Goal: Task Accomplishment & Management: Use online tool/utility

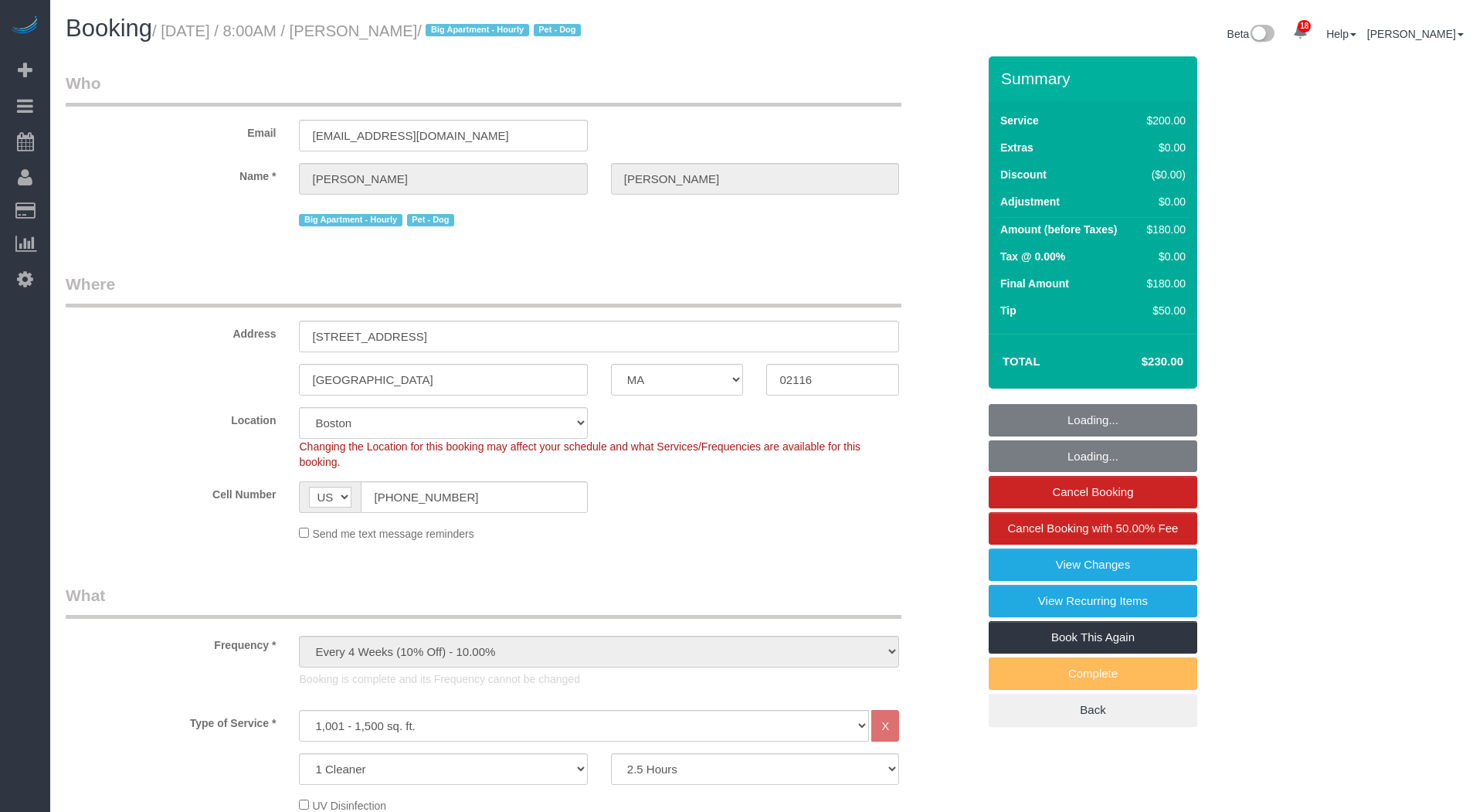
select select "MA"
select select "150"
select select "spot1"
select select "number:89"
select select "number:90"
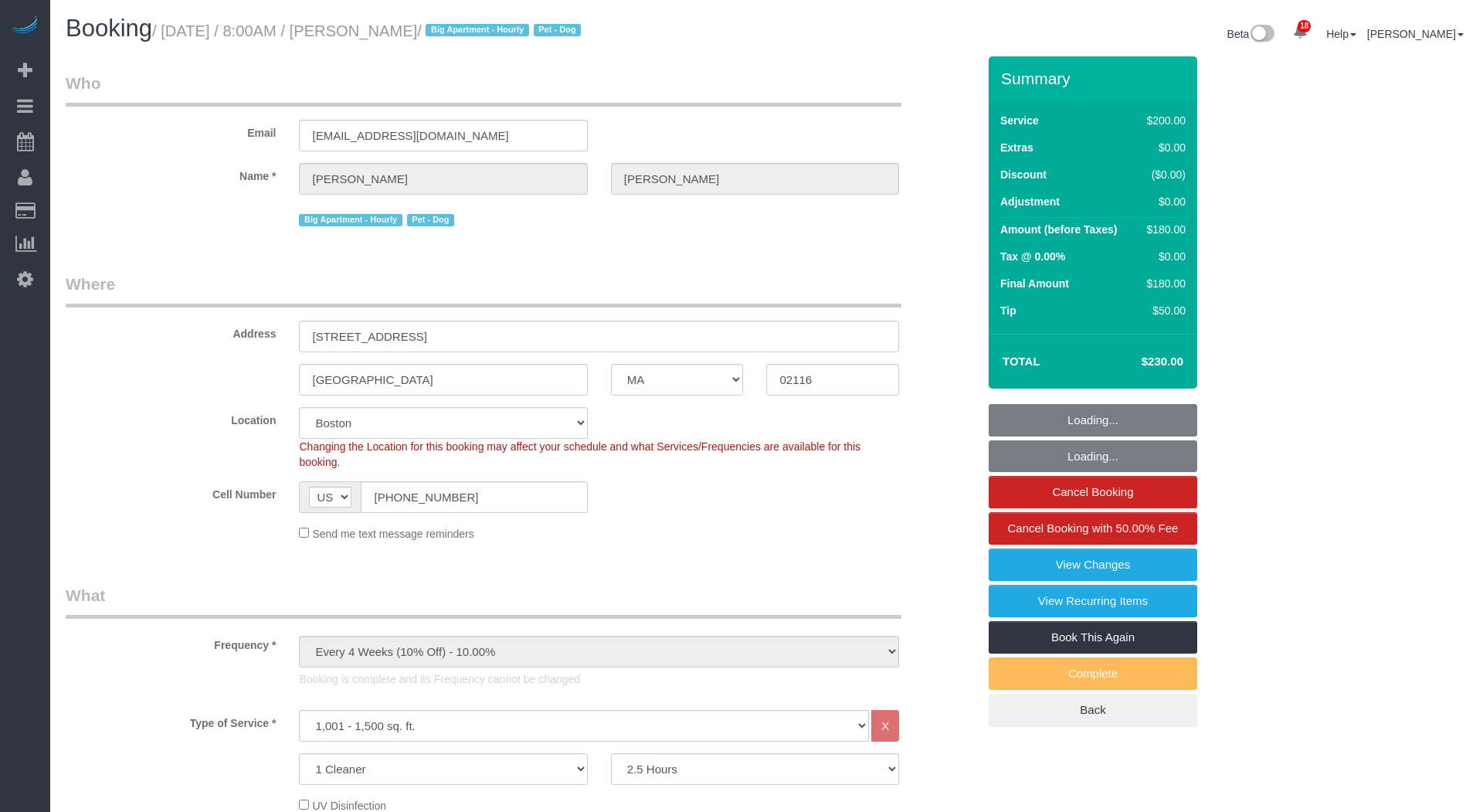
select select "number:13"
select select "number:6"
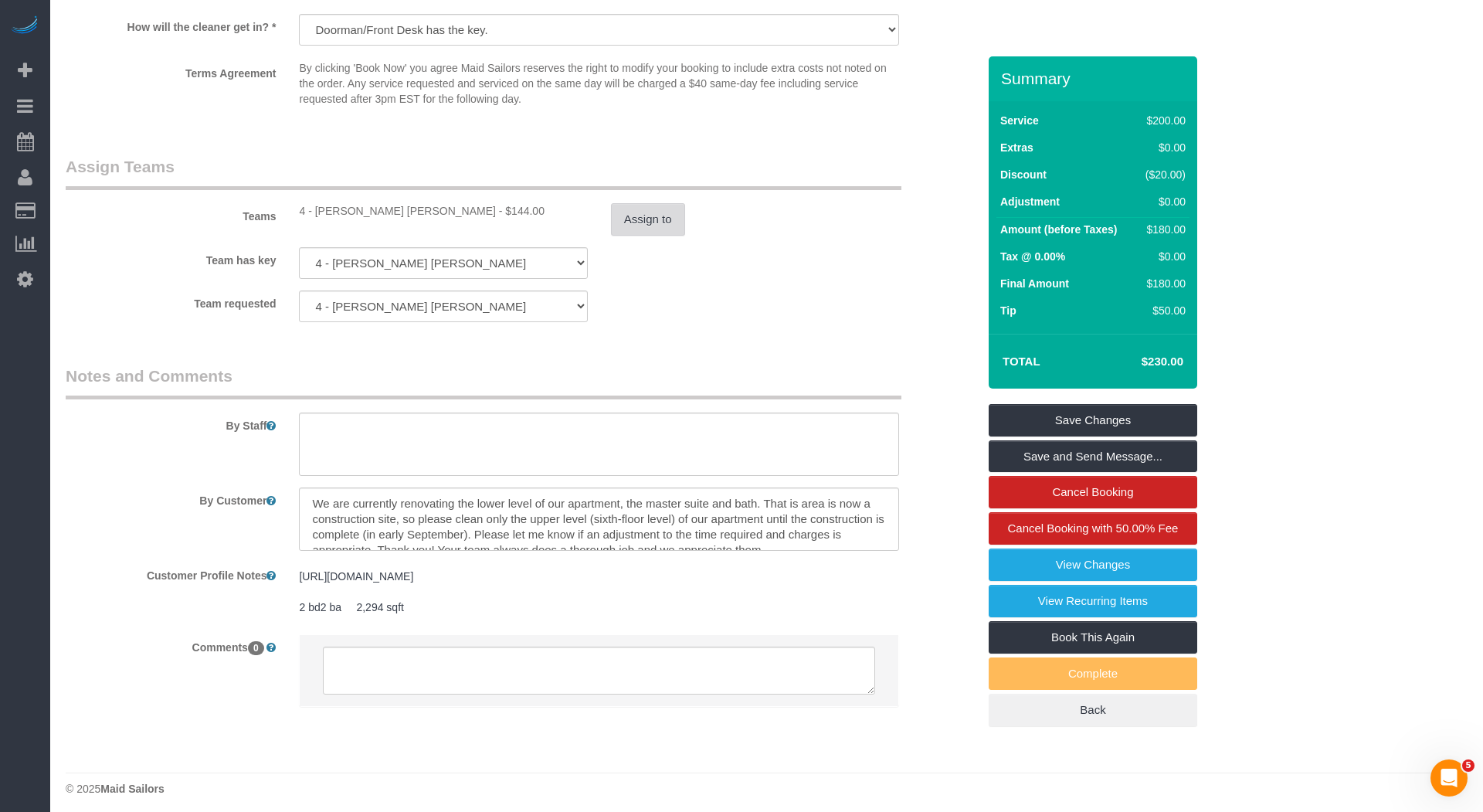
click at [666, 215] on button "Assign to" at bounding box center [648, 220] width 74 height 33
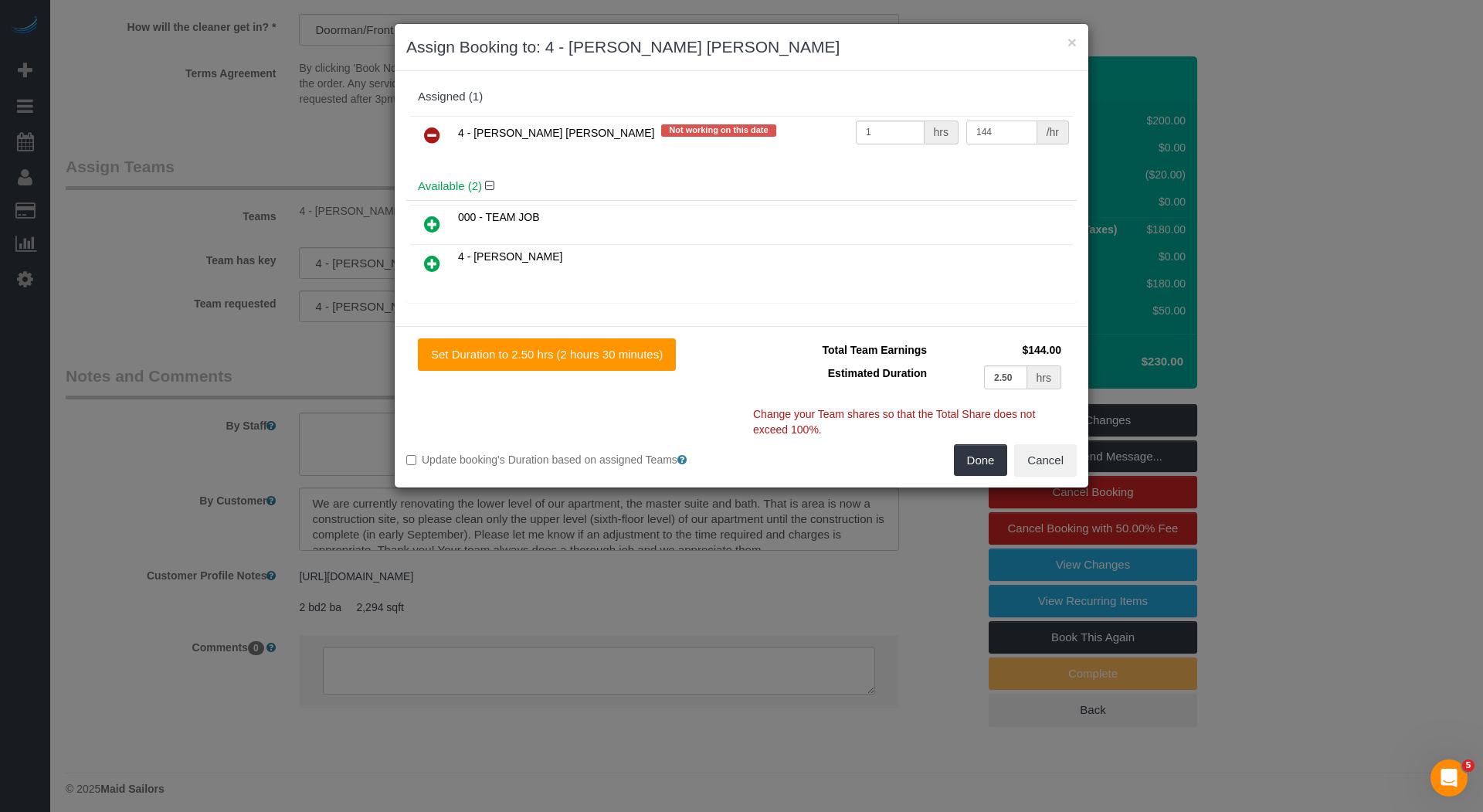
click at [973, 130] on input "144" at bounding box center [1001, 132] width 71 height 24
click at [974, 130] on input "144" at bounding box center [1001, 132] width 71 height 24
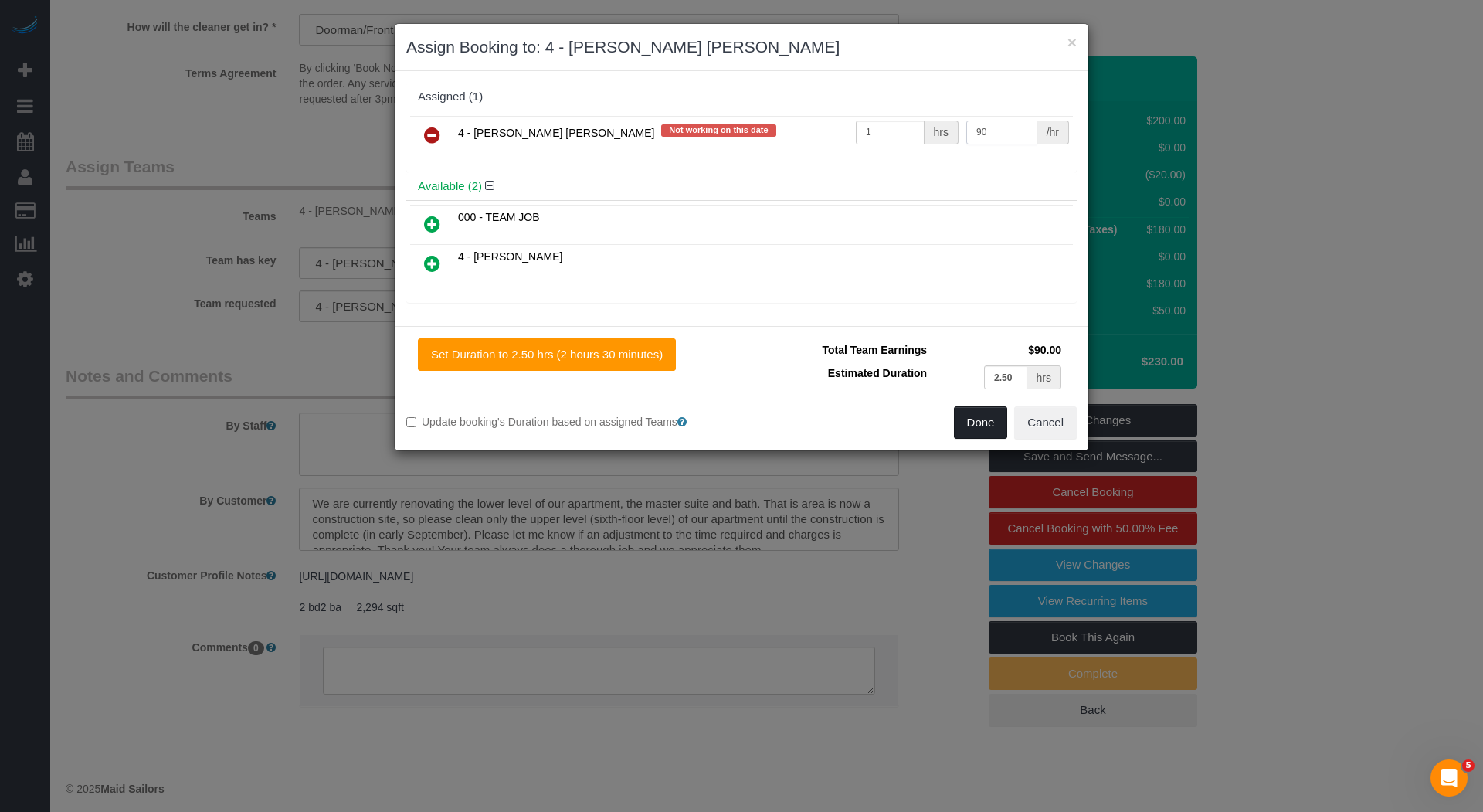
type input "90"
click at [981, 415] on button "Done" at bounding box center [981, 422] width 54 height 33
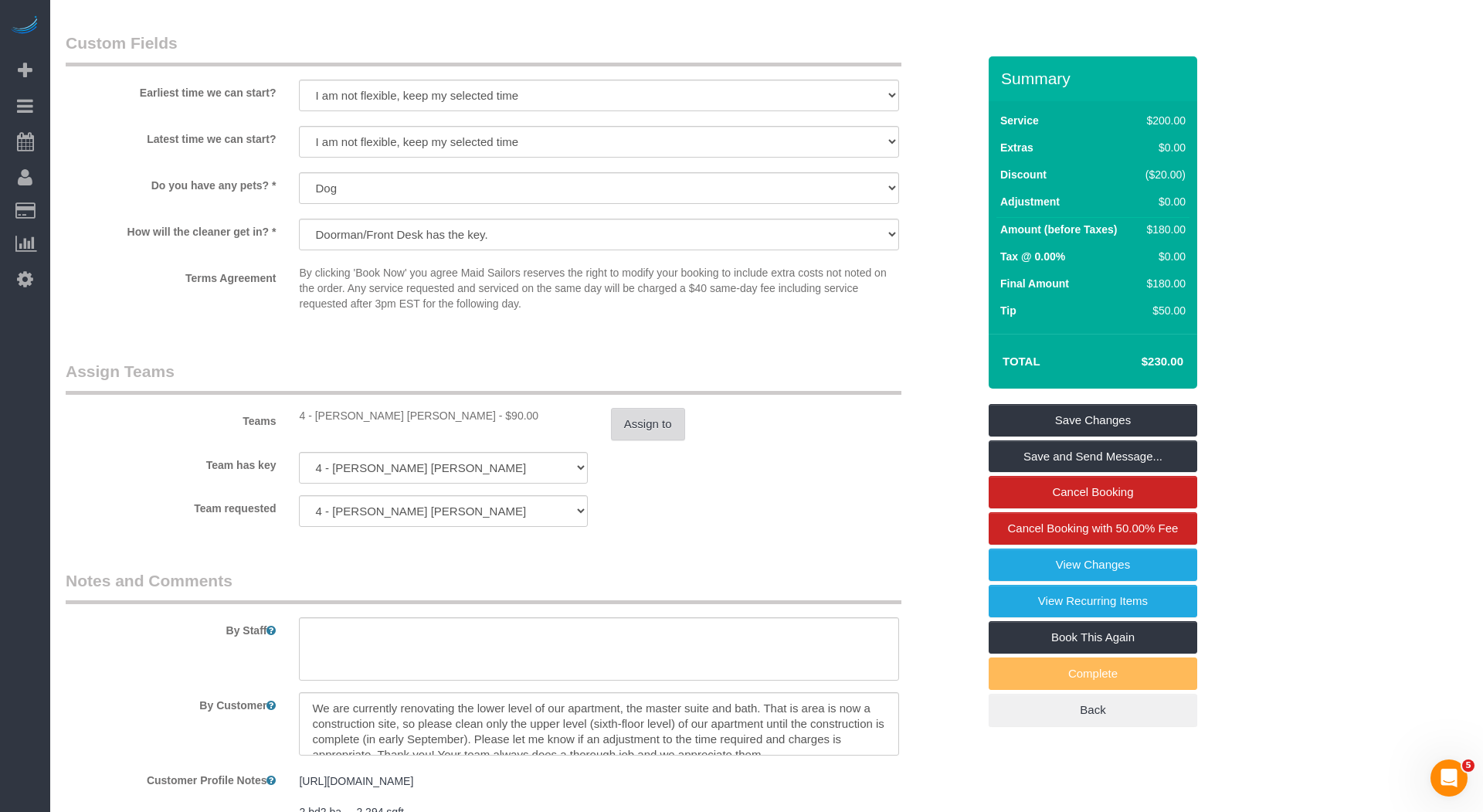
scroll to position [1491, 0]
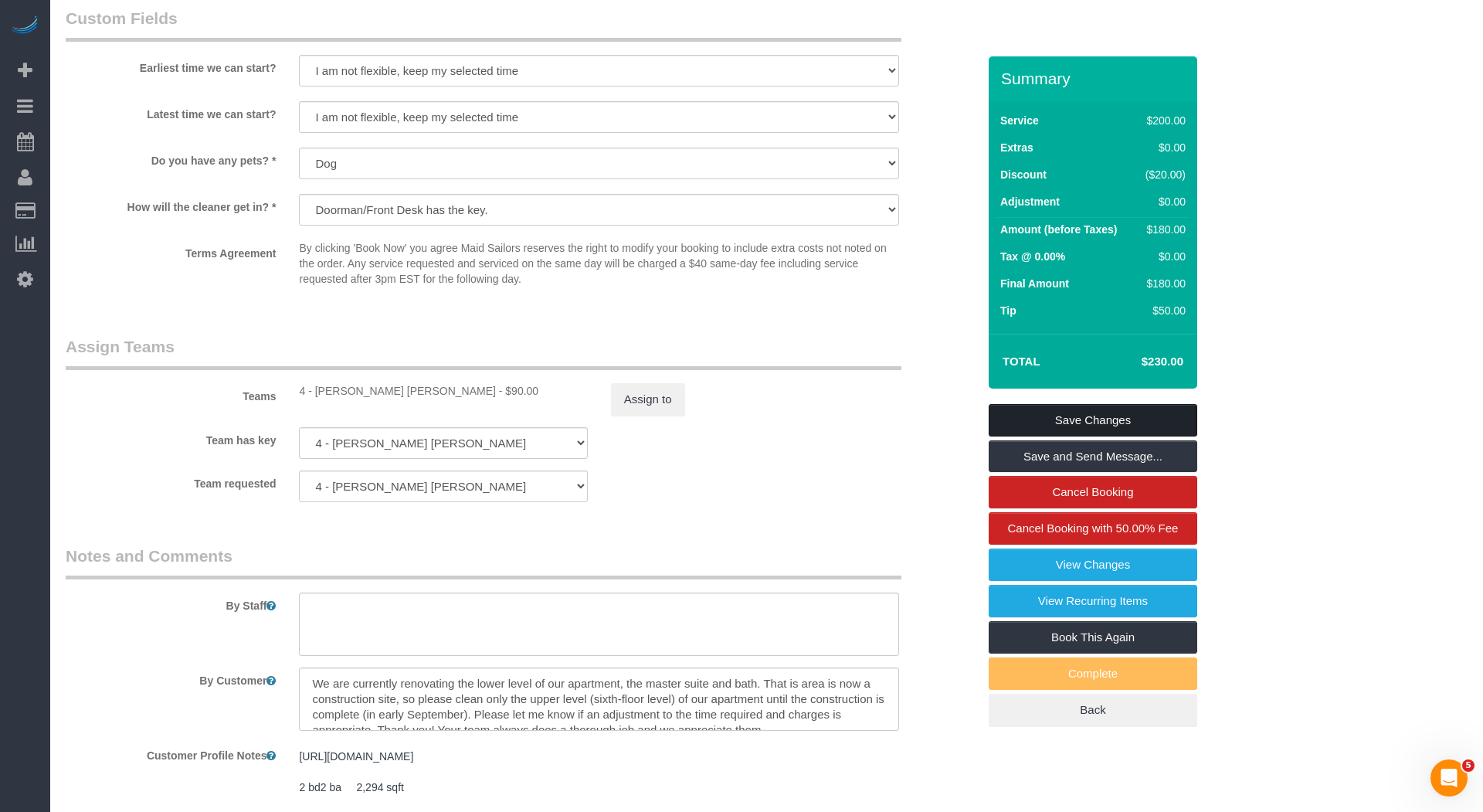
click at [1056, 435] on link "Save Changes" at bounding box center [1093, 421] width 209 height 33
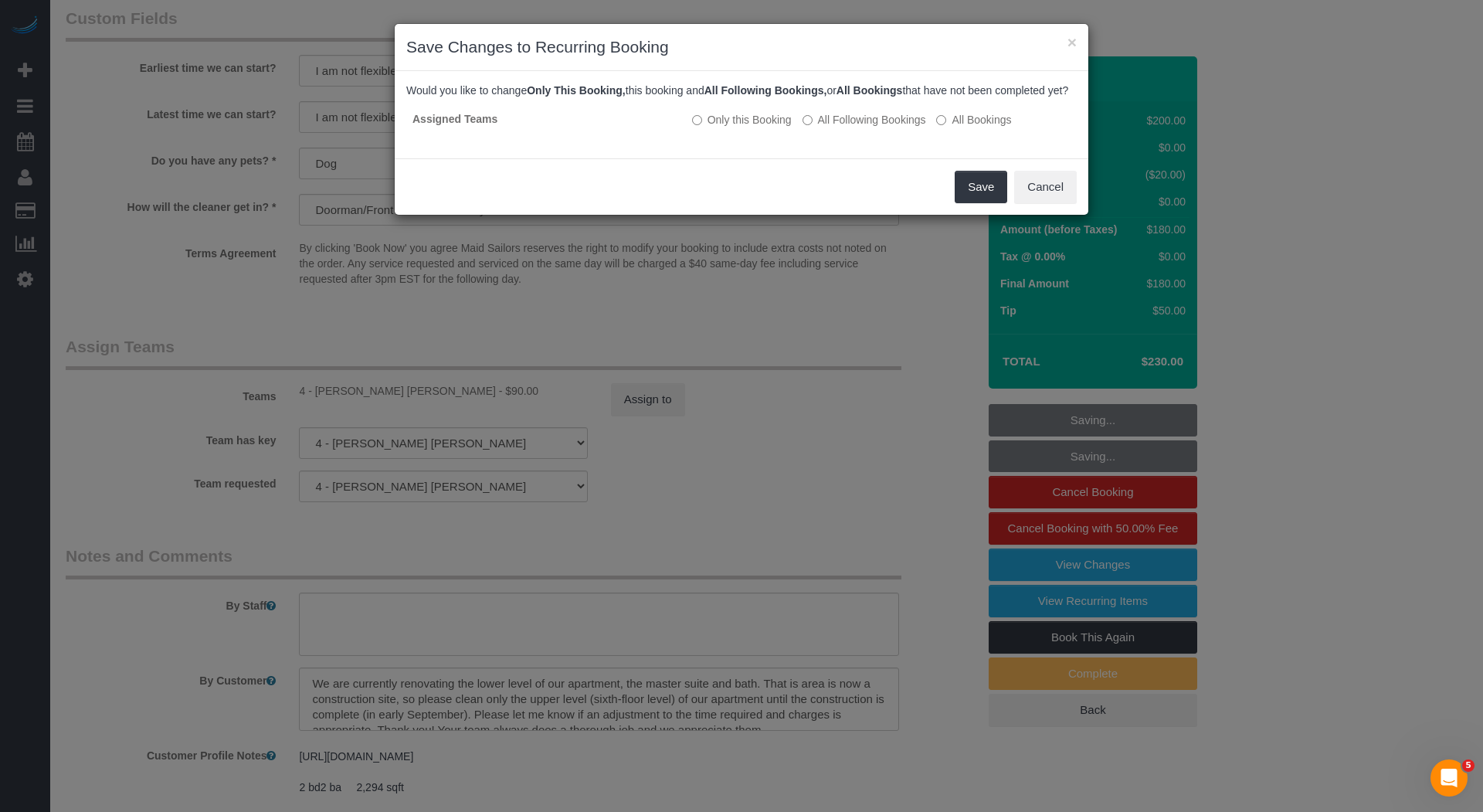
click at [1009, 185] on div "Save Cancel" at bounding box center [742, 186] width 694 height 57
click at [993, 202] on button "Save" at bounding box center [981, 187] width 52 height 33
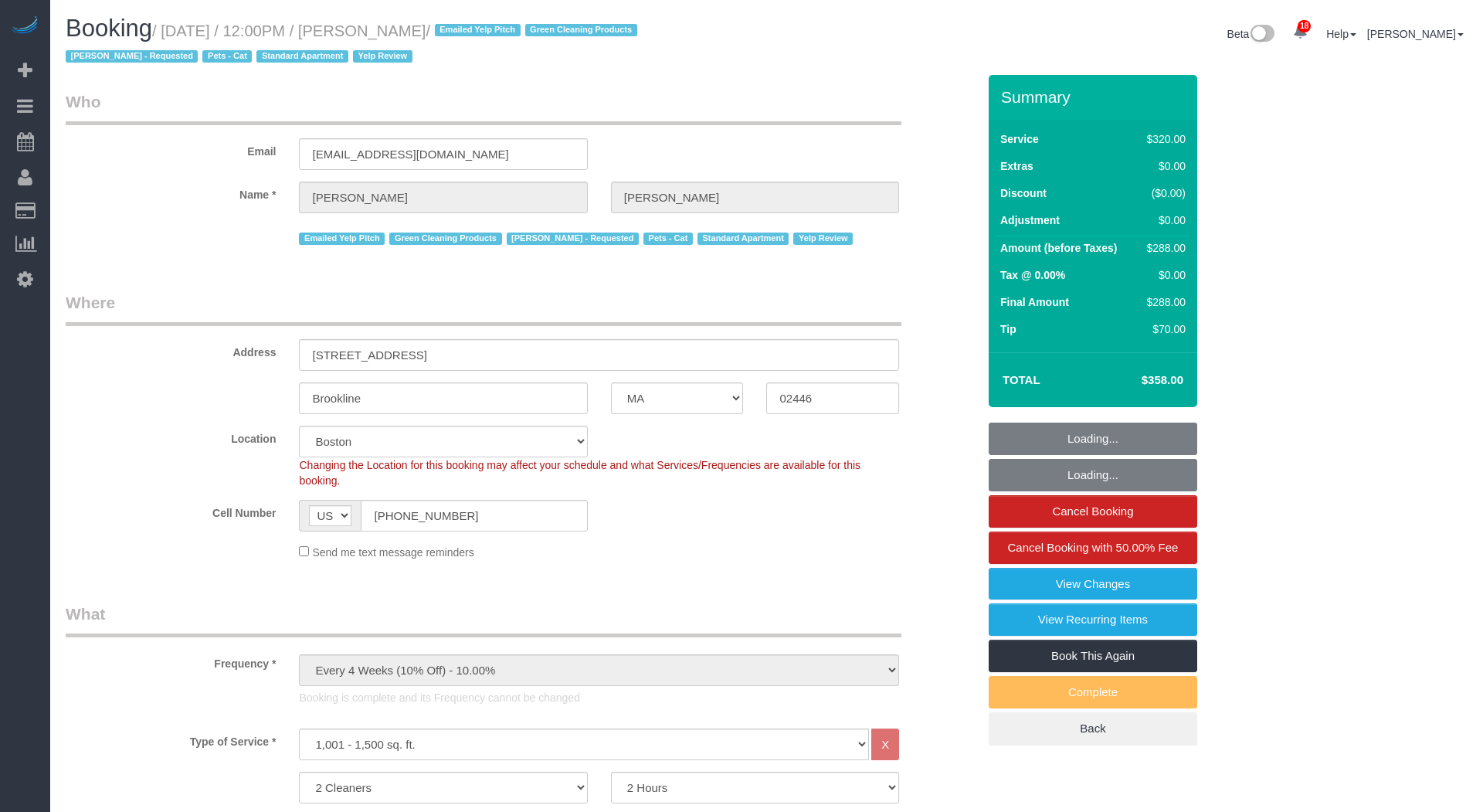
select select "MA"
select select "2"
select select "spot1"
select select "number:89"
select select "number:72"
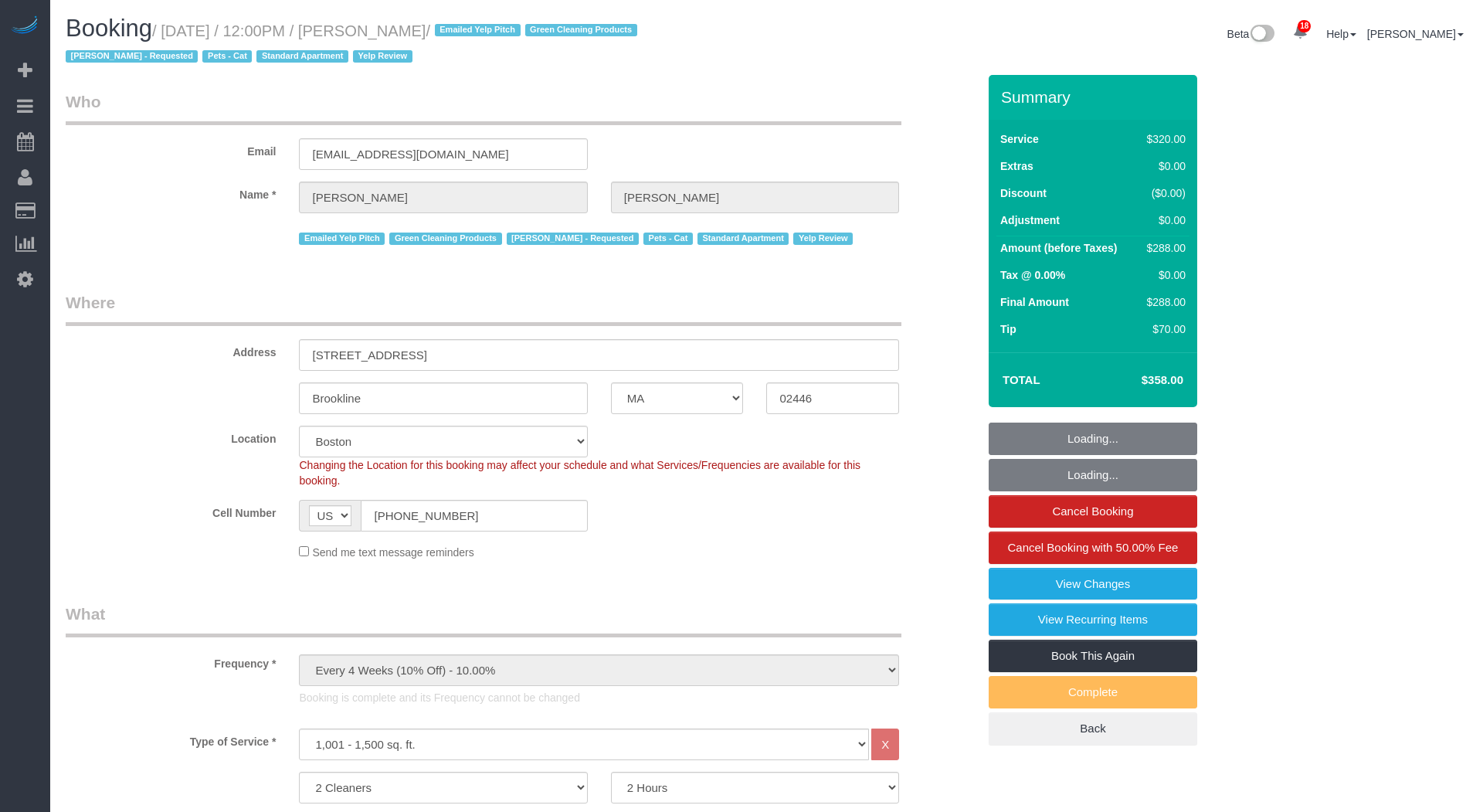
select select "number:14"
select select "number:7"
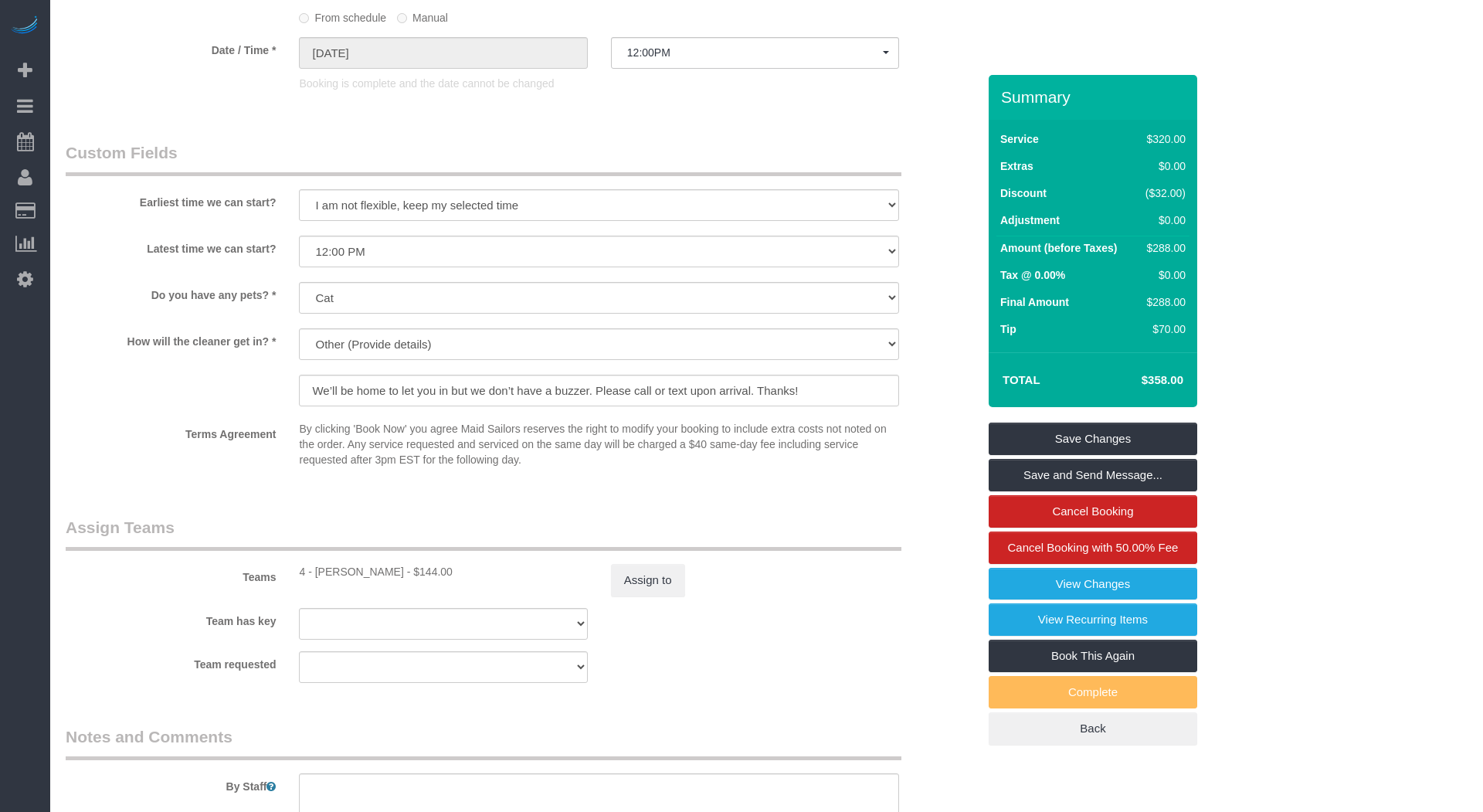
scroll to position [1375, 0]
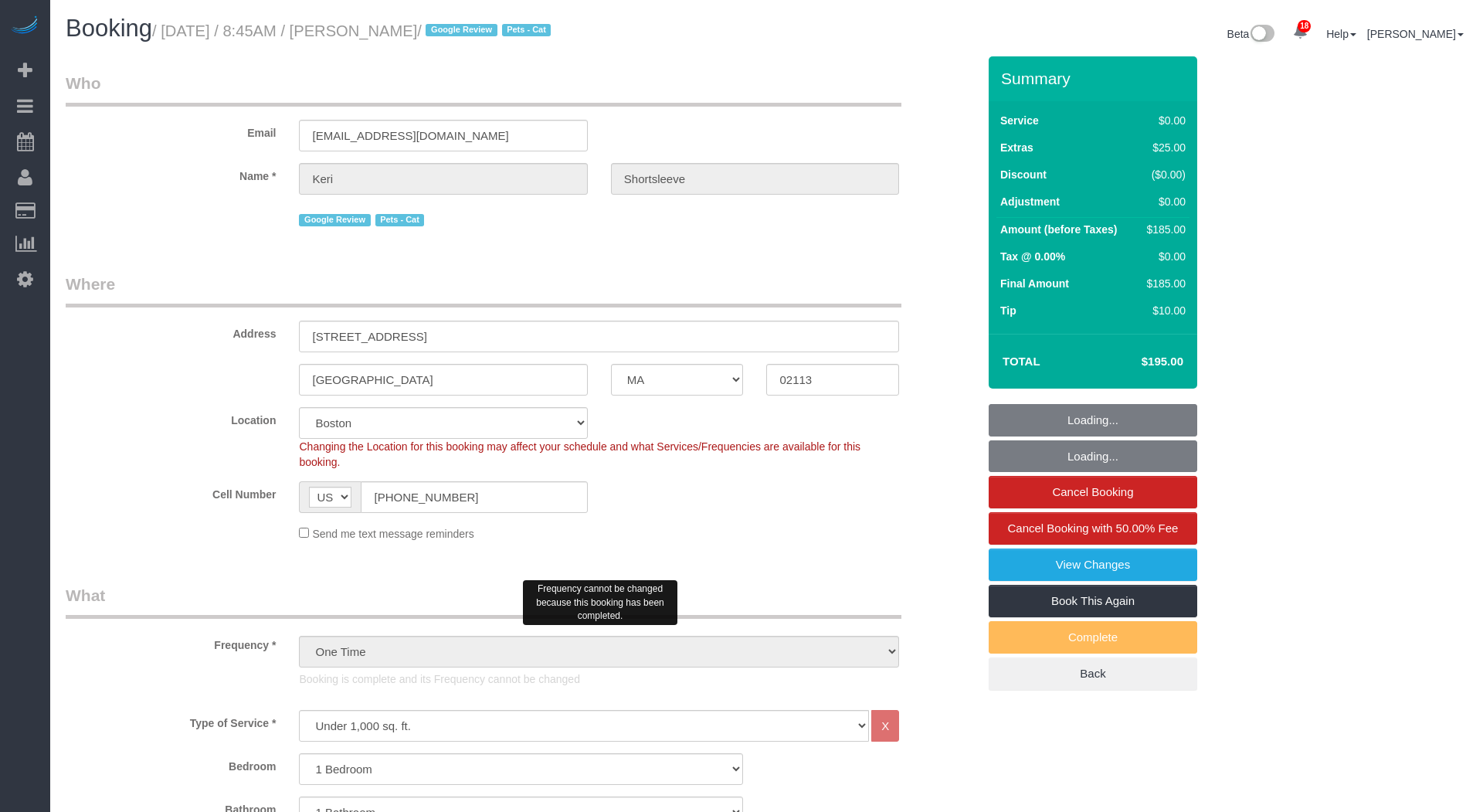
select select "MA"
select select "1"
select select "number:89"
select select "number:90"
select select "number:14"
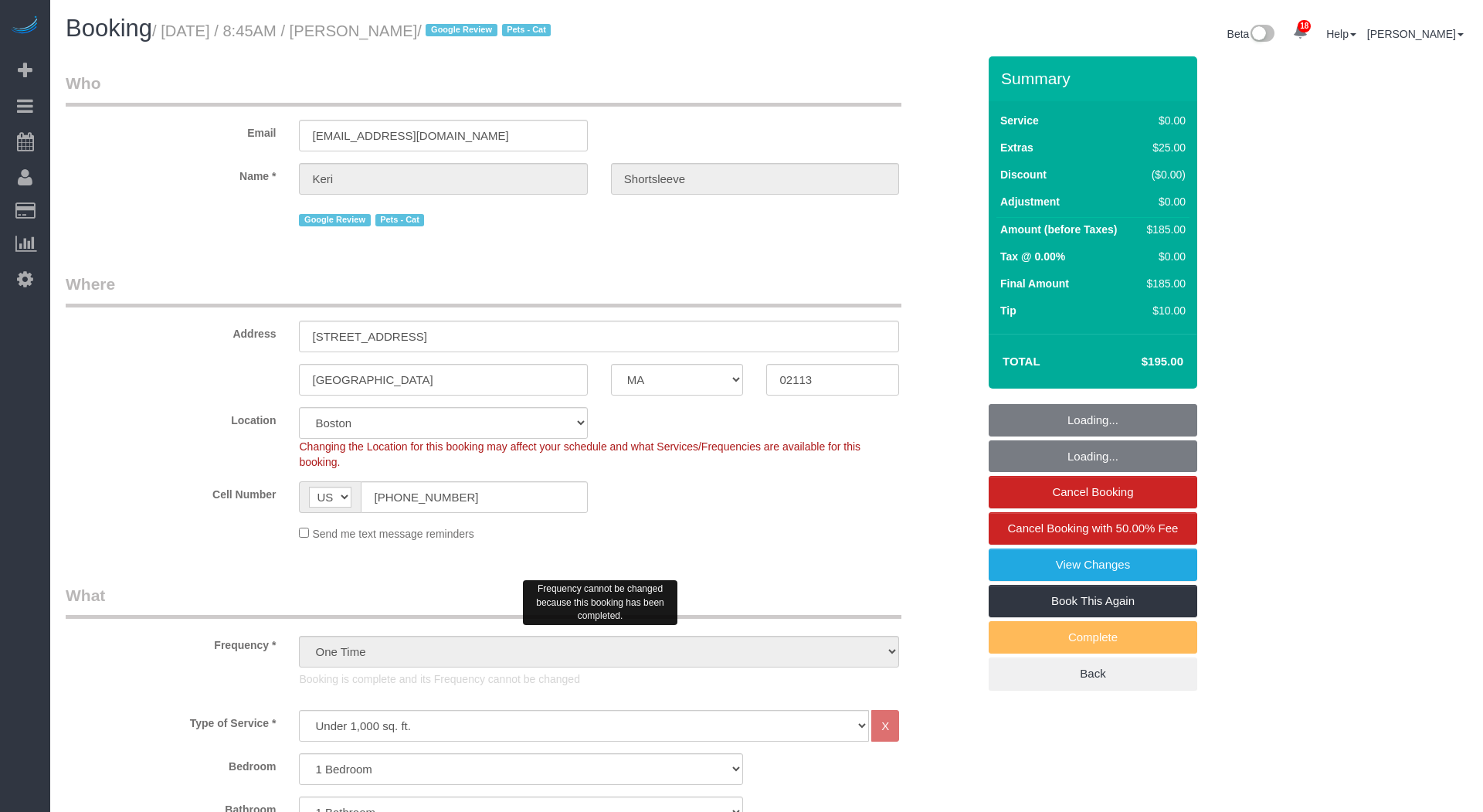
select select "number:5"
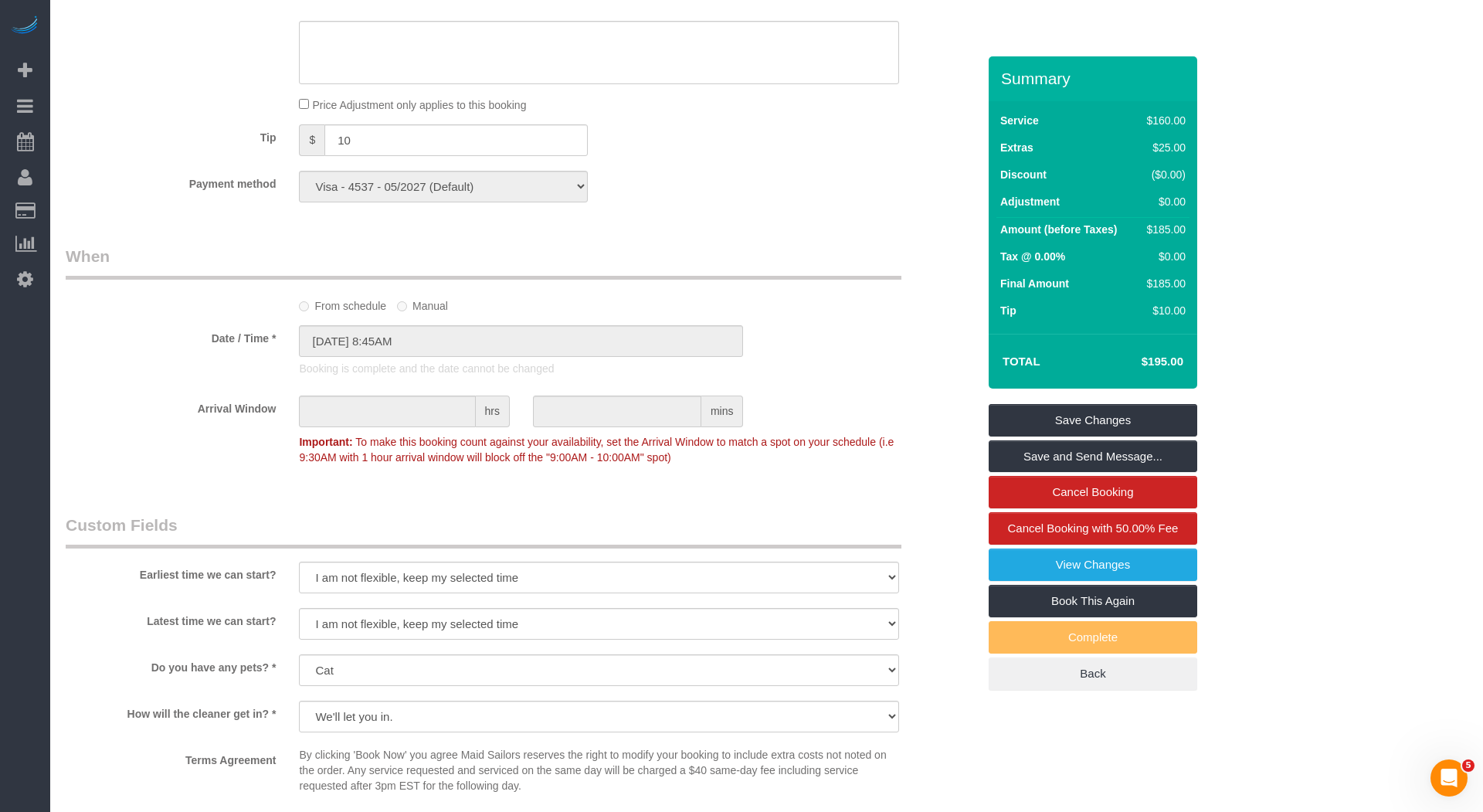
scroll to position [1997, 0]
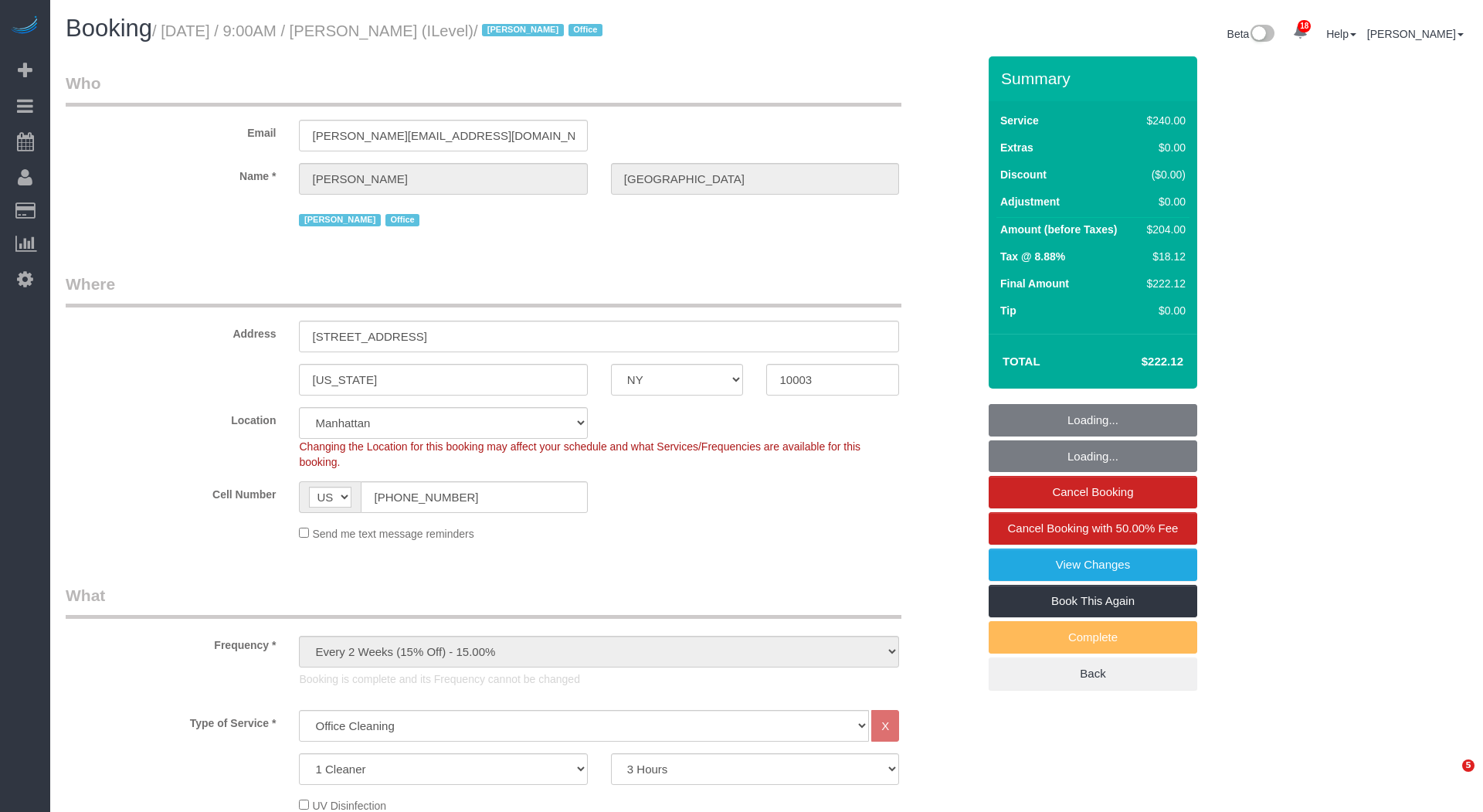
select select "NY"
select select "180"
select select "spot1"
select select "number:57"
select select "number:73"
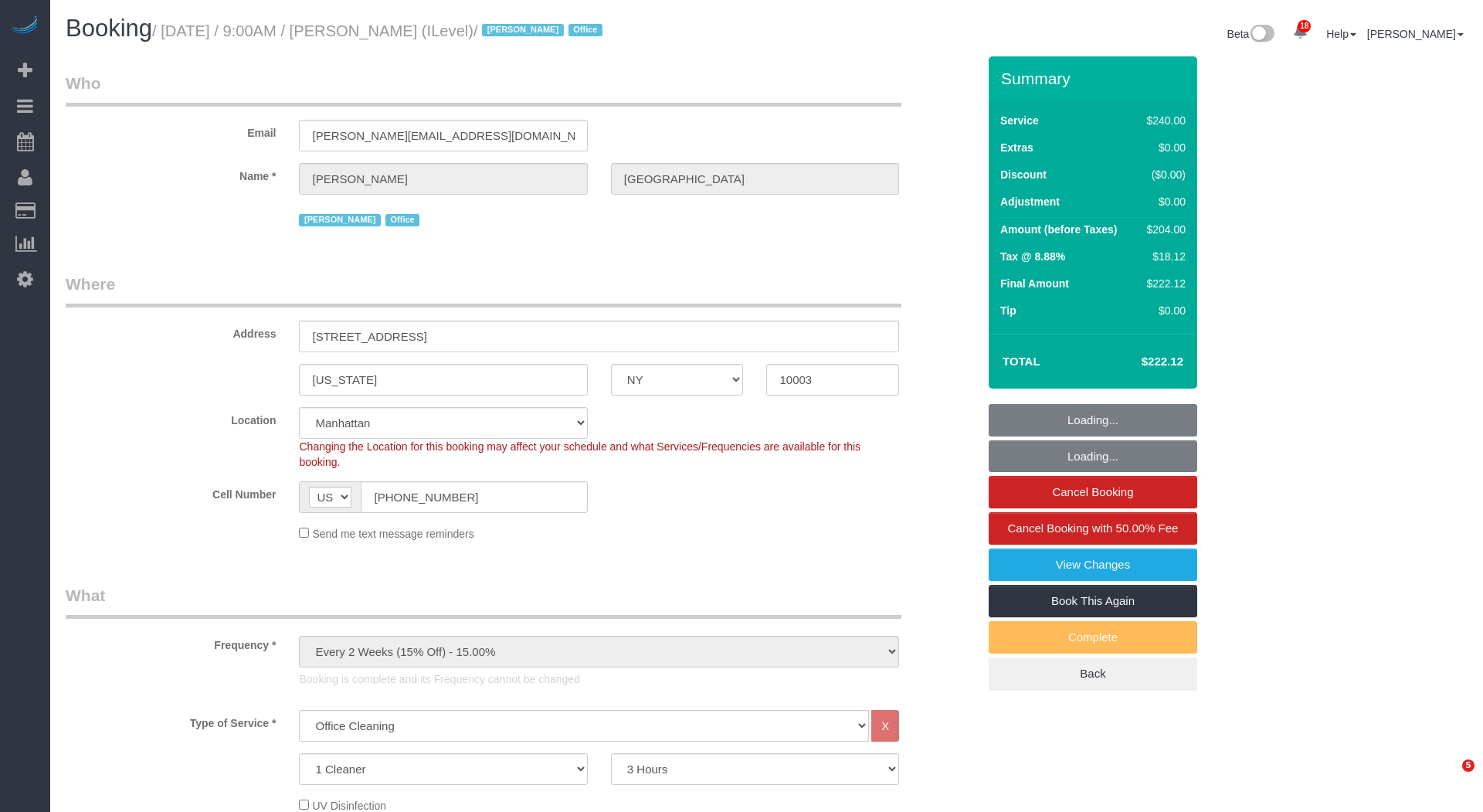
select select "number:15"
select select "number:7"
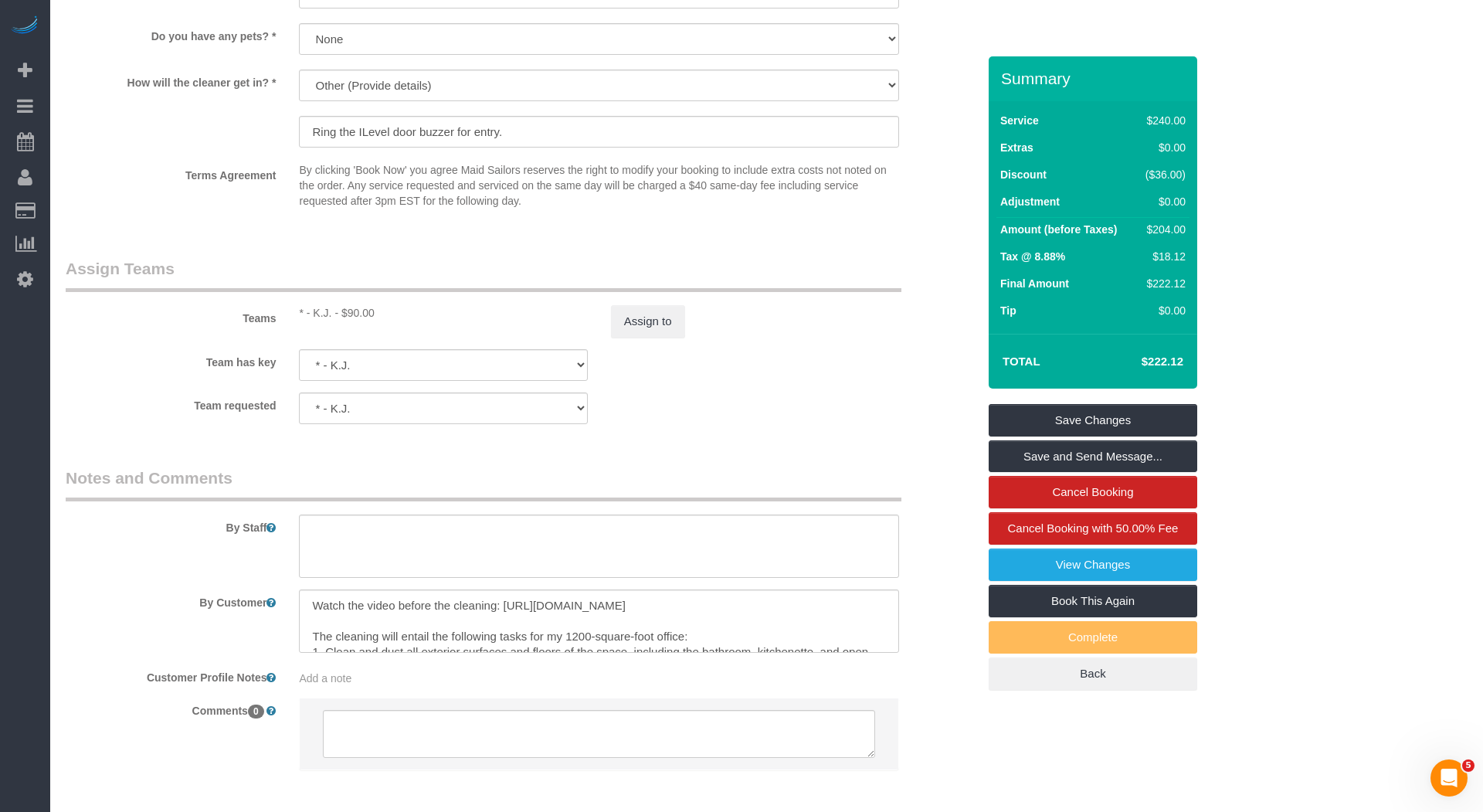
scroll to position [1696, 0]
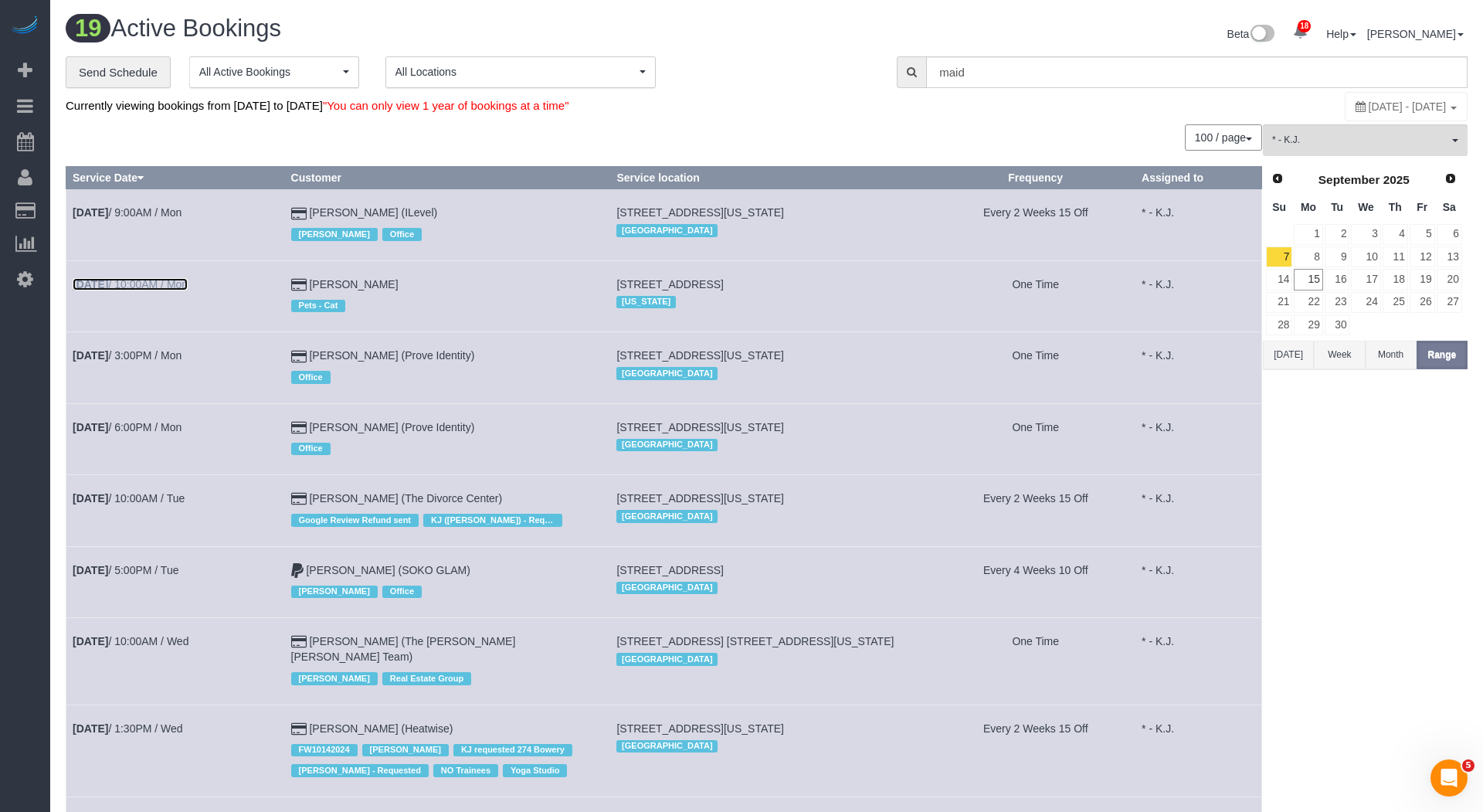
click at [161, 283] on link "Sep 8th / 10:00AM / Mon" at bounding box center [131, 284] width 115 height 12
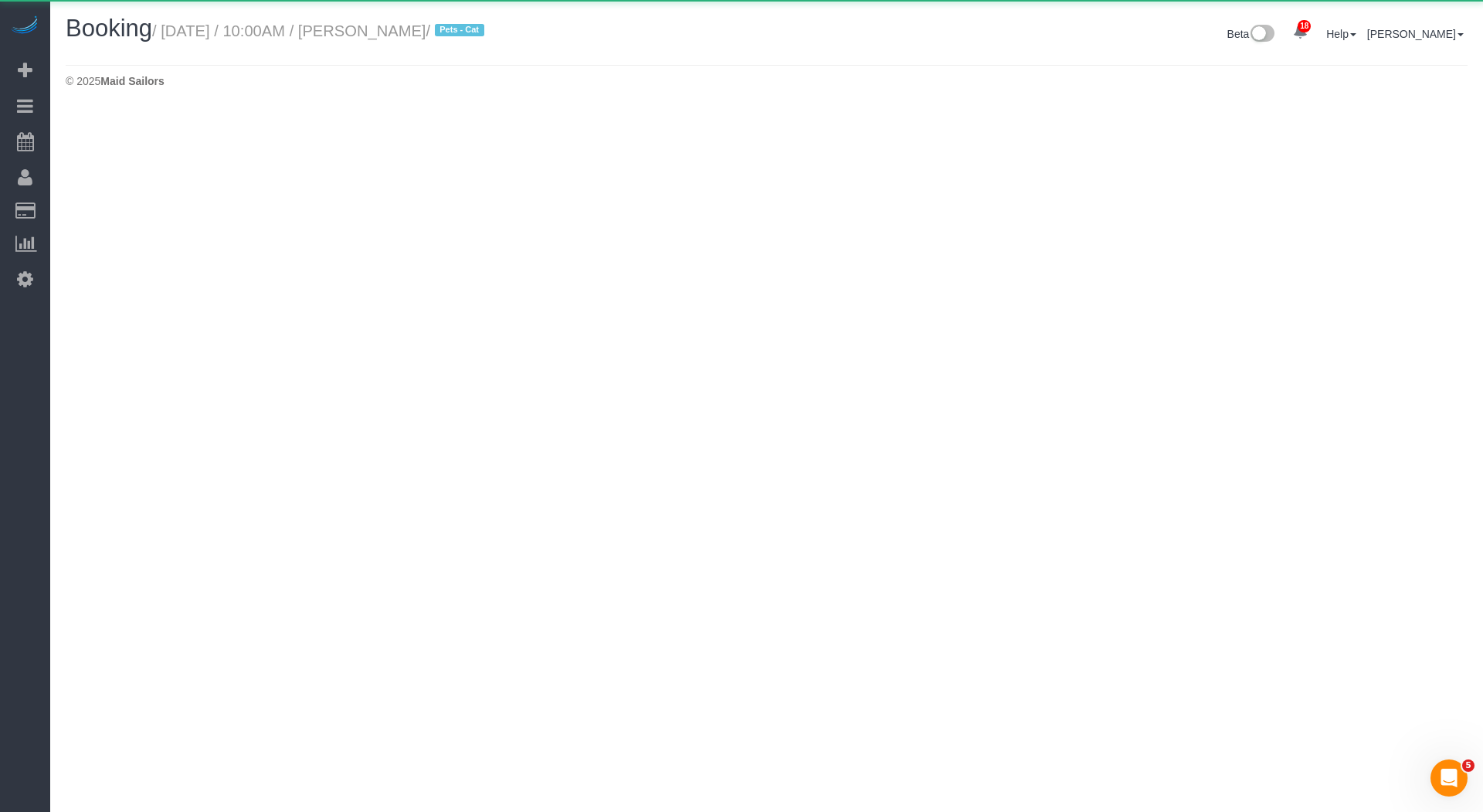
select select "NJ"
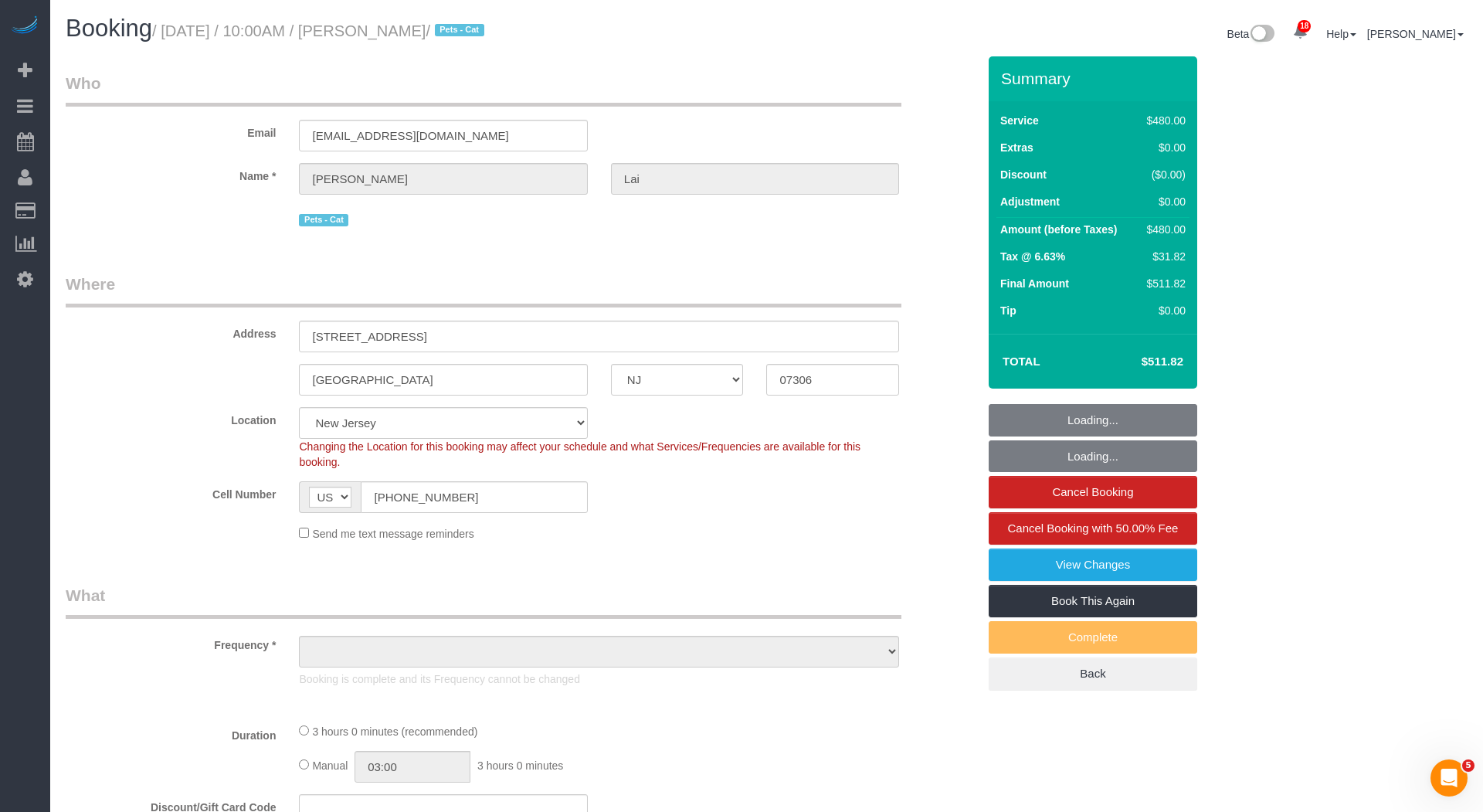
select select "2"
select select "180"
select select "object:4548"
select select "number:89"
select select "number:90"
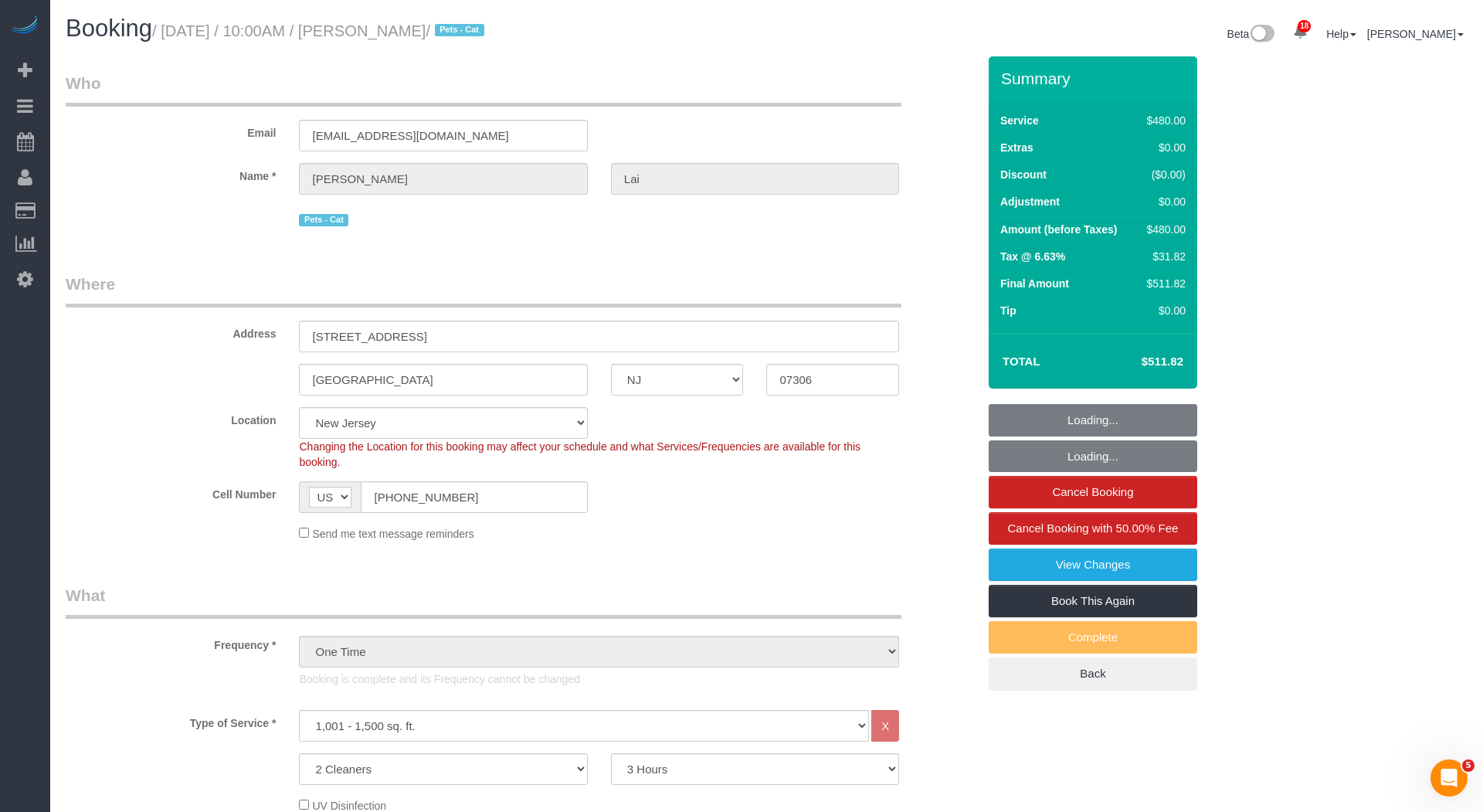
select select "number:14"
select select "number:5"
select select "object:4778"
select select "string:stripe-pm_1S2vxZ4VGloSiKo72XQYZoO4"
select select "spot6"
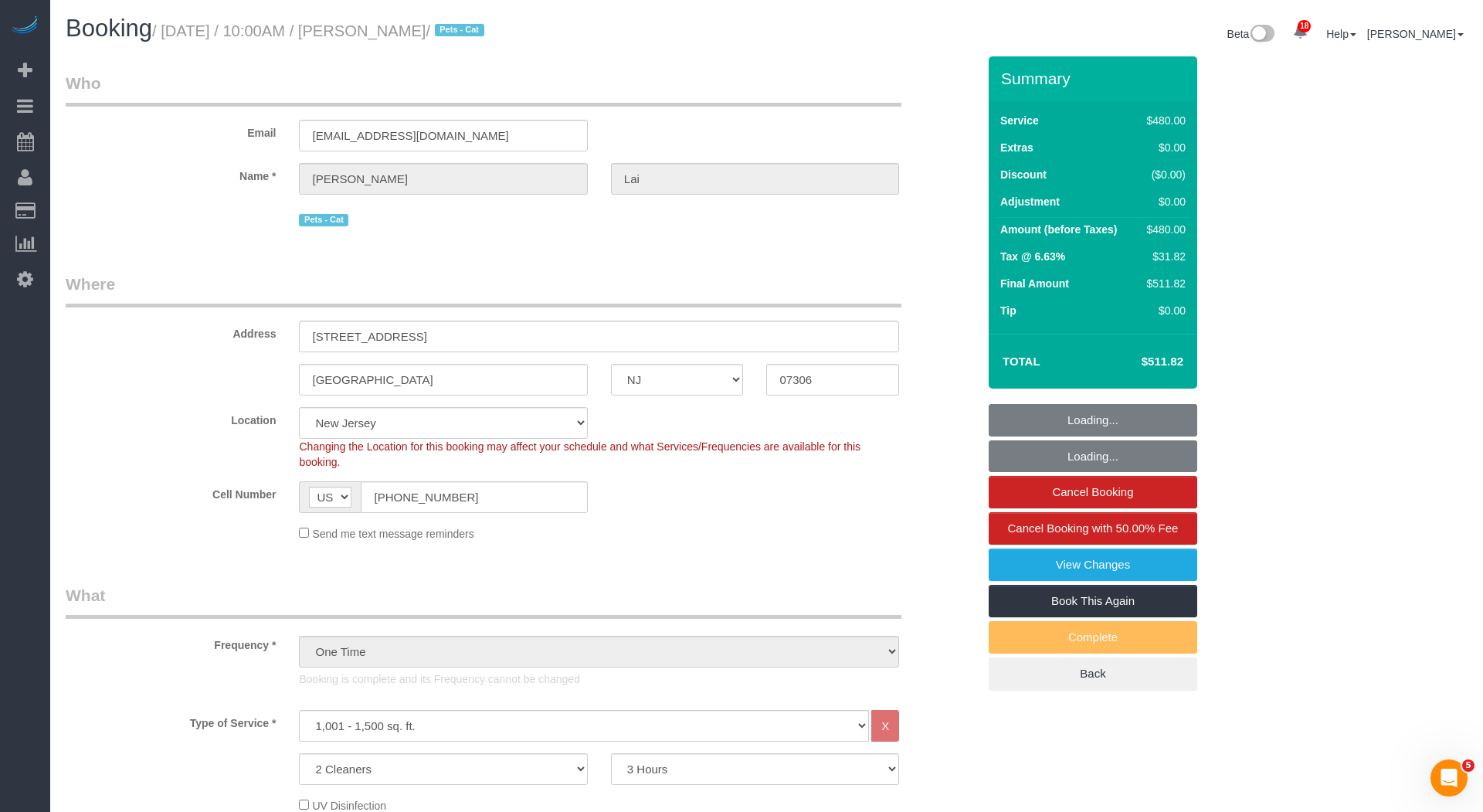
drag, startPoint x: 406, startPoint y: 33, endPoint x: 481, endPoint y: 29, distance: 75.1
click at [481, 29] on small "/ September 08, 2025 / 10:00AM / Stacey Lai / Pets - Cat" at bounding box center [320, 31] width 337 height 17
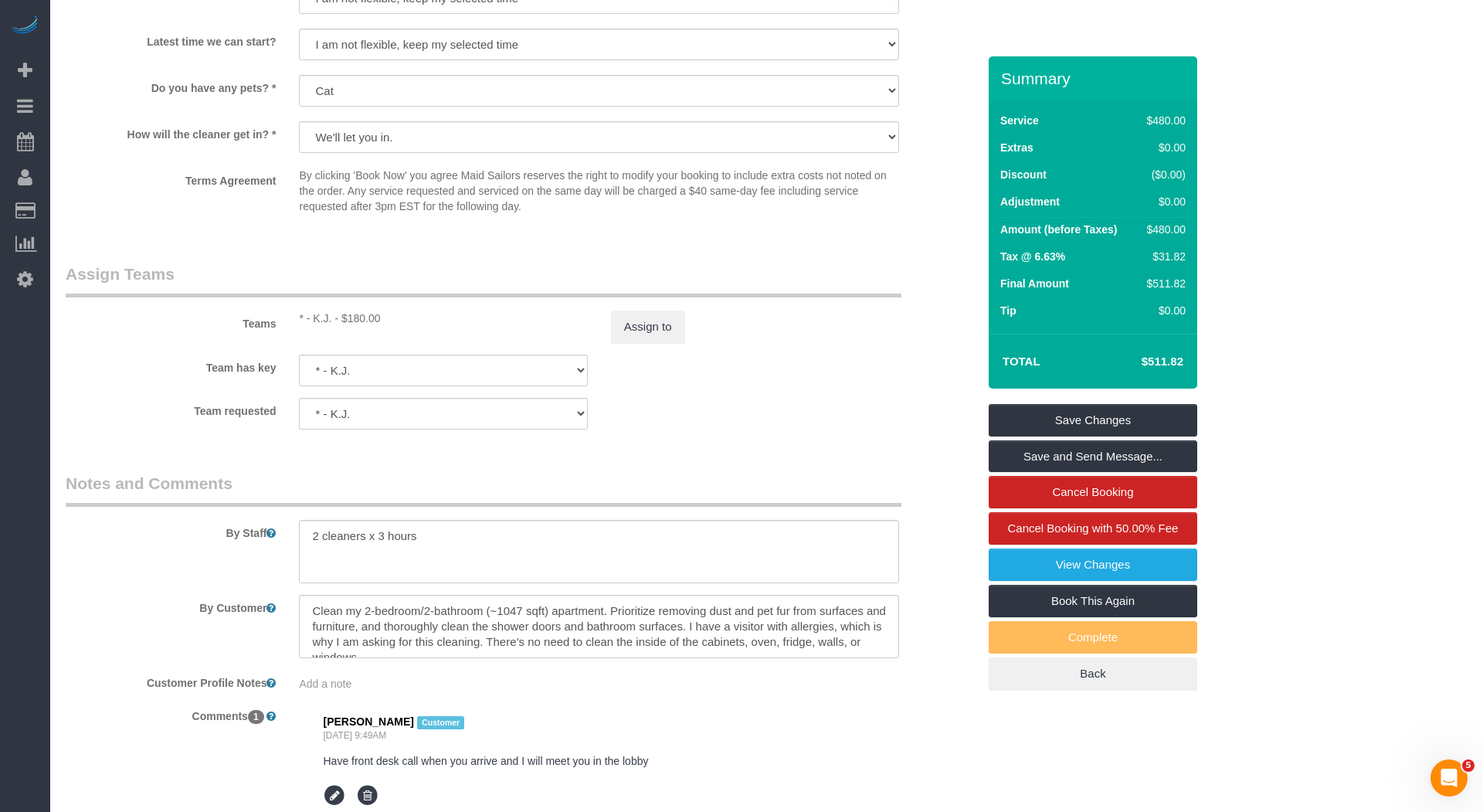
scroll to position [1554, 0]
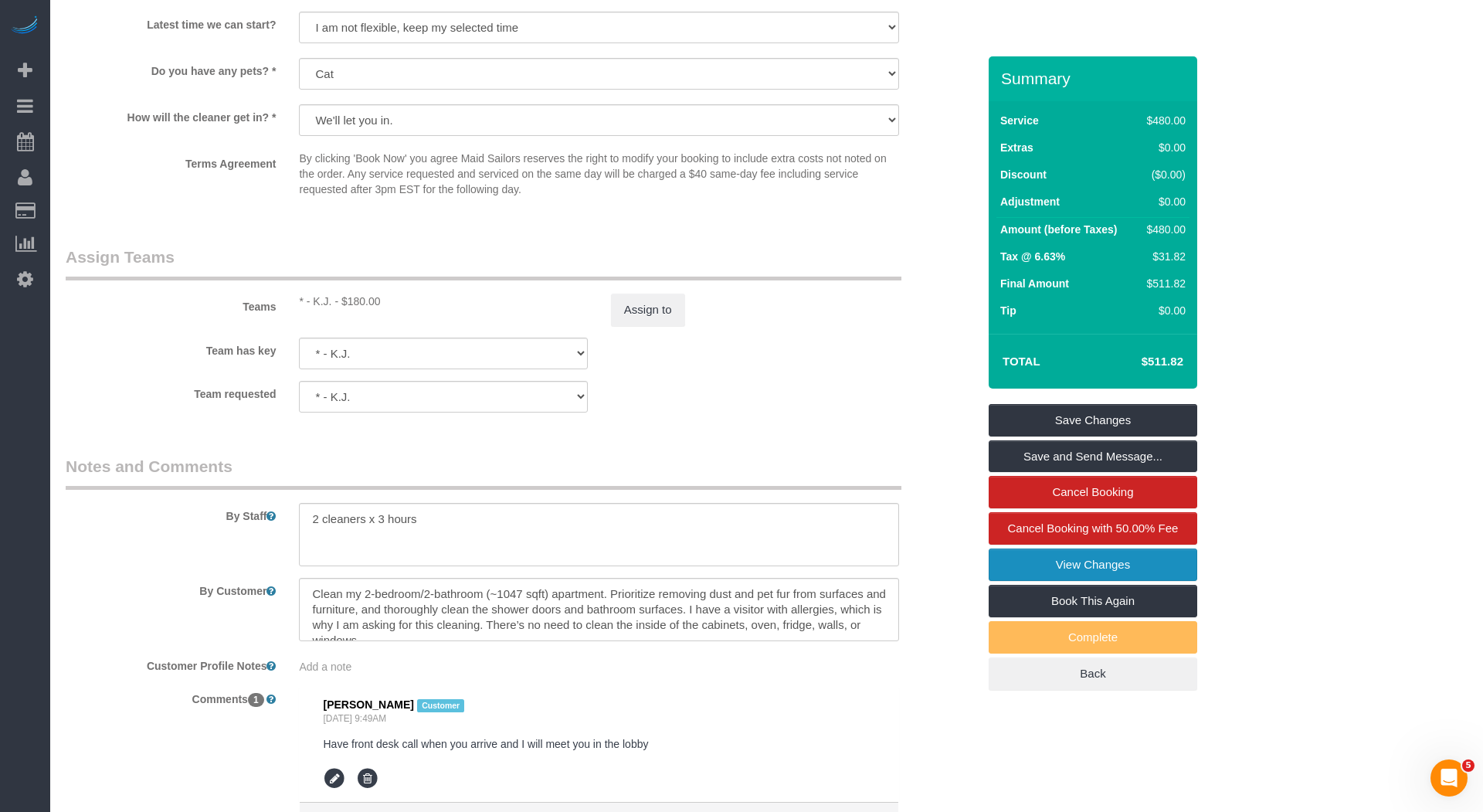
click at [1078, 566] on link "View Changes" at bounding box center [1093, 565] width 209 height 33
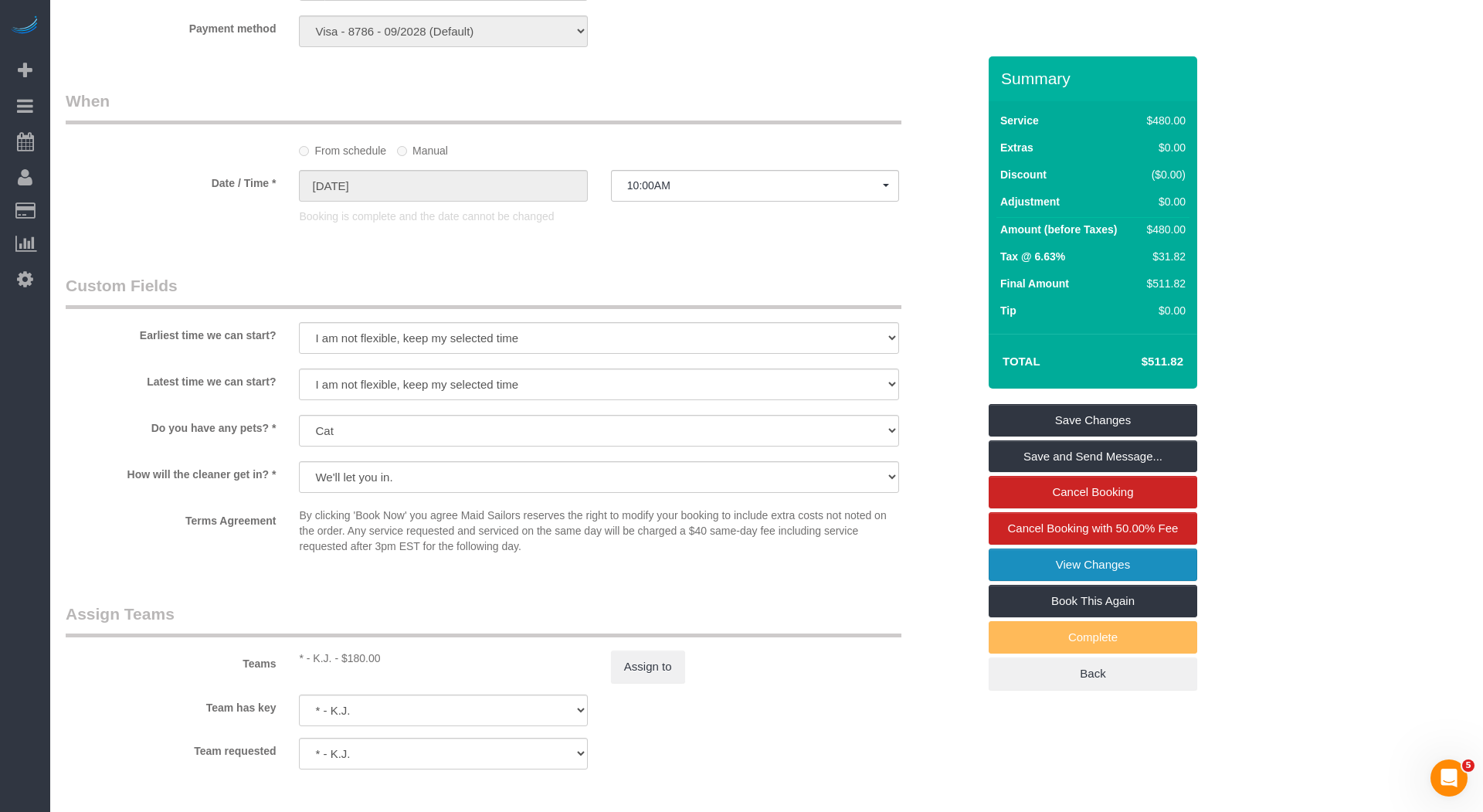
scroll to position [1199, 0]
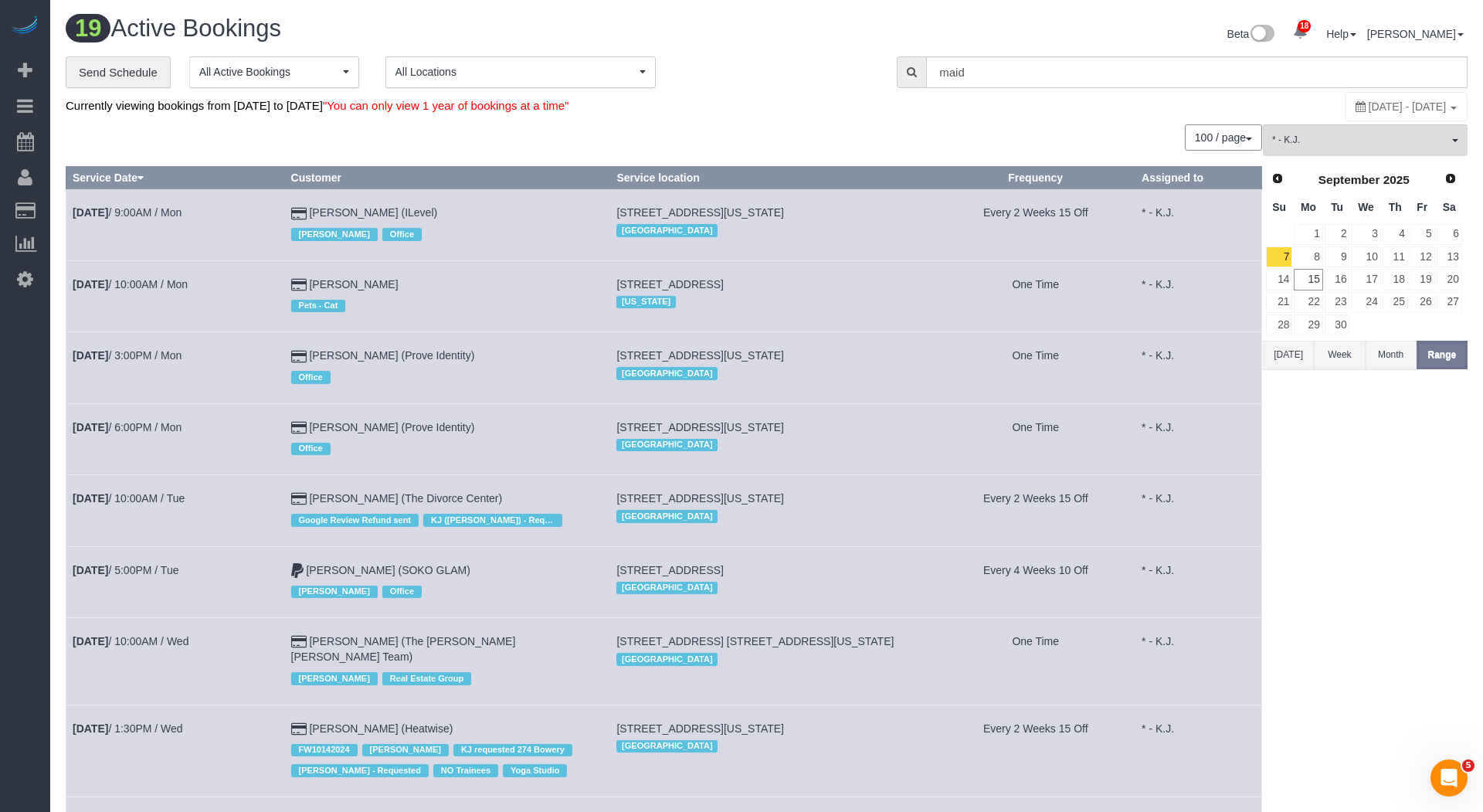
click at [149, 342] on td "Sep 8th / 3:00PM / Mon" at bounding box center [175, 367] width 219 height 71
click at [149, 353] on link "Sep 8th / 3:00PM / Mon" at bounding box center [127, 355] width 109 height 12
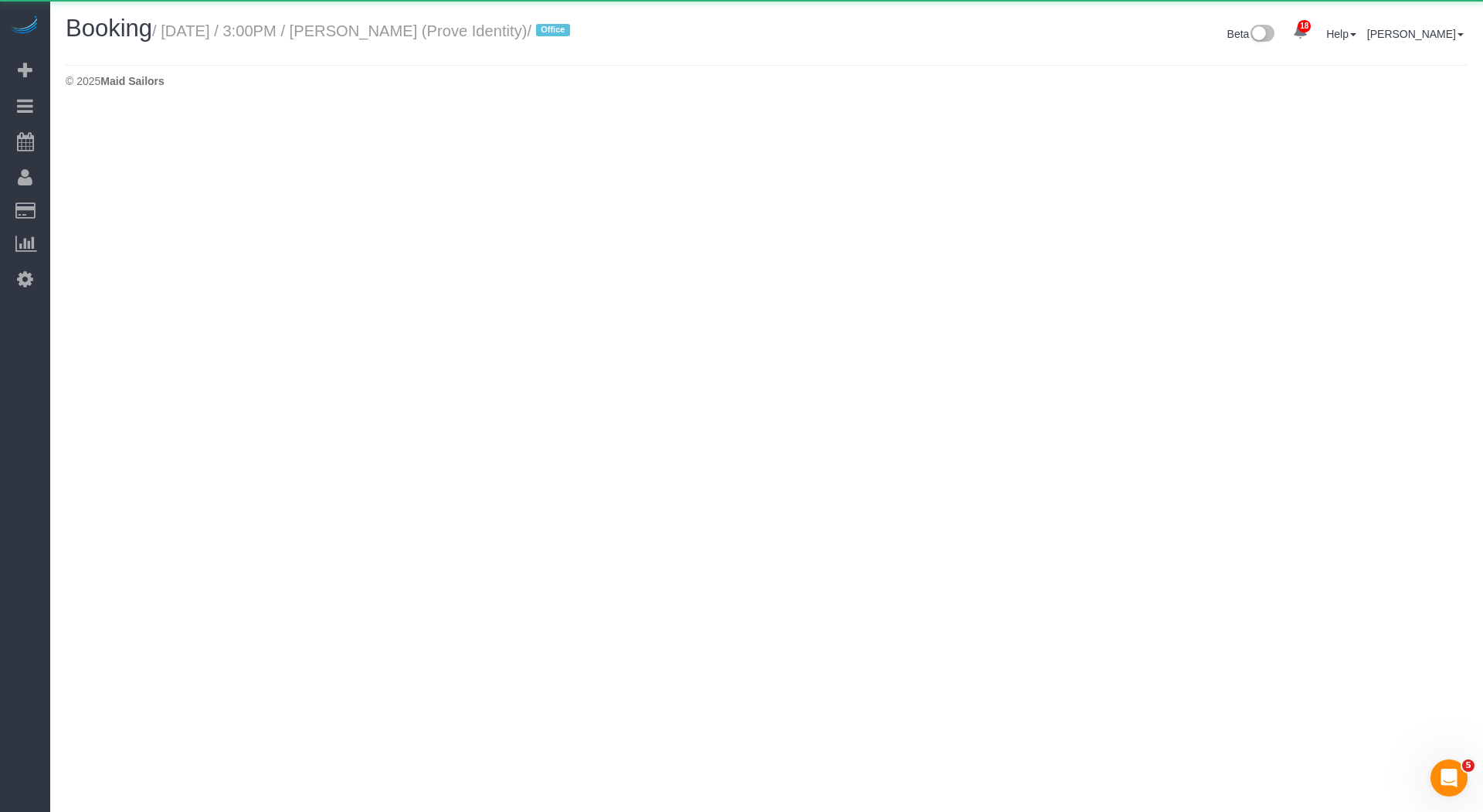
select select "NY"
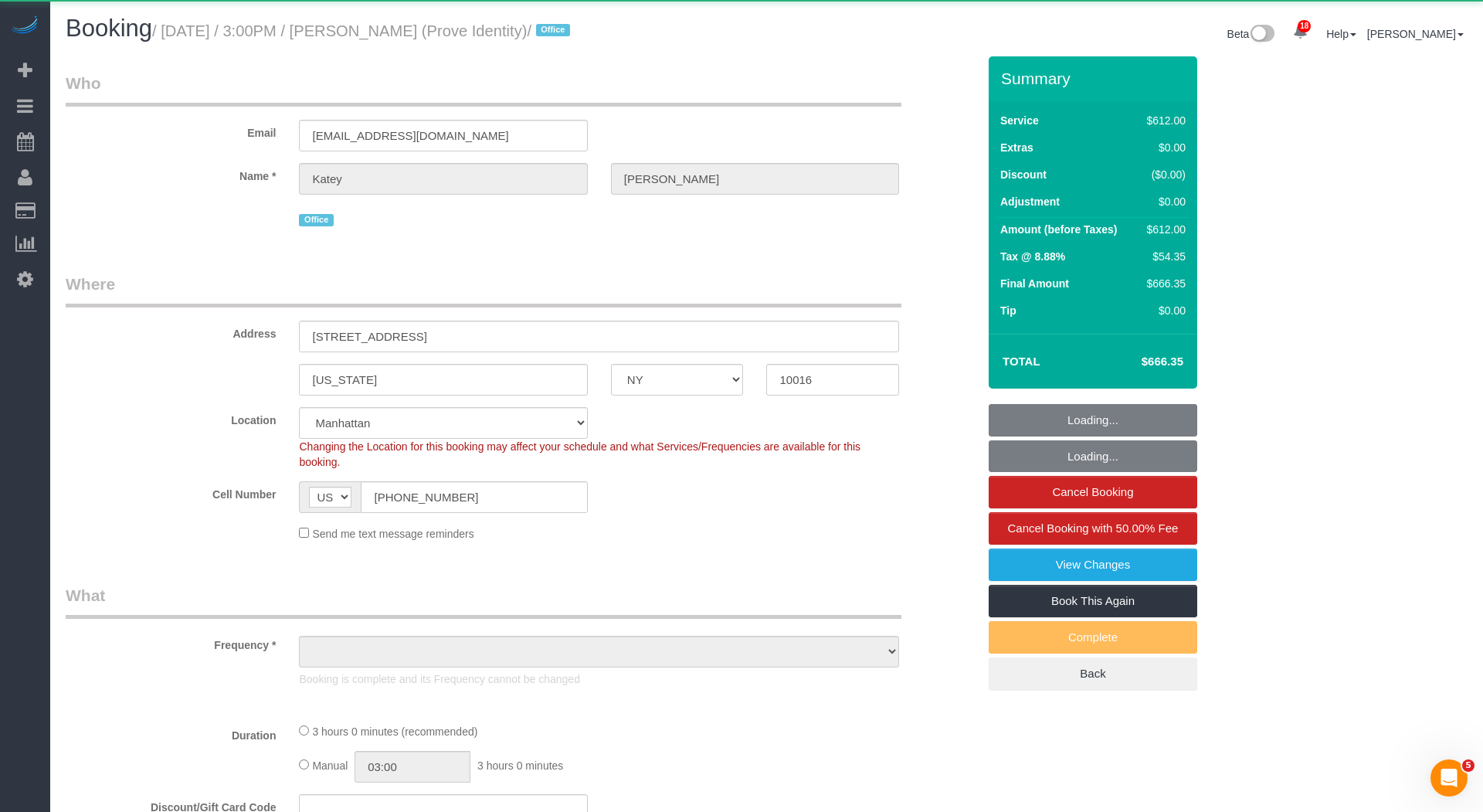
select select "3"
select select "180"
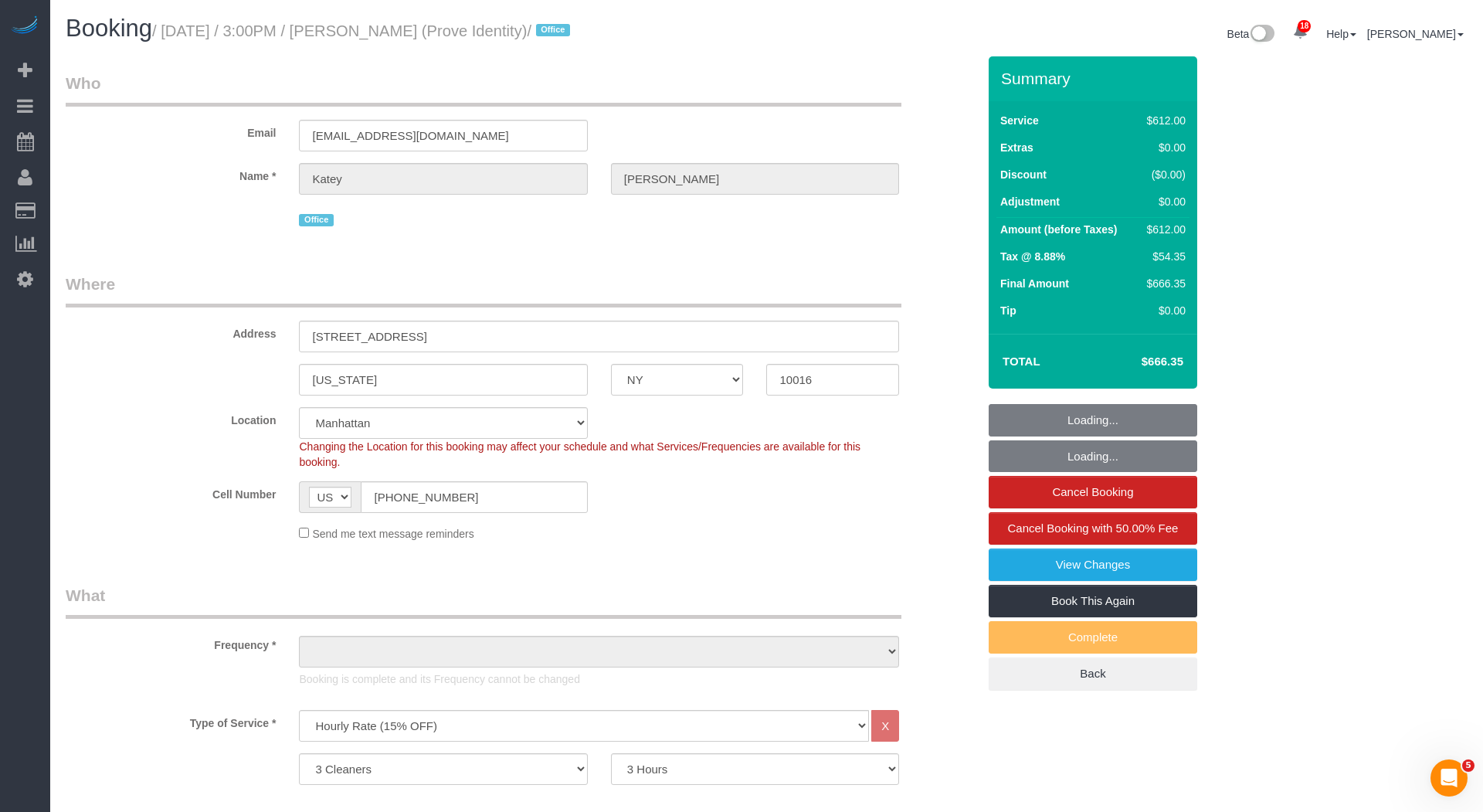
select select "number:66"
select select "number:79"
select select "number:15"
select select "number:5"
select select "object:6974"
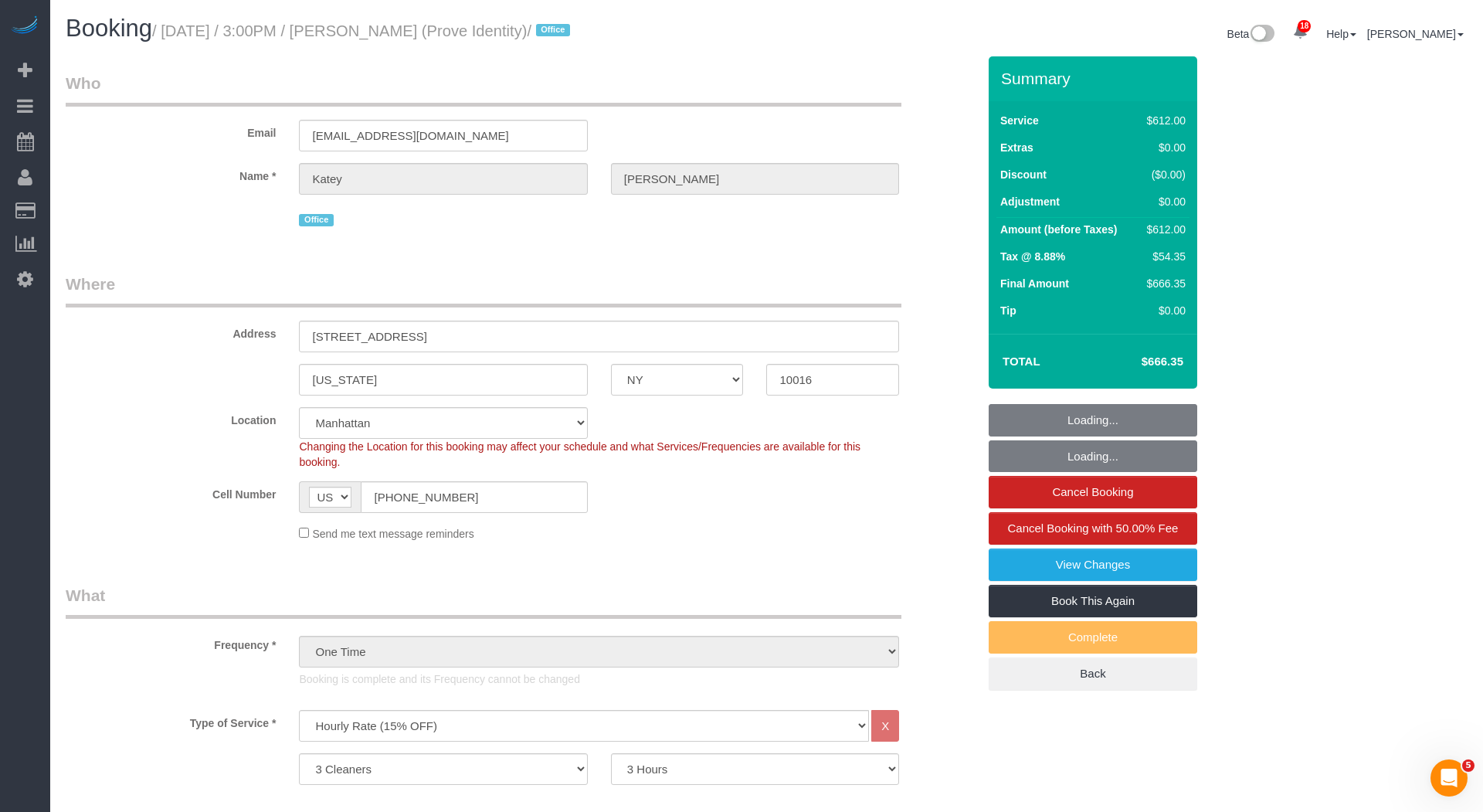
select select "spot11"
select select "string:stripe-pm_1S46pZ4VGloSiKo7P1gdMOV4"
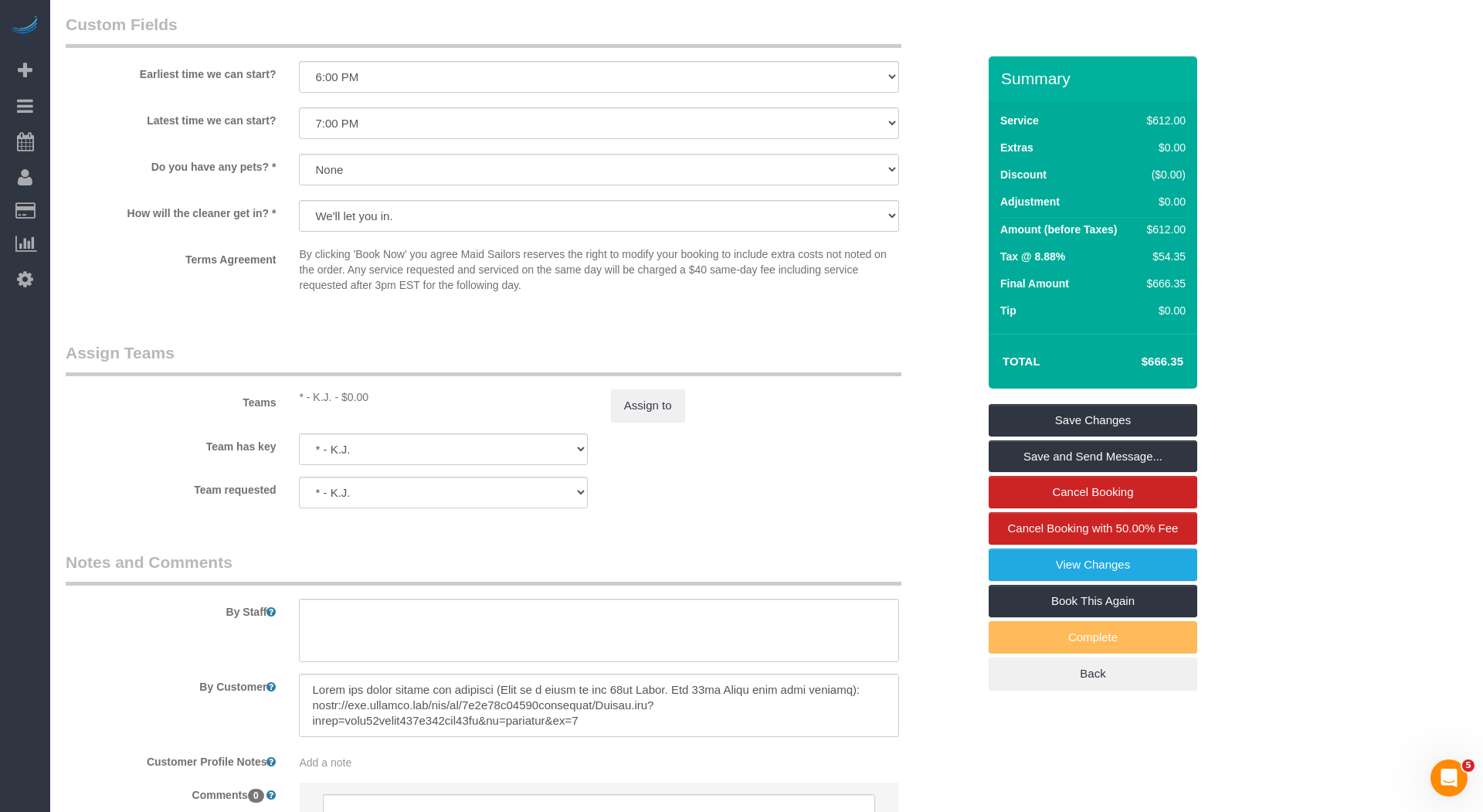
scroll to position [1435, 0]
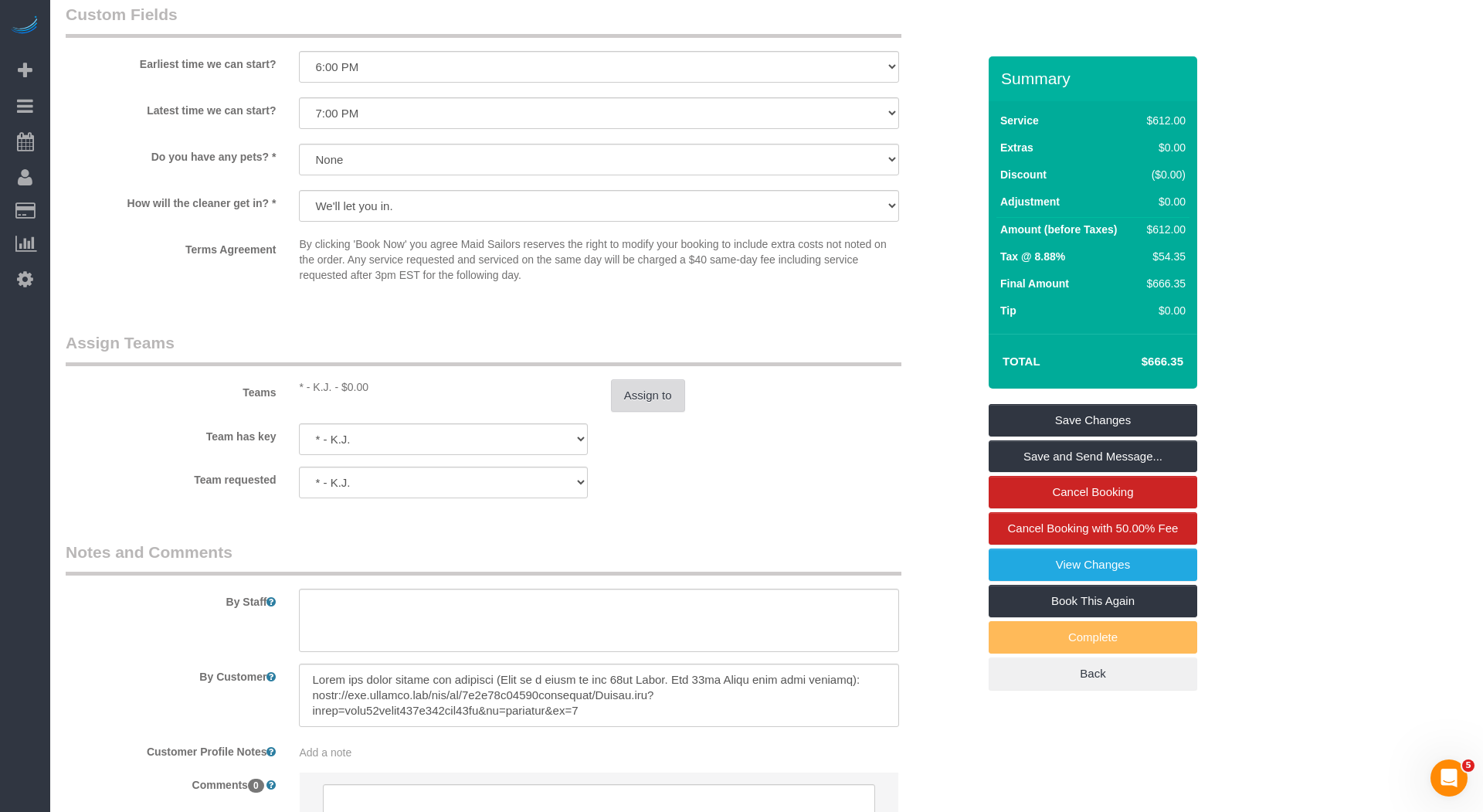
click at [669, 387] on button "Assign to" at bounding box center [648, 396] width 74 height 33
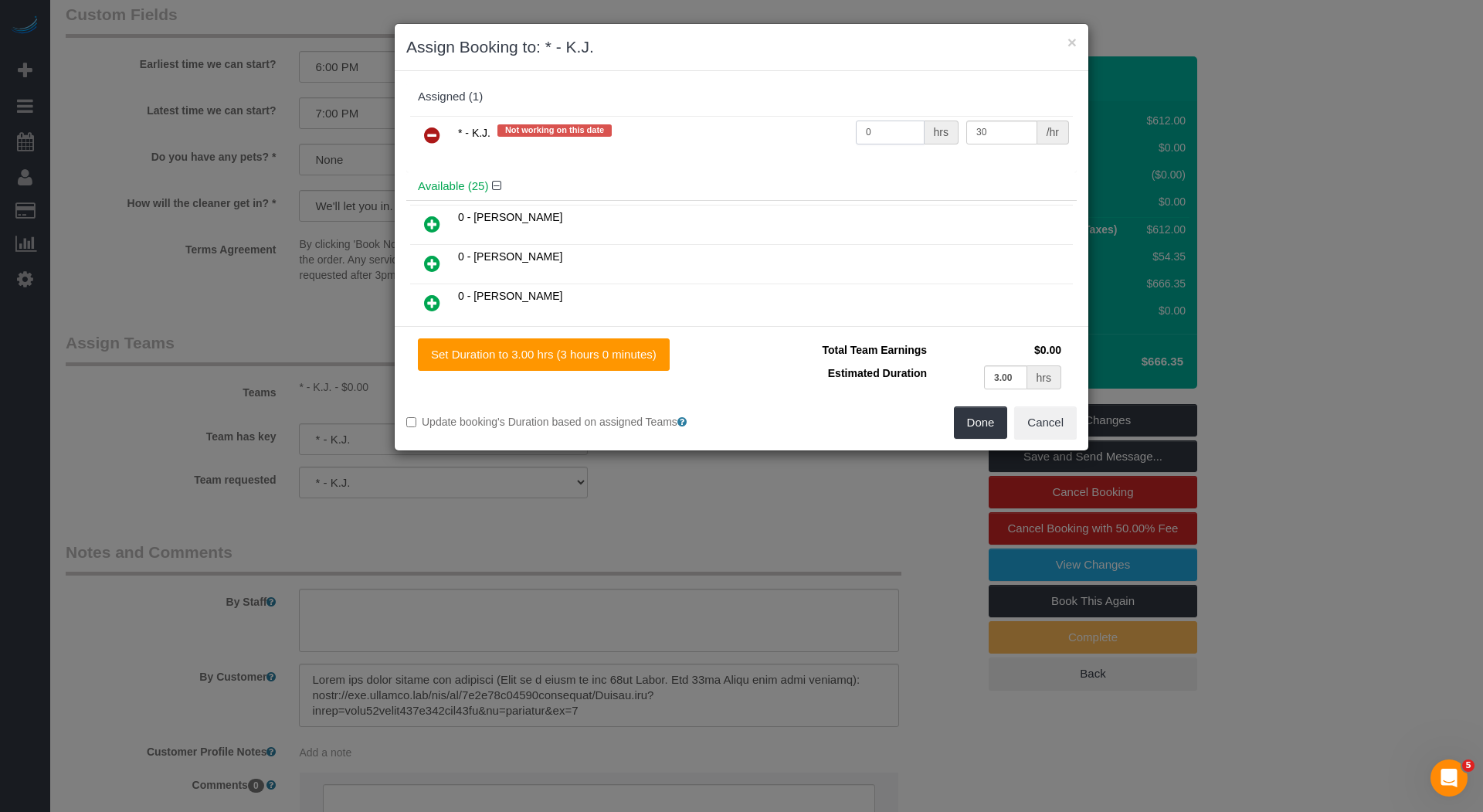
click at [878, 132] on input "0" at bounding box center [890, 132] width 69 height 24
type input "9"
click at [979, 415] on button "Done" at bounding box center [981, 422] width 54 height 33
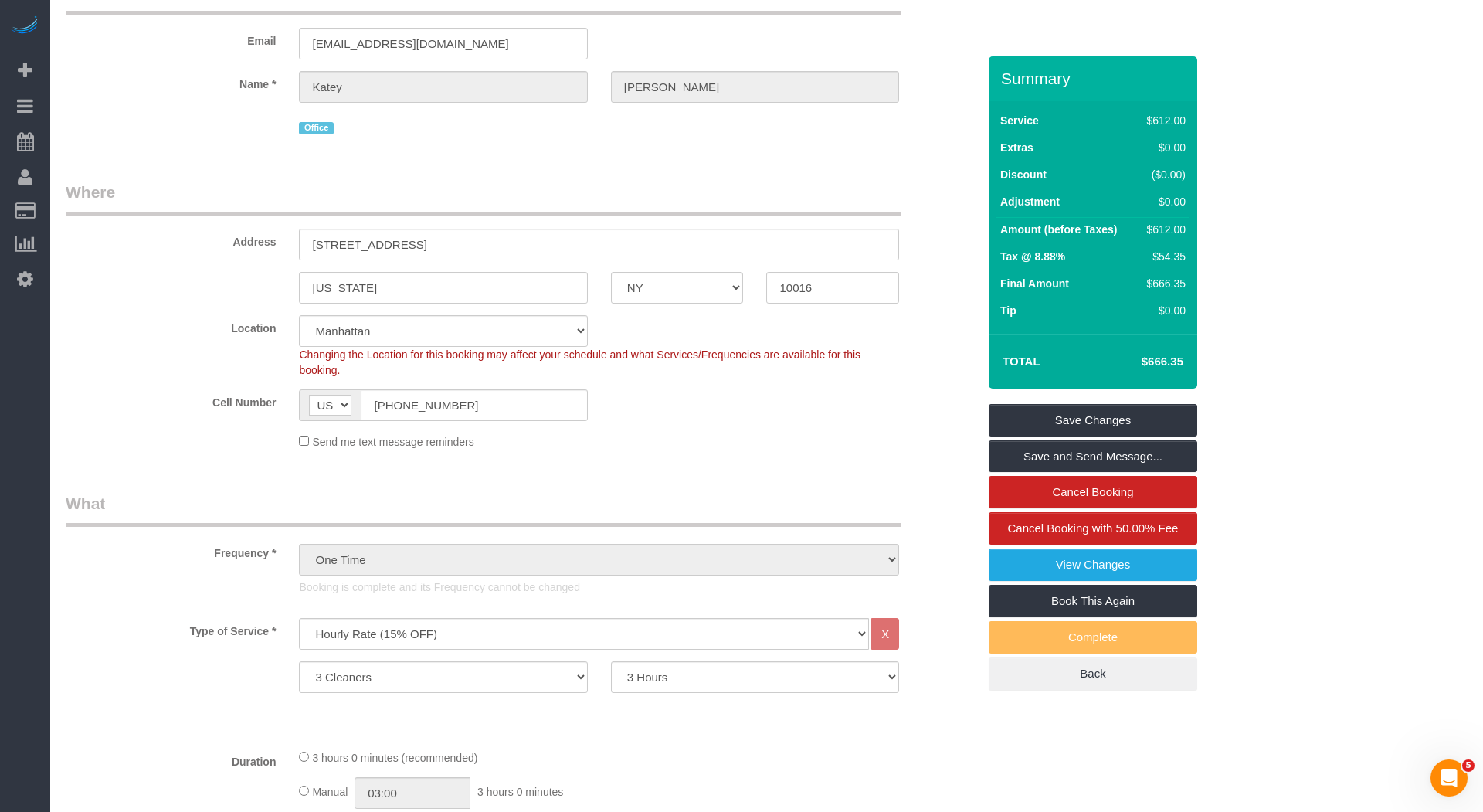
scroll to position [0, 0]
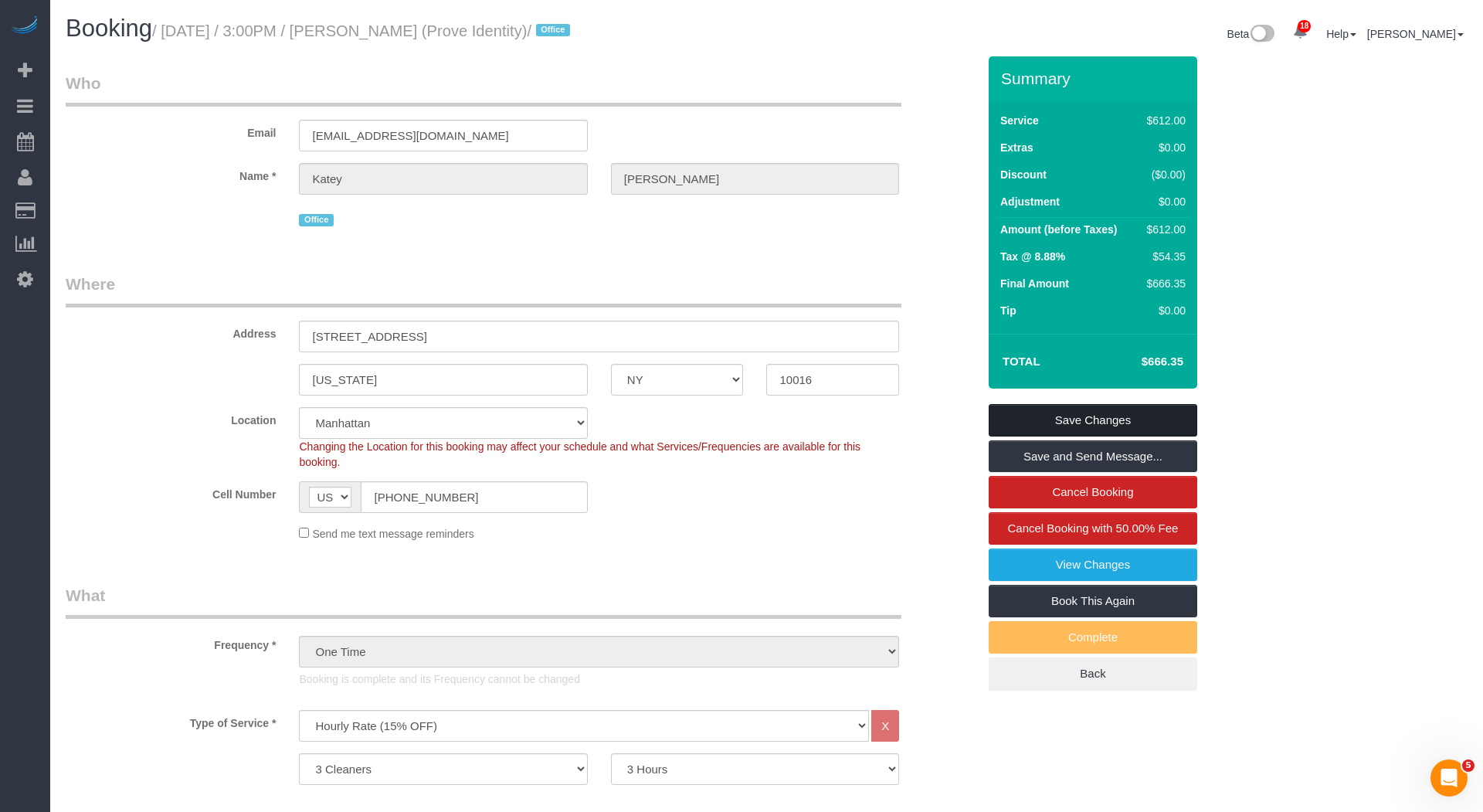
click at [1134, 412] on link "Save Changes" at bounding box center [1093, 421] width 209 height 33
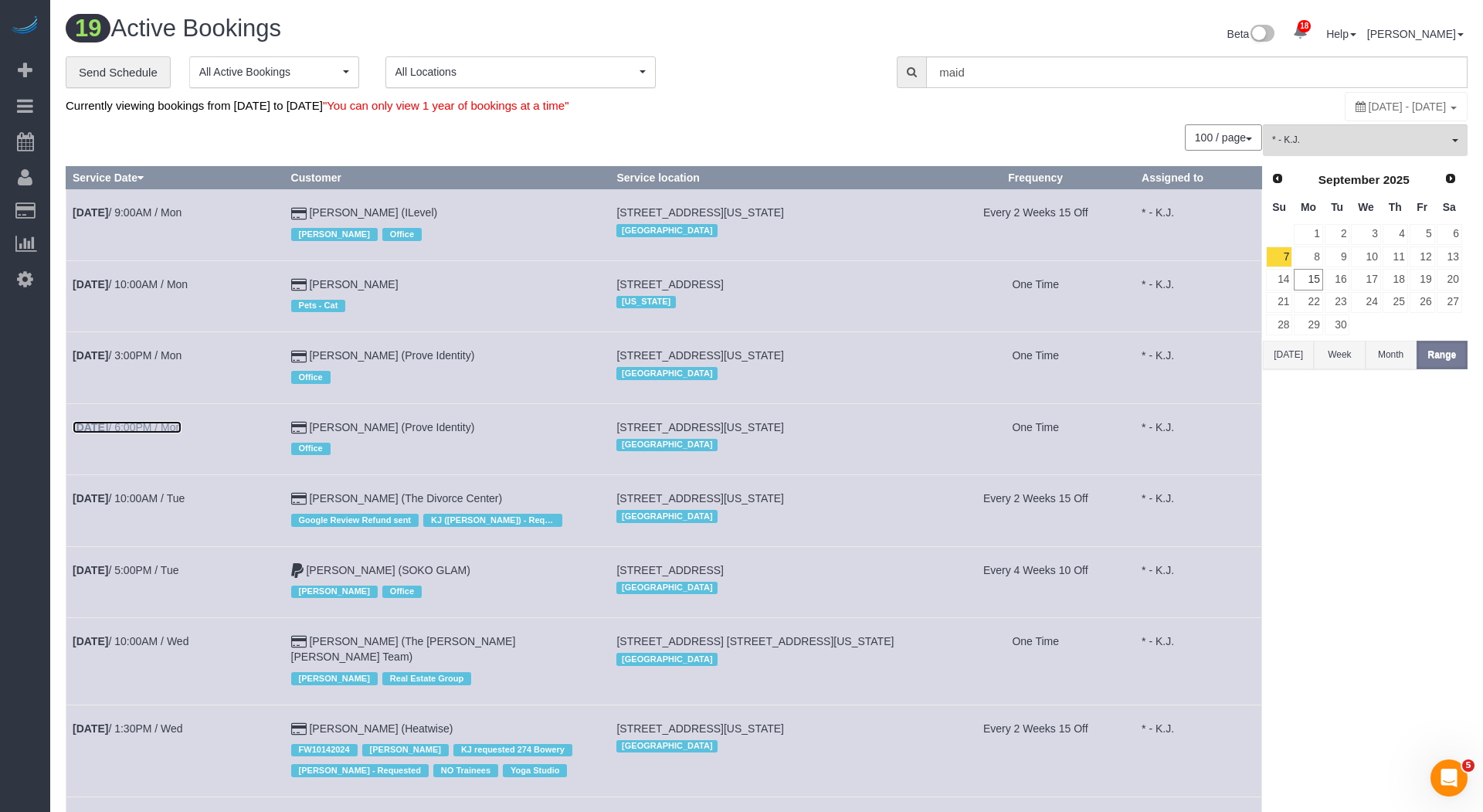
click at [166, 425] on link "Sep 8th / 6:00PM / Mon" at bounding box center [127, 427] width 109 height 12
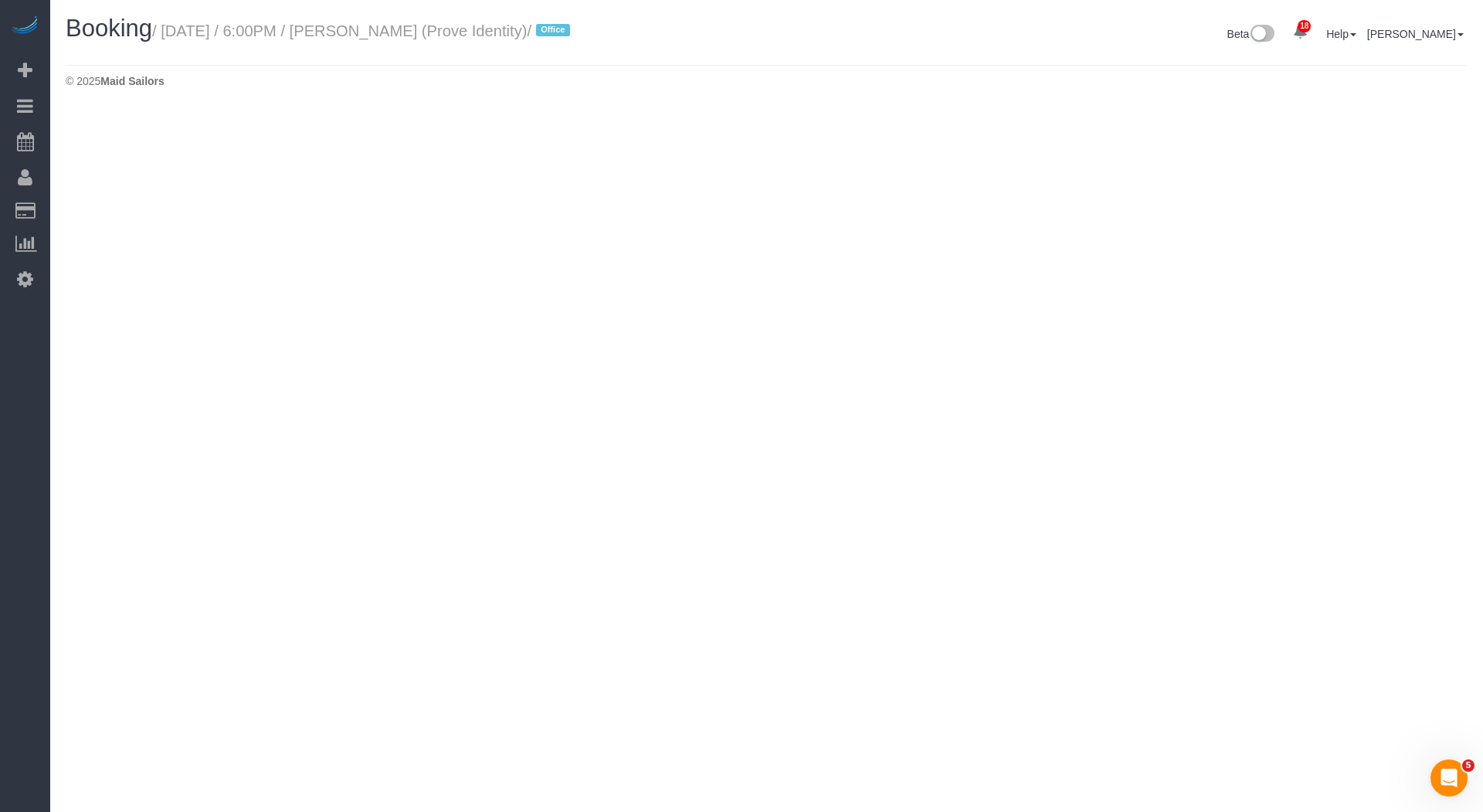
select select "NY"
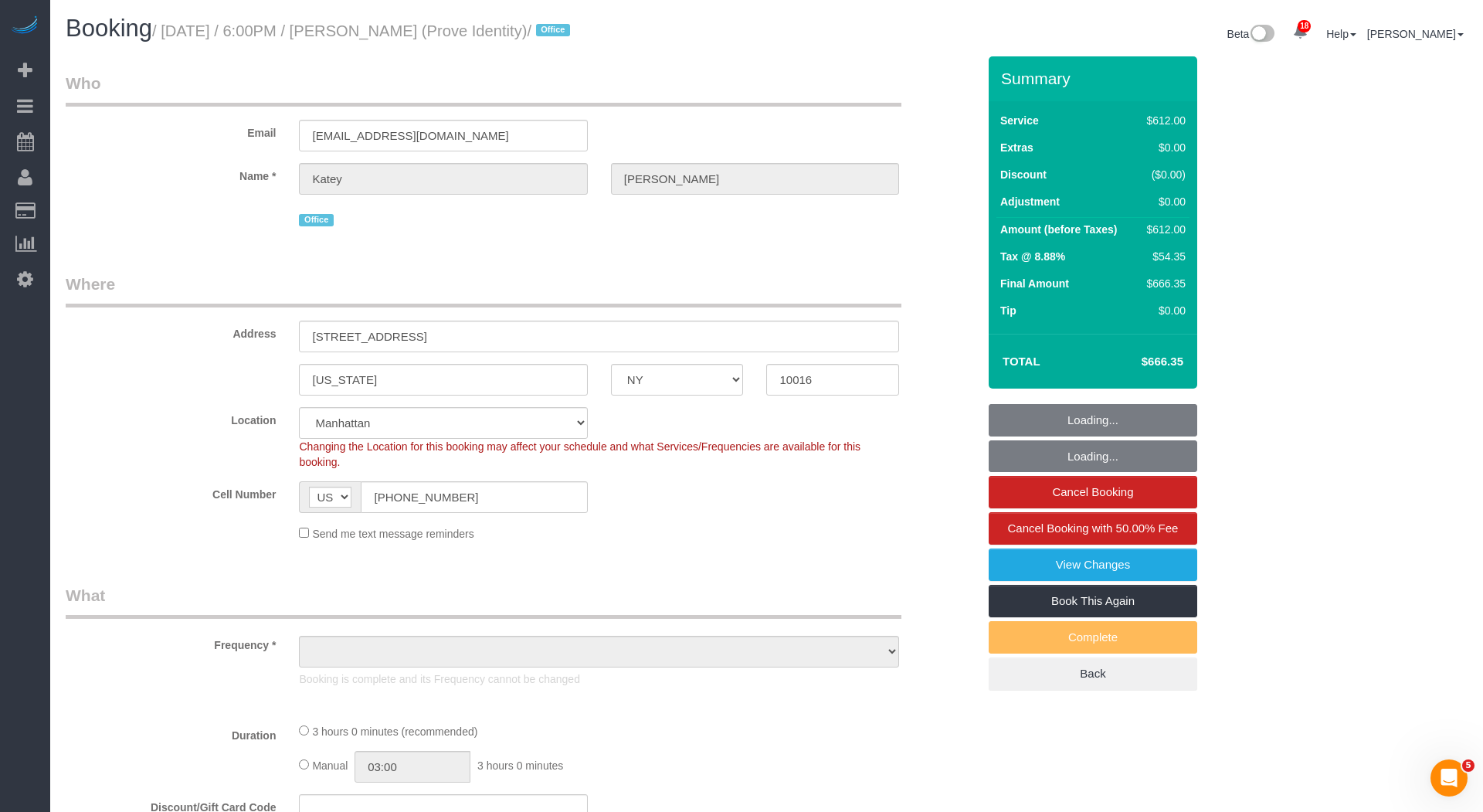
select select "3"
select select "180"
select select "number:66"
select select "number:79"
select select "number:15"
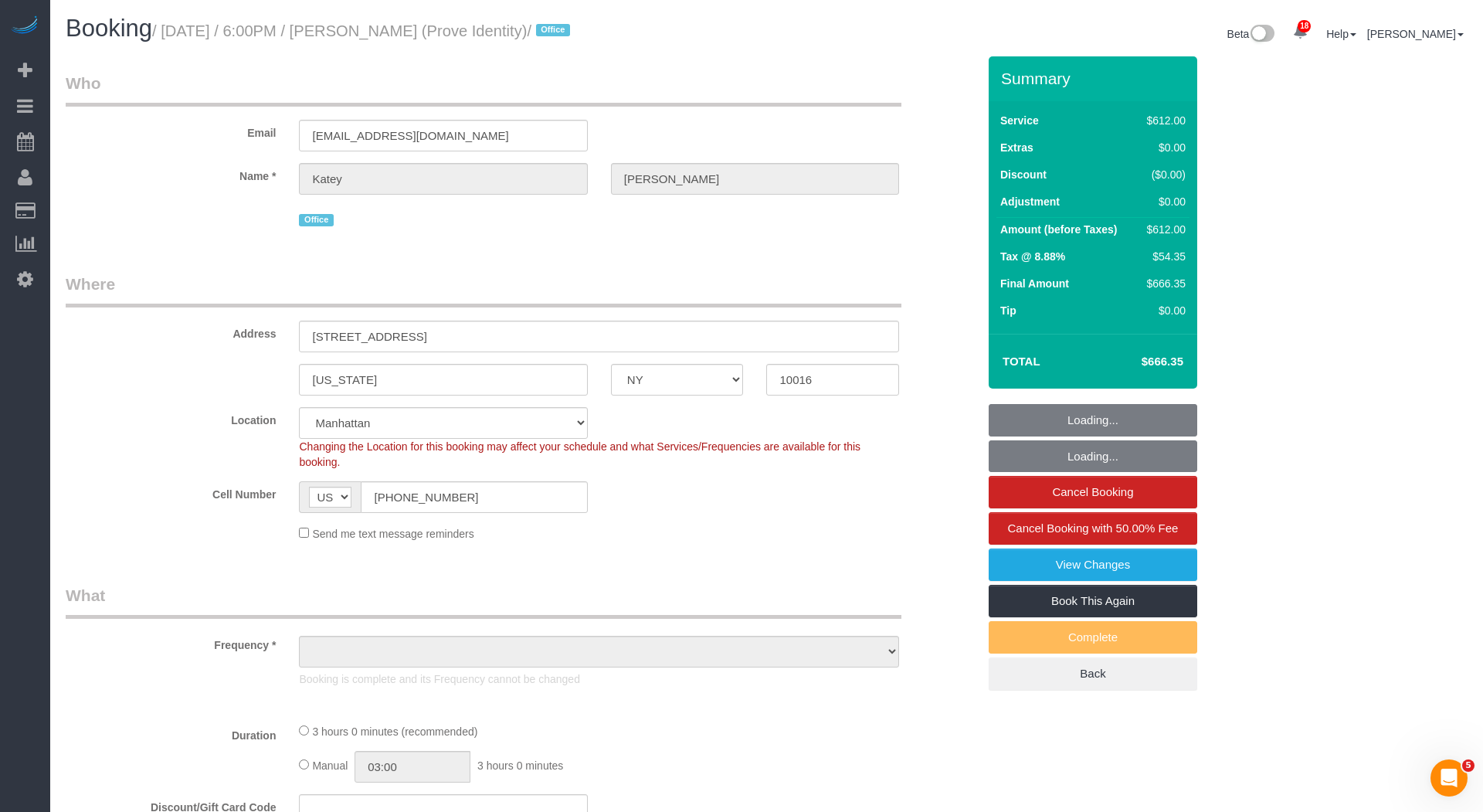
select select "number:5"
select select "object:10608"
select select "string:stripe-pm_1S46pZ4VGloSiKo7P1gdMOV4"
select select "spot16"
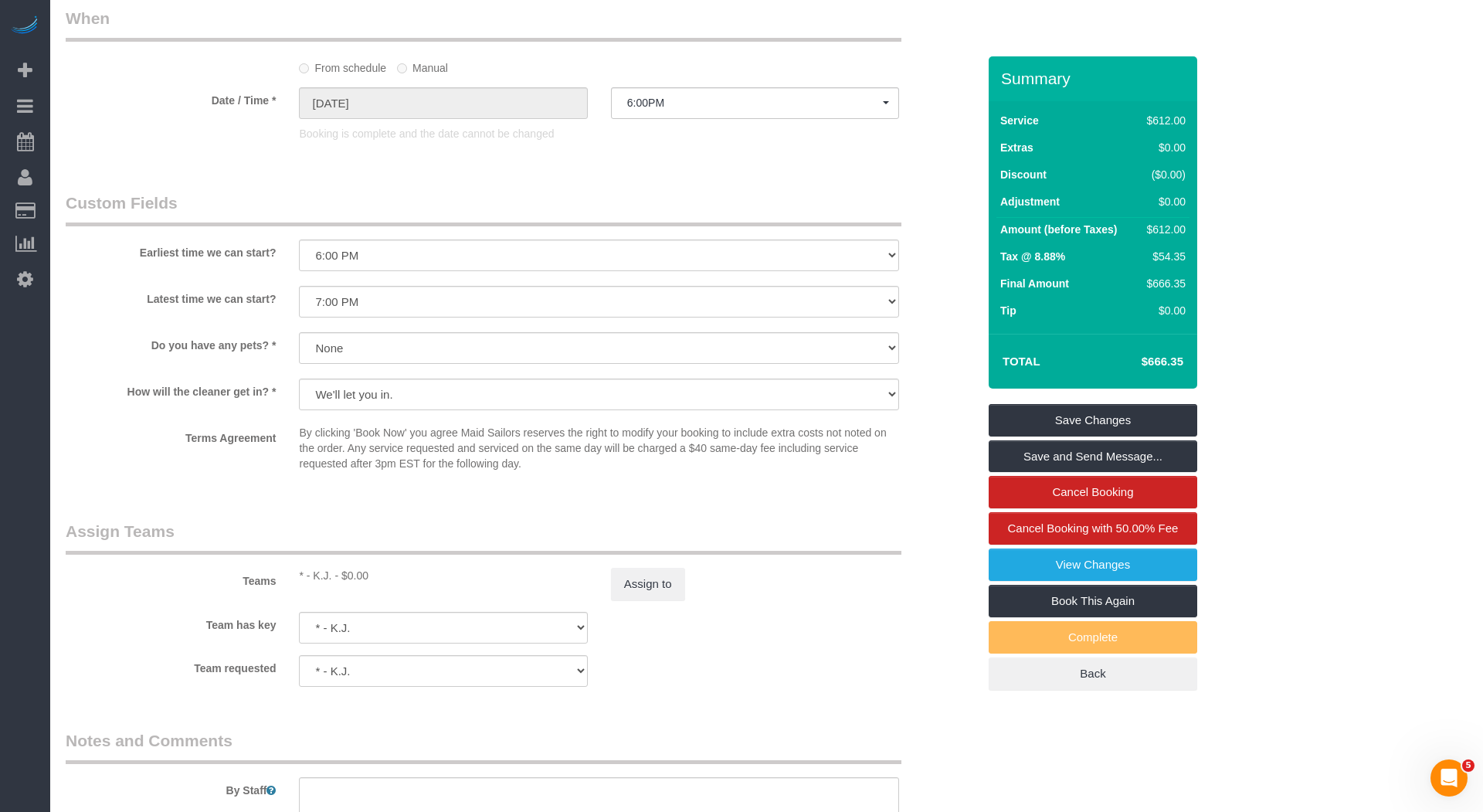
scroll to position [1251, 0]
click at [624, 565] on button "Assign to" at bounding box center [648, 579] width 74 height 33
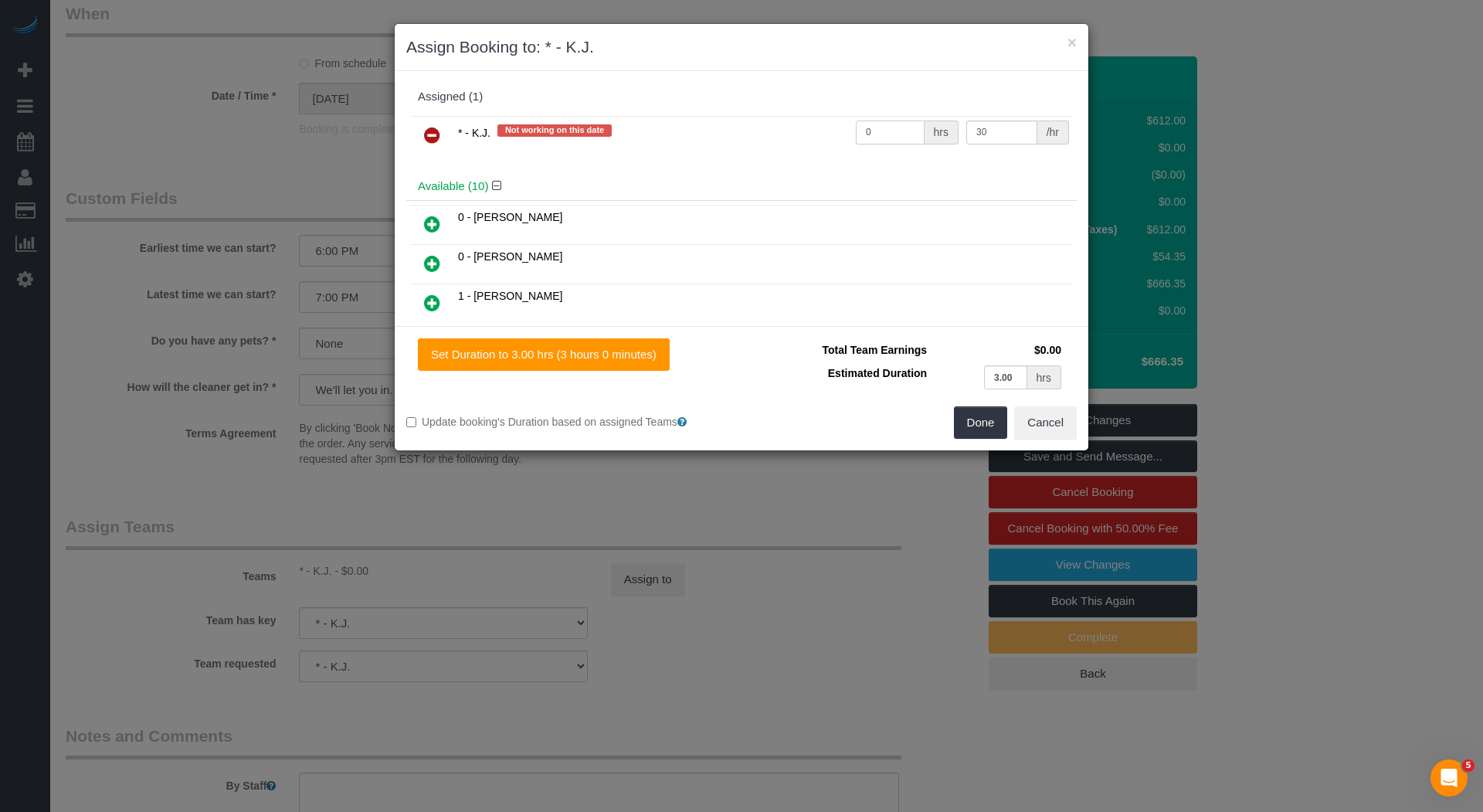
click at [882, 136] on input "0" at bounding box center [890, 132] width 69 height 24
type input "9"
click at [994, 415] on button "Done" at bounding box center [981, 422] width 54 height 33
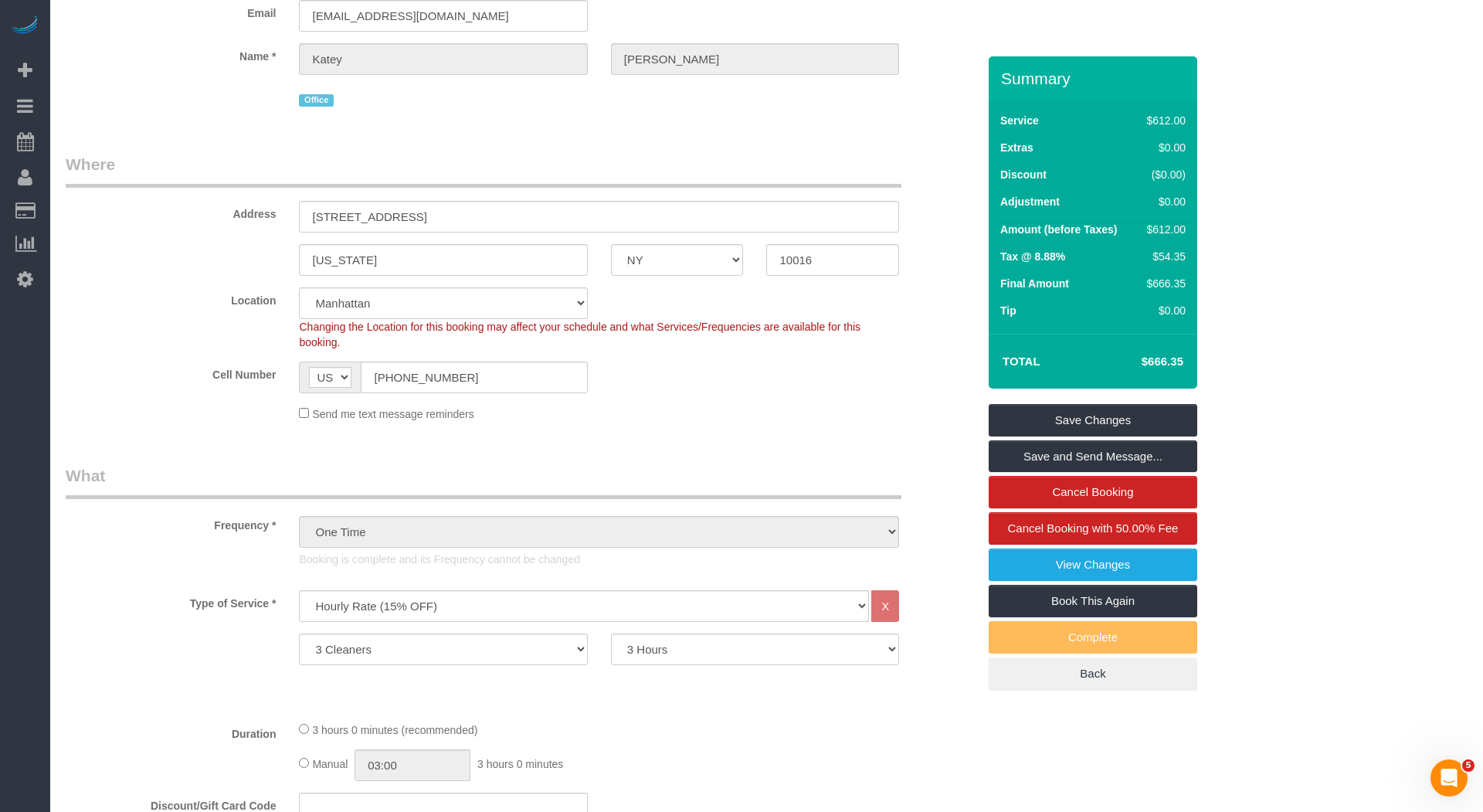
scroll to position [122, 0]
click at [1118, 422] on link "Save Changes" at bounding box center [1093, 421] width 209 height 33
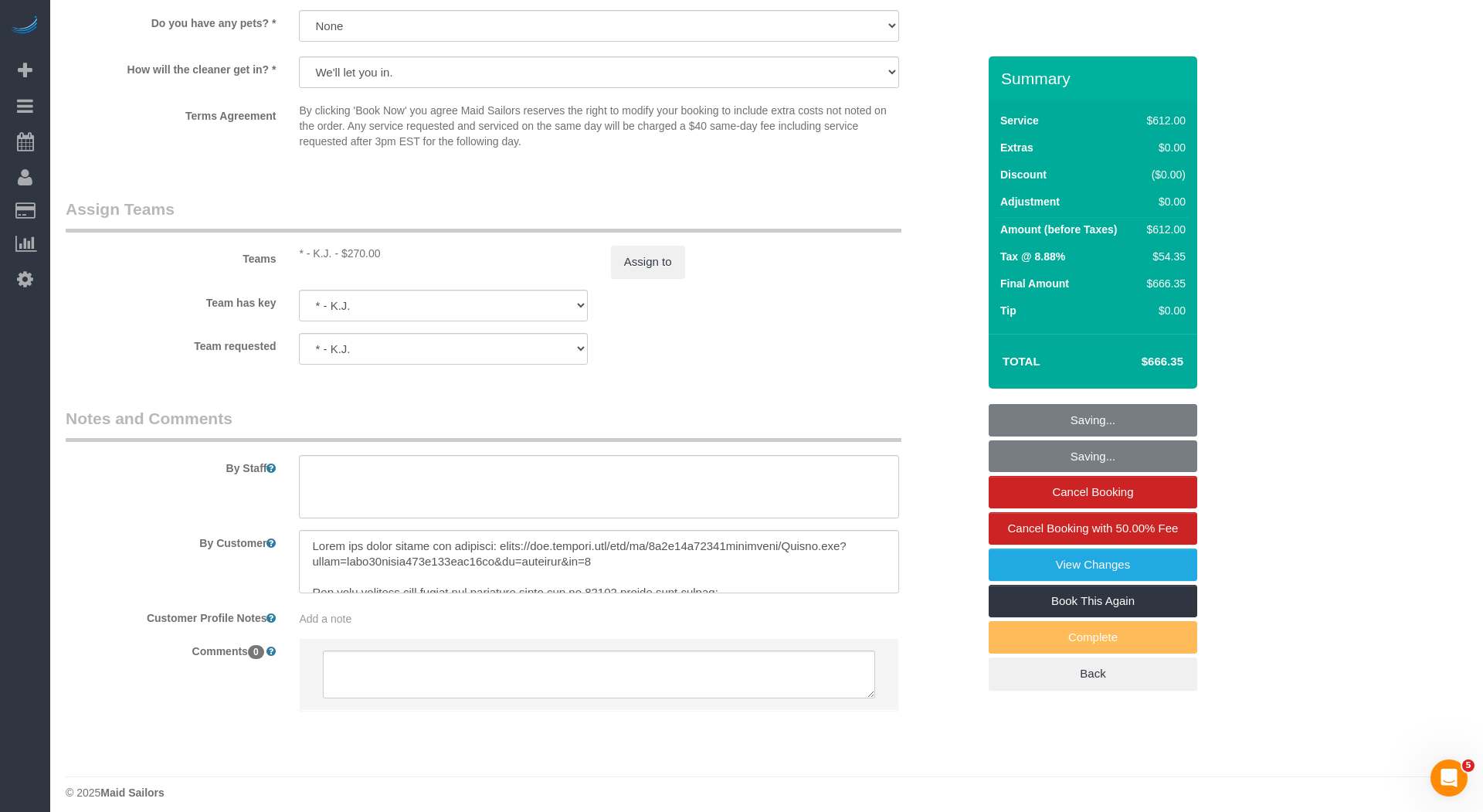
scroll to position [1572, 0]
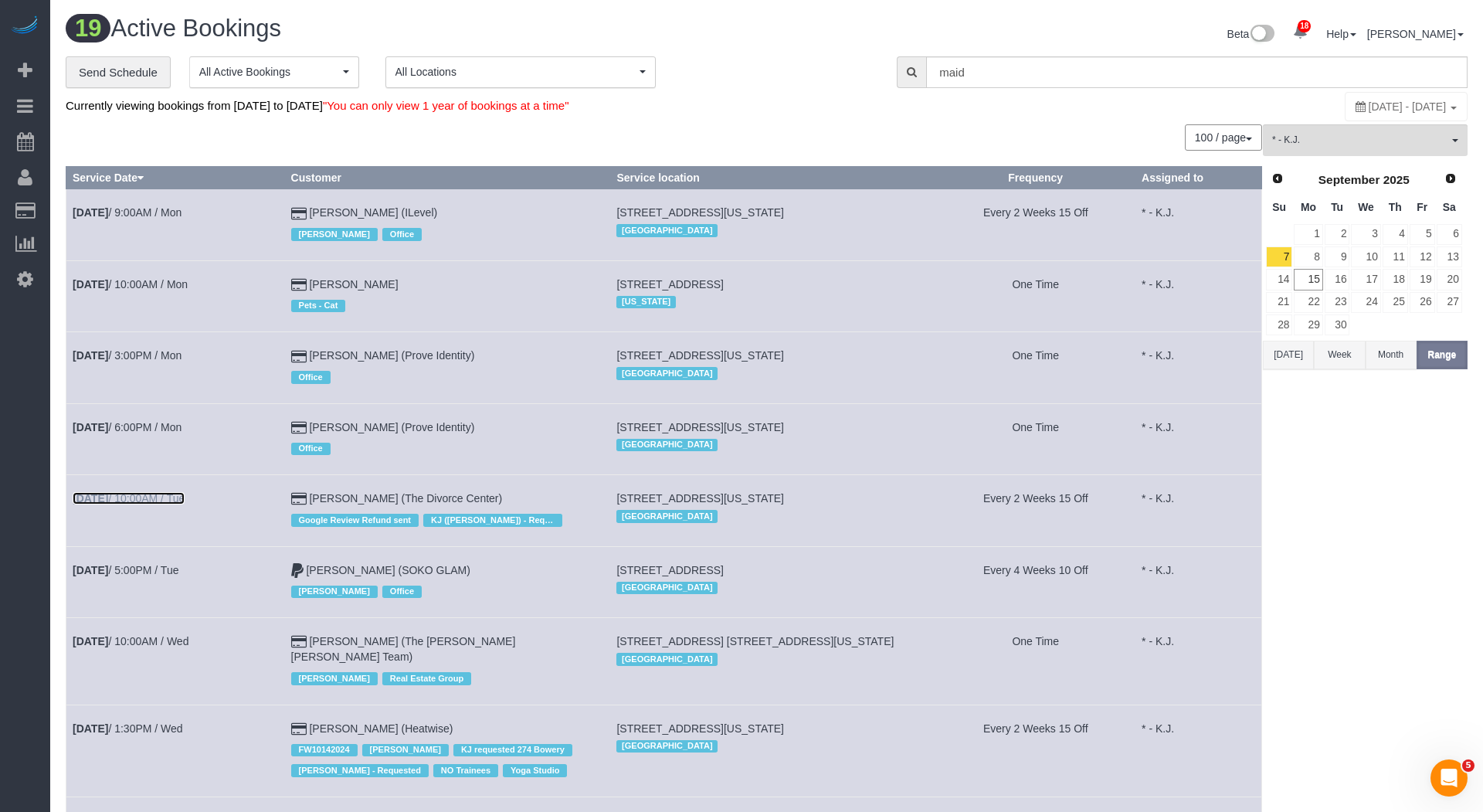
click at [156, 496] on link "Sep 9th / 10:00AM / Tue" at bounding box center [129, 498] width 112 height 12
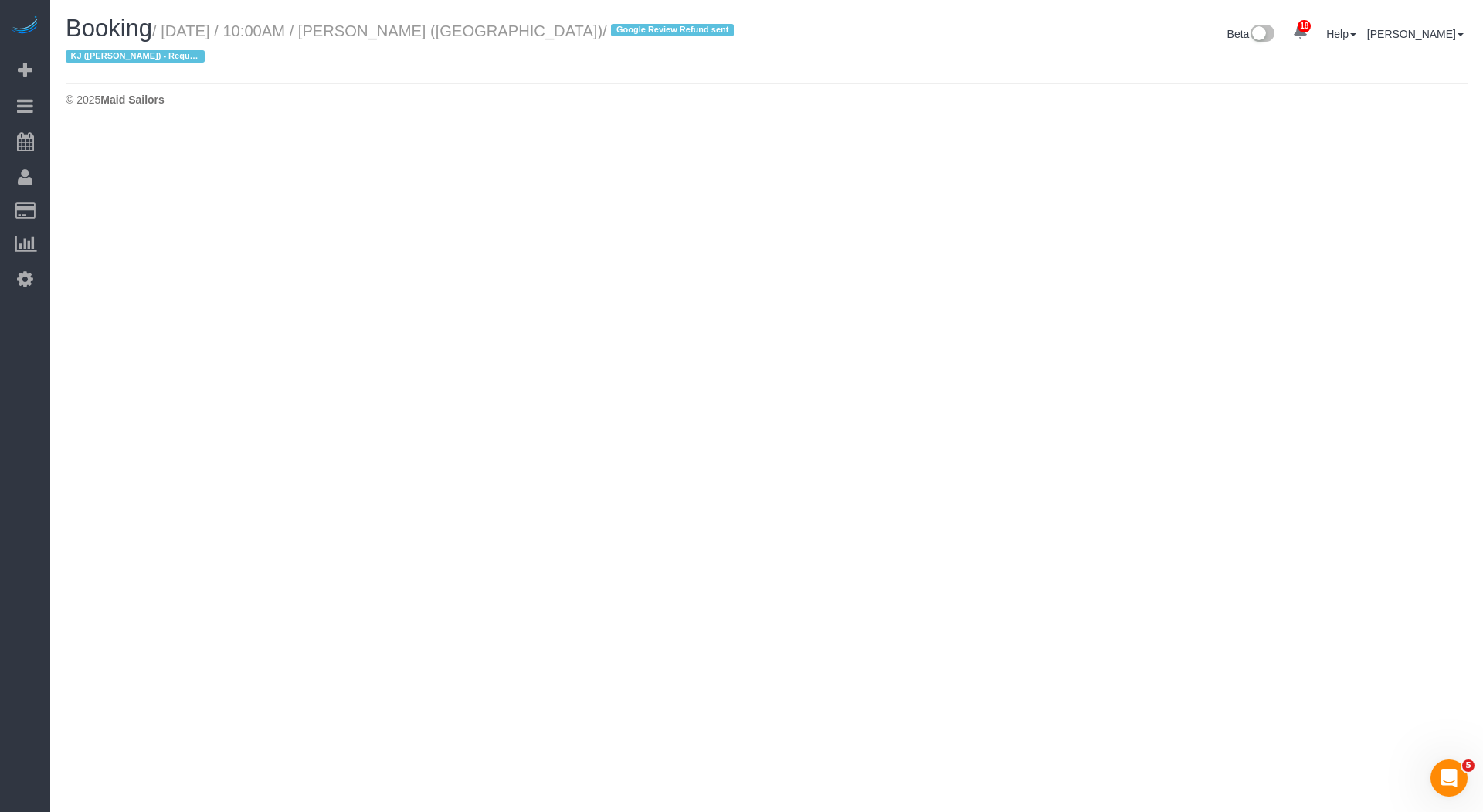
select select "NY"
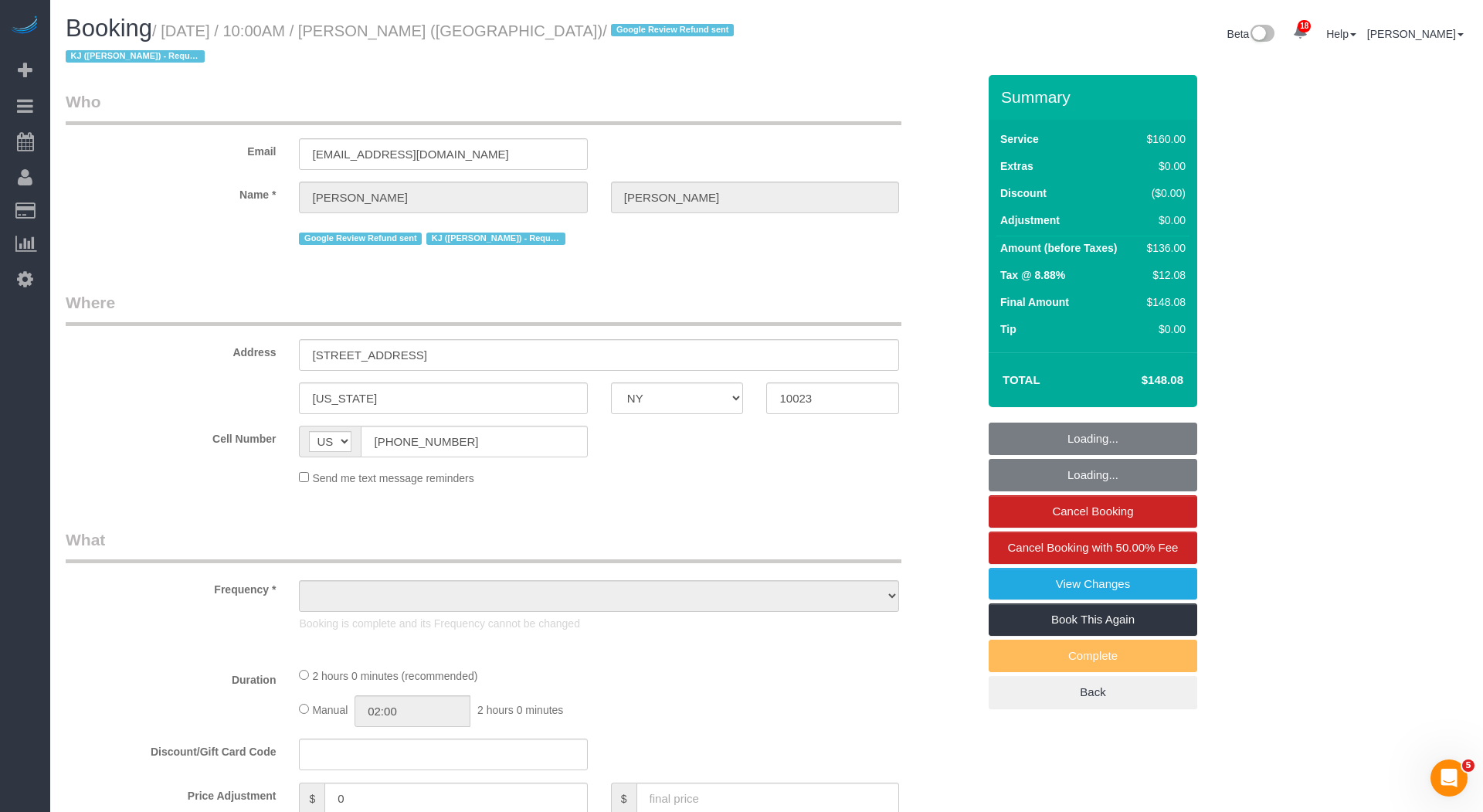
select select "object:13421"
select select "number:89"
select select "number:90"
select select "number:15"
select select "number:7"
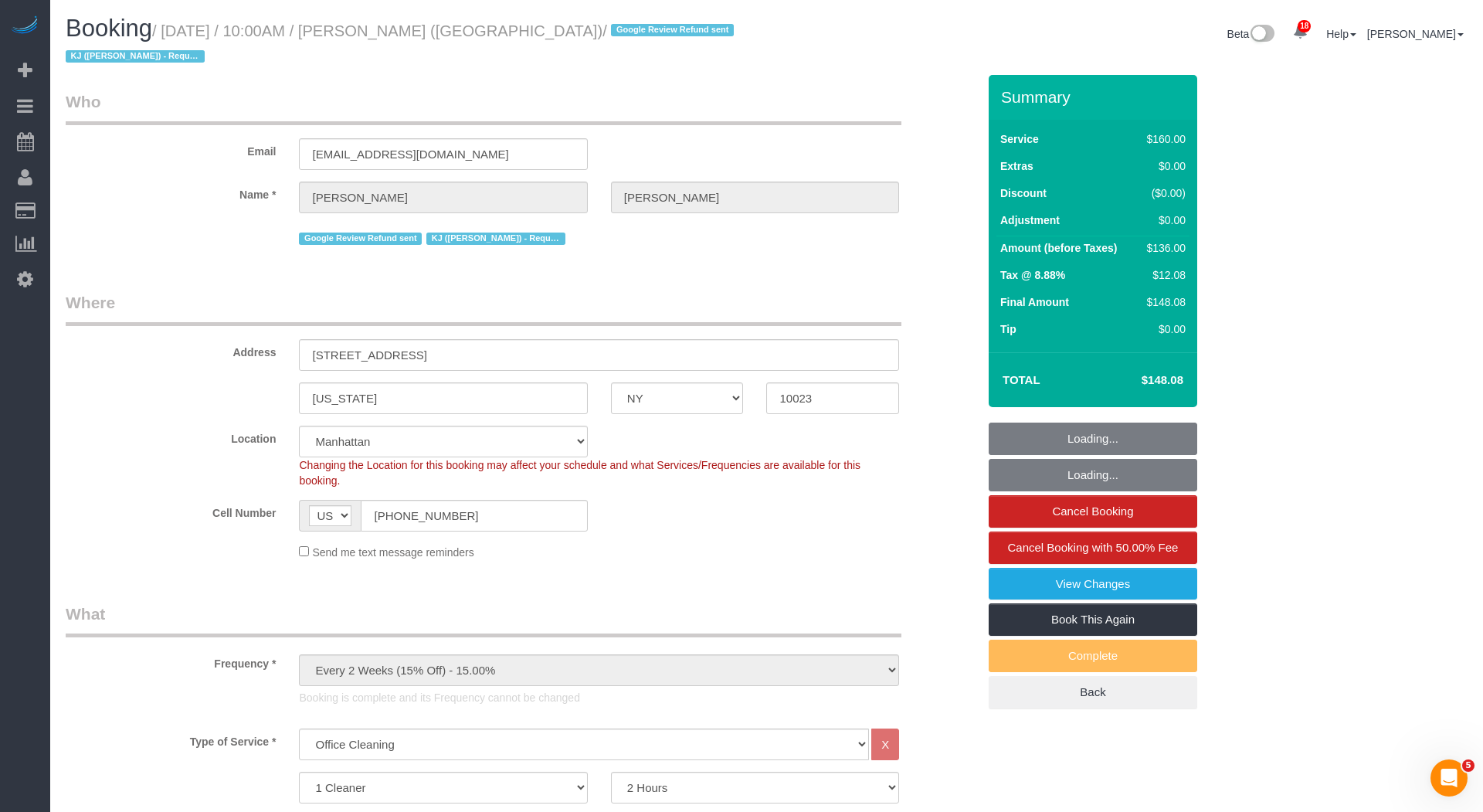
select select "object:14089"
select select "string:stripe-pm_1PWNYW4VGloSiKo7H6eOaedn"
select select "spot21"
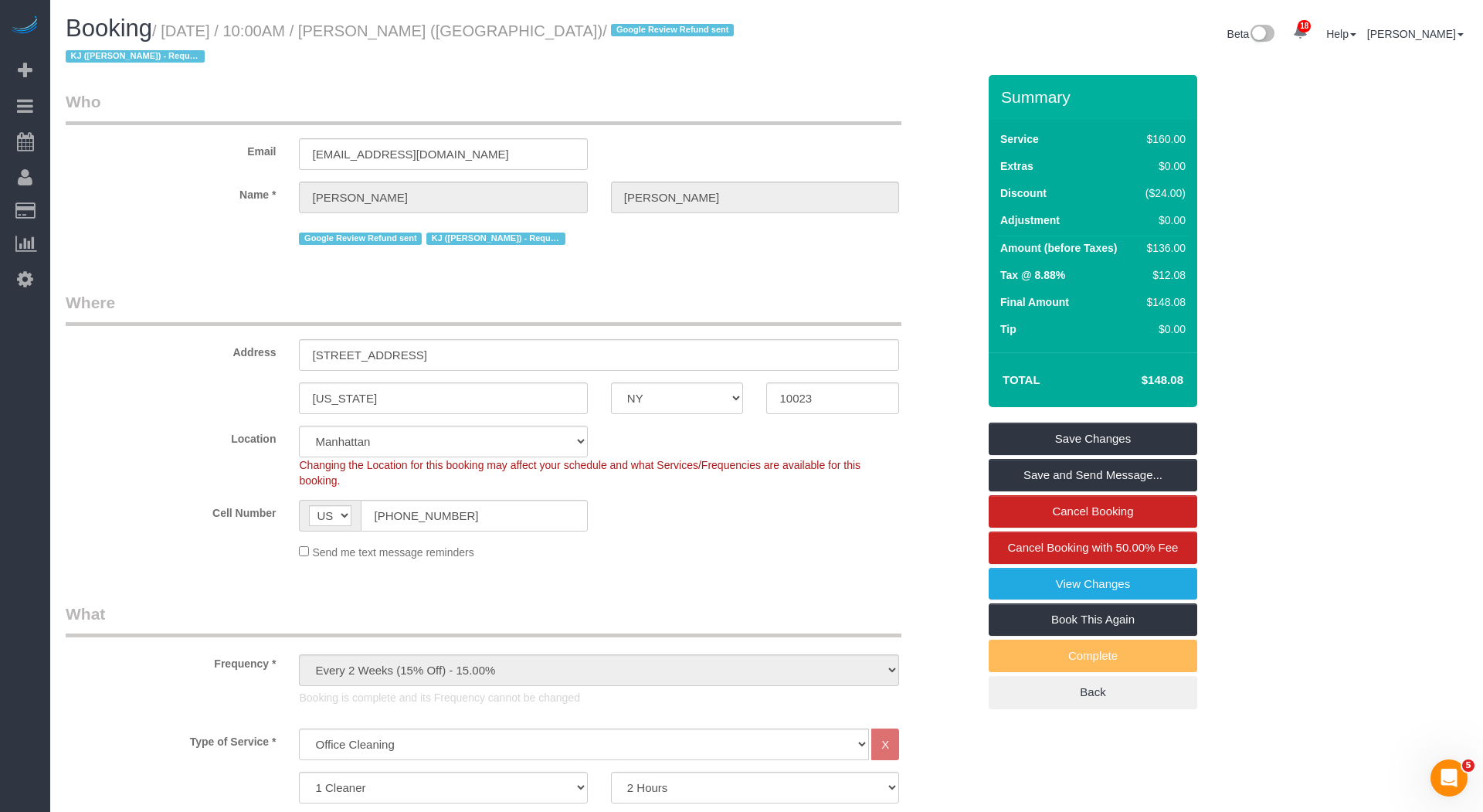
click at [477, 31] on small "/ September 09, 2025 / 10:00AM / Nancy Velez (The Divorce Center) / Google Revi…" at bounding box center [402, 44] width 673 height 43
copy small "Velez"
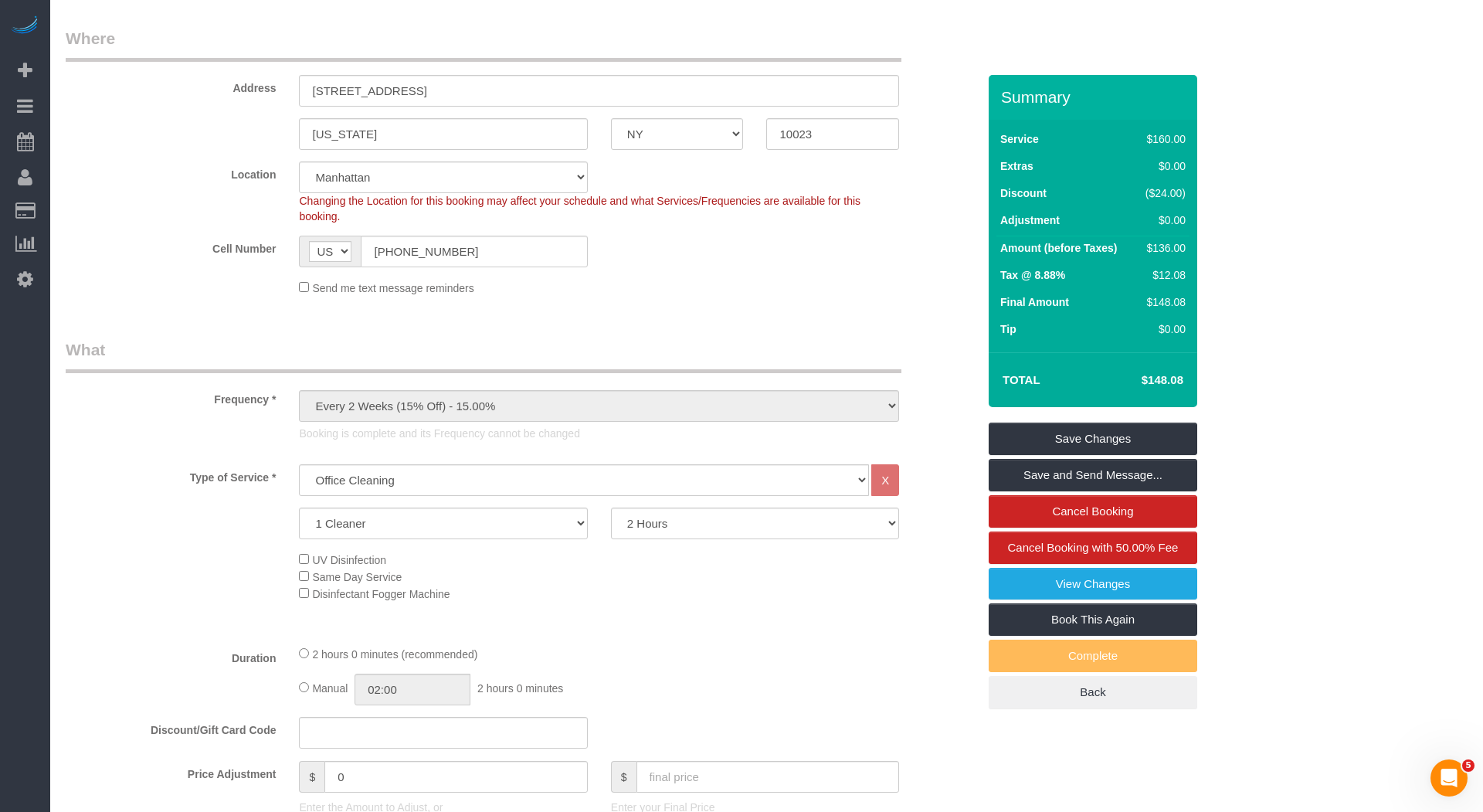
scroll to position [269, 0]
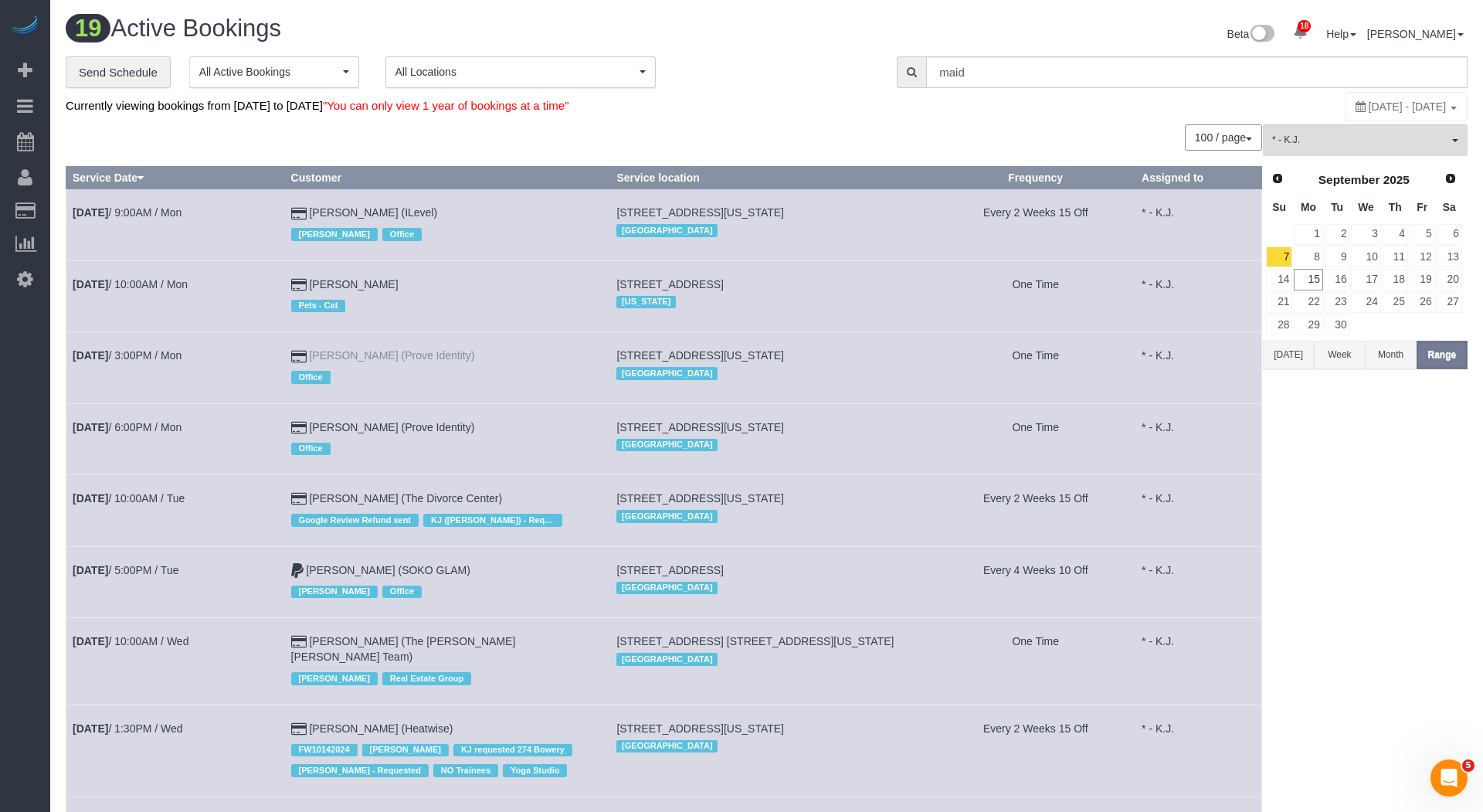
drag, startPoint x: 488, startPoint y: 350, endPoint x: 327, endPoint y: 351, distance: 161.0
click at [327, 351] on td "Katey Corrado (Prove Identity) Office" at bounding box center [447, 367] width 326 height 71
copy link "[PERSON_NAME] (Prove Identity)"
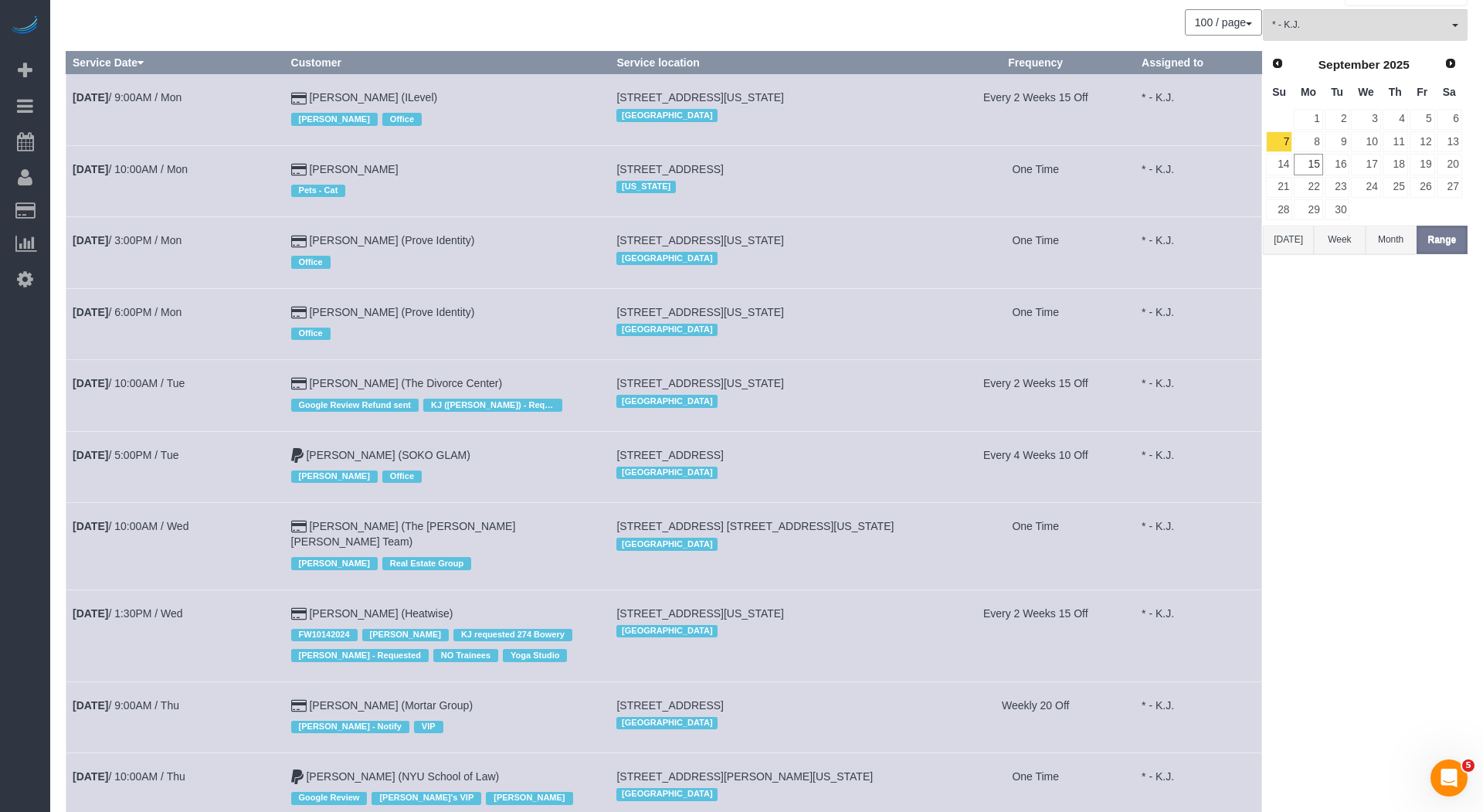
scroll to position [116, 0]
click at [179, 449] on link "Sep 9th / 5:00PM / Tue" at bounding box center [125, 454] width 106 height 12
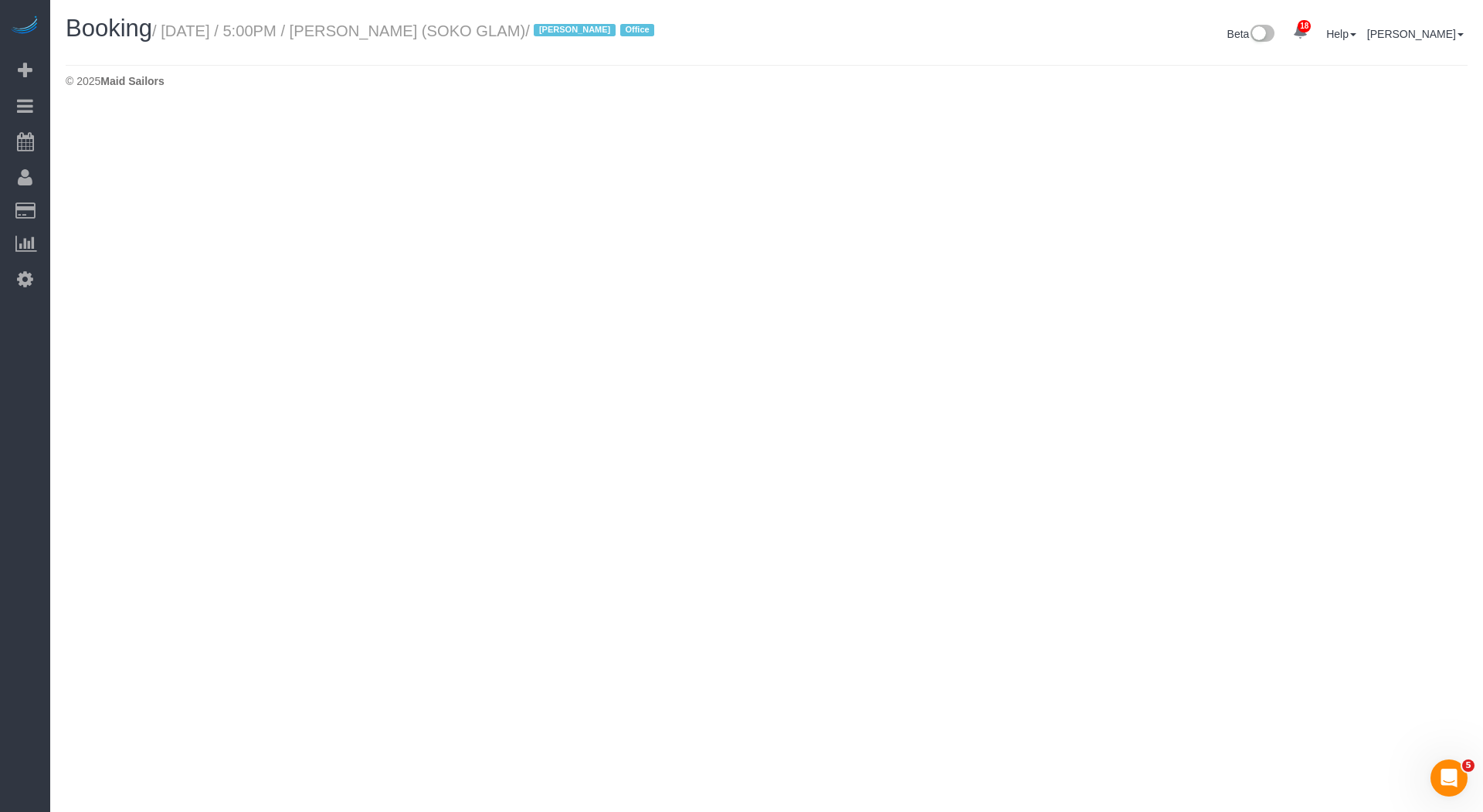
select select "NY"
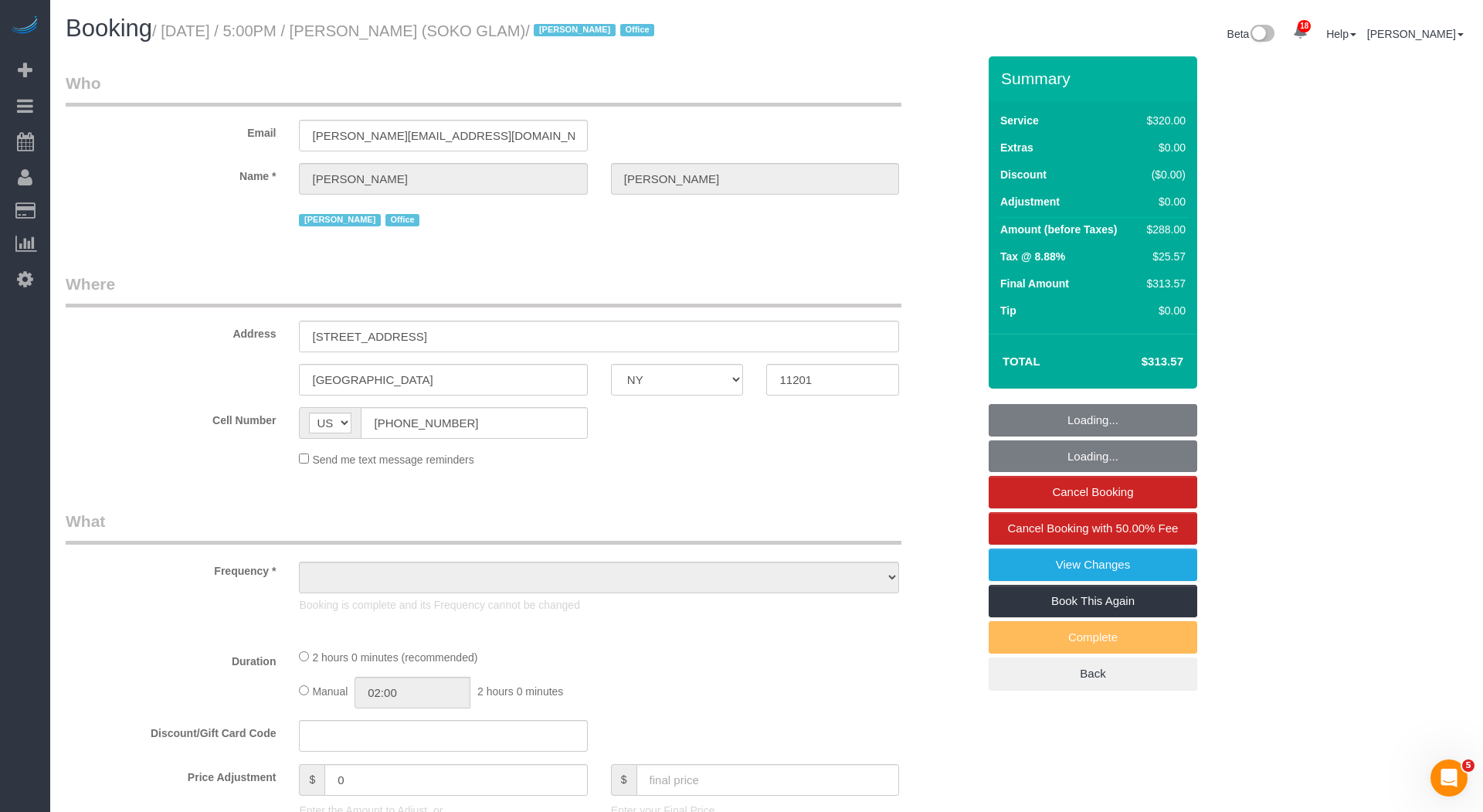
click at [410, 33] on small "/ September 09, 2025 / 5:00PM / Jocelyn Daly (SOKO GLAM) / Jacky Xu Office" at bounding box center [405, 31] width 507 height 17
click at [410, 33] on small "/ September 09, 2025 / 5:00PM / Jocelyn Daly (SOKO GLAM) / Jacky Xu Office" at bounding box center [405, 31] width 507 height 17
select select "object:15464"
select select "2"
select select "spot26"
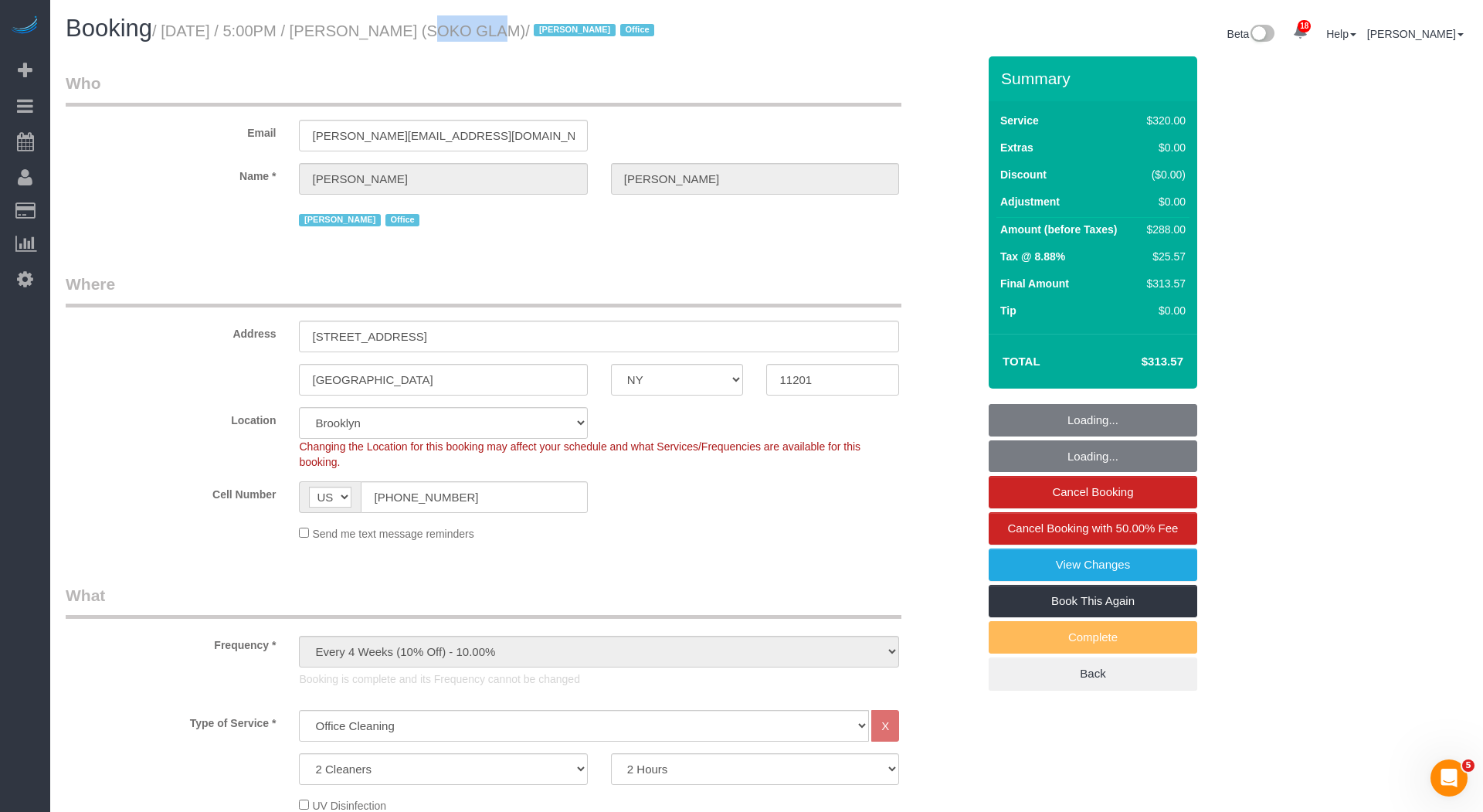
select select "object:16006"
select select
select select "number:89"
select select "number:90"
select select "number:15"
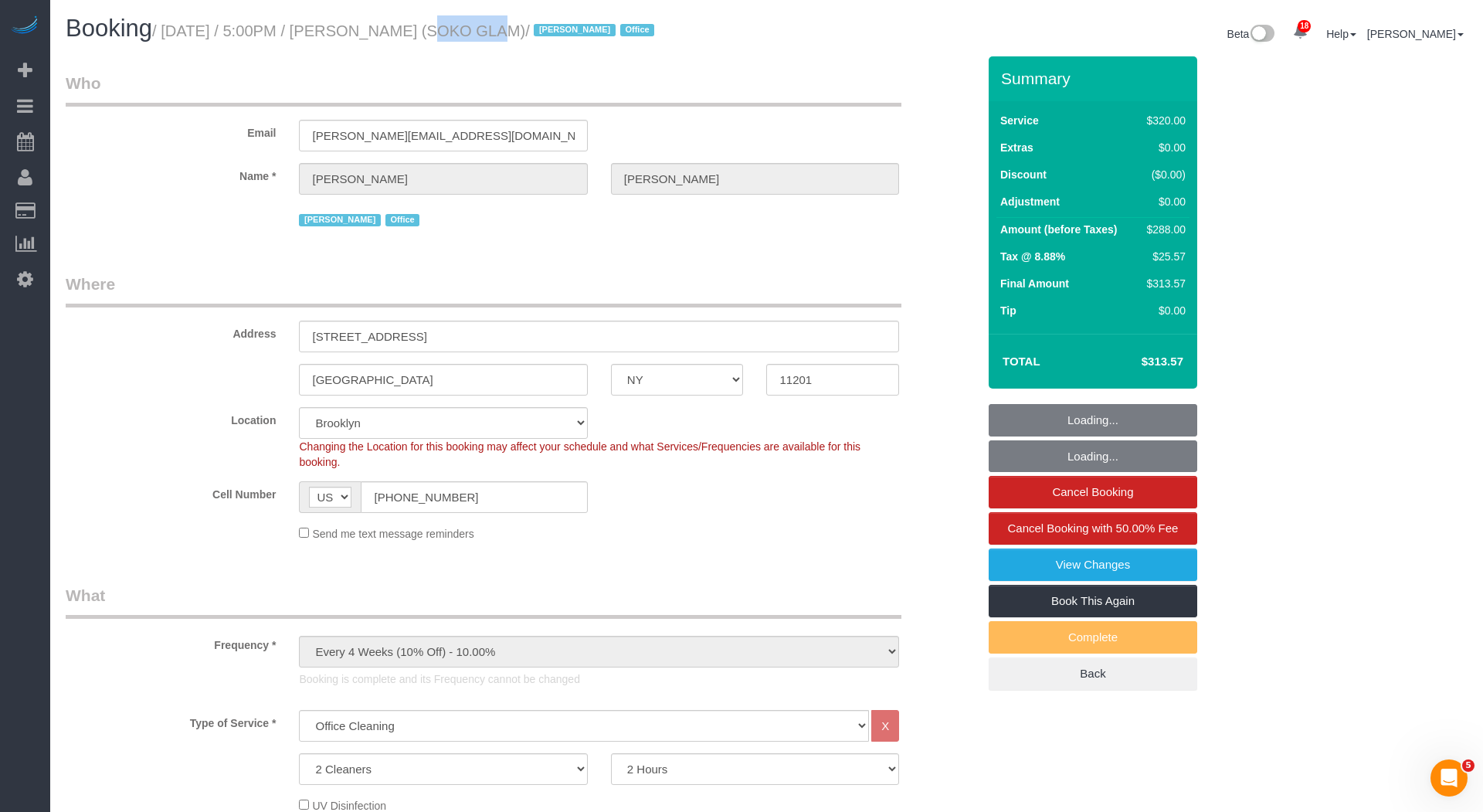
select select "number:7"
select select "spot31"
click at [465, 32] on small "/ September 09, 2025 / 5:00PM / Jocelyn Daly (SOKO GLAM) / Jacky Xu Office" at bounding box center [405, 31] width 507 height 17
click at [465, 33] on small "/ September 09, 2025 / 5:00PM / Jocelyn Daly (SOKO GLAM) / Jacky Xu Office" at bounding box center [405, 31] width 507 height 17
copy small "Daly"
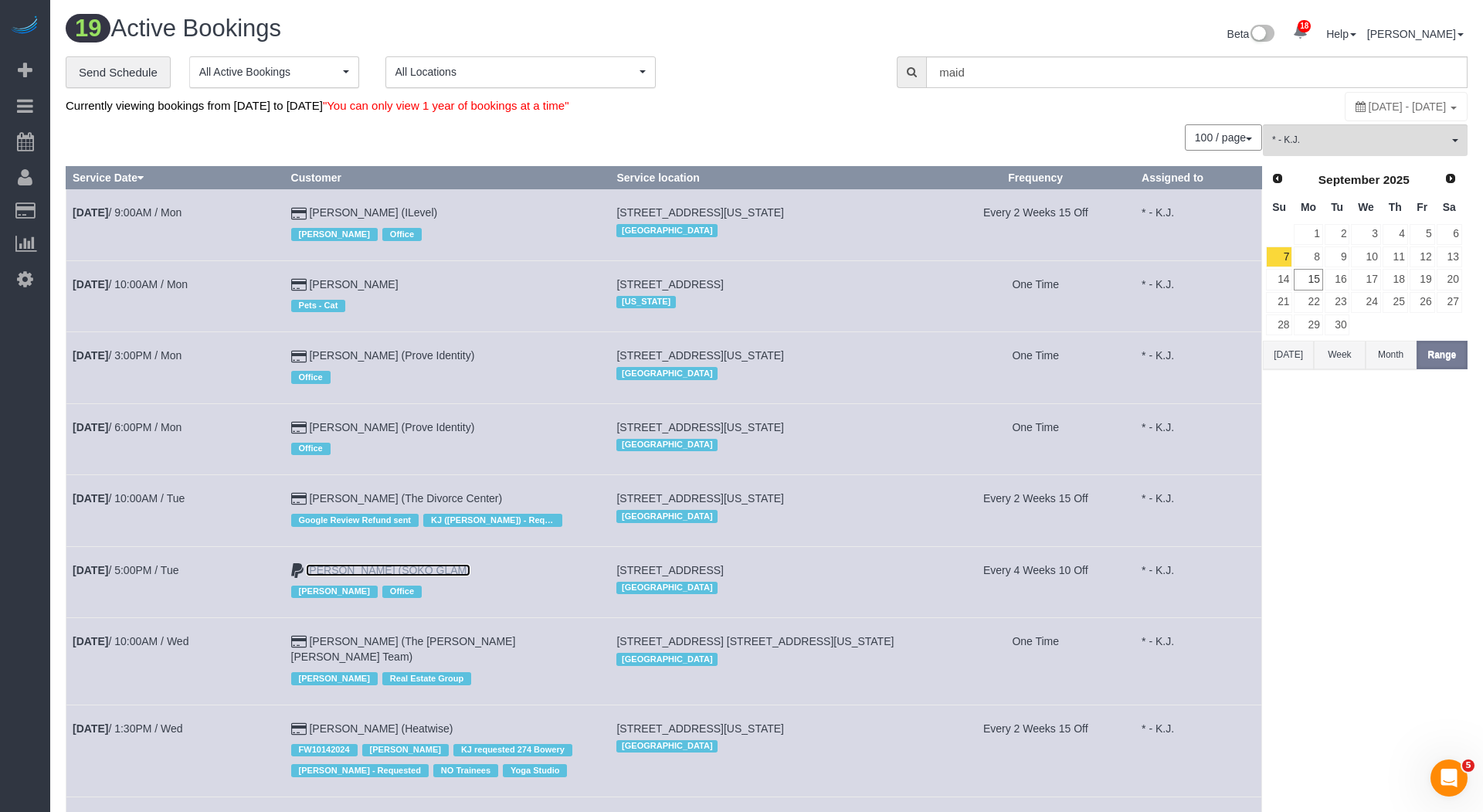
click at [381, 567] on link "[PERSON_NAME] (SOKO GLAM)" at bounding box center [387, 570] width 164 height 12
click at [1296, 345] on button "[DATE]" at bounding box center [1288, 354] width 51 height 28
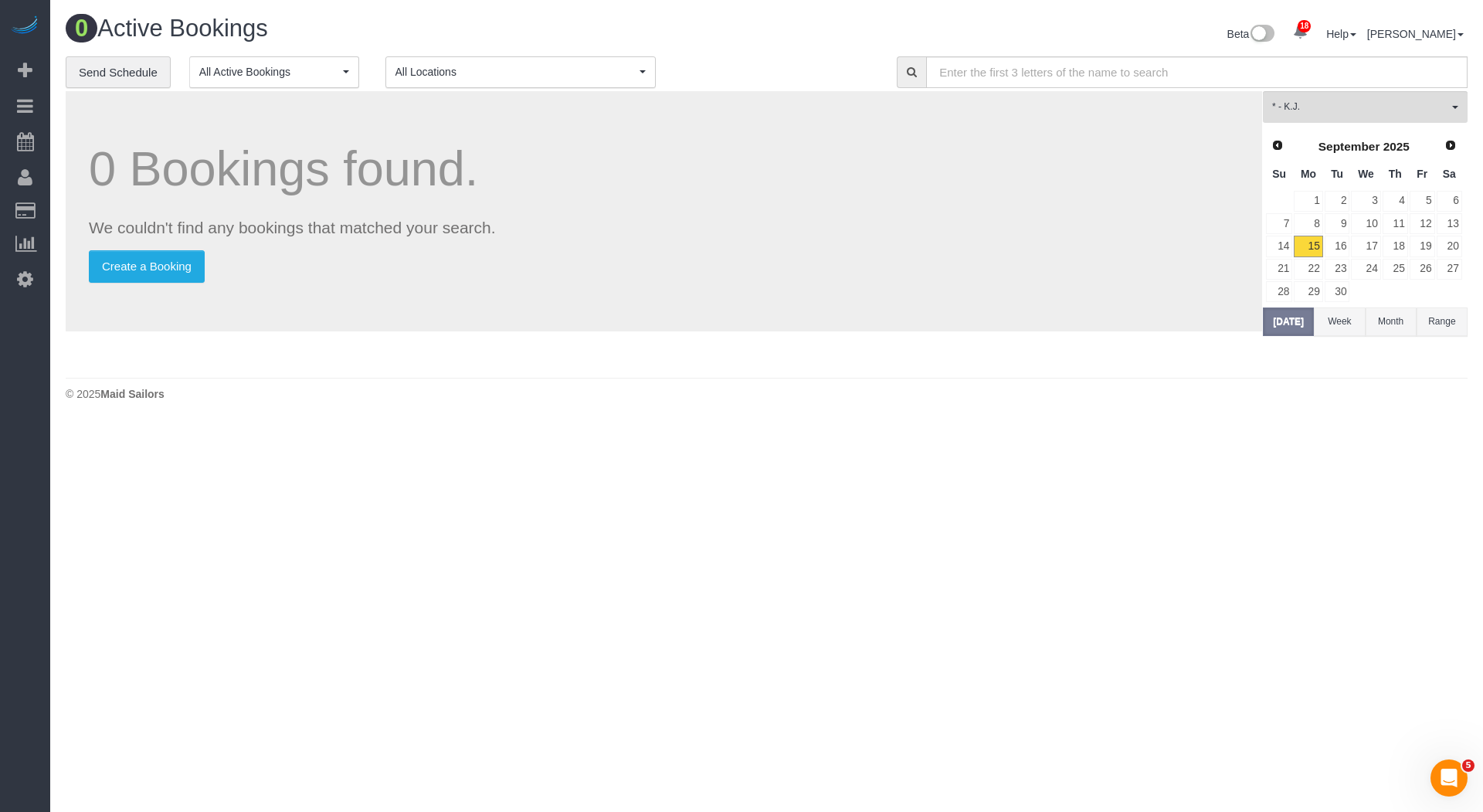
click at [1442, 319] on button "Range" at bounding box center [1442, 321] width 51 height 28
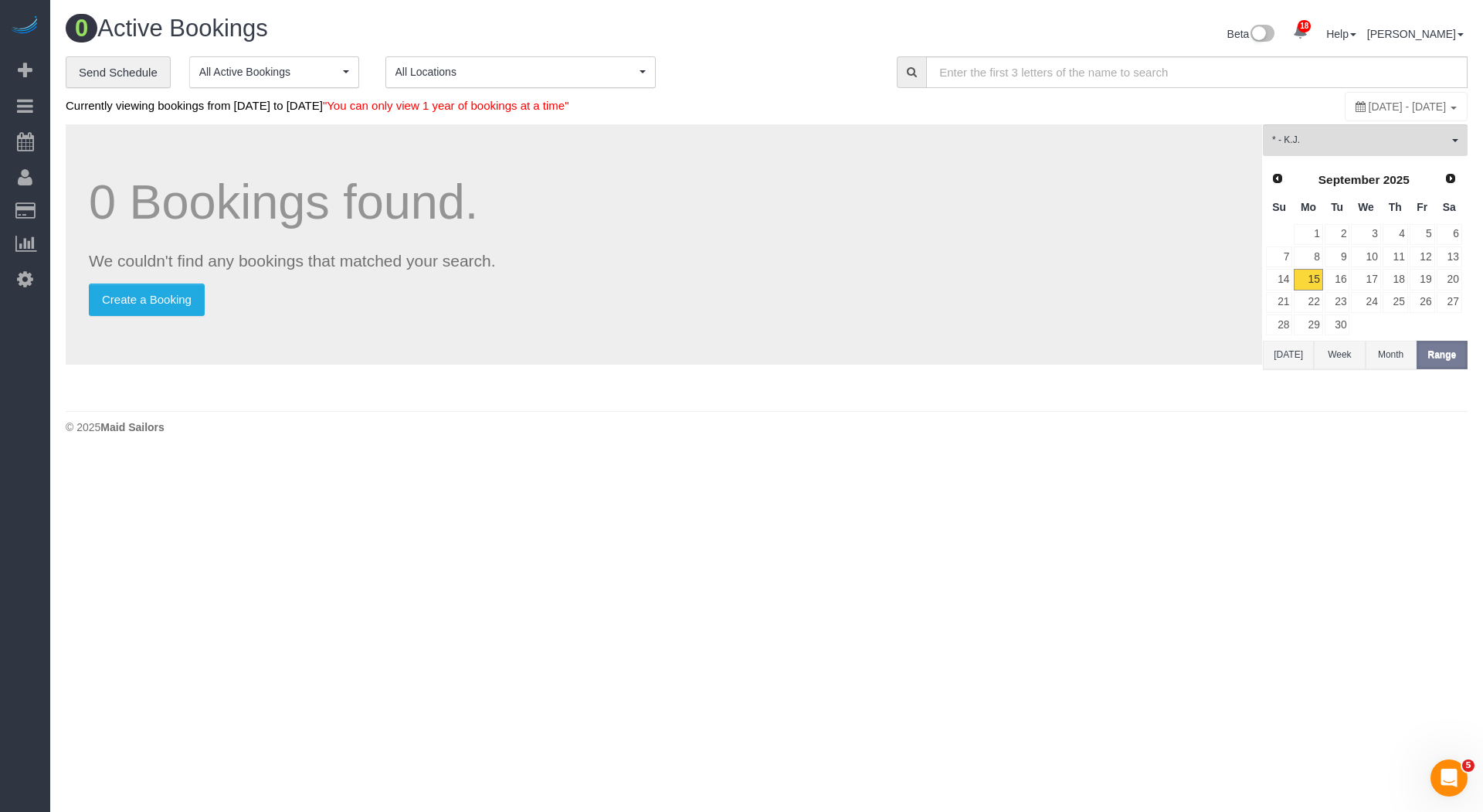
click at [1385, 107] on span "[DATE] - [DATE]" at bounding box center [1407, 106] width 78 height 12
type input "**********"
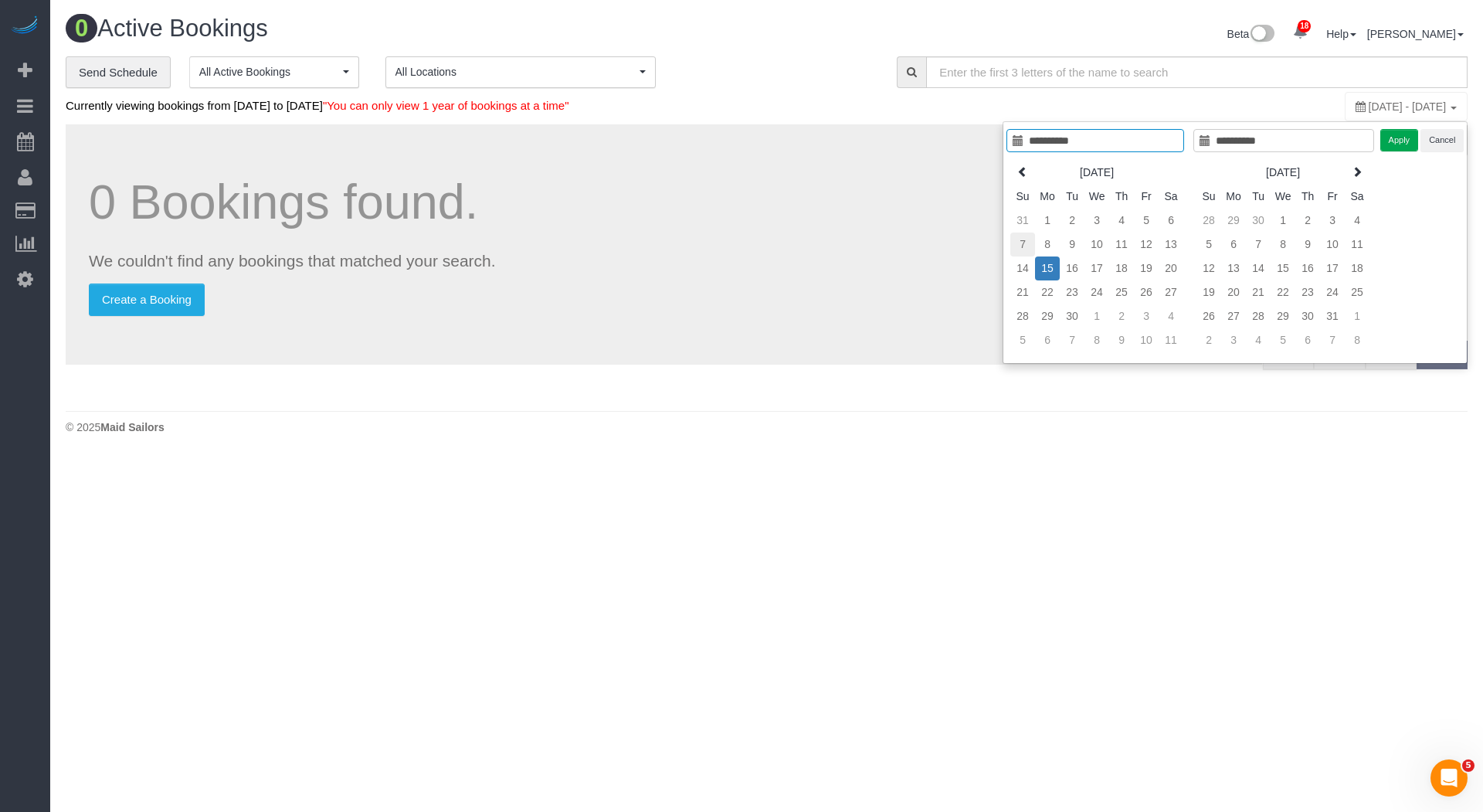
type input "**********"
click at [1029, 248] on td "7" at bounding box center [1023, 245] width 25 height 24
type input "**********"
click at [1176, 245] on td "13" at bounding box center [1170, 245] width 25 height 24
type input "**********"
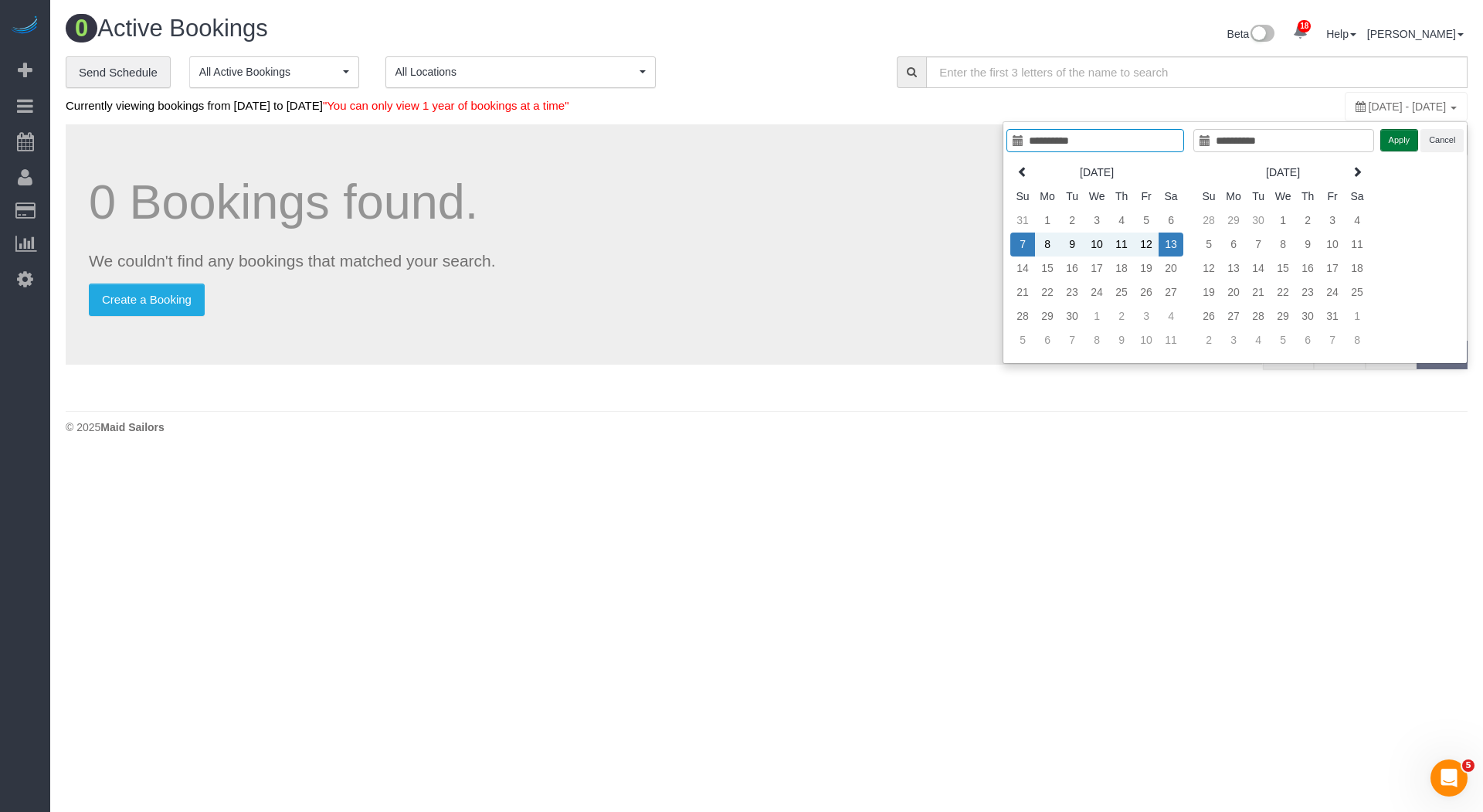
click at [1405, 137] on button "Apply" at bounding box center [1400, 140] width 39 height 22
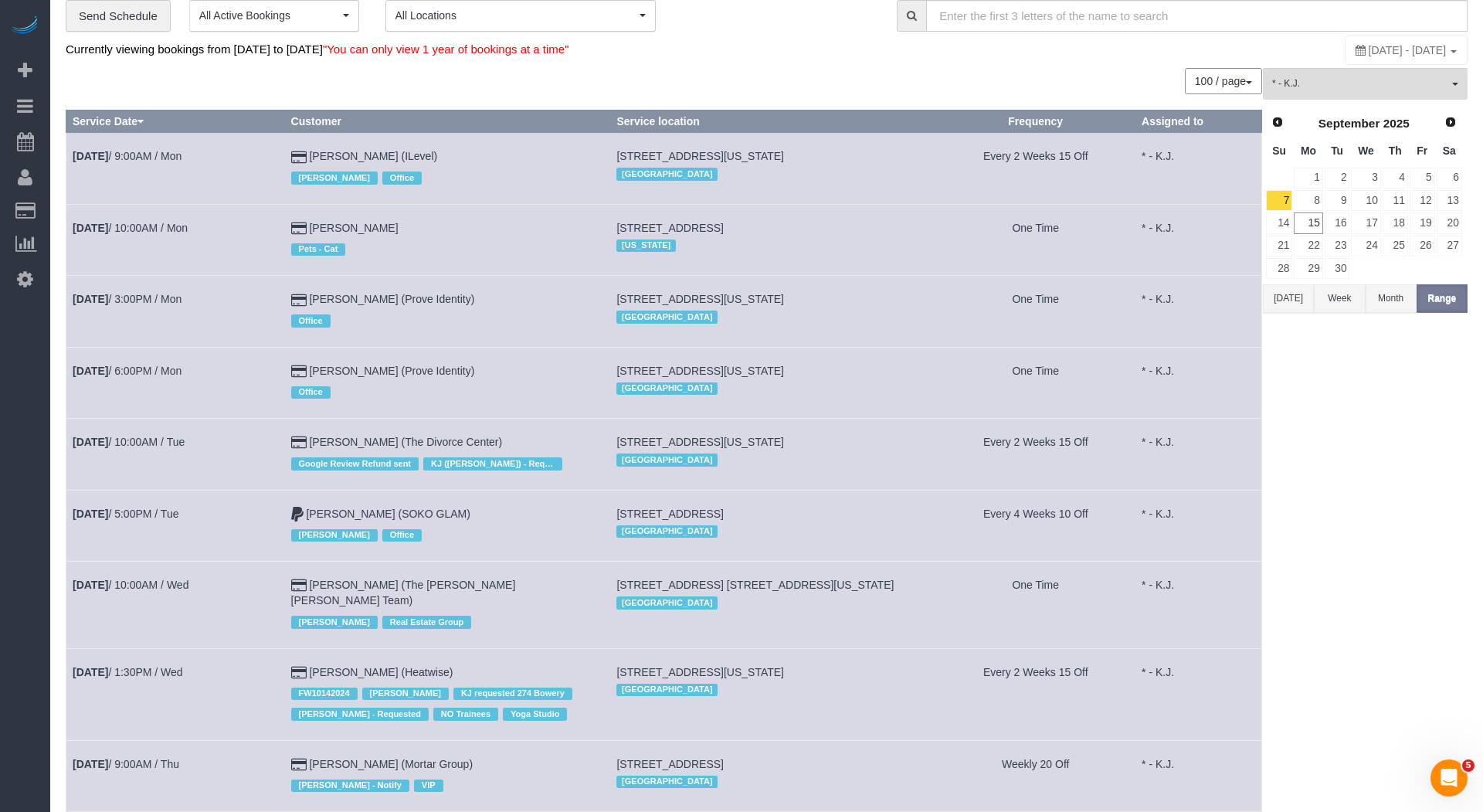
scroll to position [65, 0]
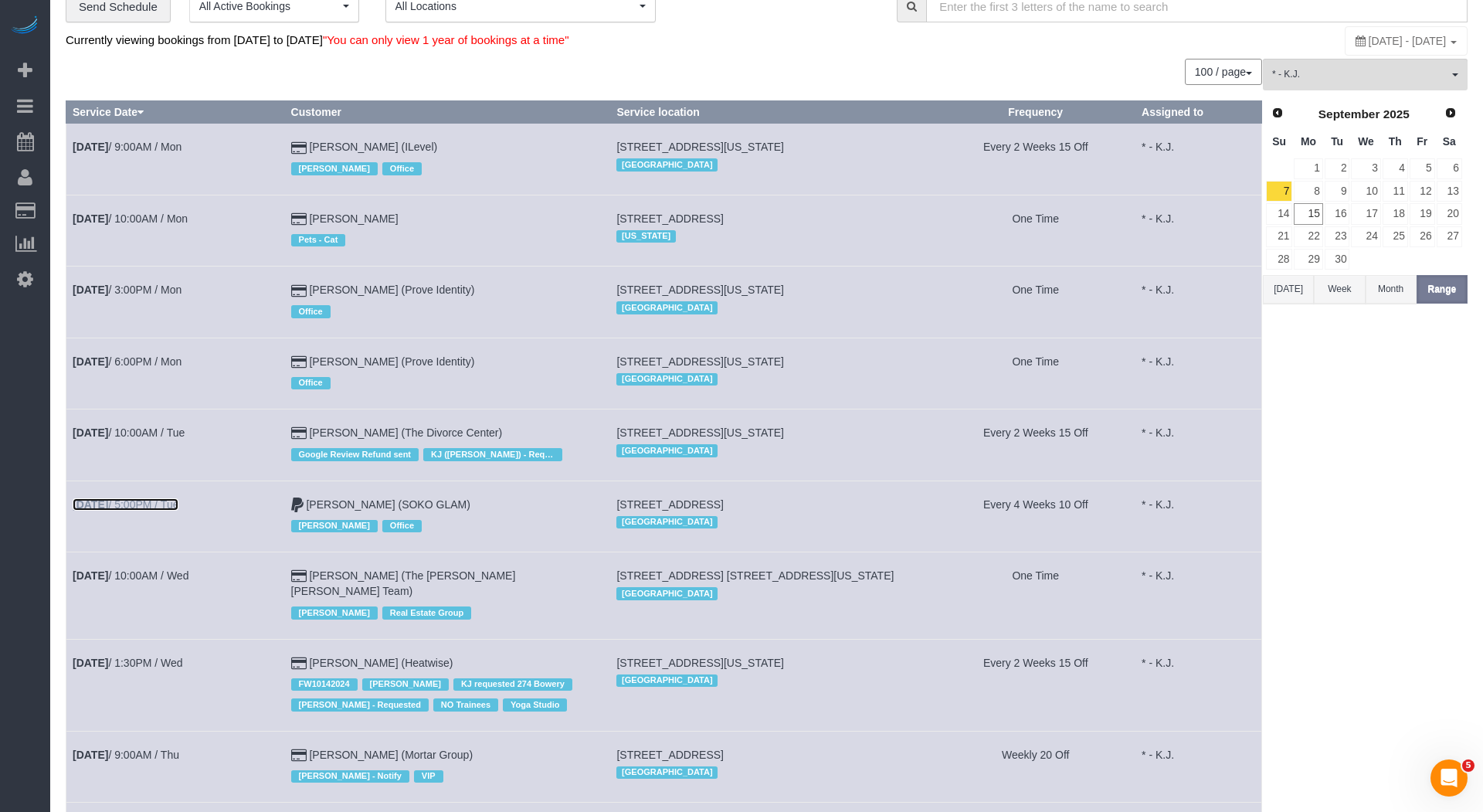
click at [173, 498] on link "Sep 9th / 5:00PM / Tue" at bounding box center [125, 504] width 106 height 12
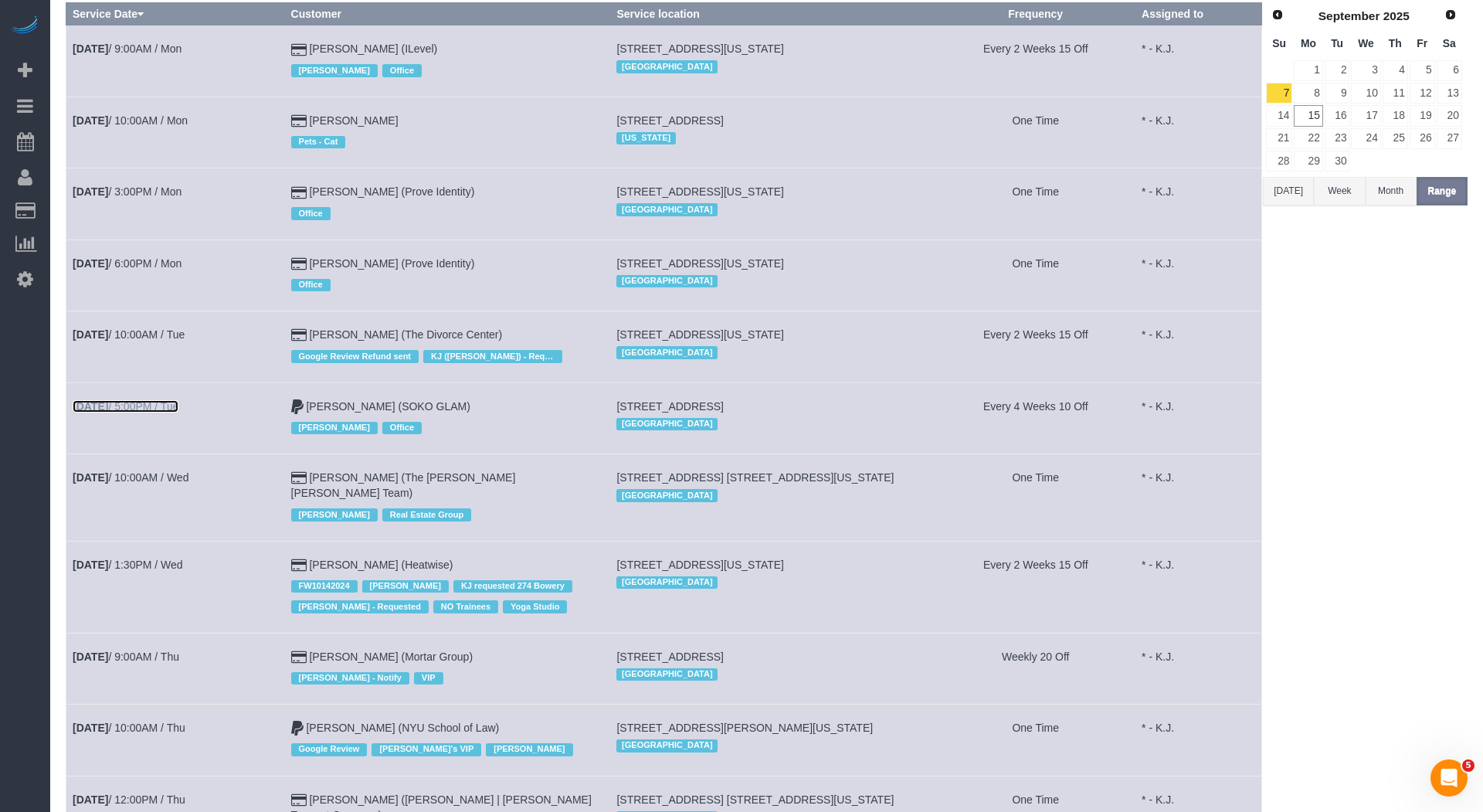
scroll to position [189, 0]
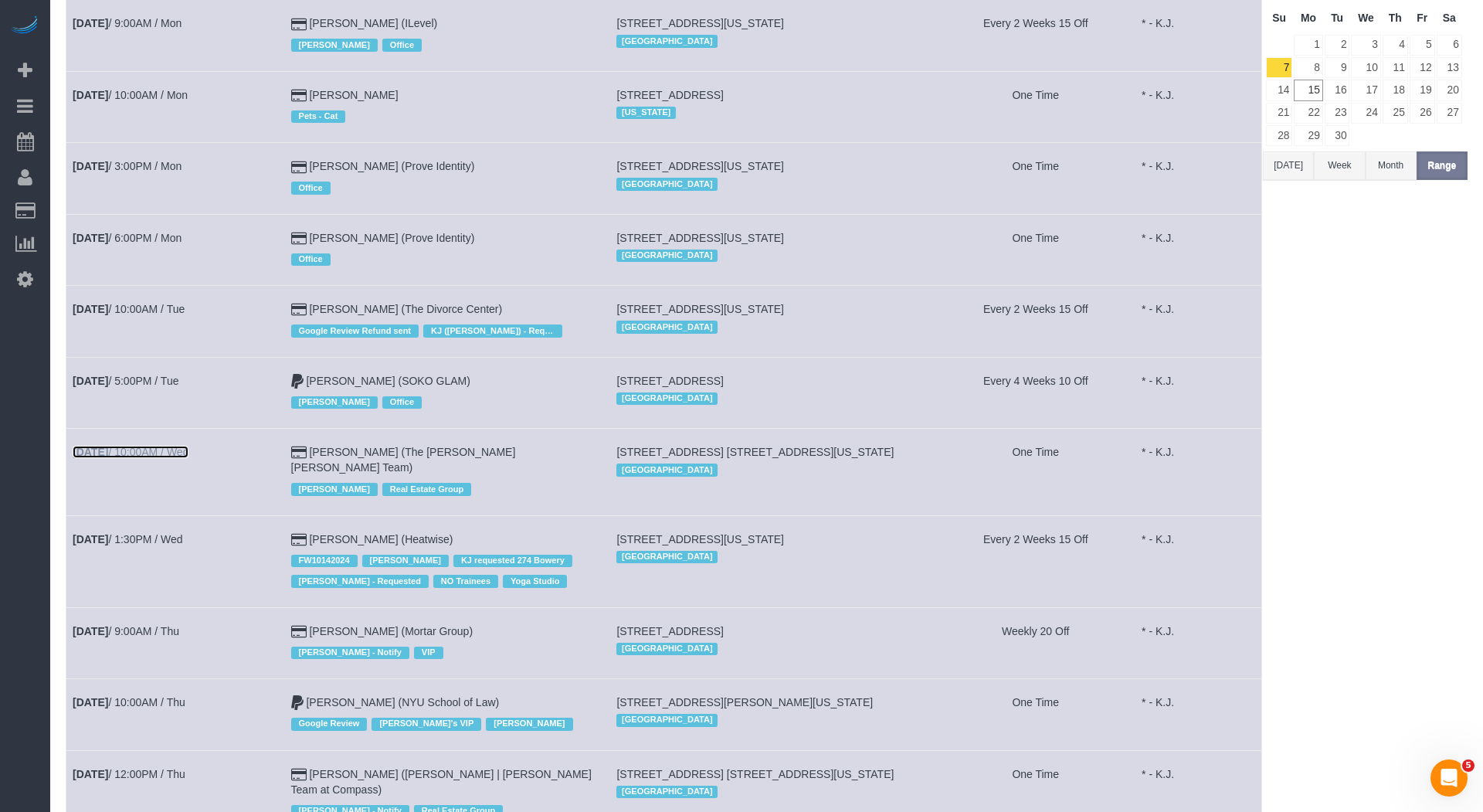
click at [180, 445] on link "Sep 10th / 10:00AM / Wed" at bounding box center [131, 451] width 116 height 12
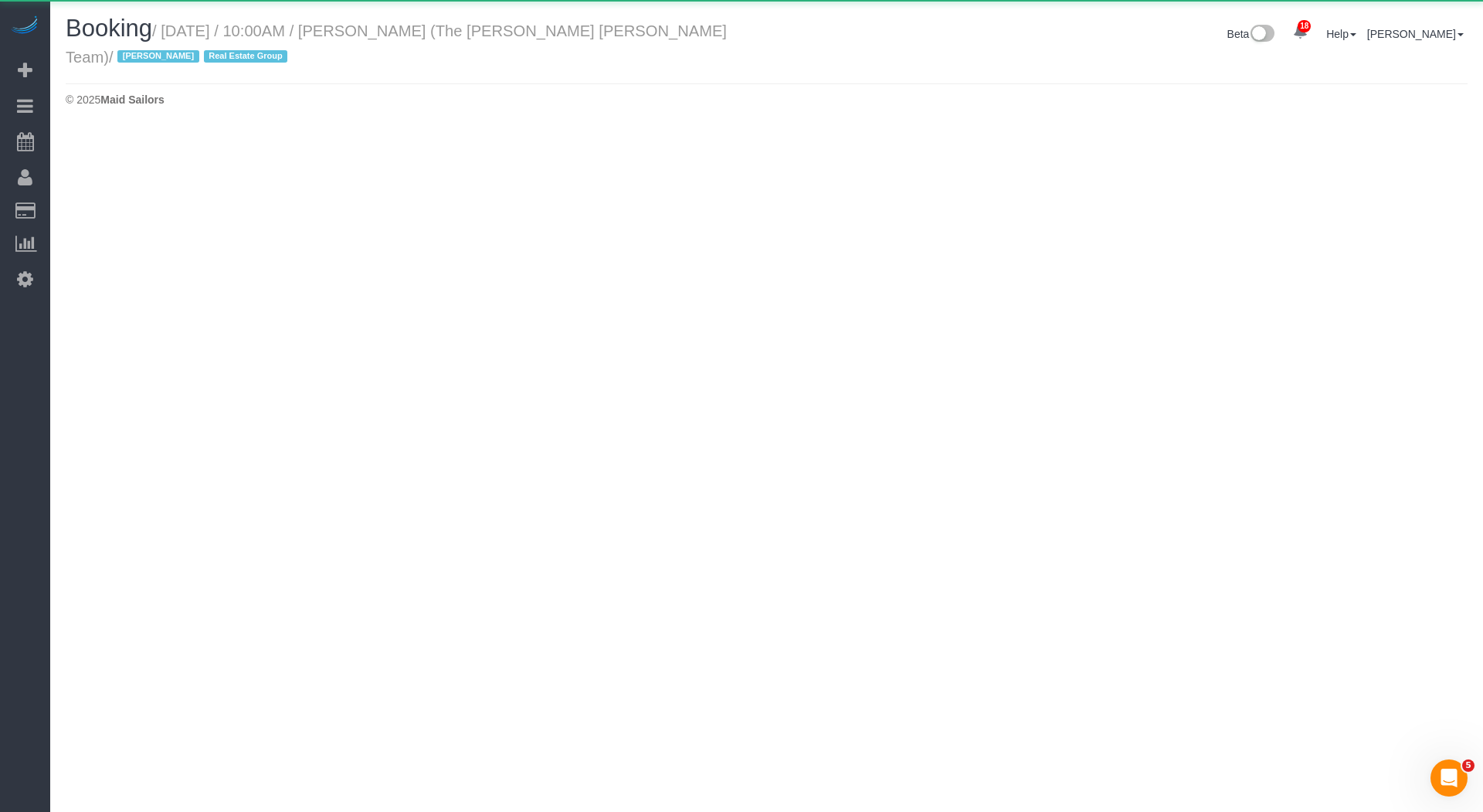
select select "NY"
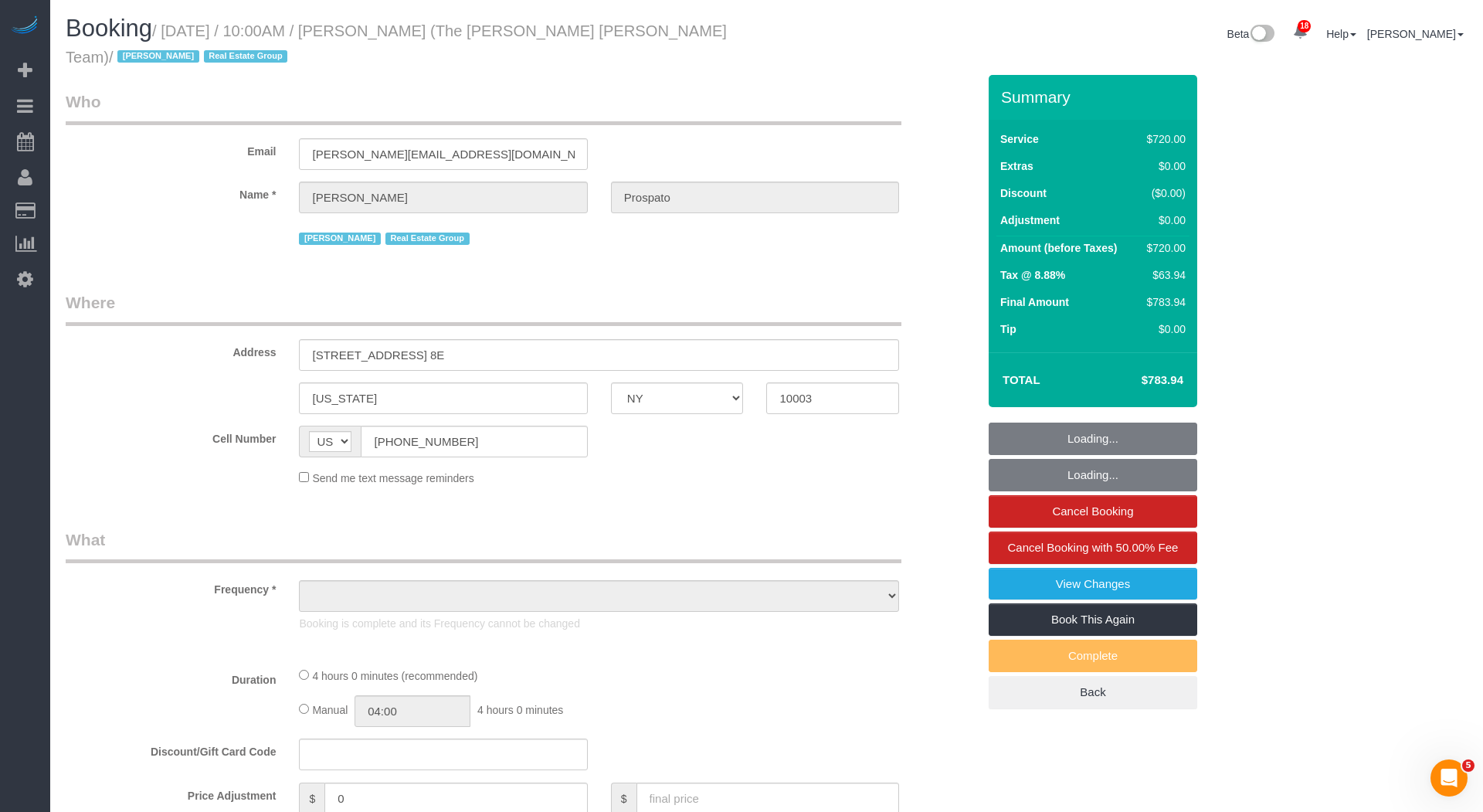
select select "3"
select select "240"
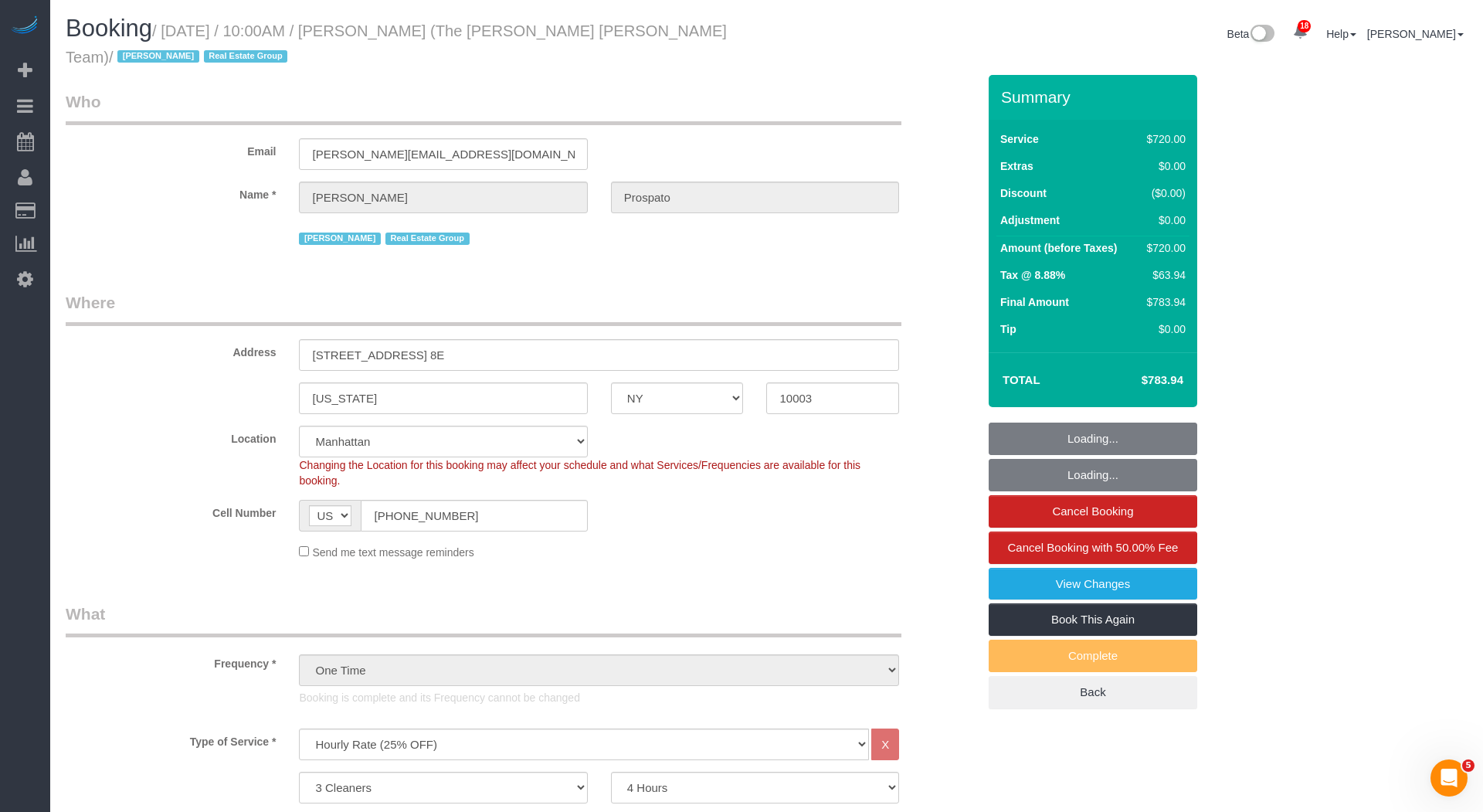
select select "object:18384"
select select "string:stripe-pm_1Nrs0Z4VGloSiKo7EUy3Wco5"
select select
select select "number:89"
select select "number:90"
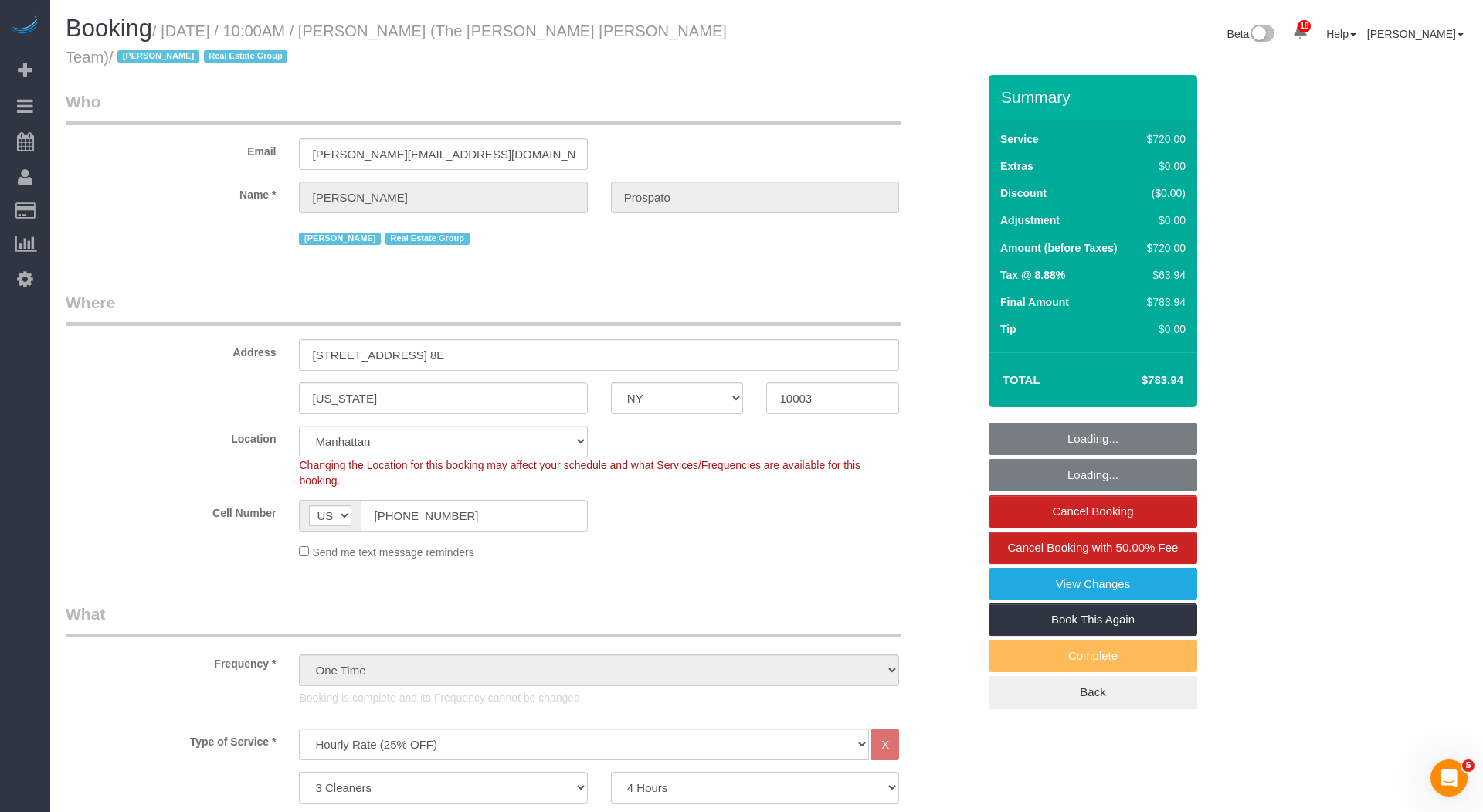
select select "number:15"
select select "number:6"
select select "spot41"
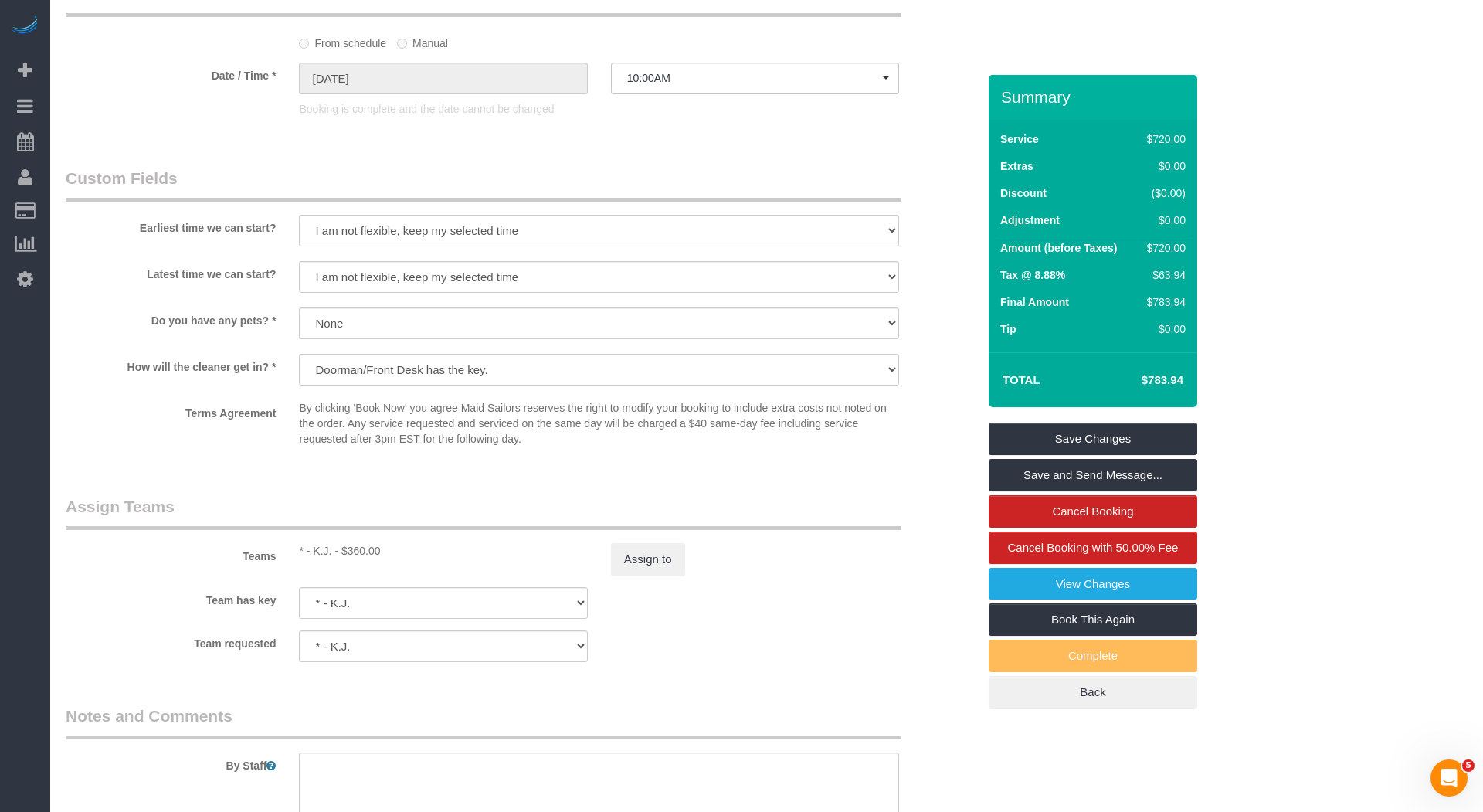
scroll to position [1520, 0]
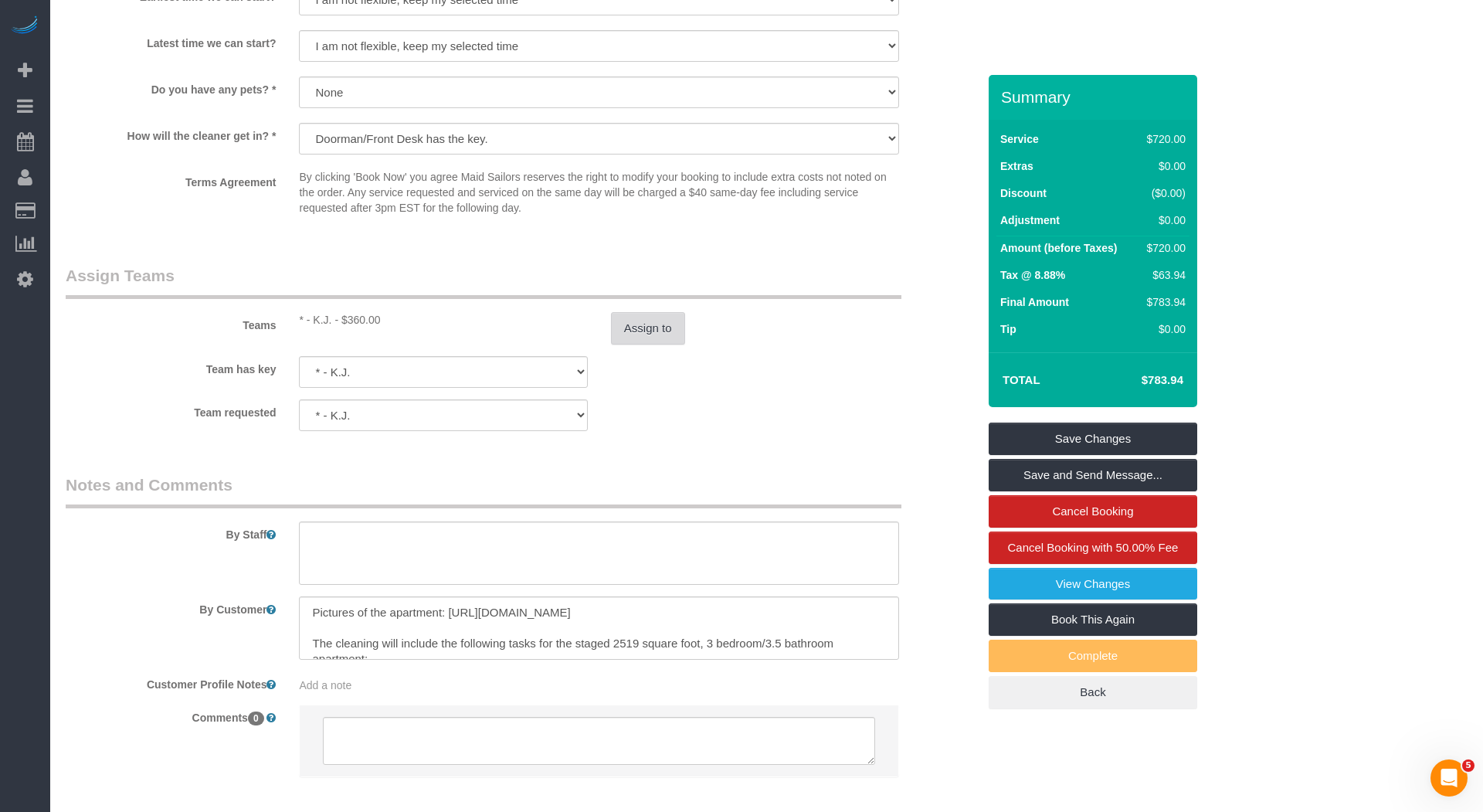
click at [643, 316] on button "Assign to" at bounding box center [648, 328] width 74 height 33
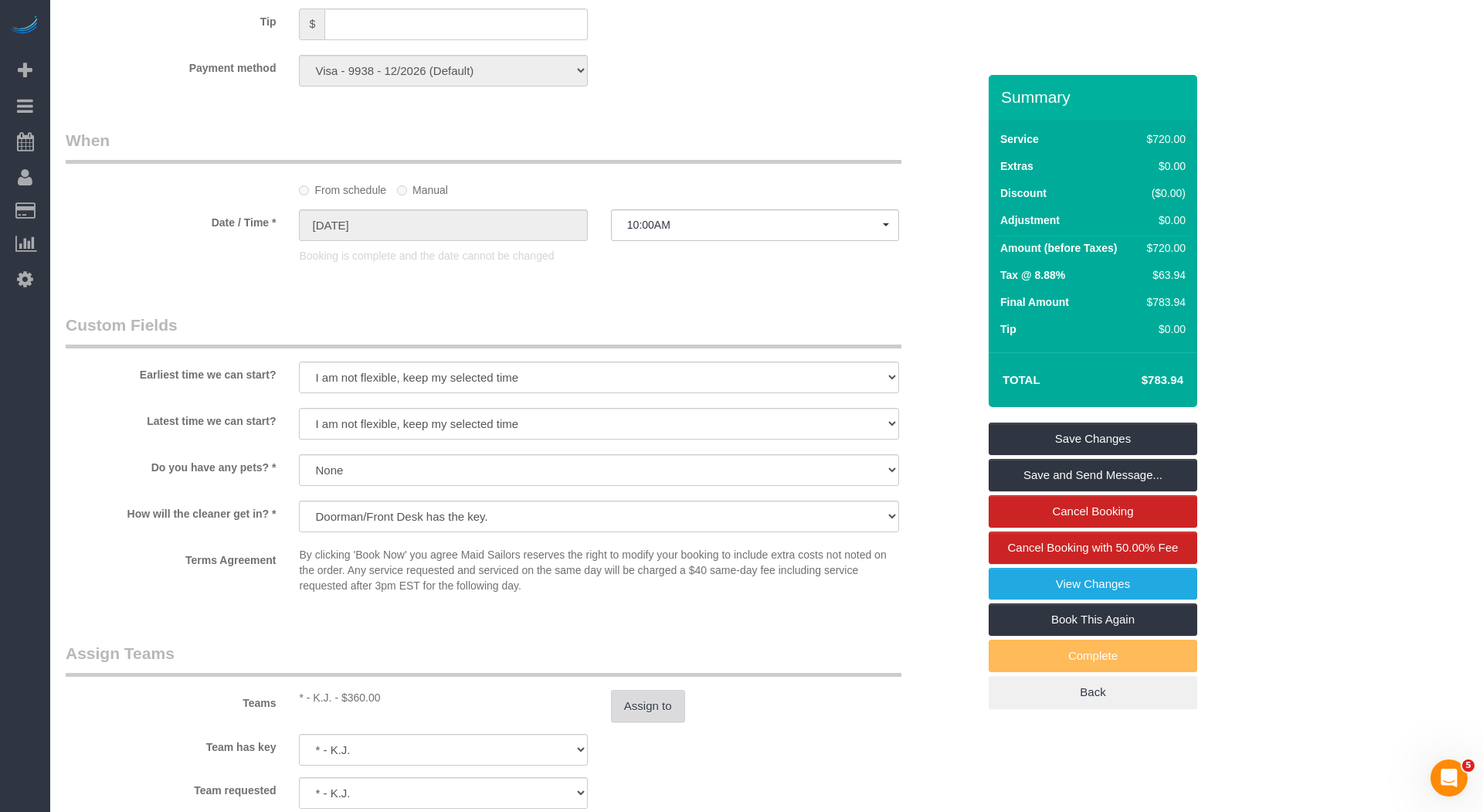
scroll to position [0, 0]
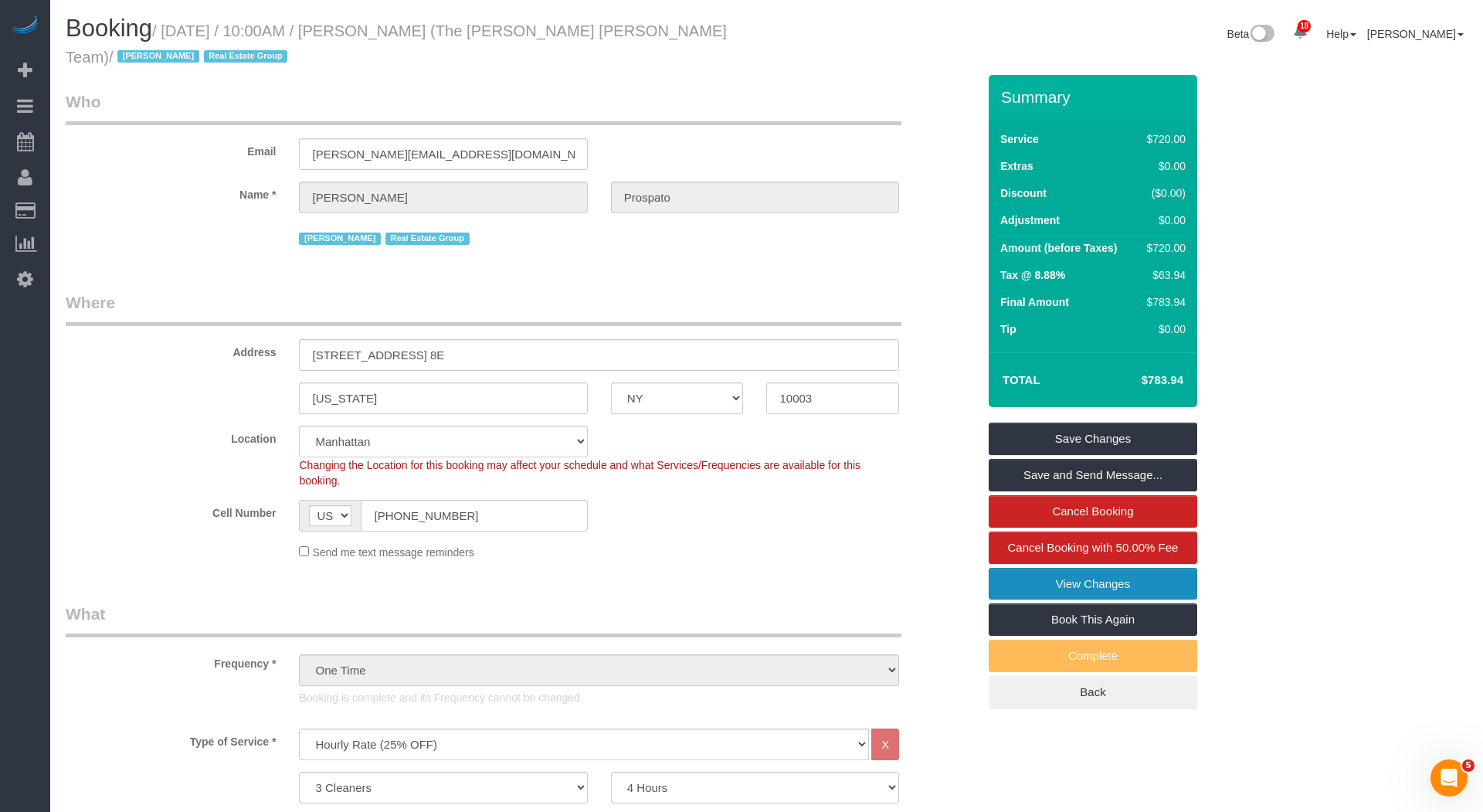
click at [1119, 573] on link "View Changes" at bounding box center [1093, 584] width 209 height 33
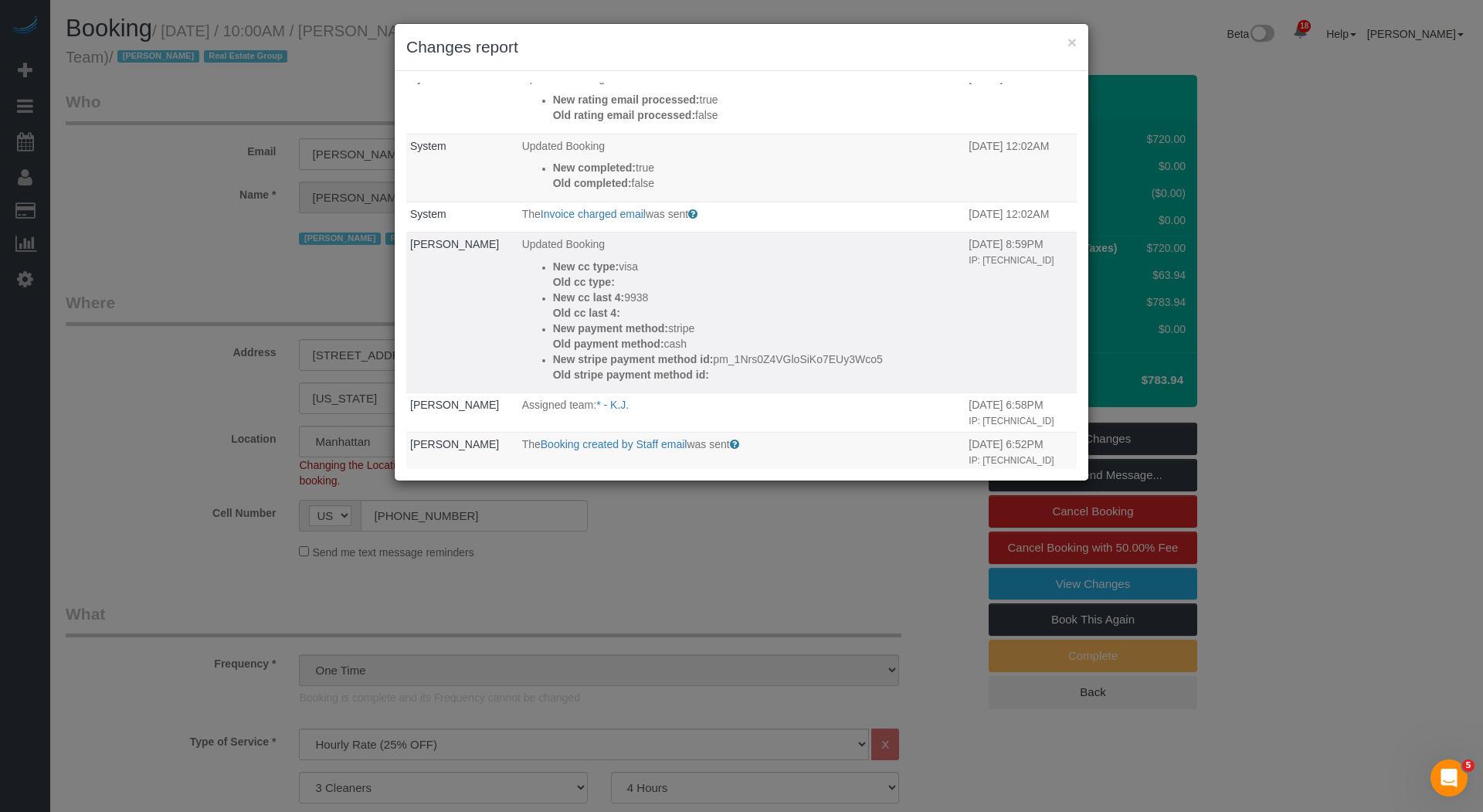
scroll to position [100, 0]
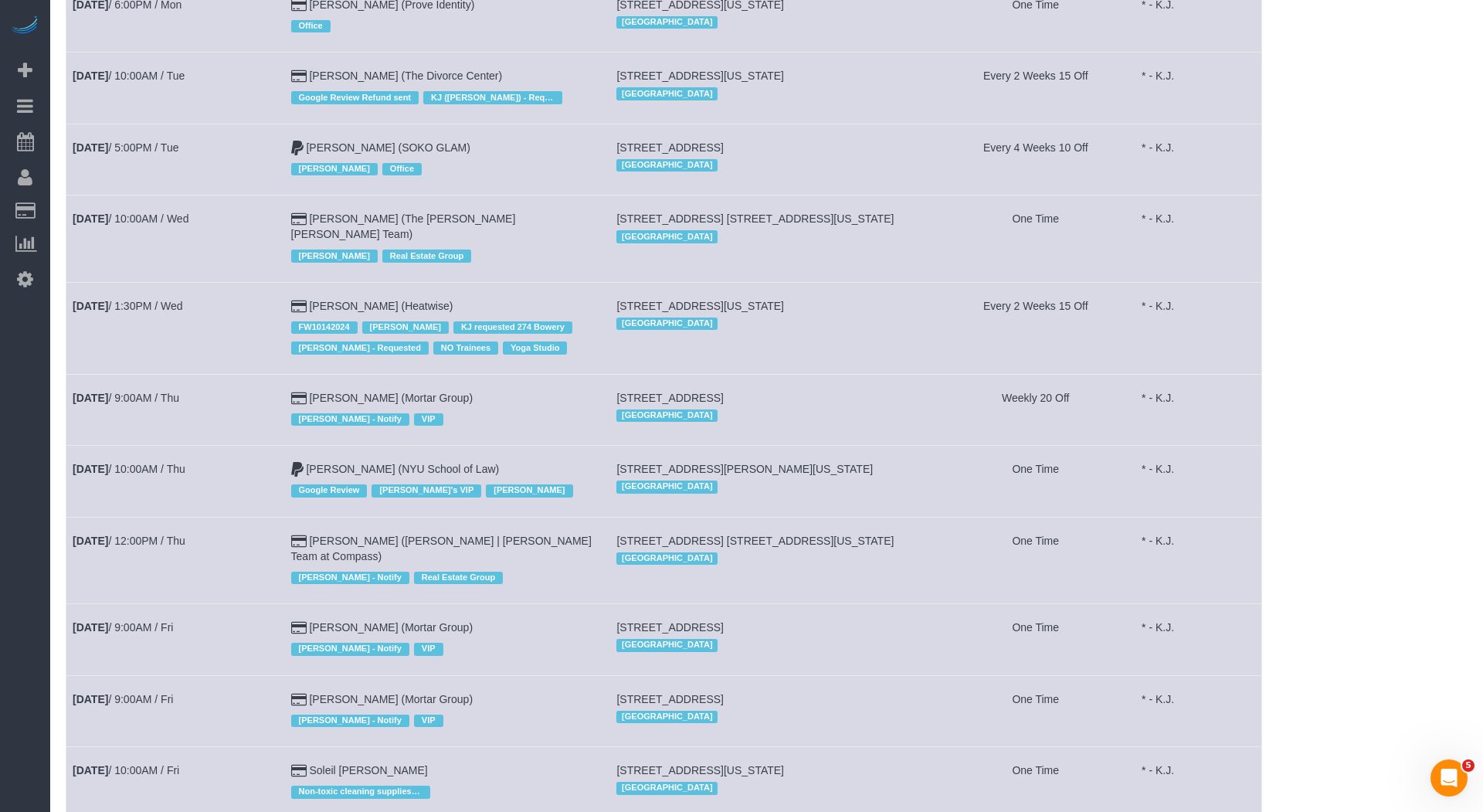
scroll to position [411, 0]
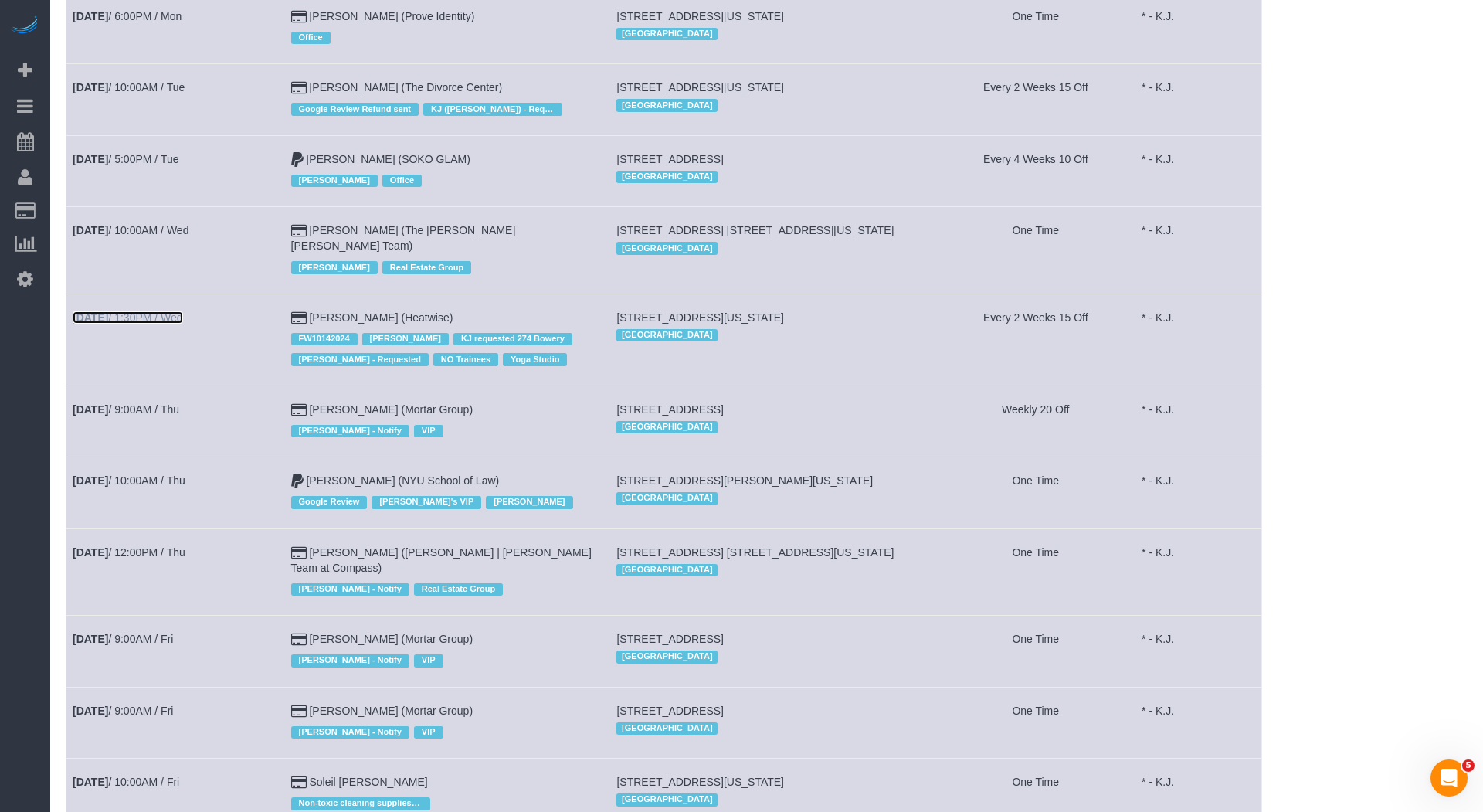
click at [165, 312] on link "Sep 10th / 1:30PM / Wed" at bounding box center [128, 318] width 111 height 12
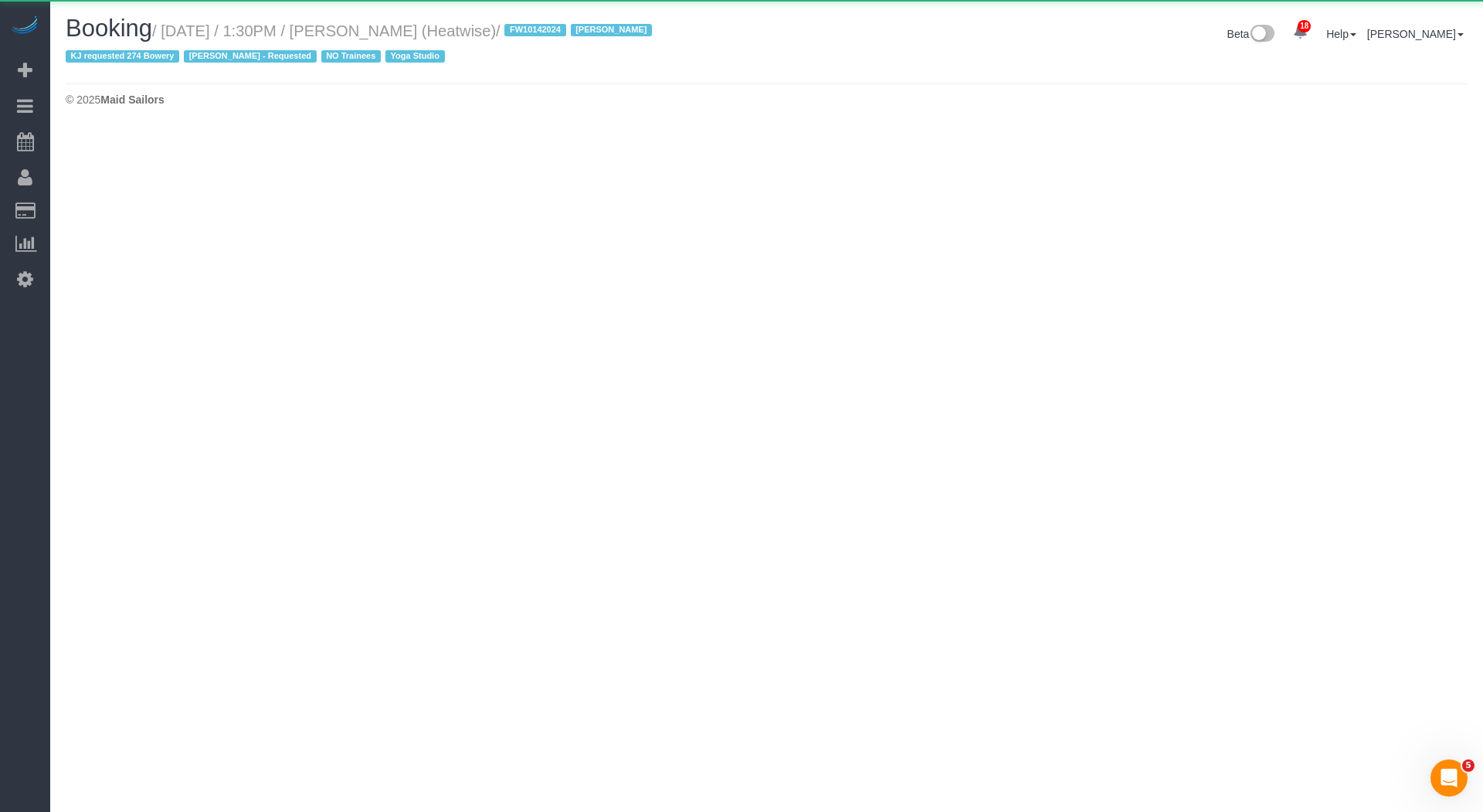
select select "NY"
select select "number:89"
select select "number:90"
select select "number:15"
select select "number:7"
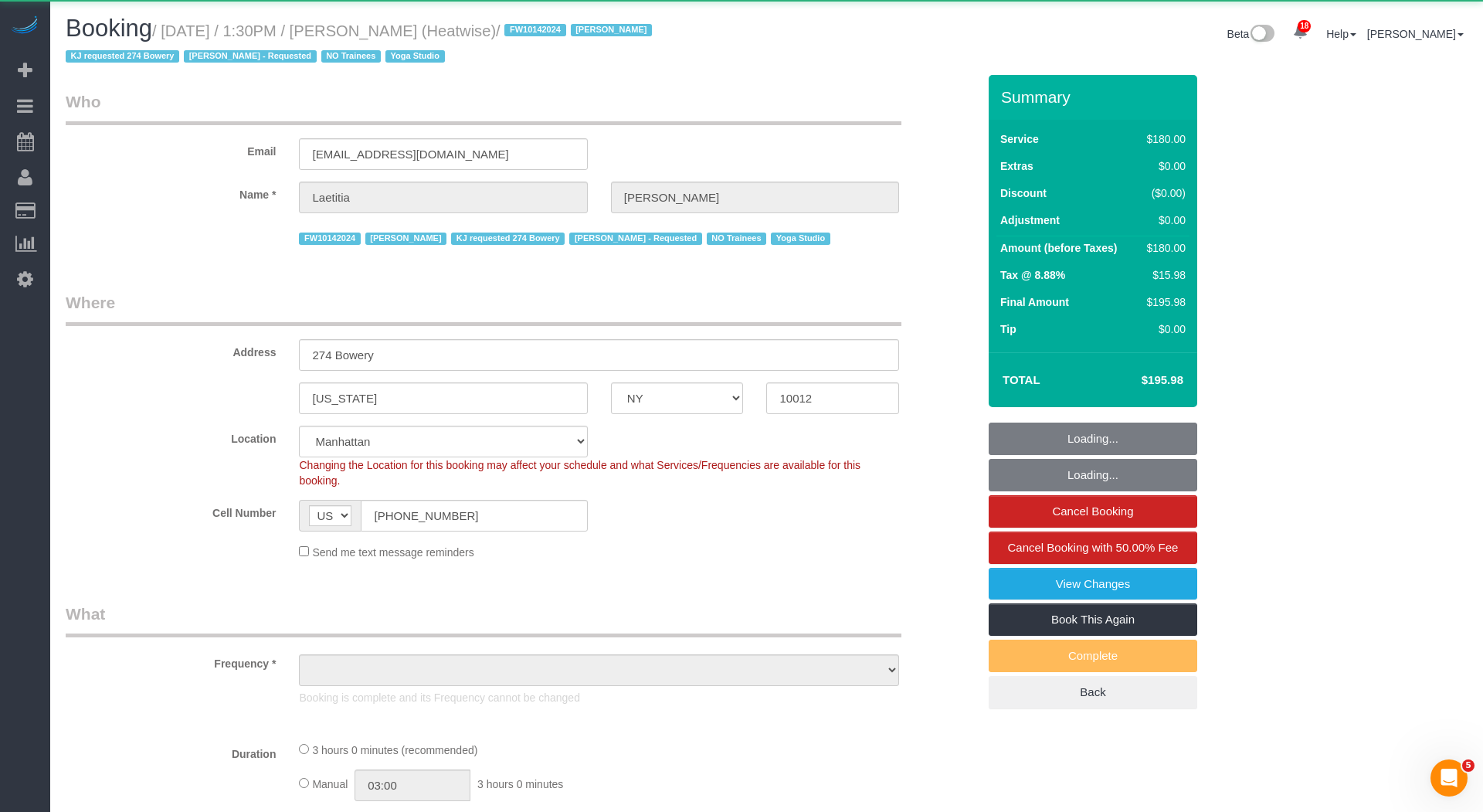
select select "180"
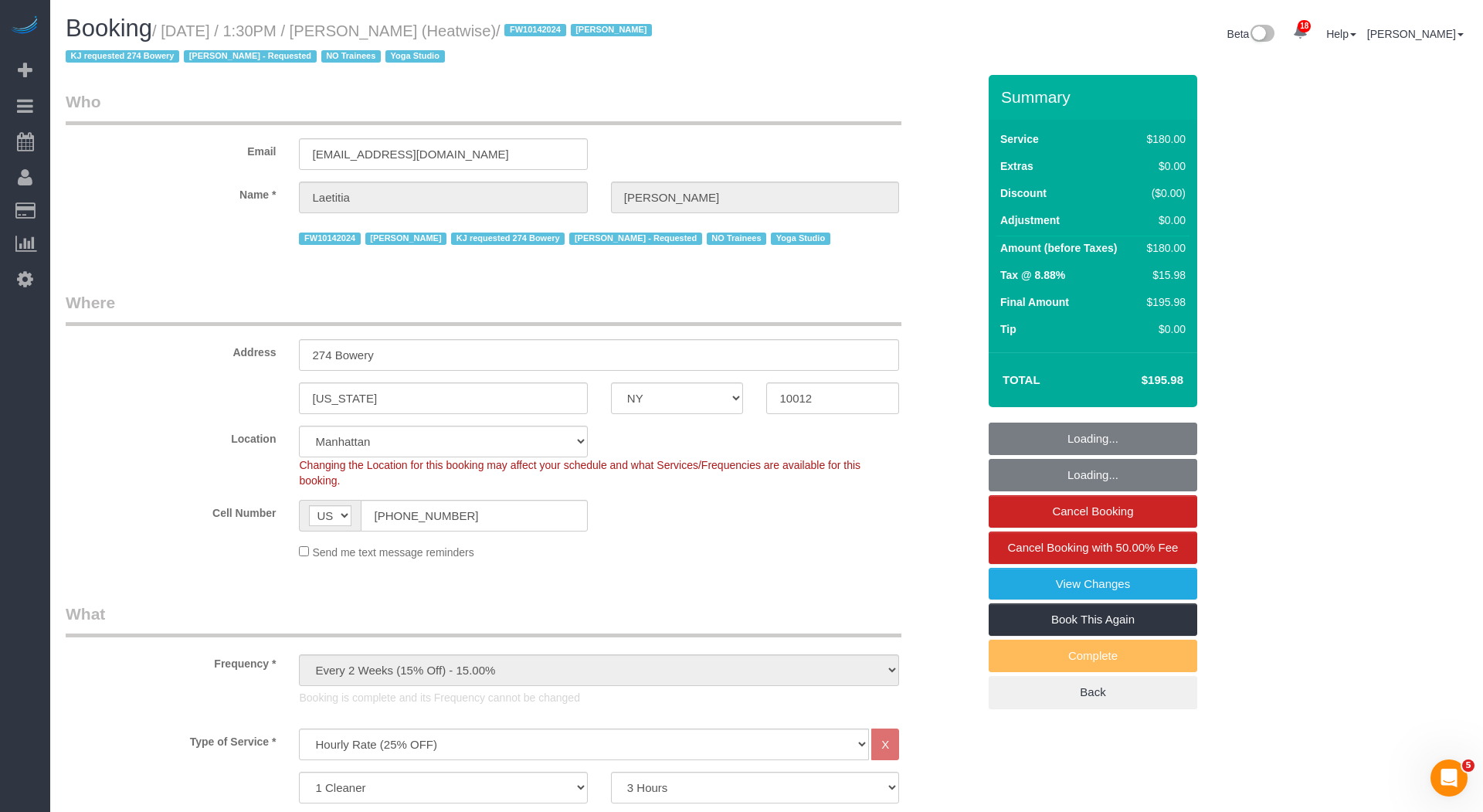
select select "object:21858"
select select "string:stripe-pm_1RaIPN4VGloSiKo7a9kdhFlp"
select select "object:22009"
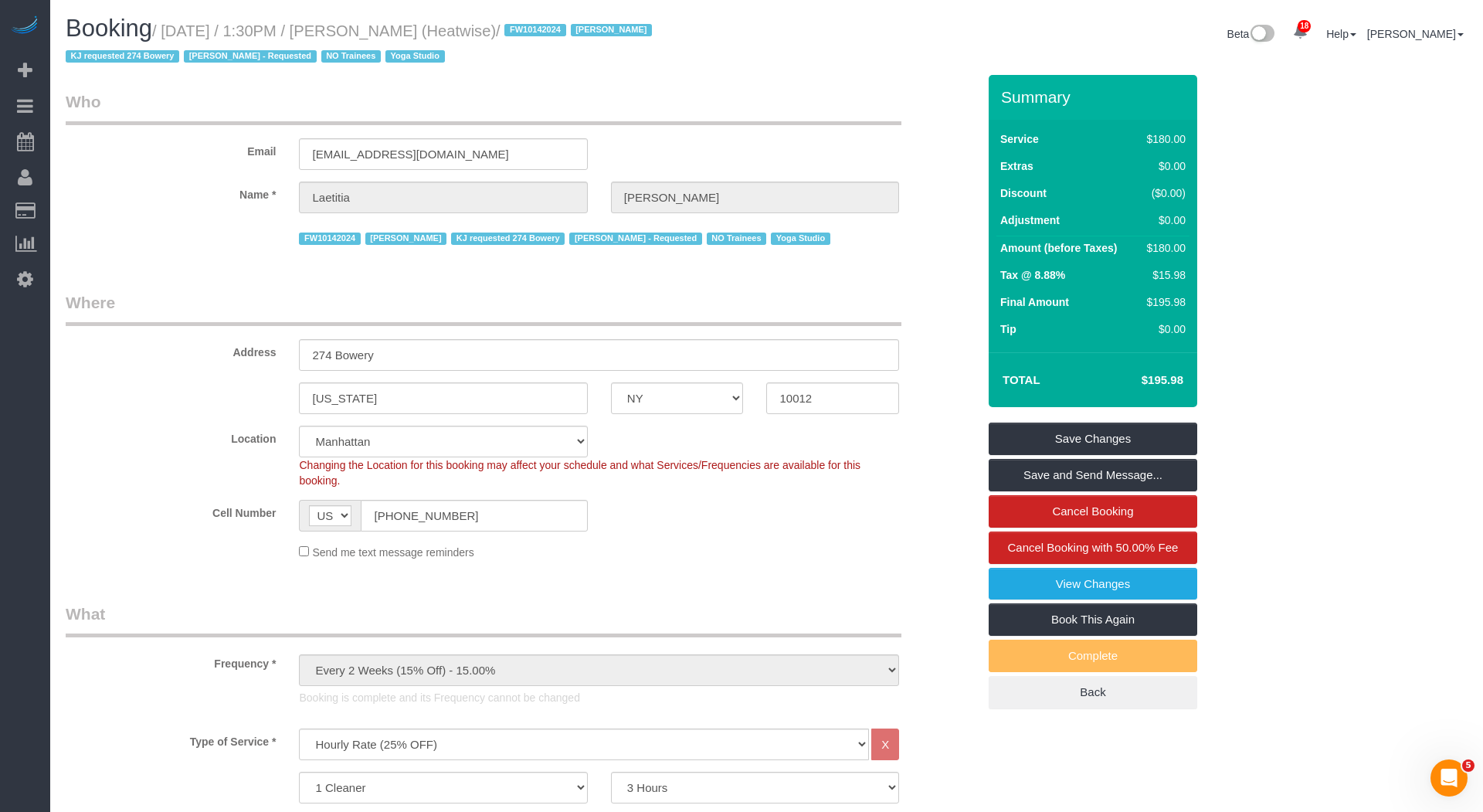
click at [418, 31] on small "/ September 10, 2025 / 1:30PM / Laetitia Laurin (Heatwise) / FW10142024 Jacky X…" at bounding box center [361, 44] width 591 height 43
copy small "Laetitia"
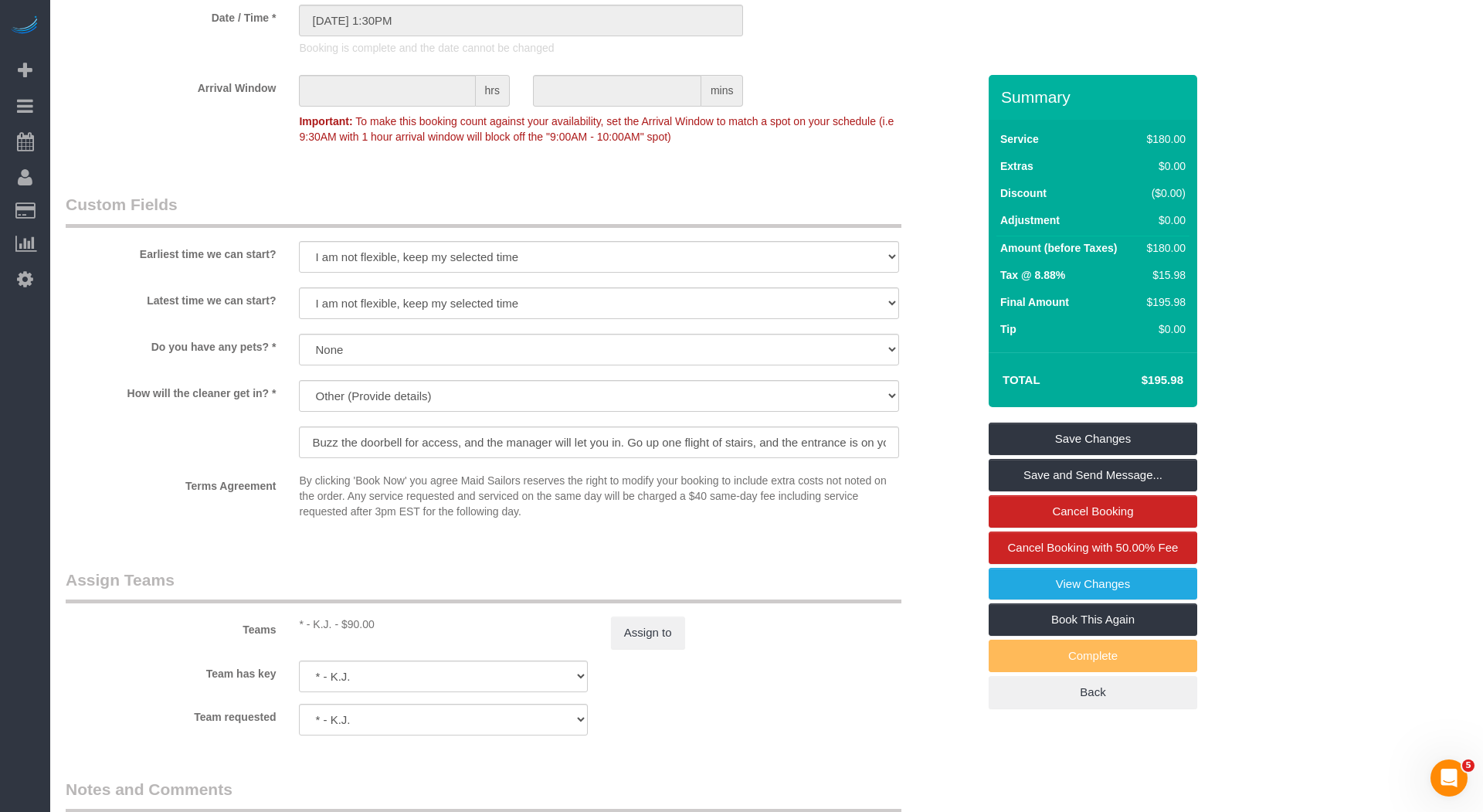
scroll to position [1375, 0]
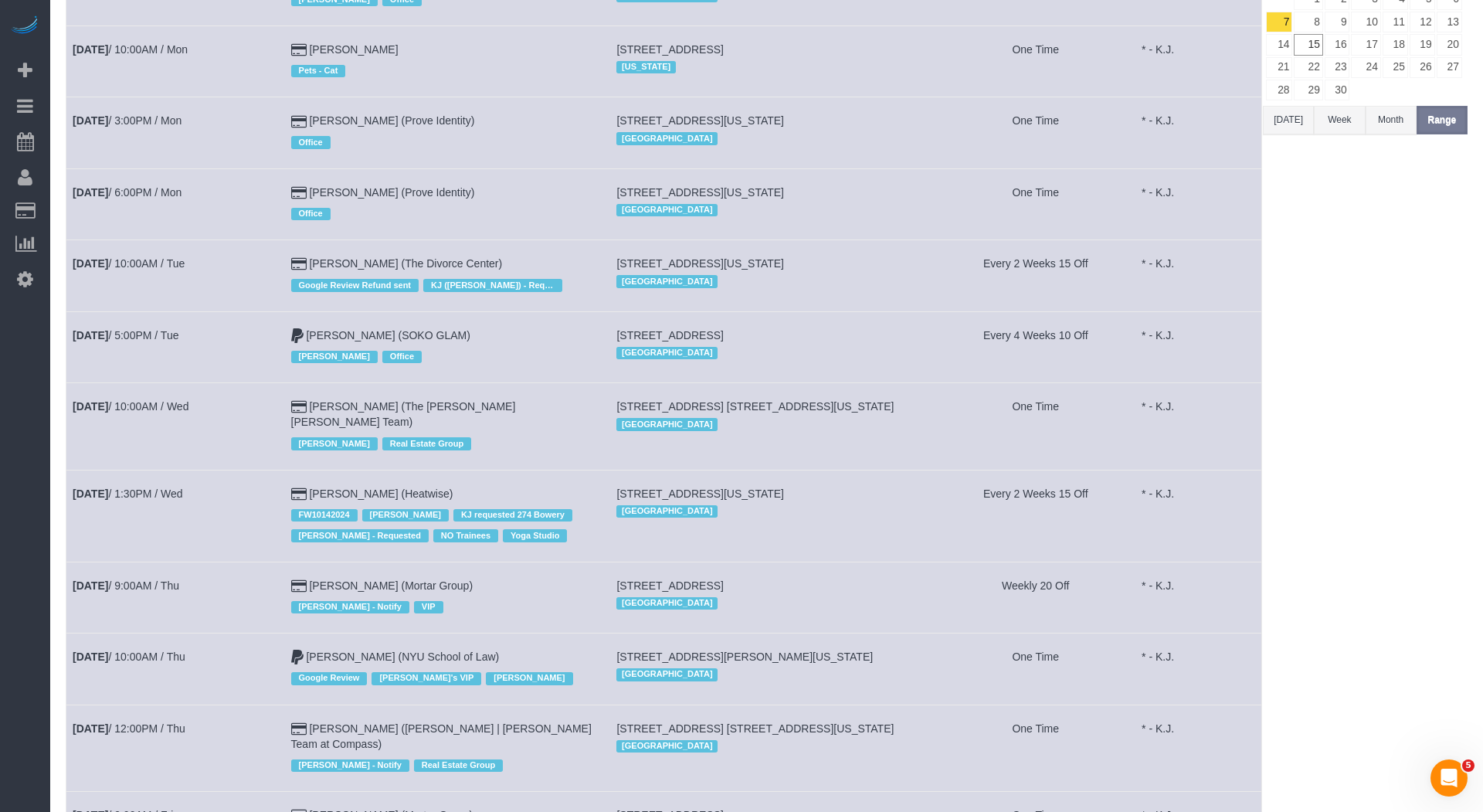
scroll to position [238, 0]
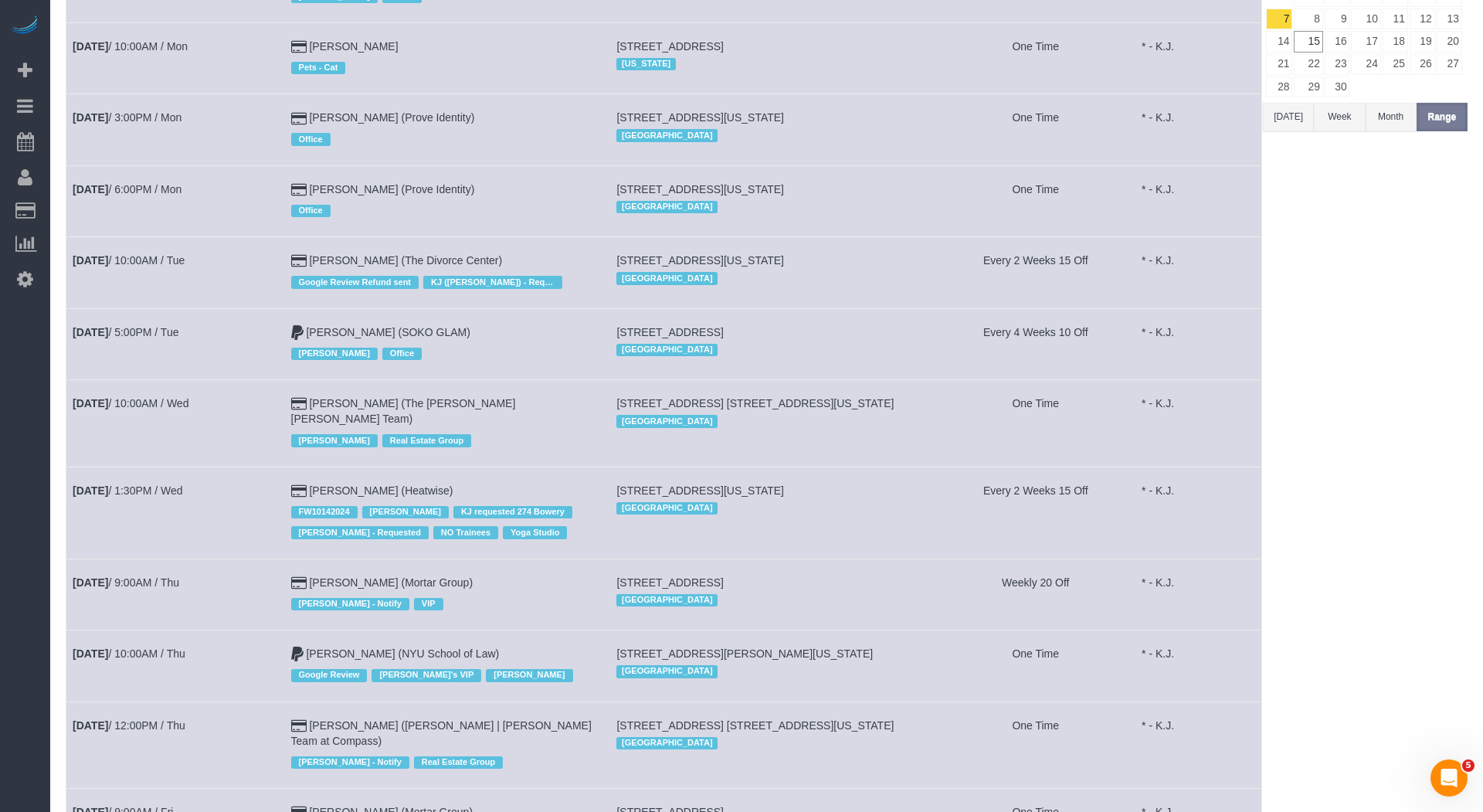
click at [171, 558] on td "Sep 11th / 9:00AM / Thu" at bounding box center [175, 593] width 219 height 71
click at [158, 576] on link "Sep 11th / 9:00AM / Thu" at bounding box center [126, 582] width 106 height 12
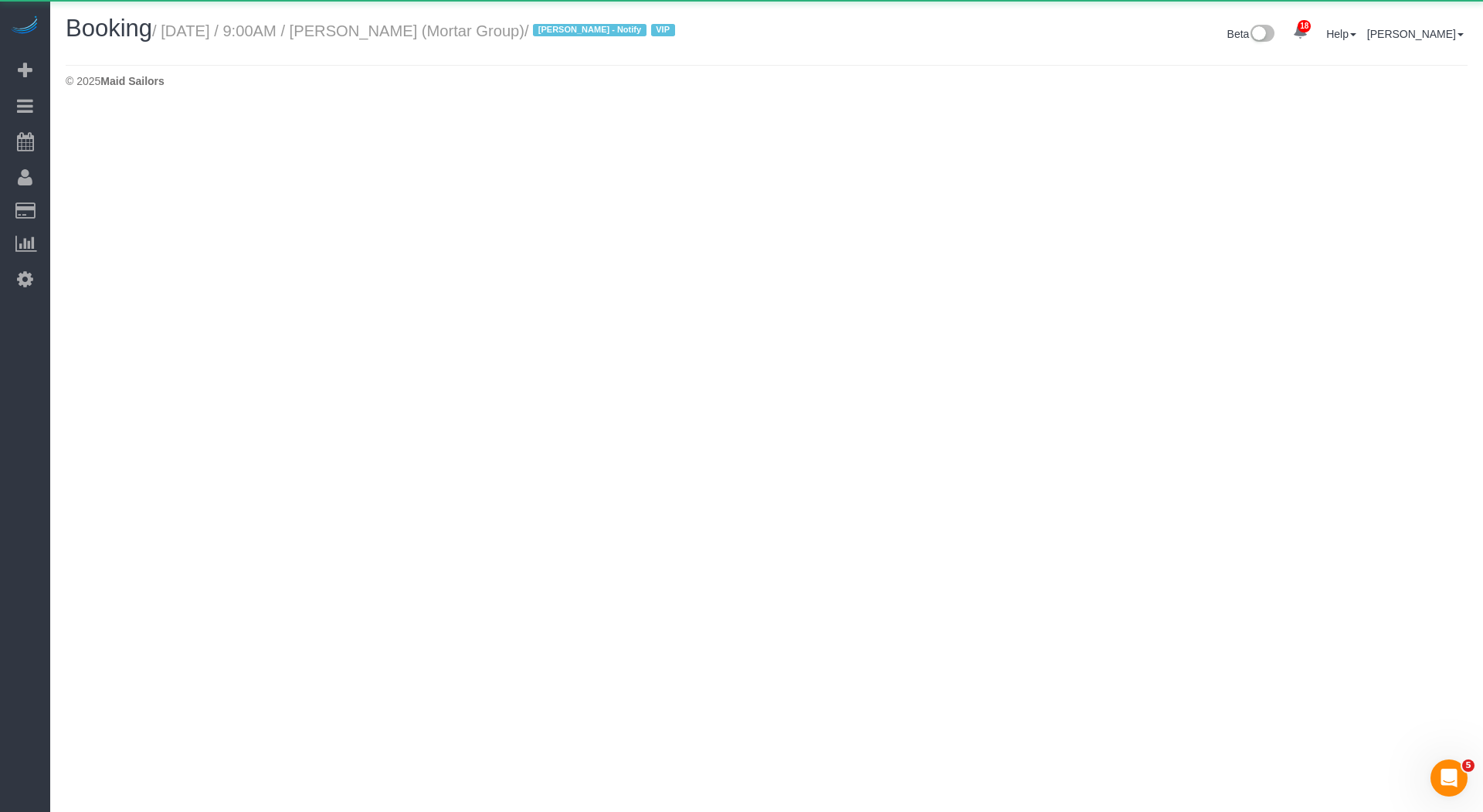
select select "NY"
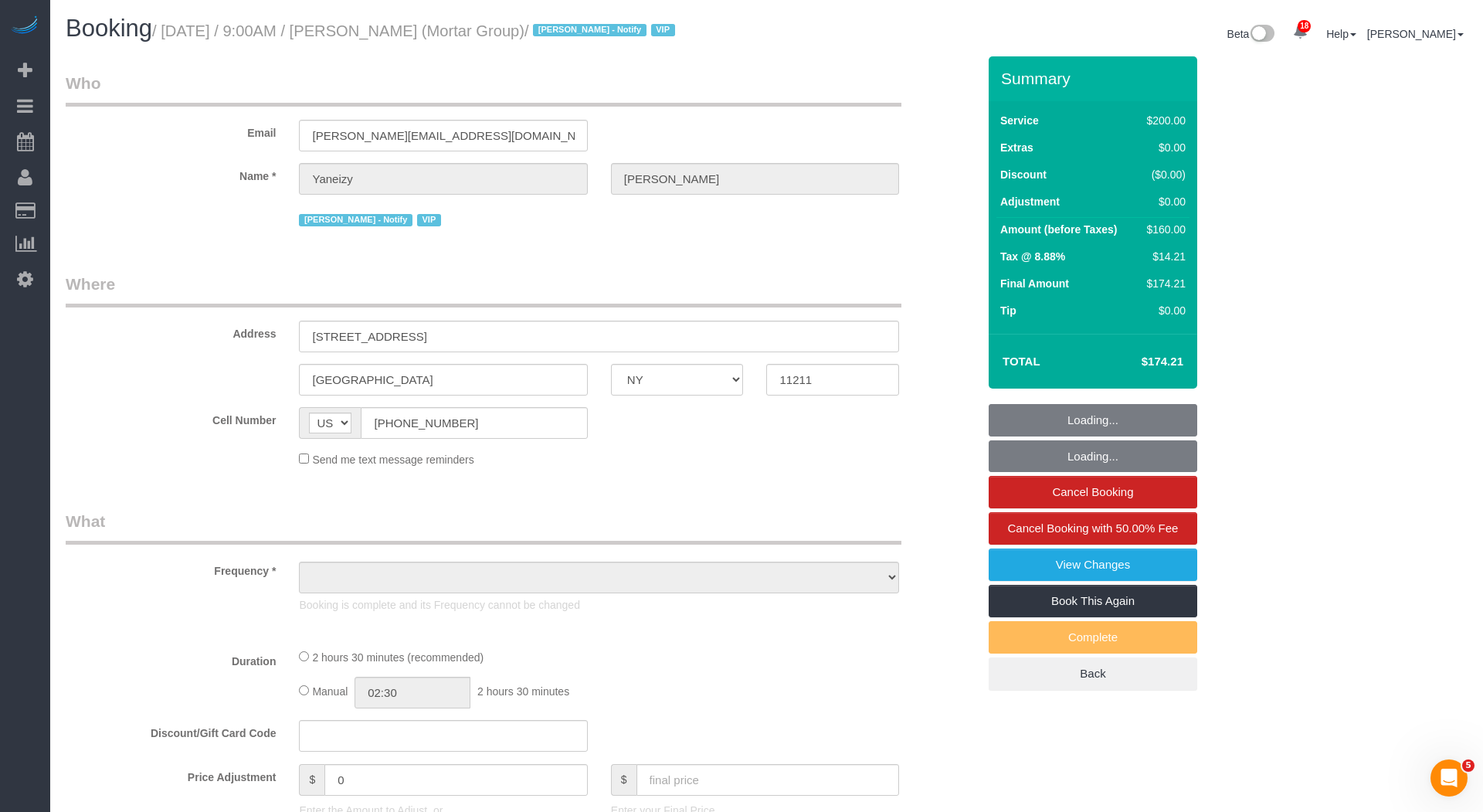
select select "object:23940"
select select "string:stripe-pm_1RNxVG4VGloSiKo7QUT6i4DB"
select select
select select "150"
select select "number:56"
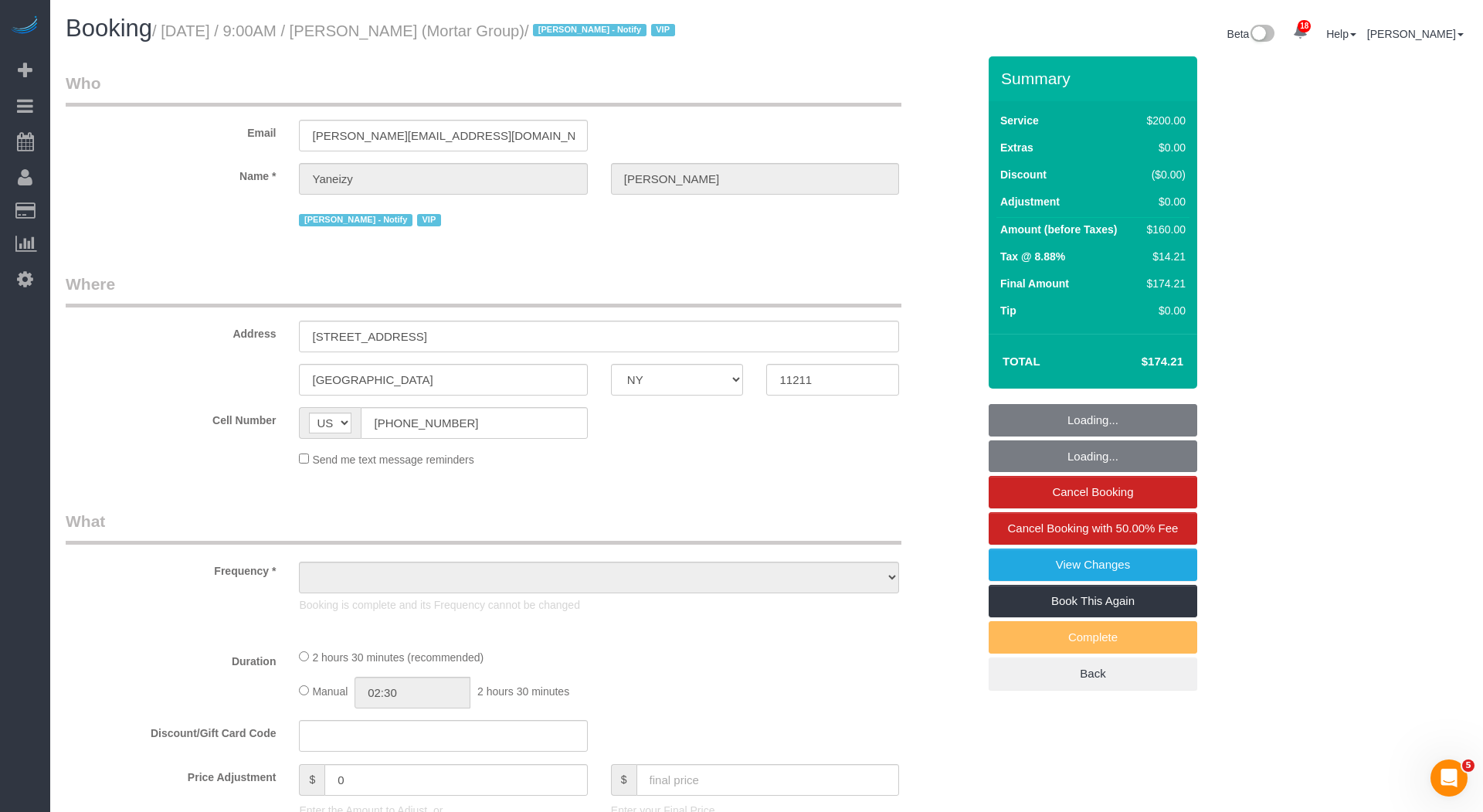
select select "number:79"
select select "number:15"
select select "number:7"
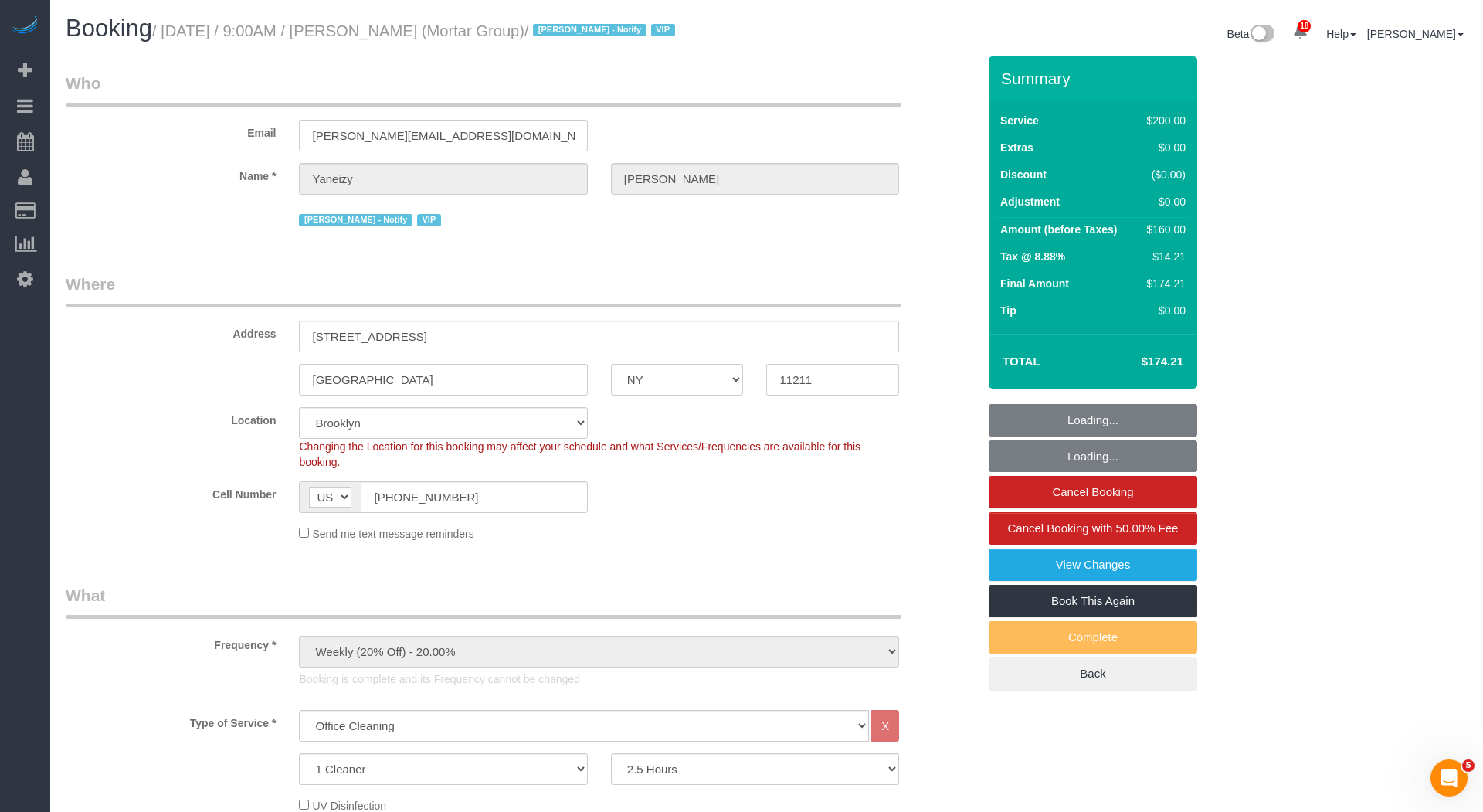
select select "spot56"
click at [435, 33] on small "/ September 11, 2025 / 9:00AM / Yaneizy Castillo (Mortar Group) / Jacky Xu - No…" at bounding box center [416, 31] width 527 height 17
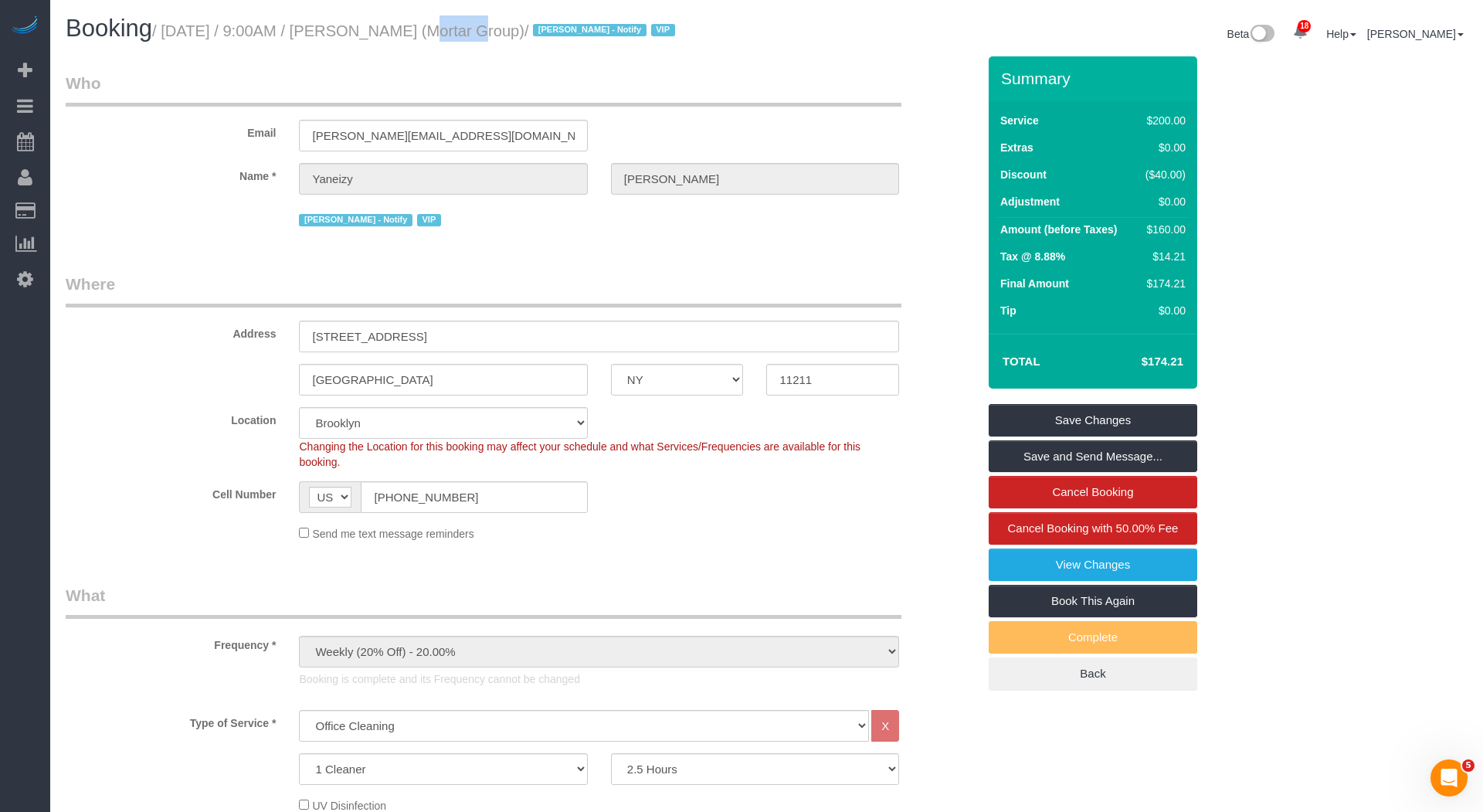
click at [433, 33] on small "/ September 11, 2025 / 9:00AM / Yaneizy Castillo (Mortar Group) / Jacky Xu - No…" at bounding box center [416, 31] width 527 height 17
copy small "Yaneizy"
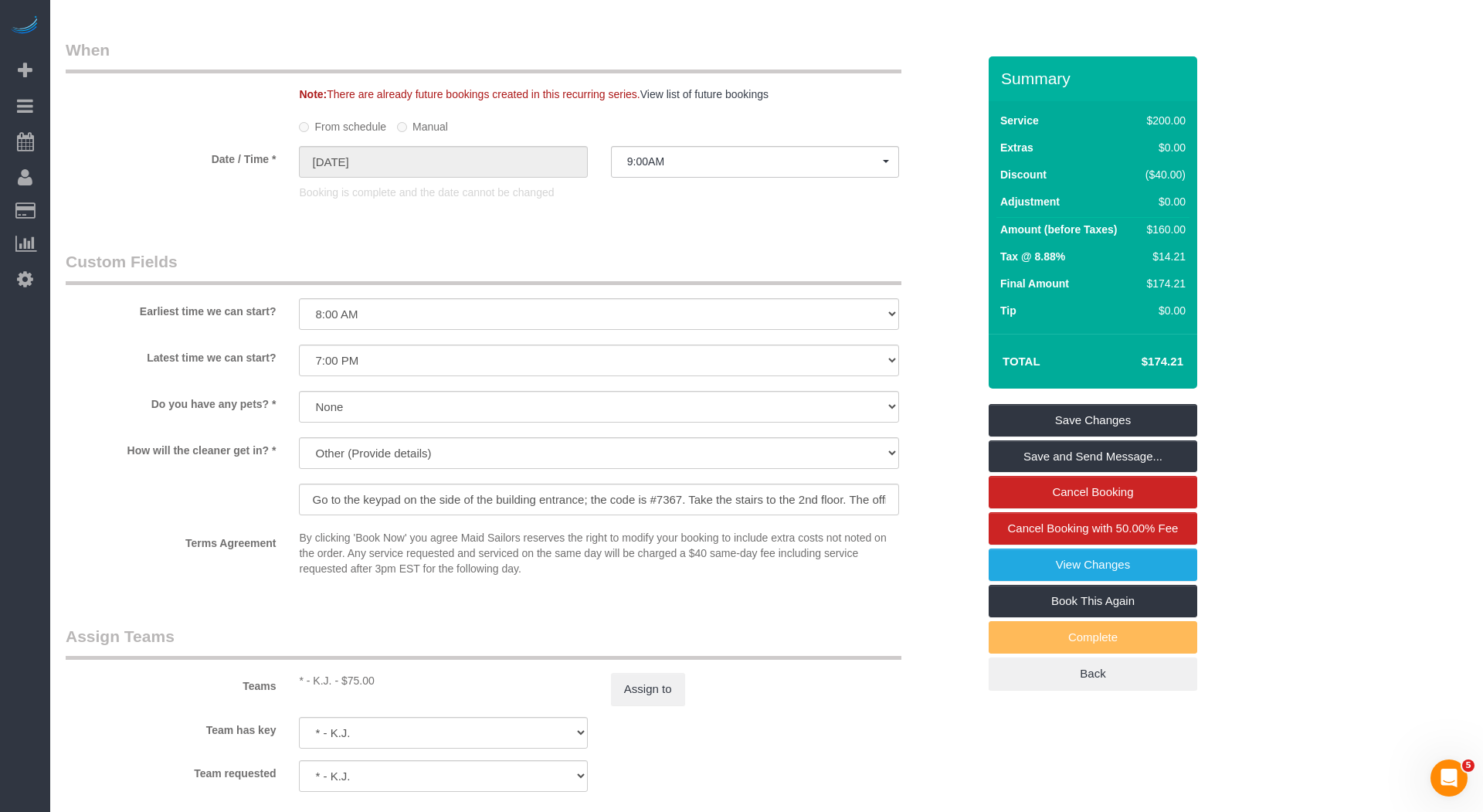
scroll to position [1266, 0]
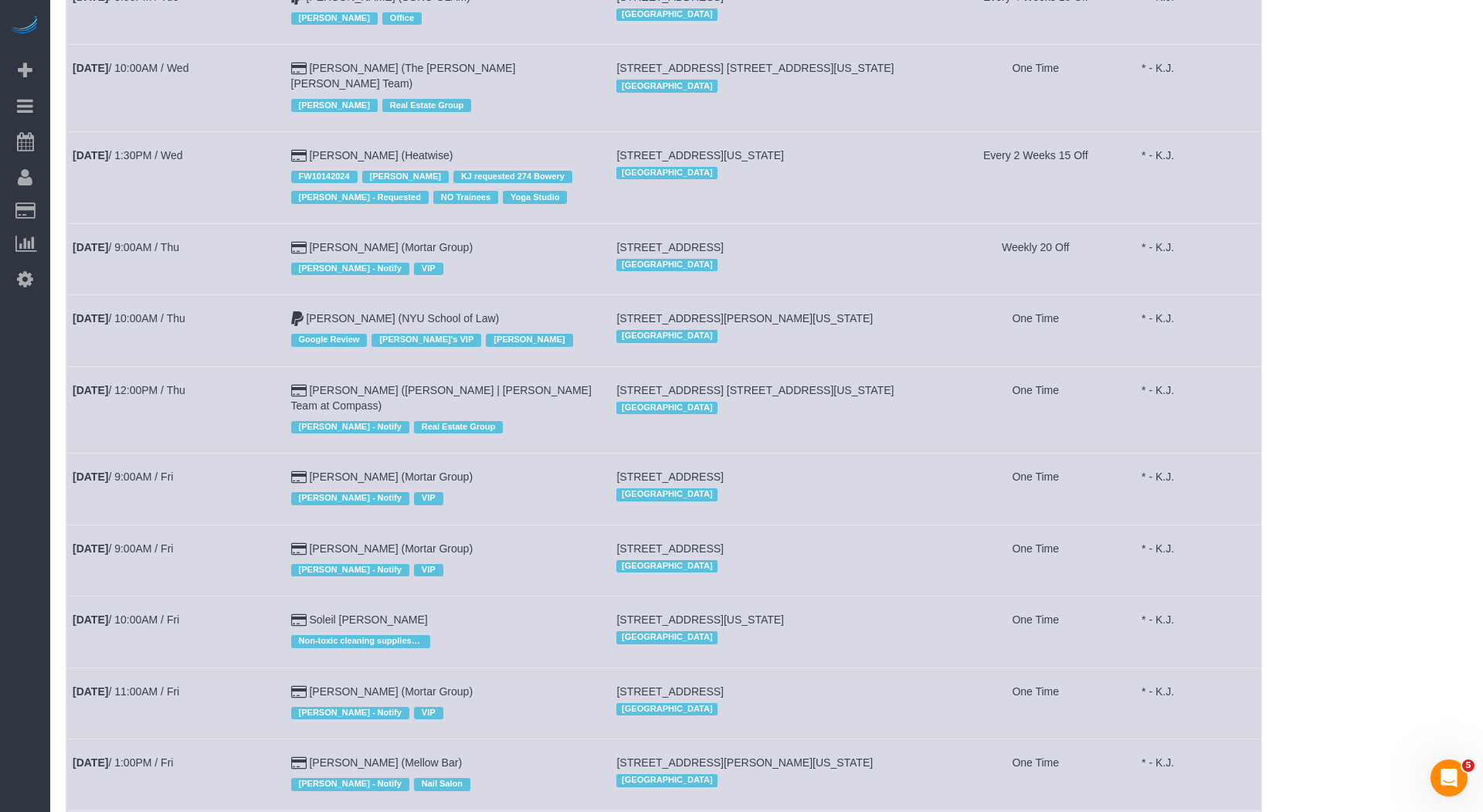
scroll to position [588, 0]
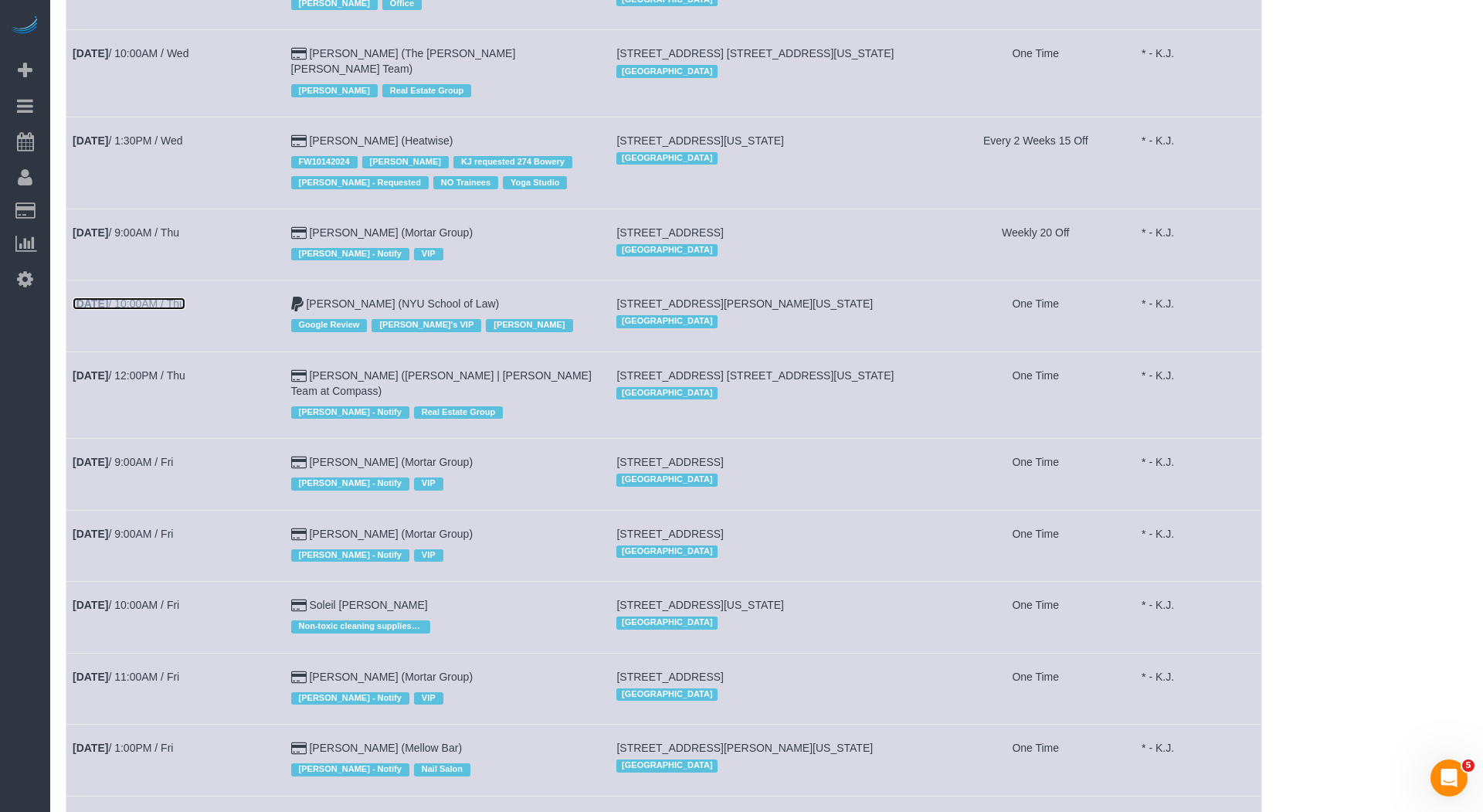
click at [162, 297] on link "Sep 11th / 10:00AM / Thu" at bounding box center [129, 303] width 112 height 12
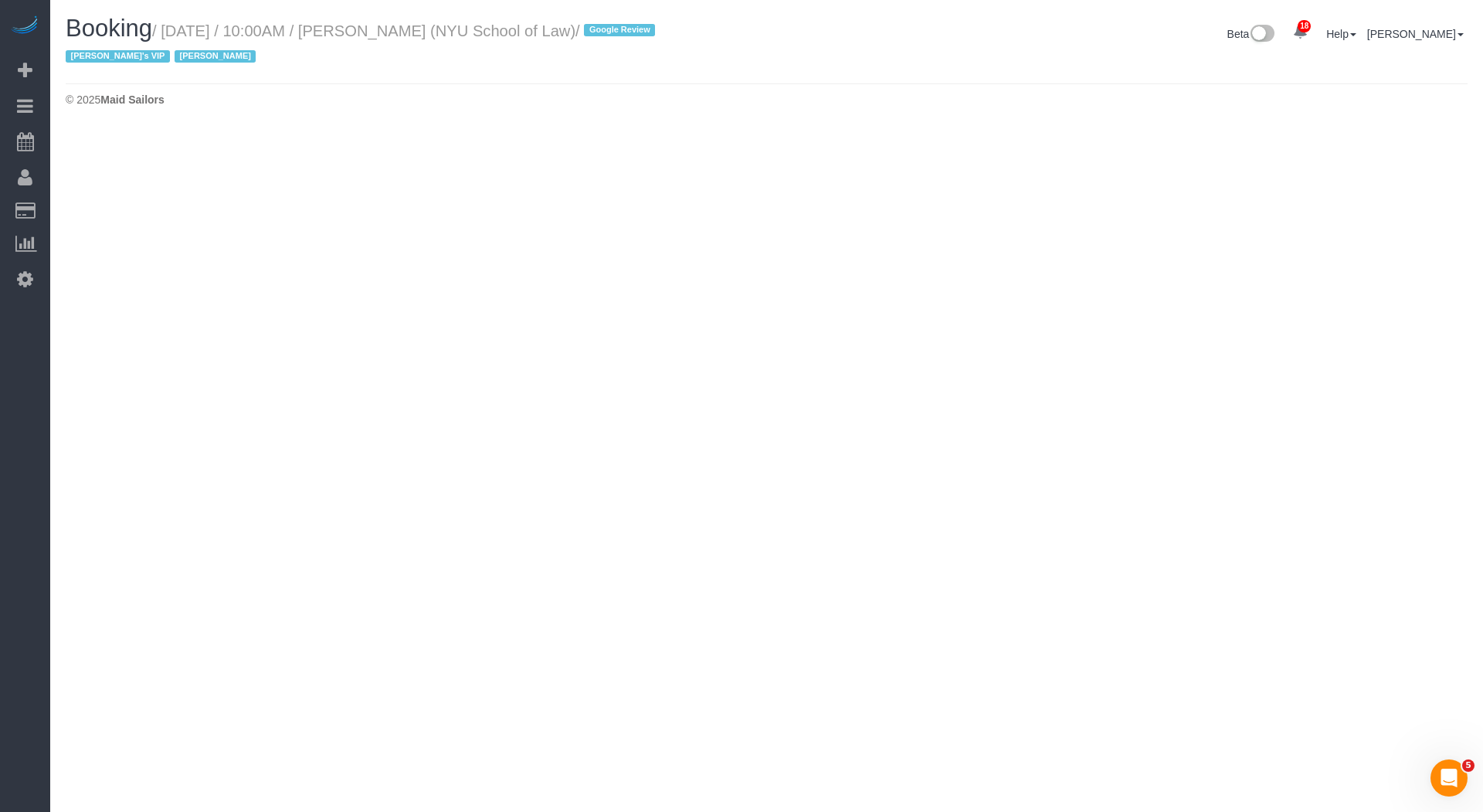
select select "NY"
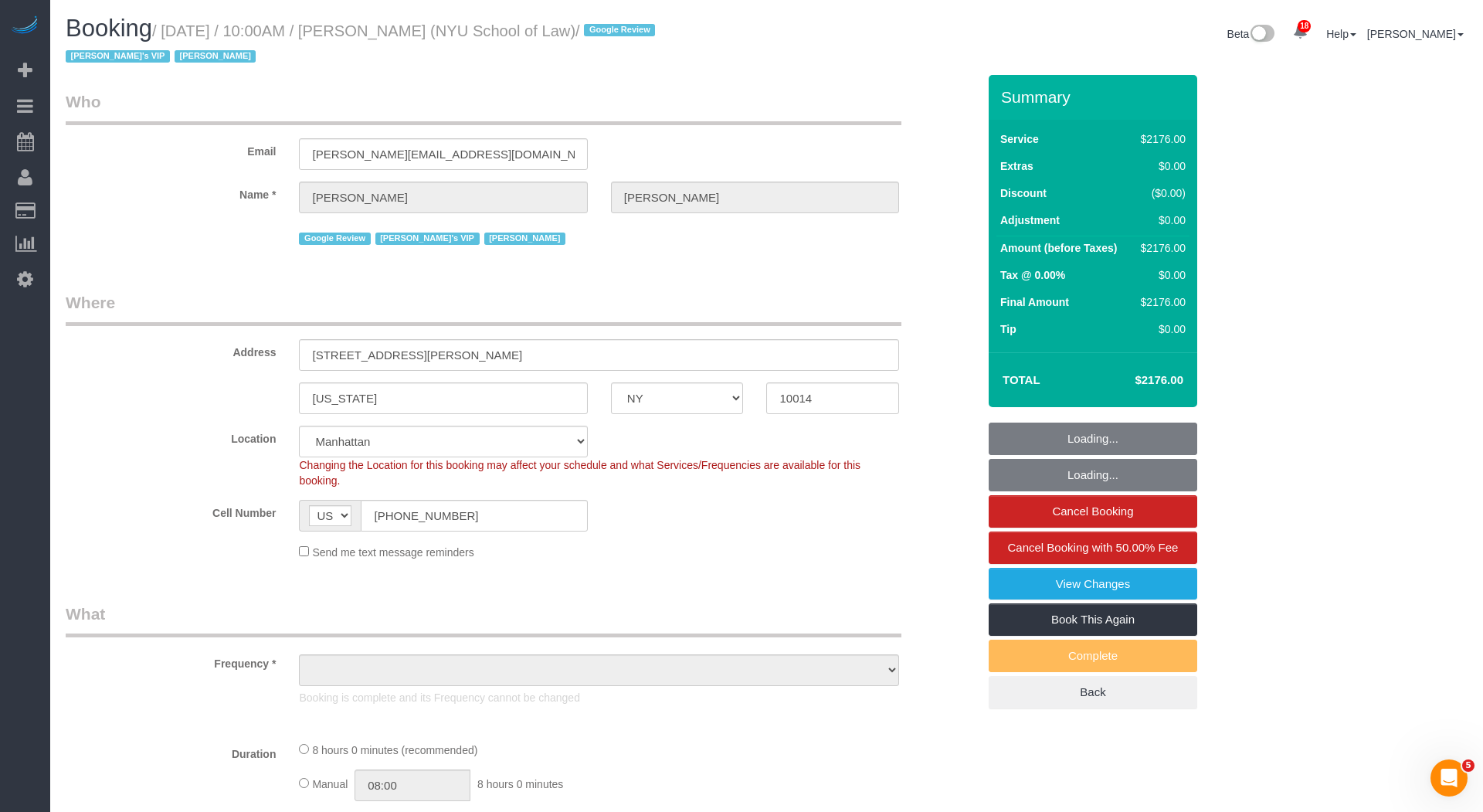
select select "object:26322"
select select "4"
select select "480"
select select "spot61"
select select "number:89"
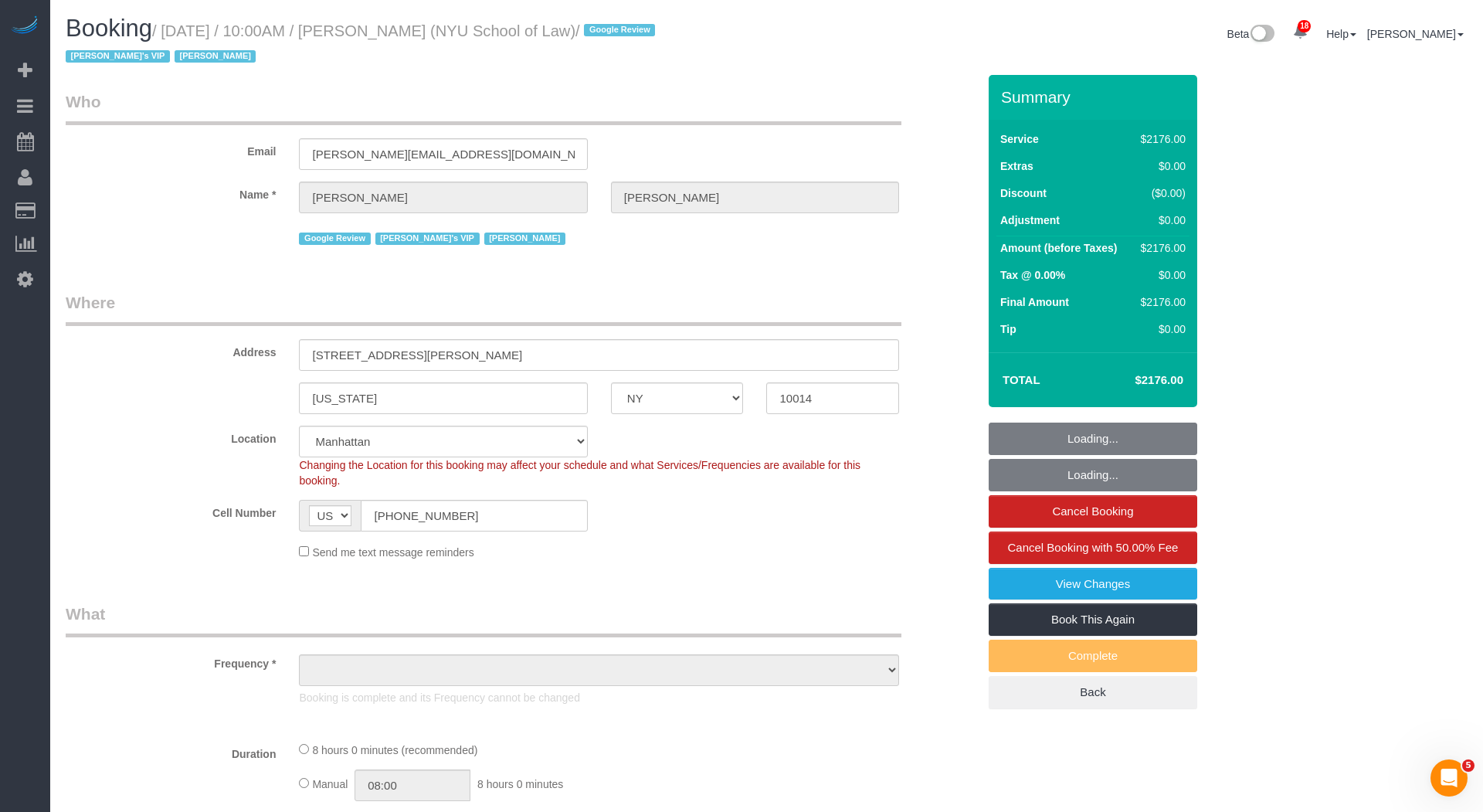
select select "number:90"
select select "number:15"
select select "number:7"
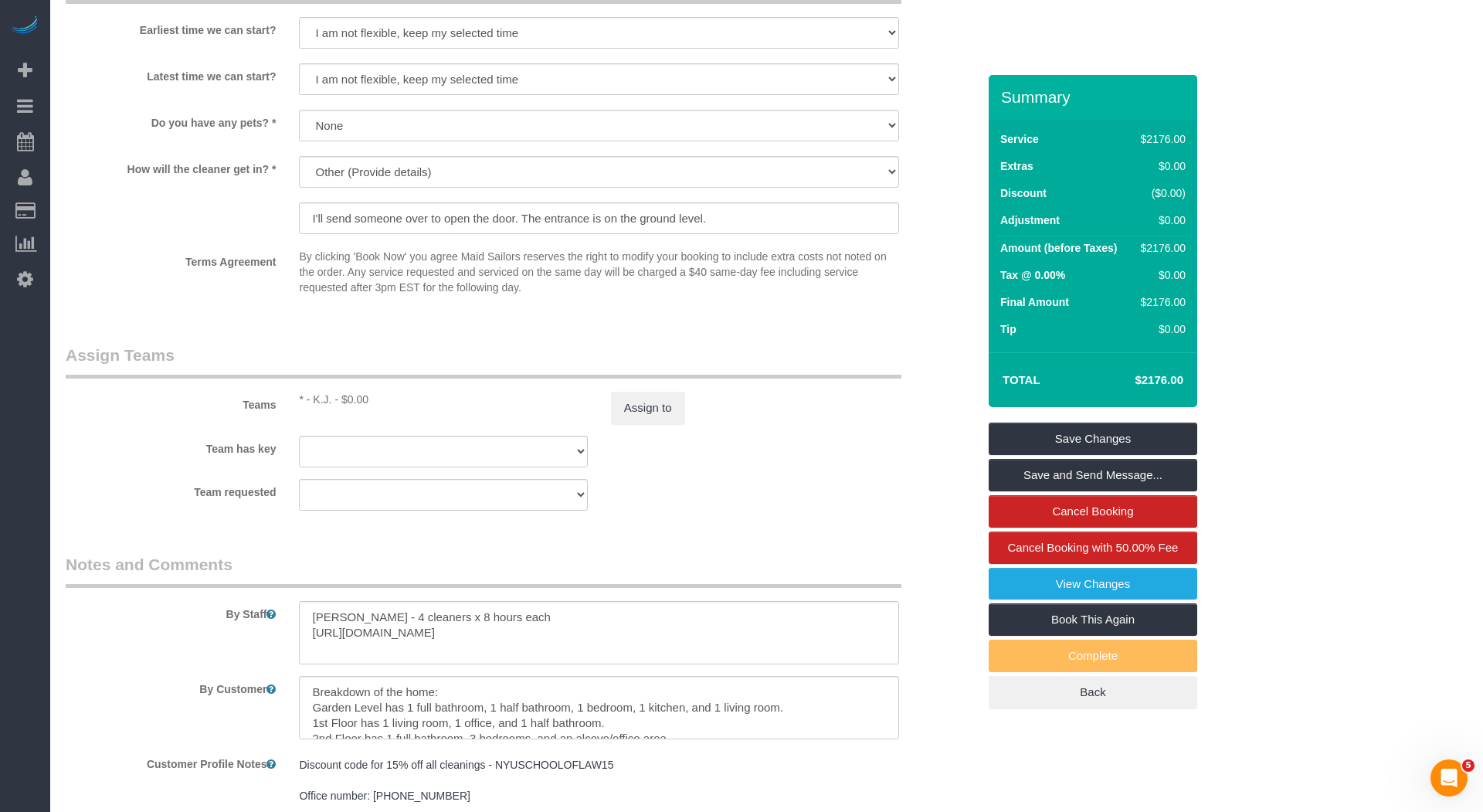
scroll to position [1514, 0]
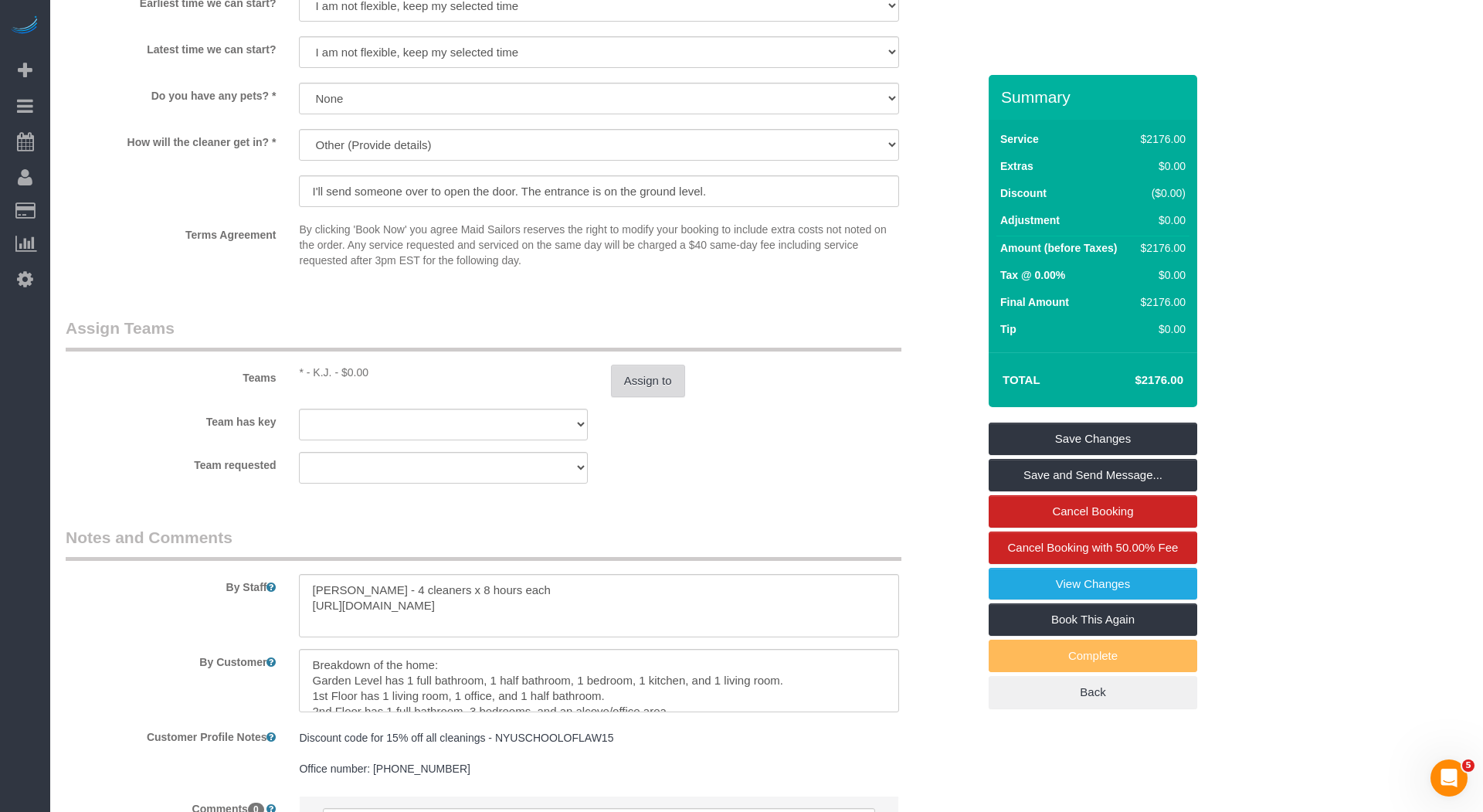
click at [643, 383] on button "Assign to" at bounding box center [648, 381] width 74 height 33
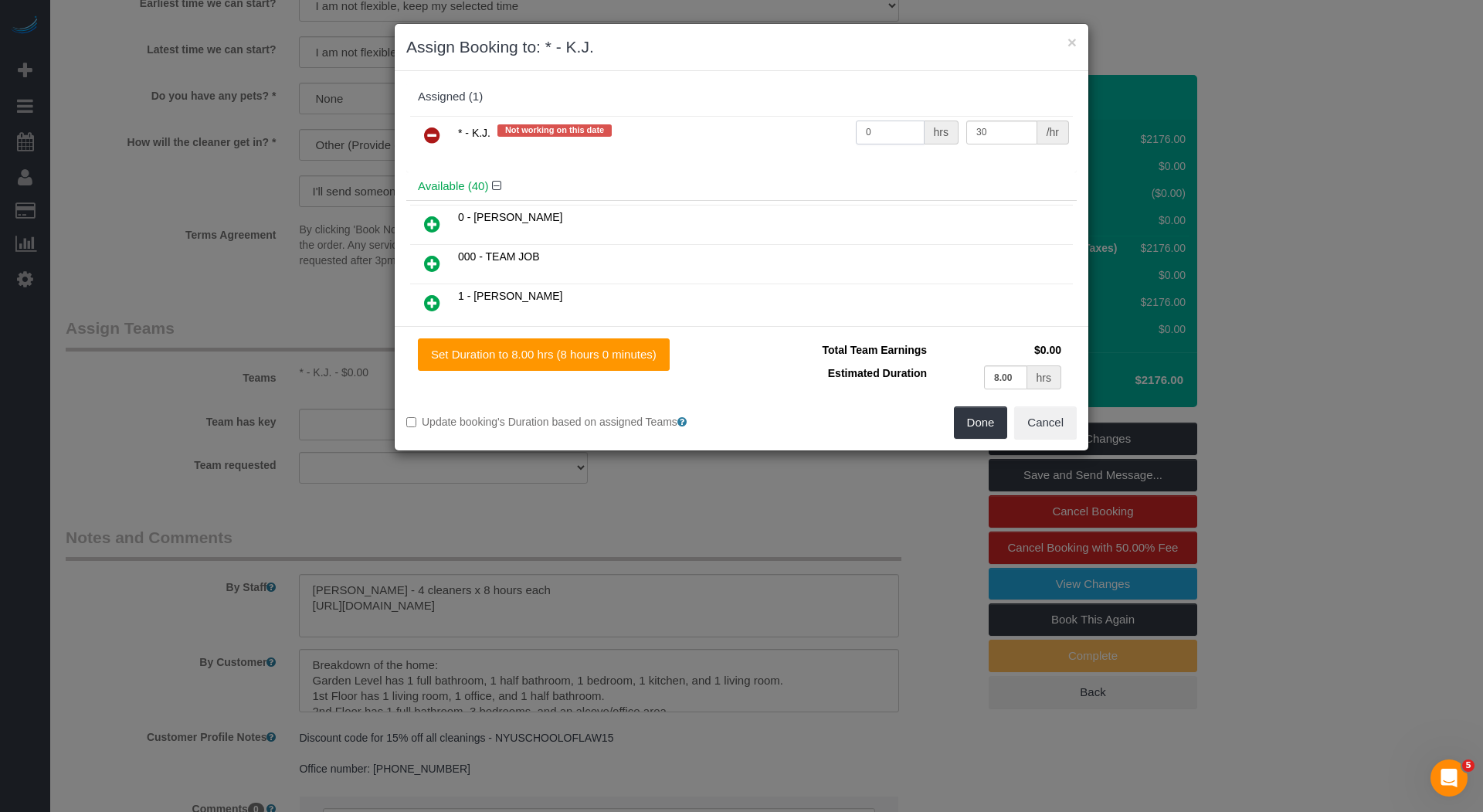
click at [920, 129] on input "0" at bounding box center [890, 132] width 69 height 24
click at [919, 129] on input "0" at bounding box center [890, 132] width 69 height 24
type input "32"
click at [976, 419] on button "Done" at bounding box center [981, 422] width 54 height 33
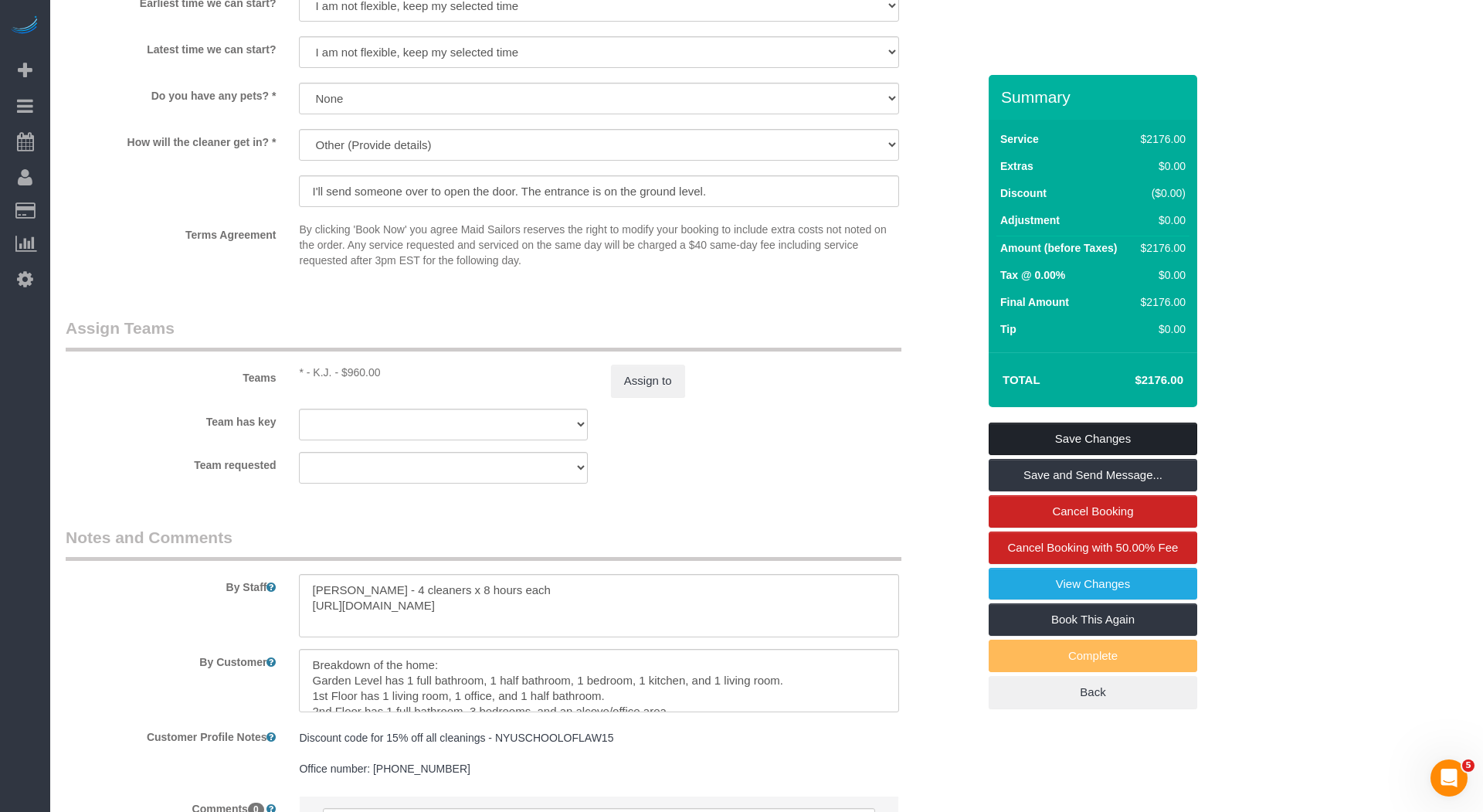
click at [1106, 443] on link "Save Changes" at bounding box center [1093, 439] width 209 height 33
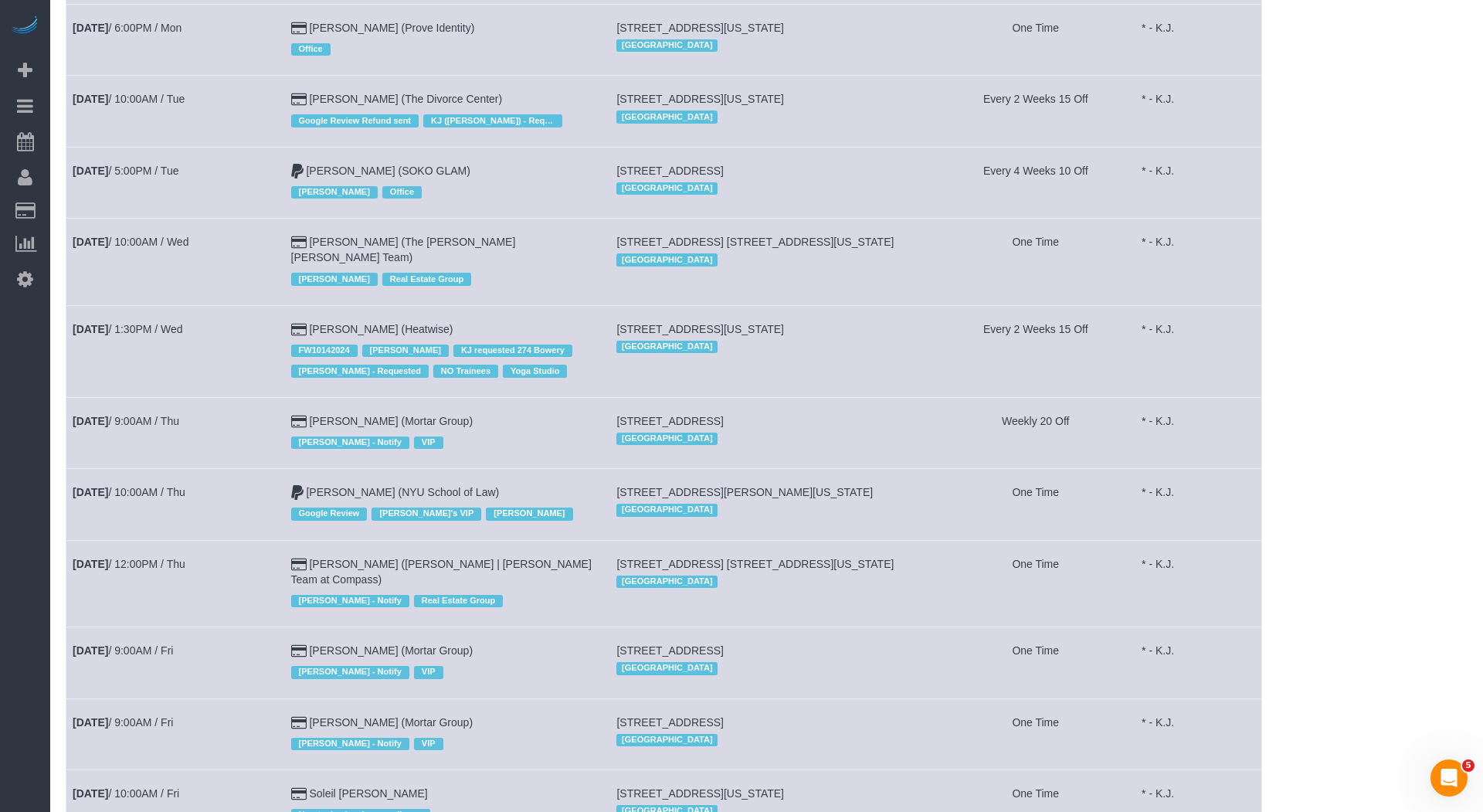
scroll to position [409, 0]
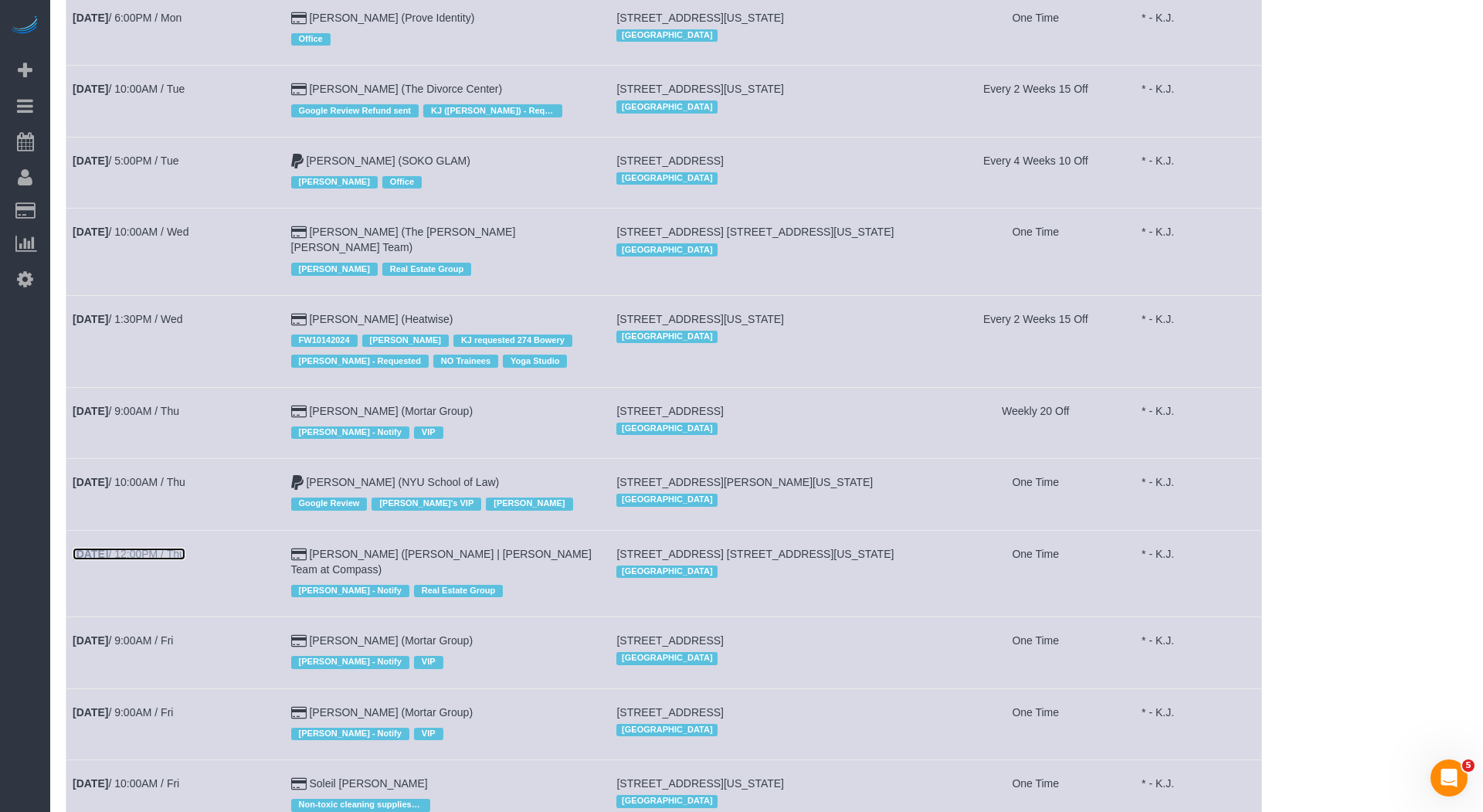
click at [182, 548] on link "Sep 11th / 12:00PM / Thu" at bounding box center [129, 554] width 112 height 12
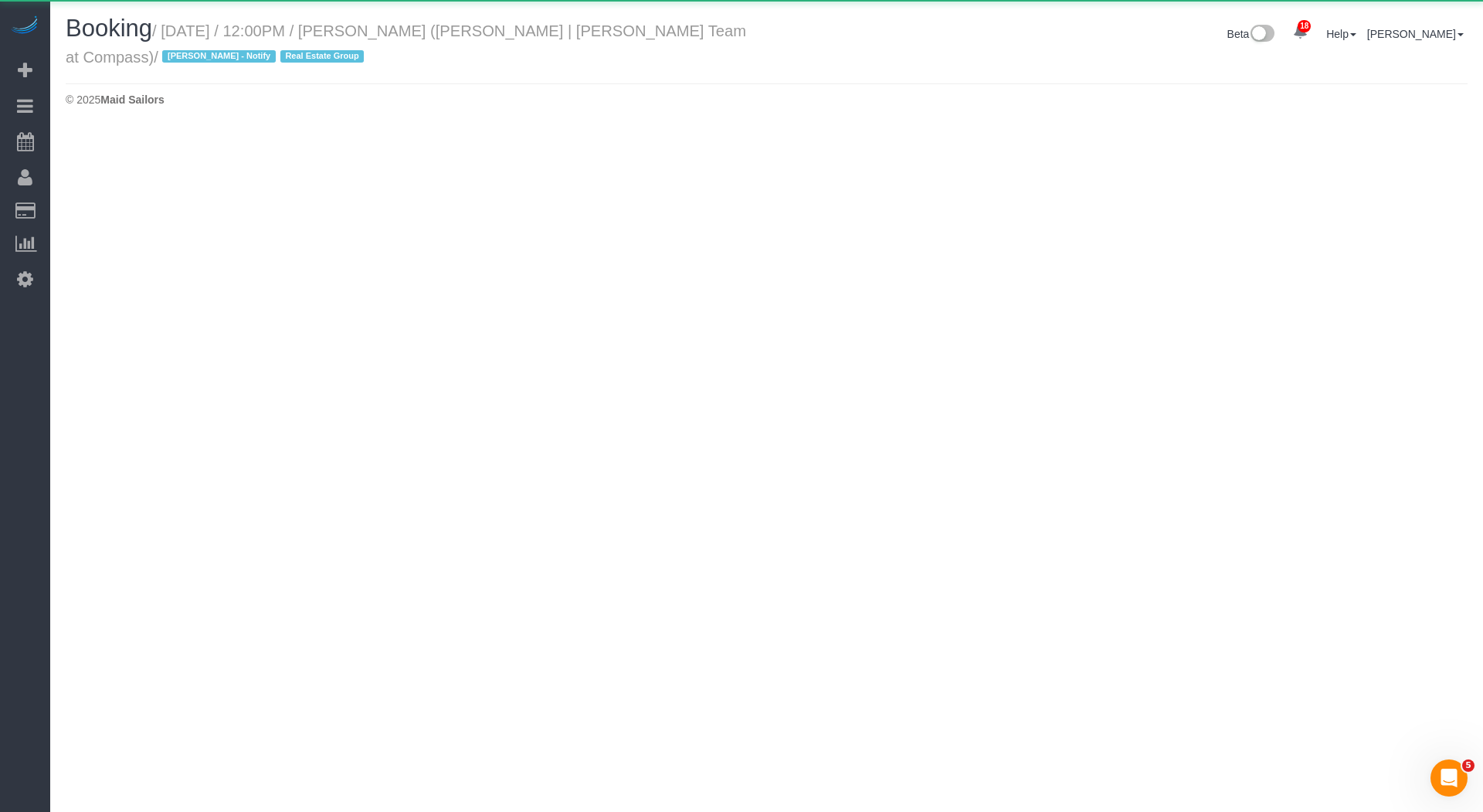
select select "NY"
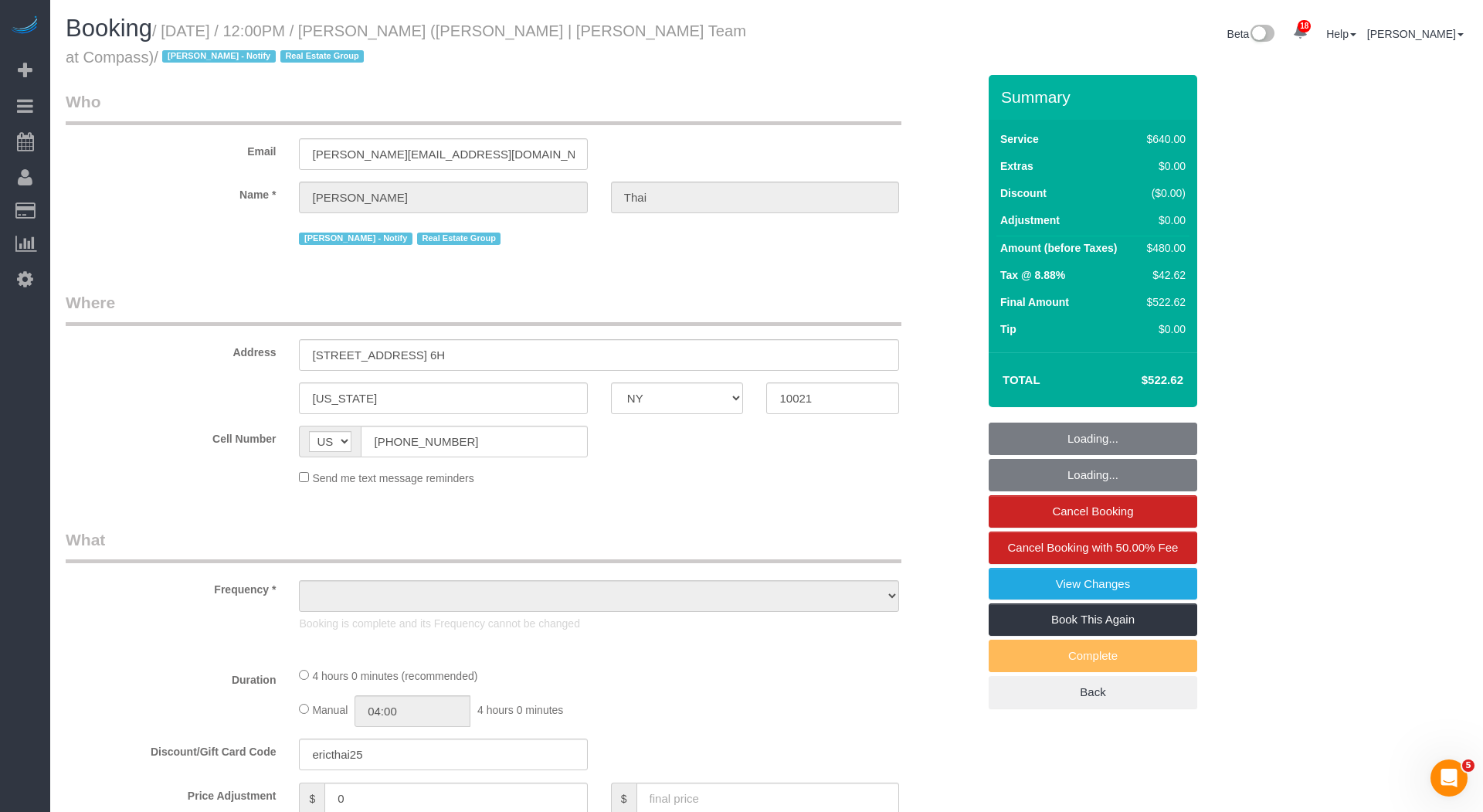
select select "number:58"
select select "number:76"
select select "number:15"
select select "number:6"
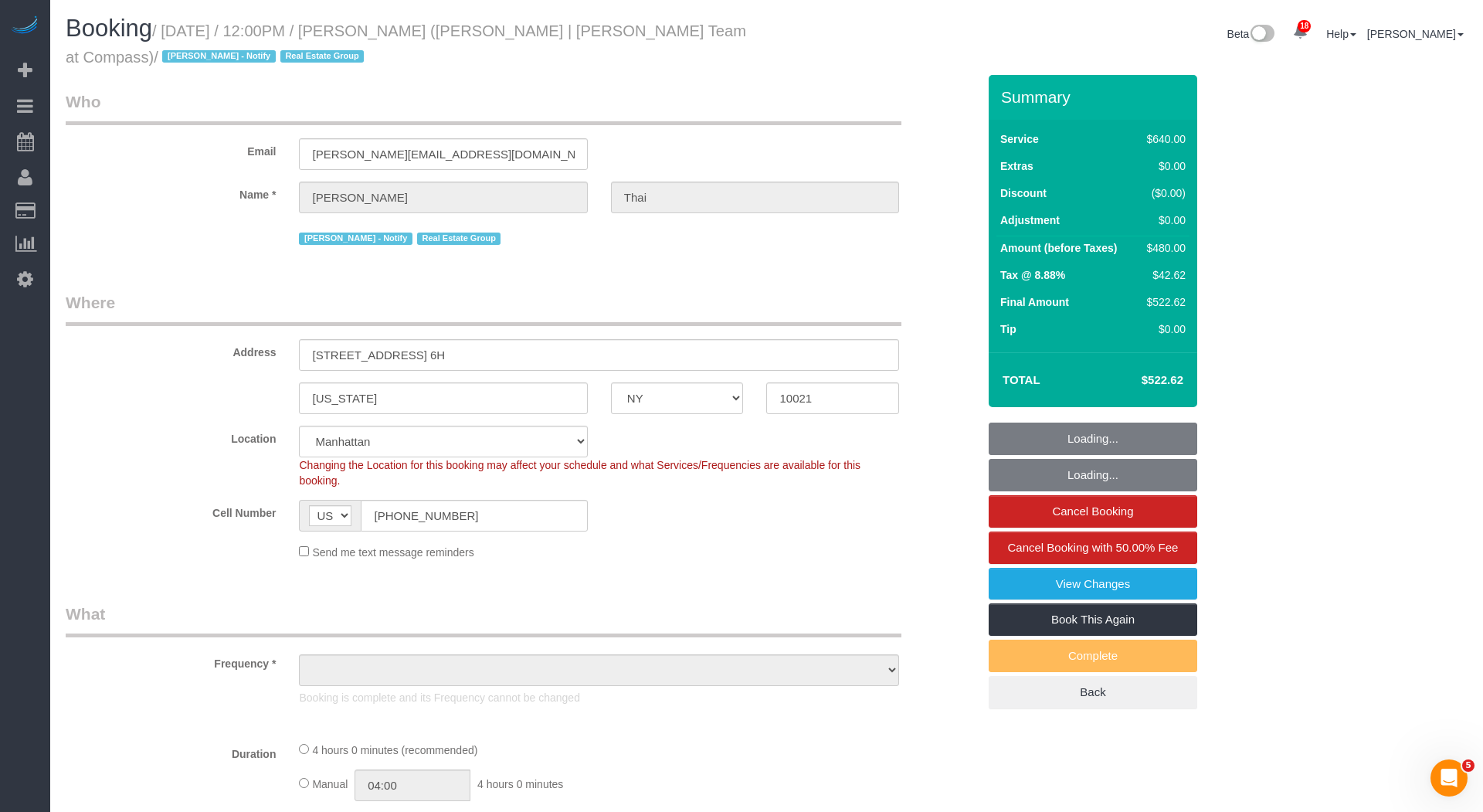
select select "2"
select select "240"
select select "object:29711"
select select "string:stripe-pm_1Owntc4VGloSiKo7JxrNQu6Q"
select select
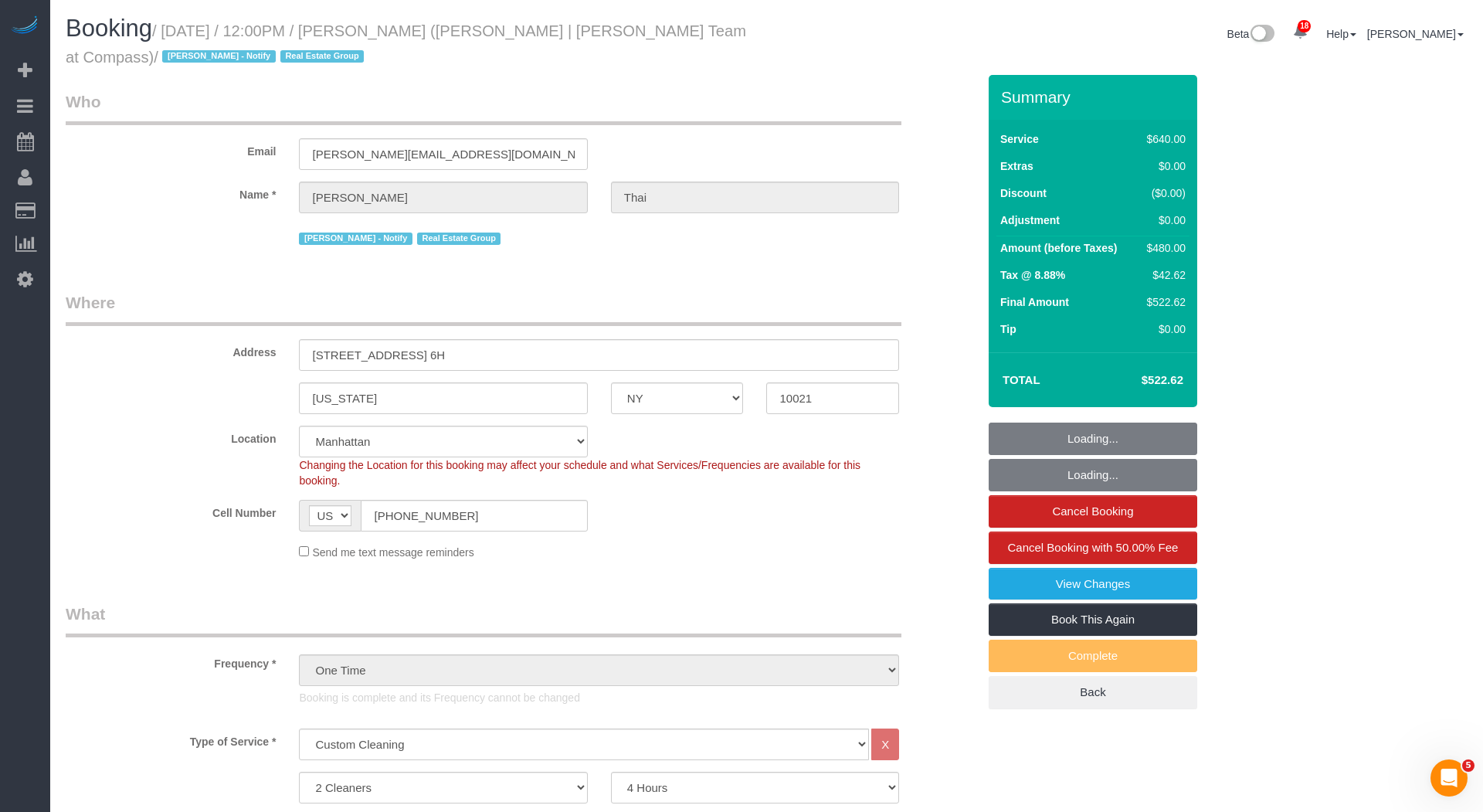
select select "object:29844"
select select "spot71"
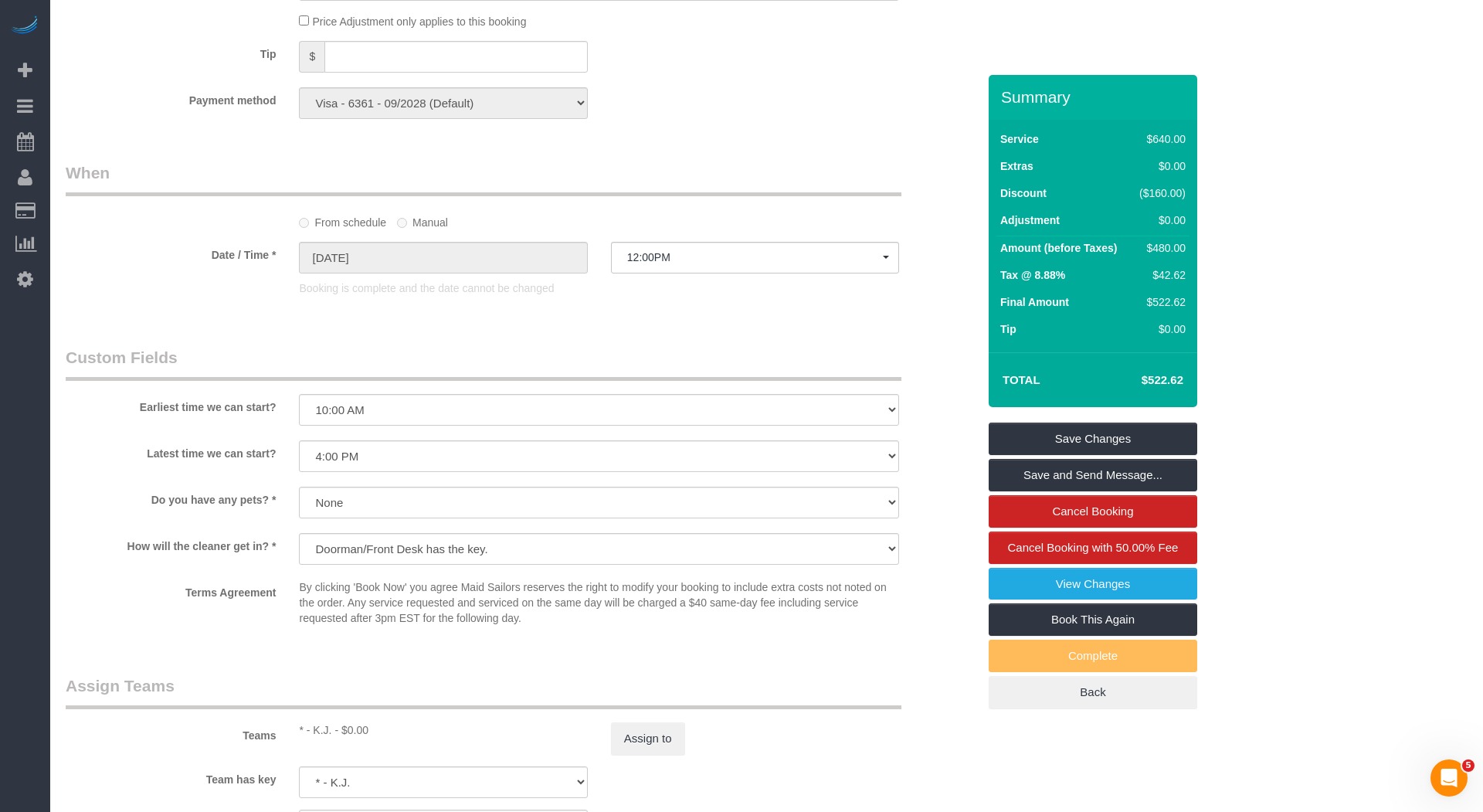
scroll to position [1144, 0]
click at [687, 722] on div "Assign to" at bounding box center [755, 737] width 312 height 33
click at [667, 723] on button "Assign to" at bounding box center [648, 737] width 74 height 33
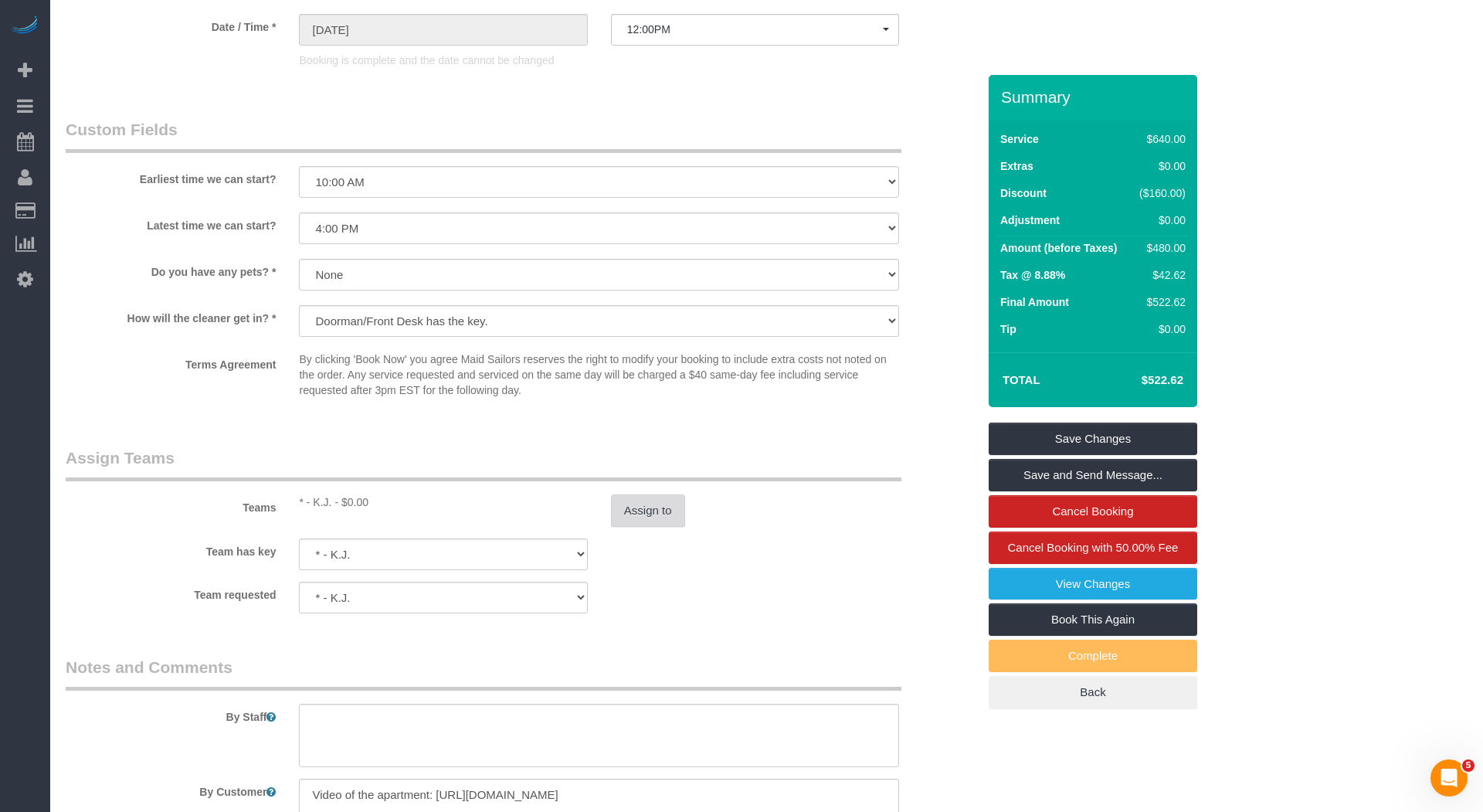
scroll to position [1592, 0]
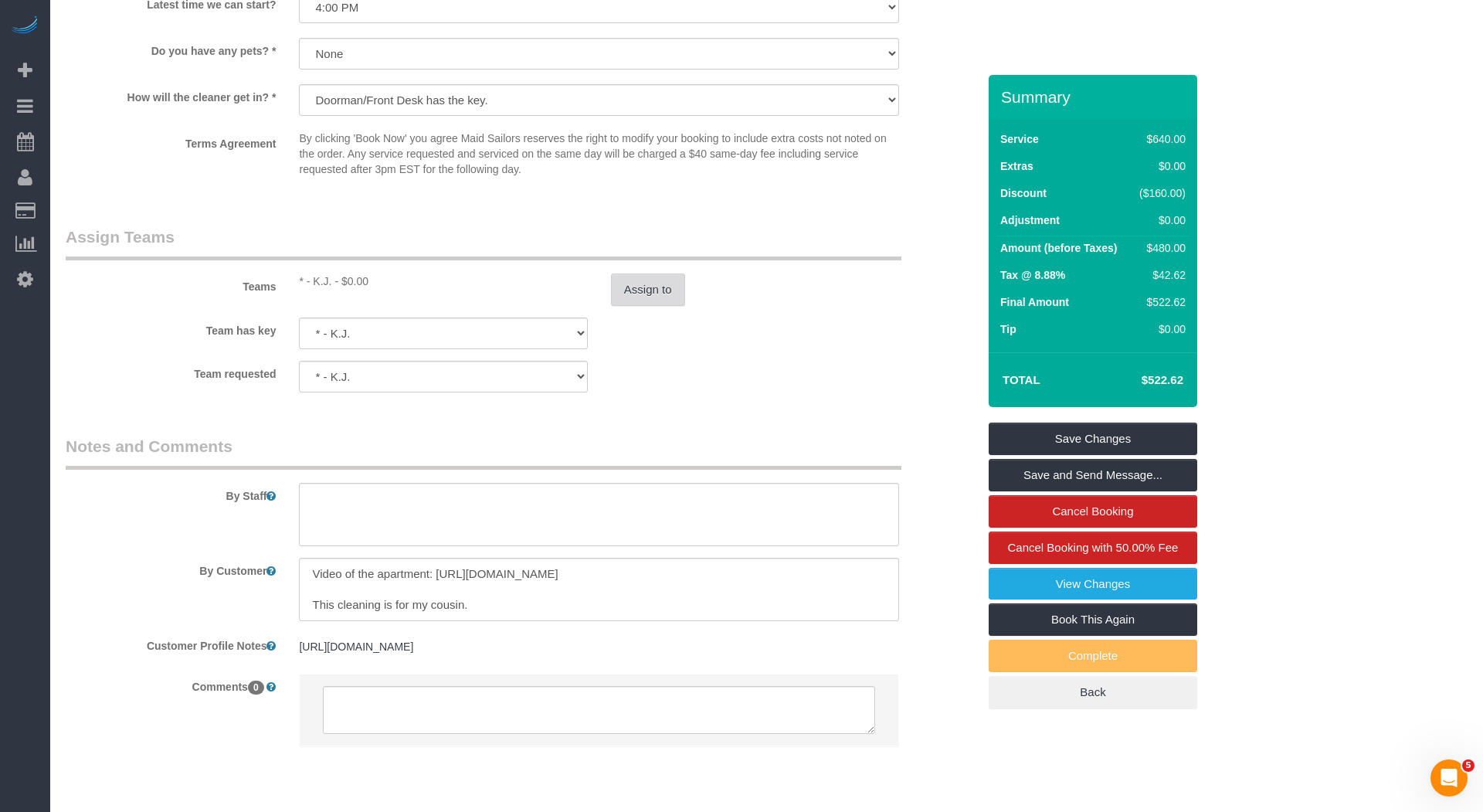
click at [673, 282] on button "Assign to" at bounding box center [648, 289] width 74 height 33
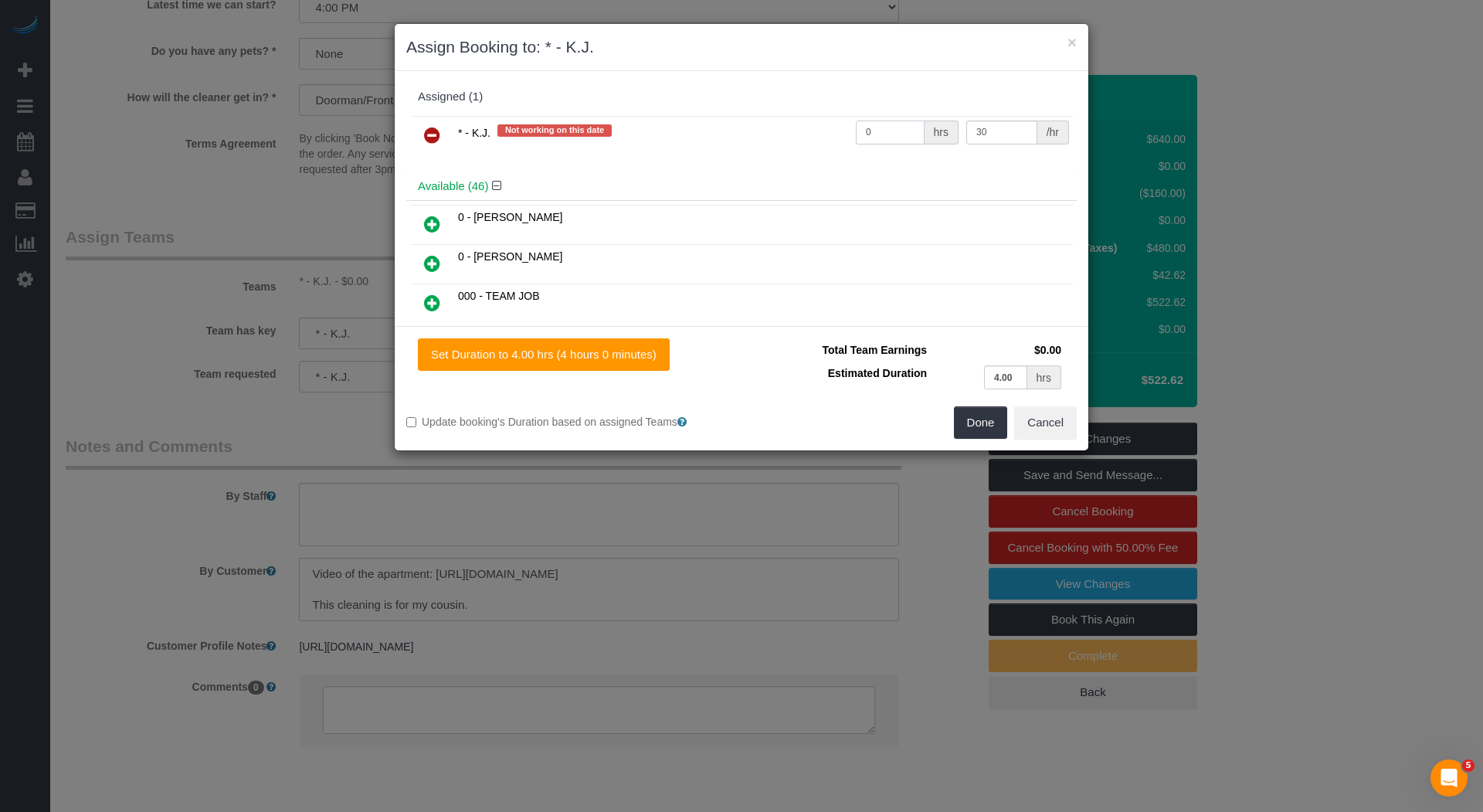
click at [897, 126] on input "0" at bounding box center [890, 132] width 69 height 24
click at [896, 126] on input "0" at bounding box center [890, 132] width 69 height 24
type input "8"
click at [974, 413] on button "Done" at bounding box center [981, 422] width 54 height 33
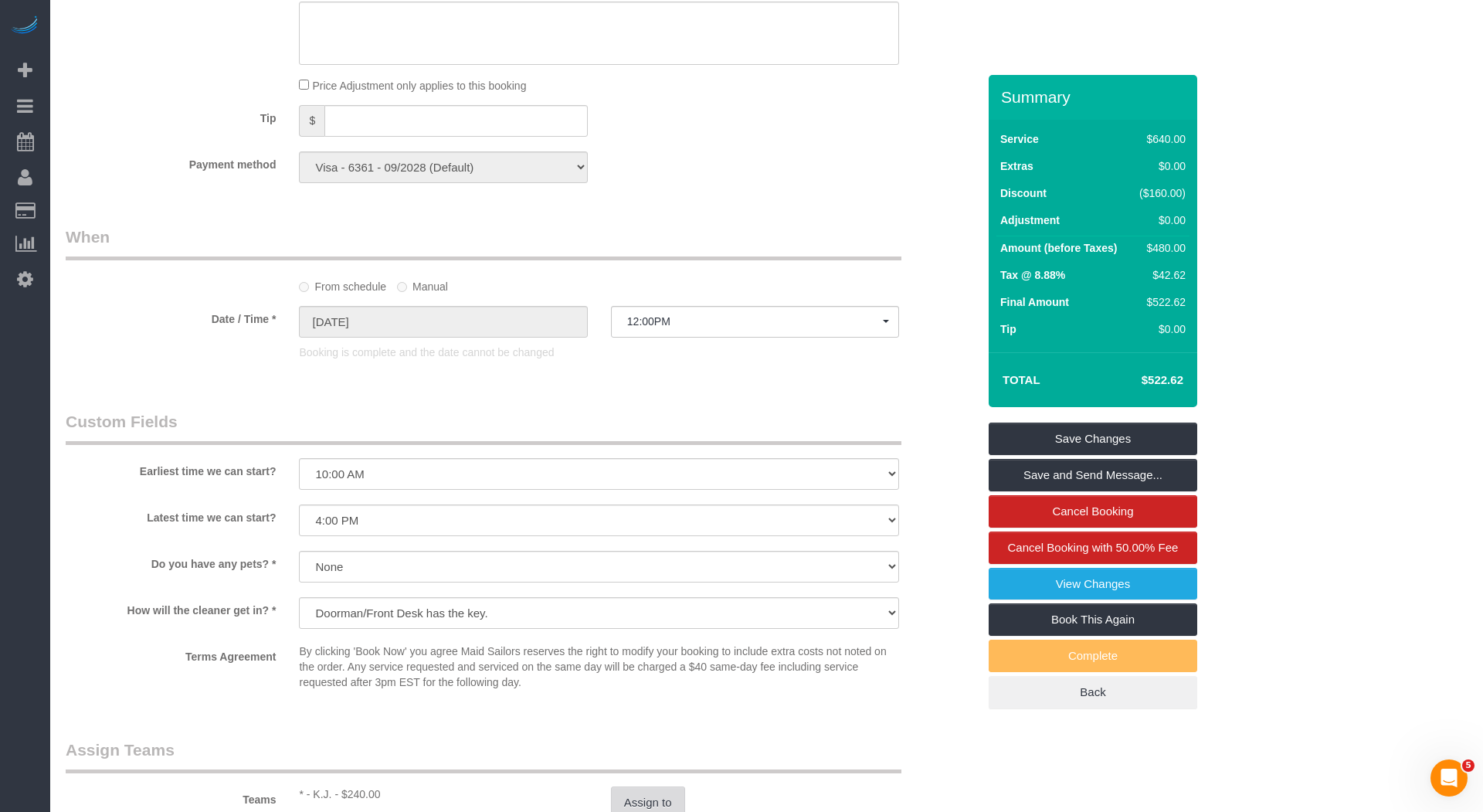
scroll to position [1353, 0]
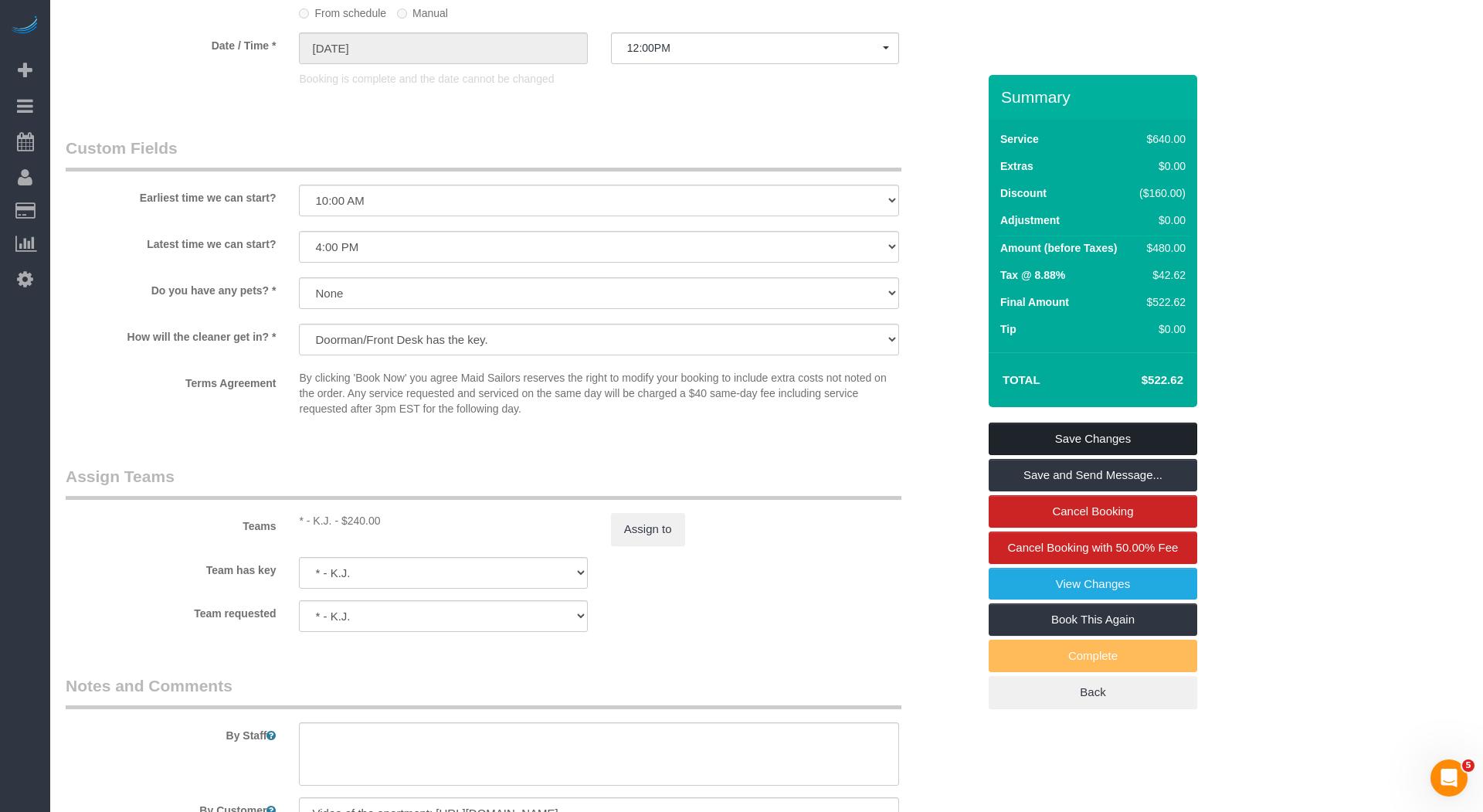
click at [1095, 435] on link "Save Changes" at bounding box center [1093, 439] width 209 height 33
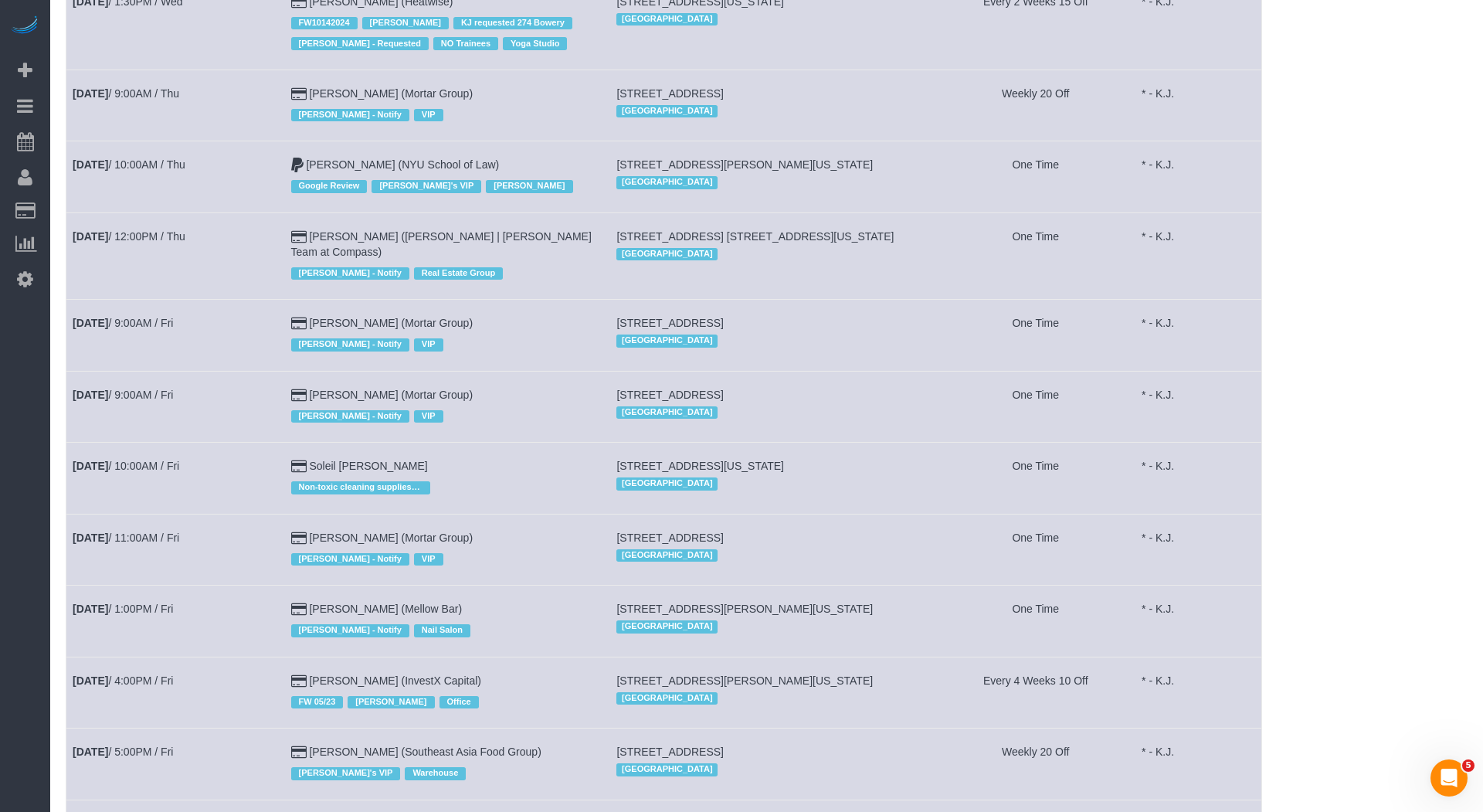
scroll to position [732, 0]
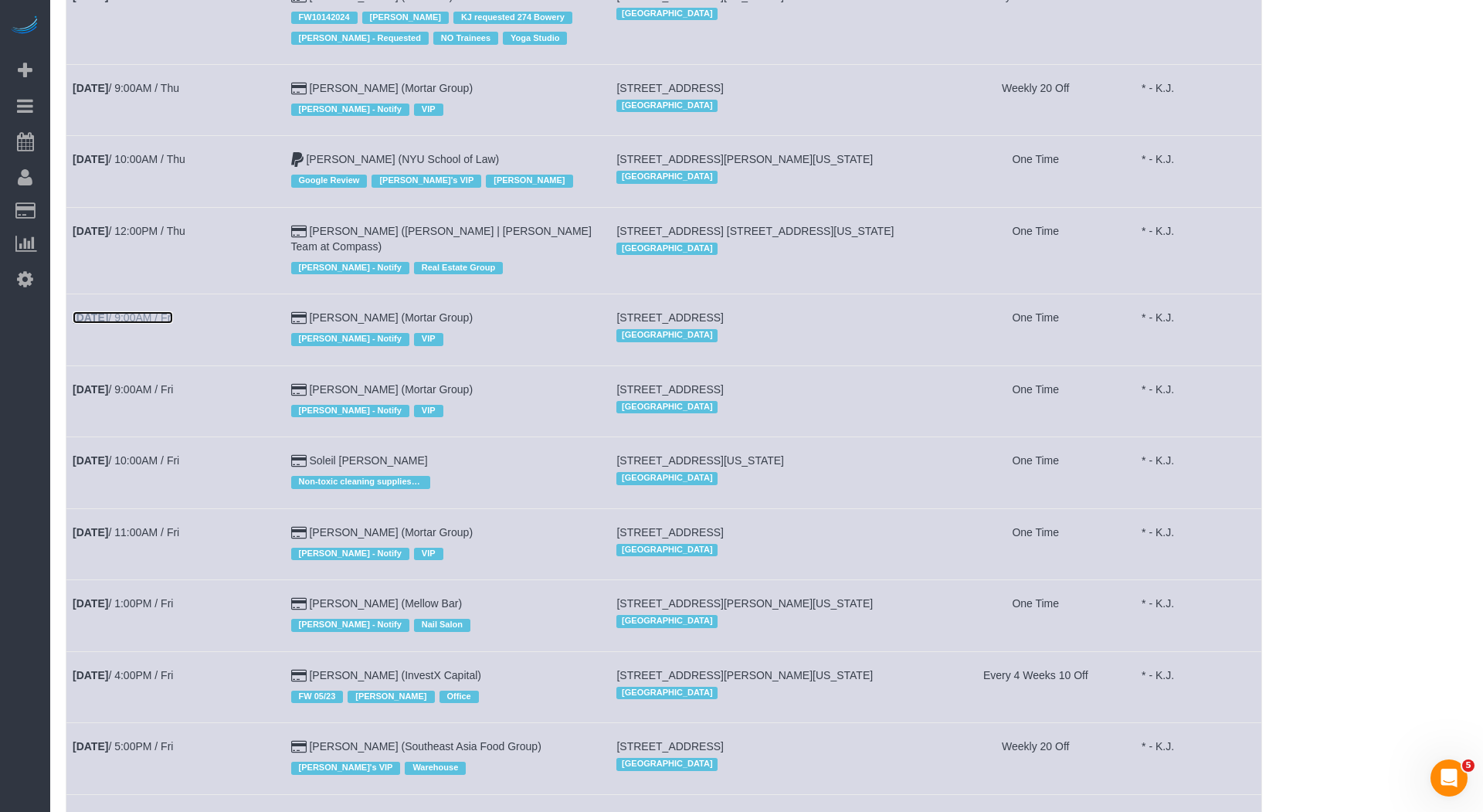
click at [173, 312] on link "Sep 12th / 9:00AM / Fri" at bounding box center [123, 318] width 100 height 12
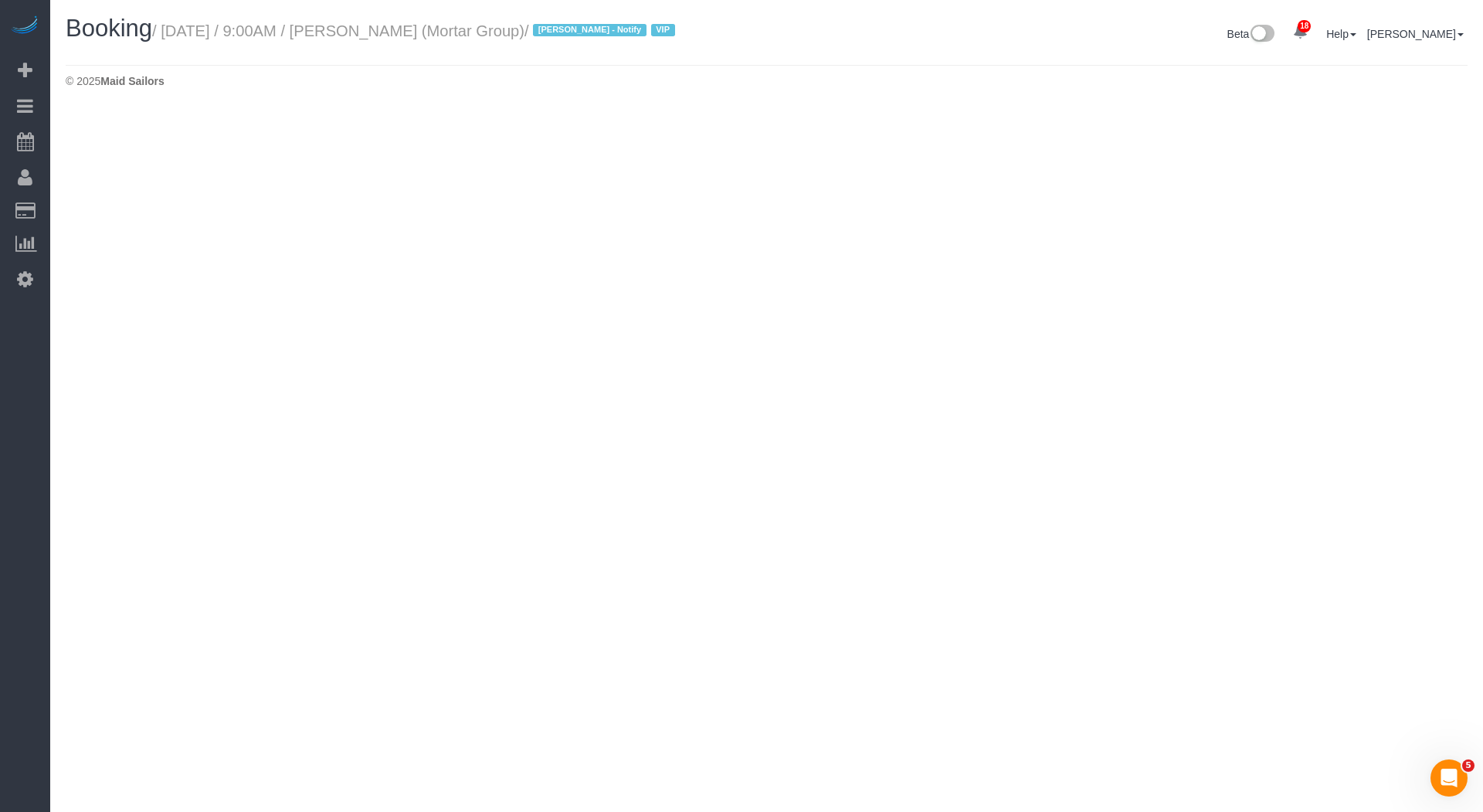
select select "NY"
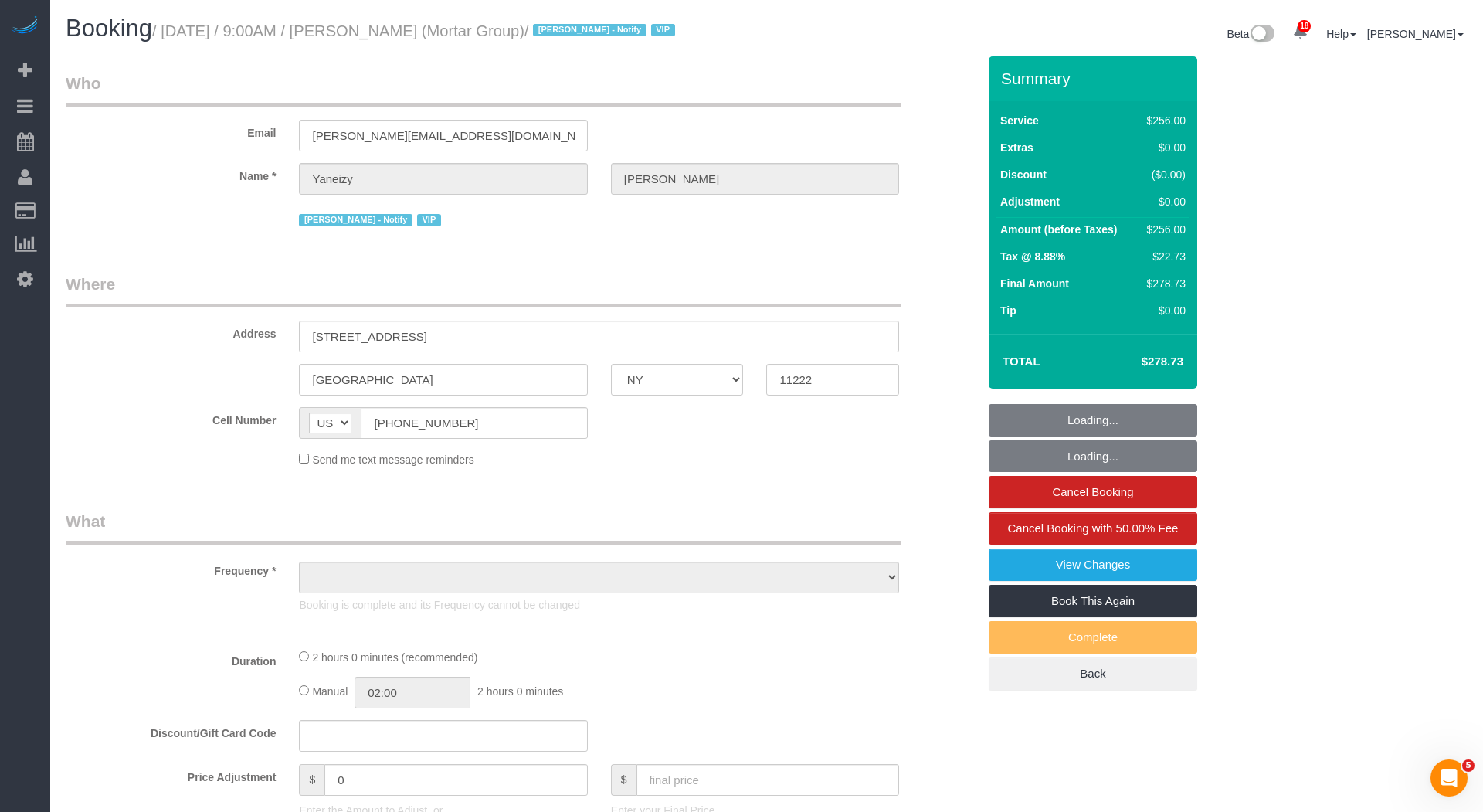
select select "object:33821"
select select "string:stripe-pm_1S0pHZ4VGloSiKo7bXItwSkM"
select select "2"
select select "120"
select select "number:89"
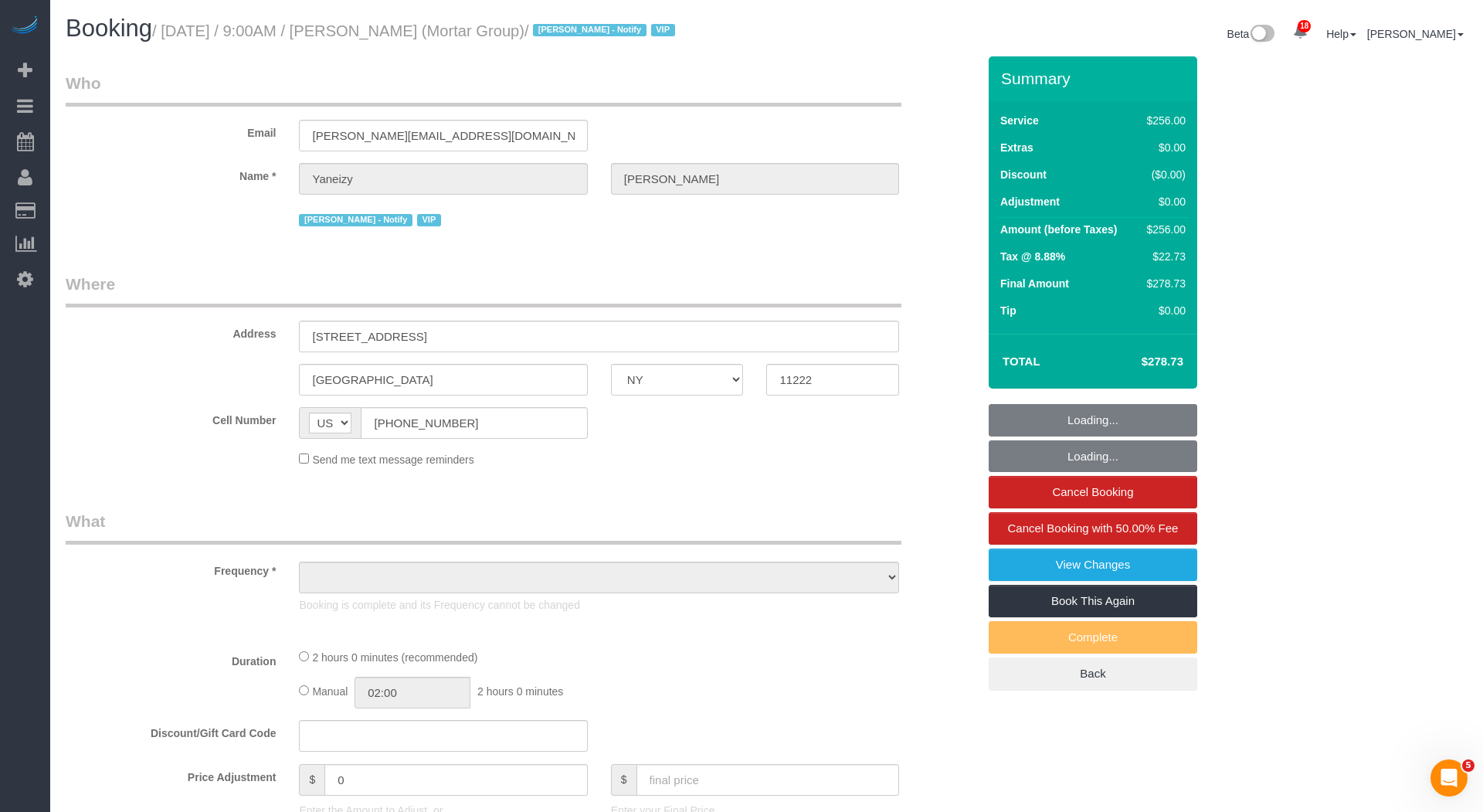
select select "number:90"
select select "number:15"
select select "number:7"
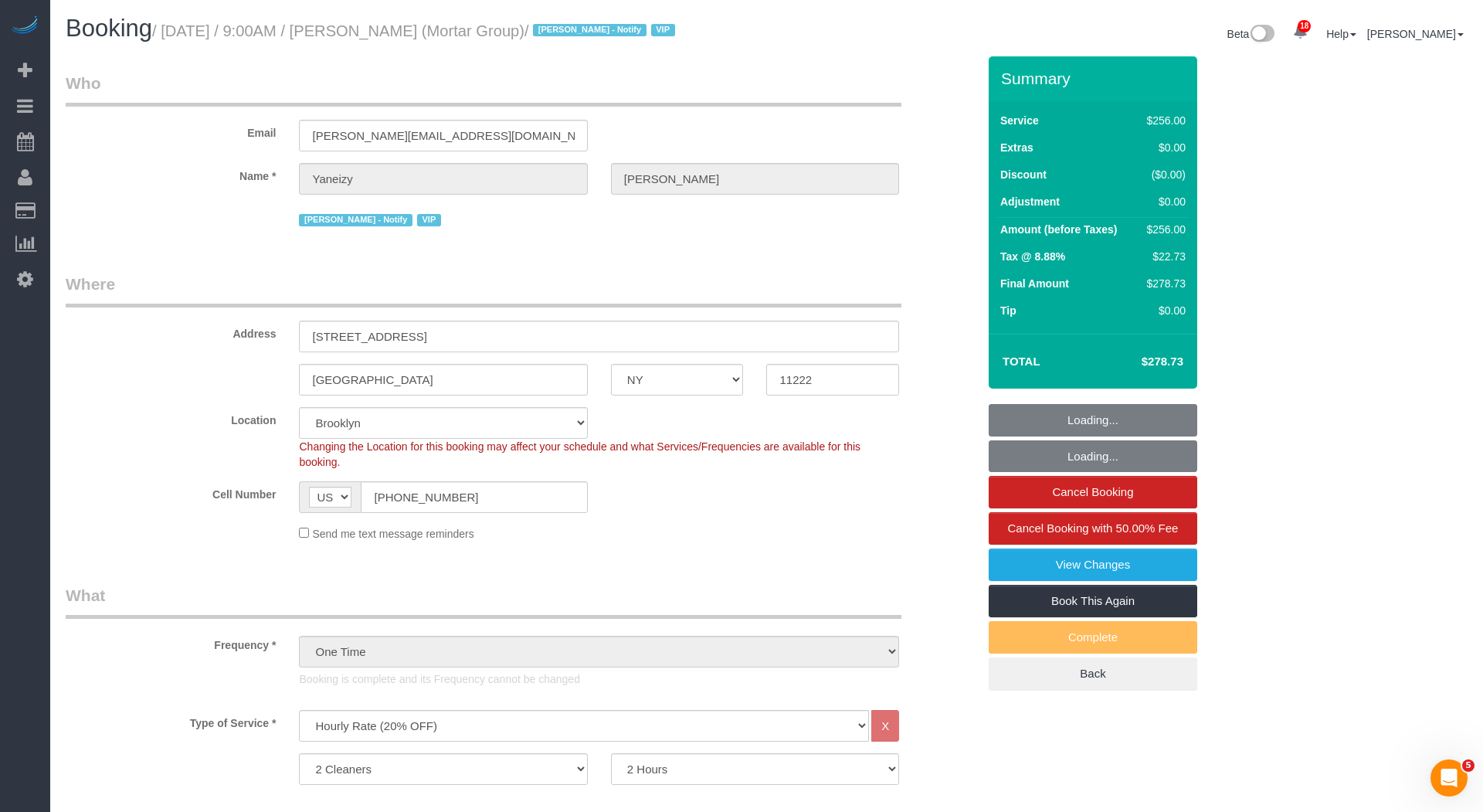
select select "object:34512"
select select "spot92"
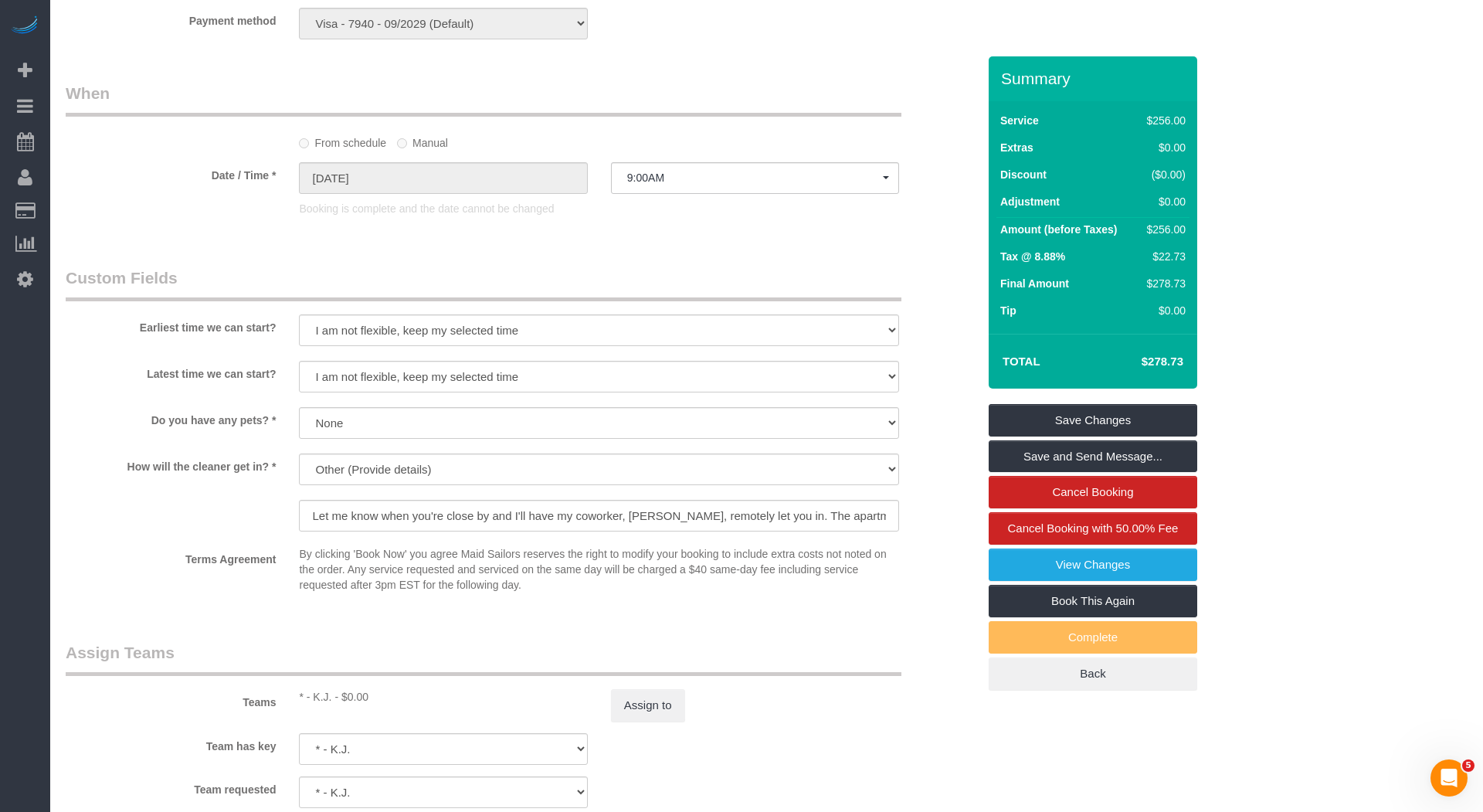
scroll to position [1186, 0]
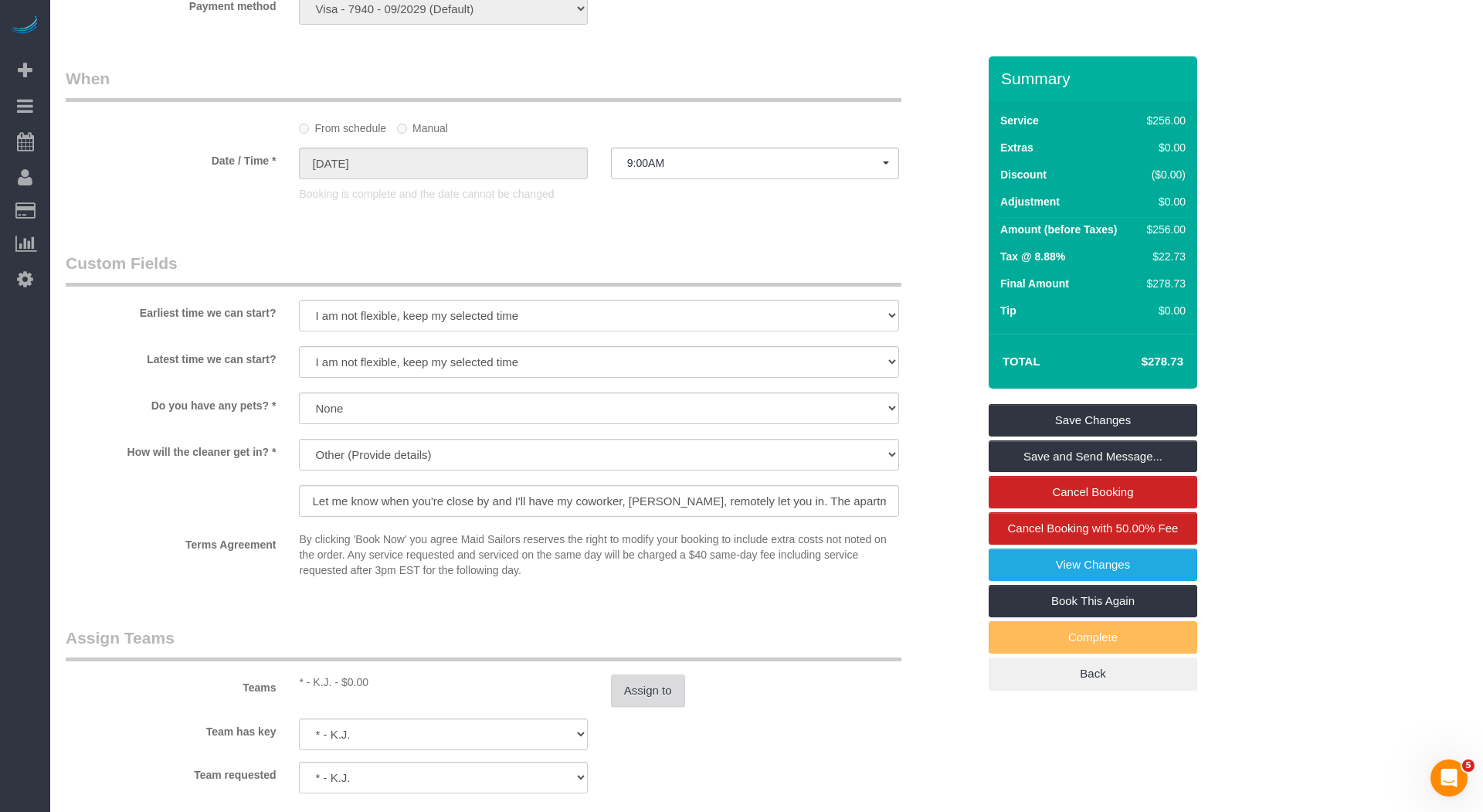
click at [654, 677] on button "Assign to" at bounding box center [648, 690] width 74 height 33
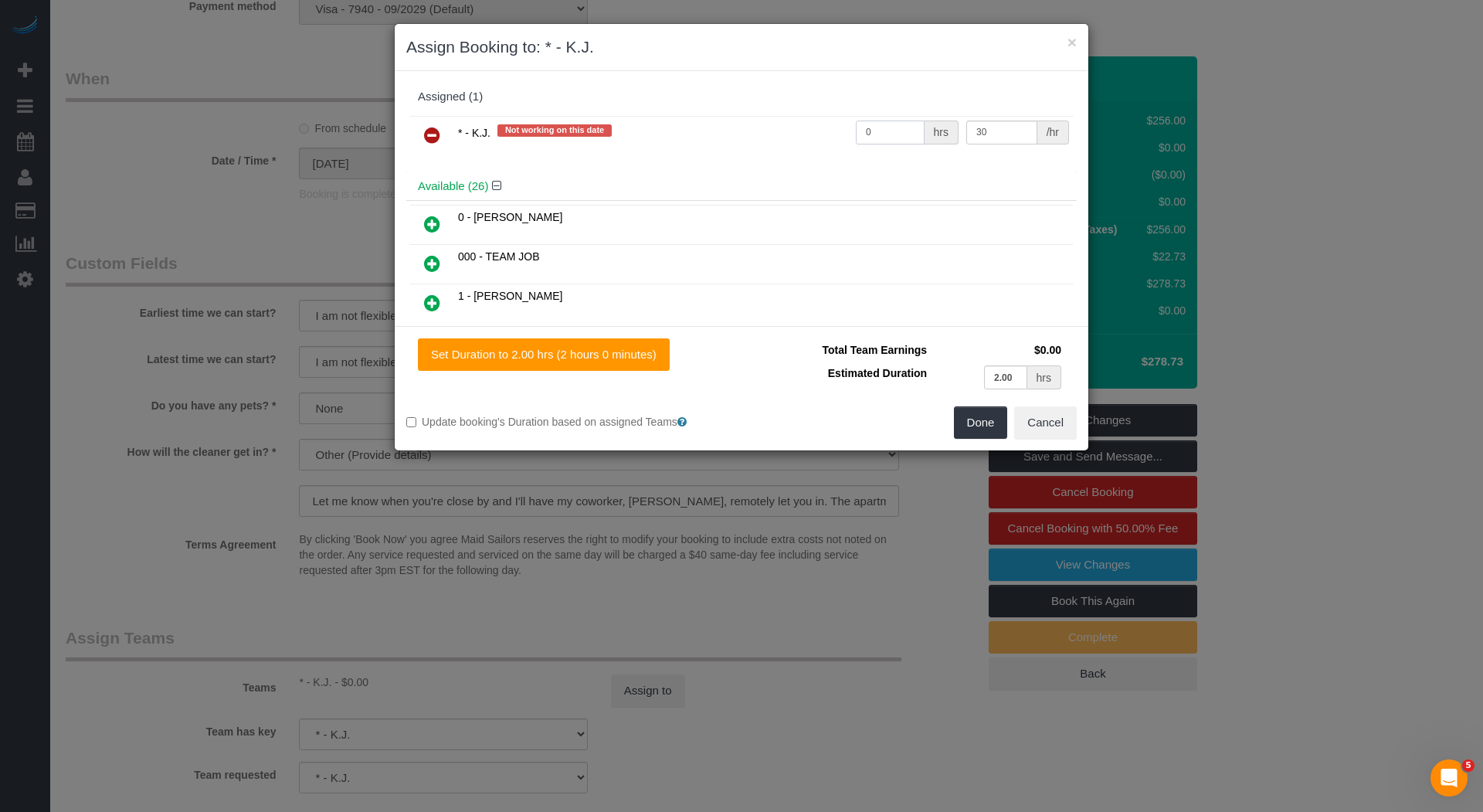
click at [890, 135] on input "0" at bounding box center [890, 132] width 69 height 24
click at [891, 136] on input "0" at bounding box center [890, 132] width 69 height 24
type input "4"
click at [984, 420] on button "Done" at bounding box center [981, 422] width 54 height 33
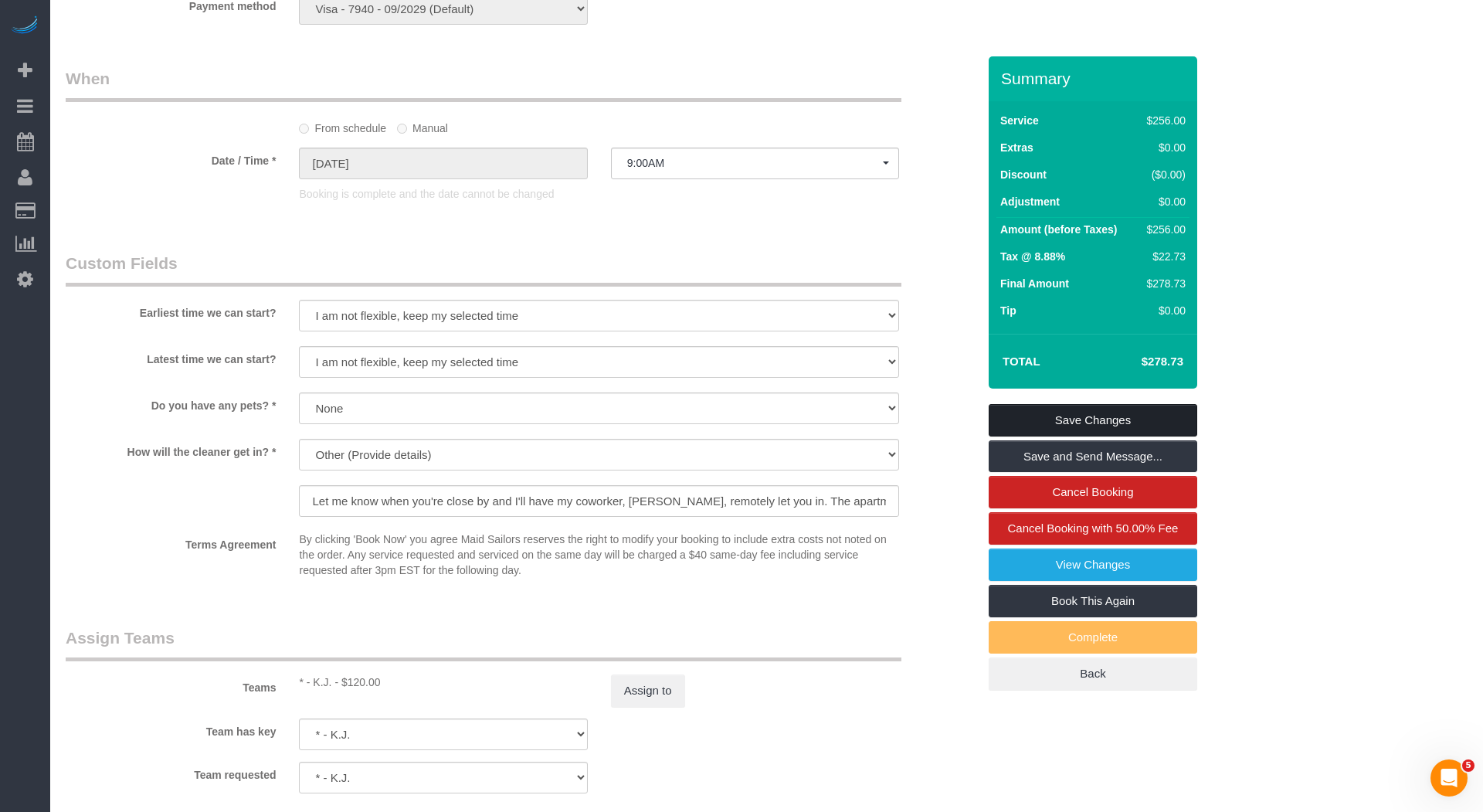
click at [1082, 417] on link "Save Changes" at bounding box center [1093, 421] width 209 height 33
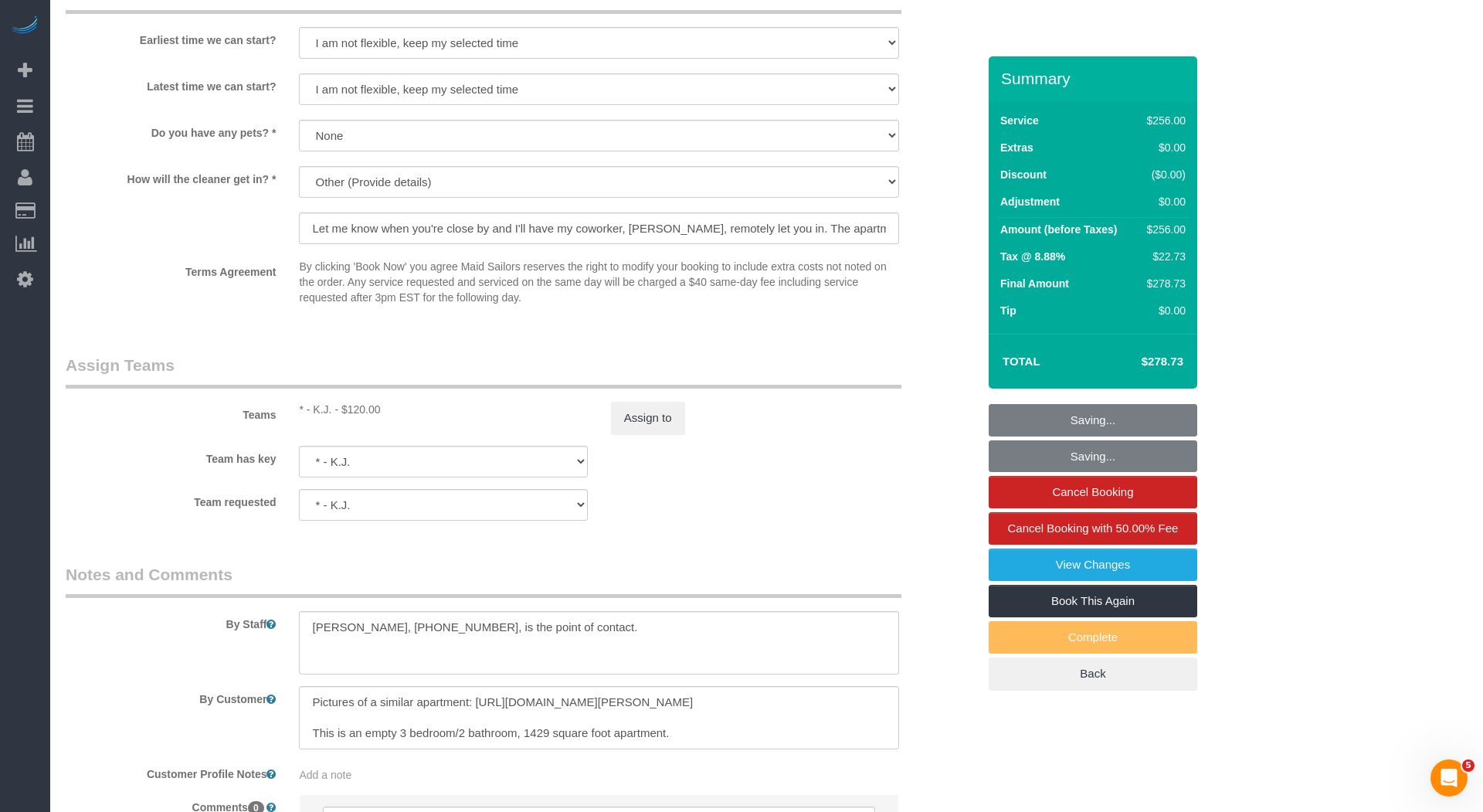
scroll to position [1619, 0]
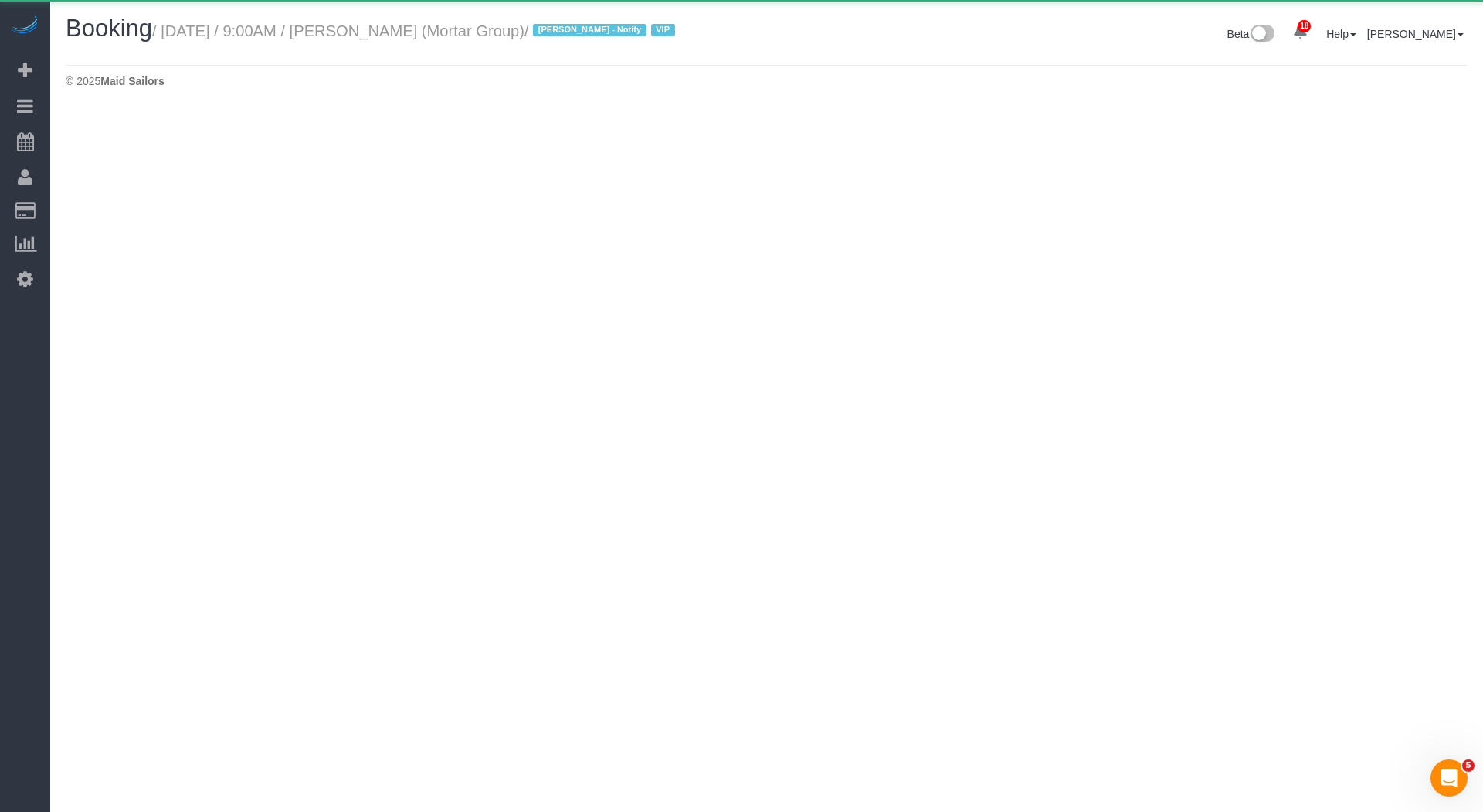
select select "NY"
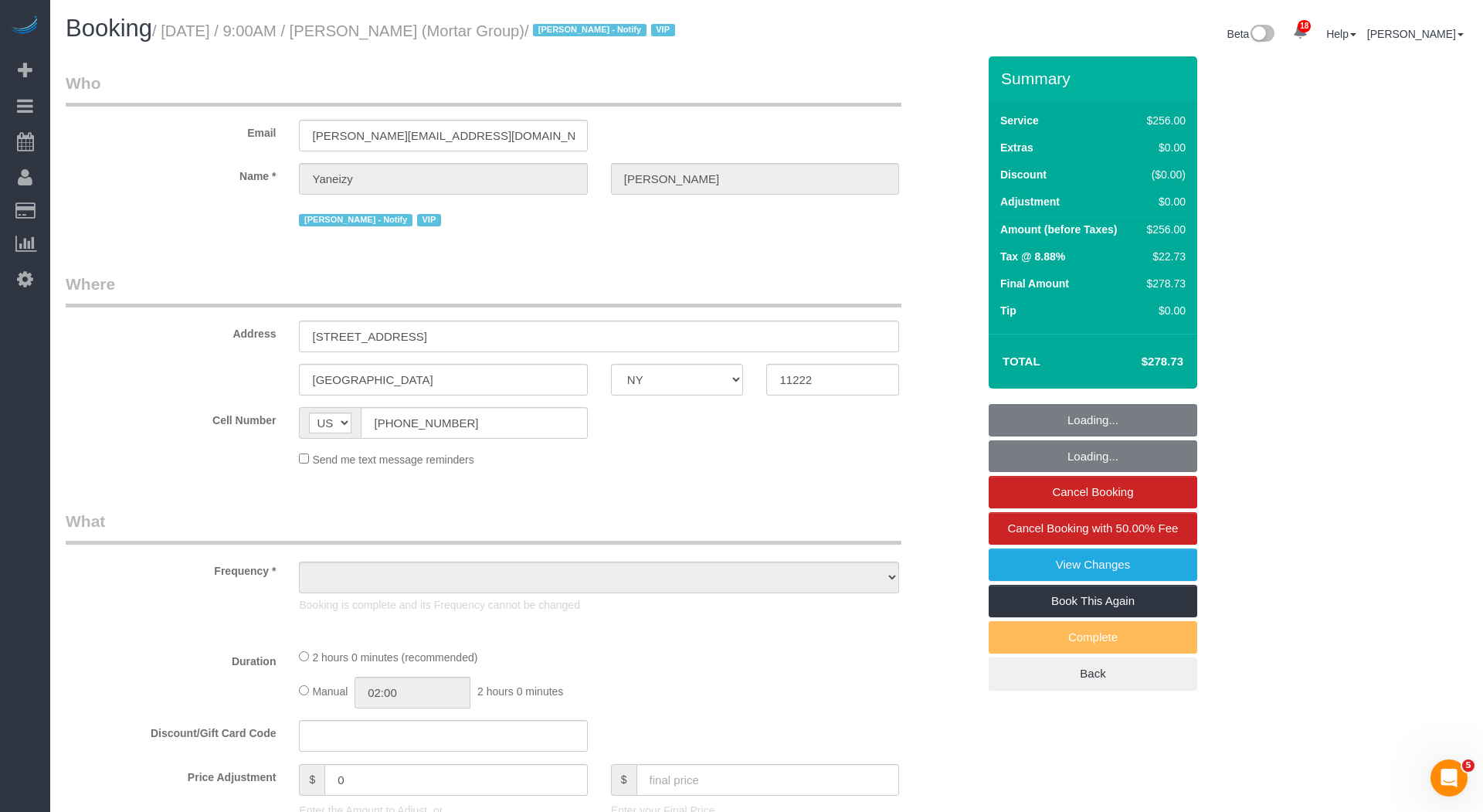
select select "spot108"
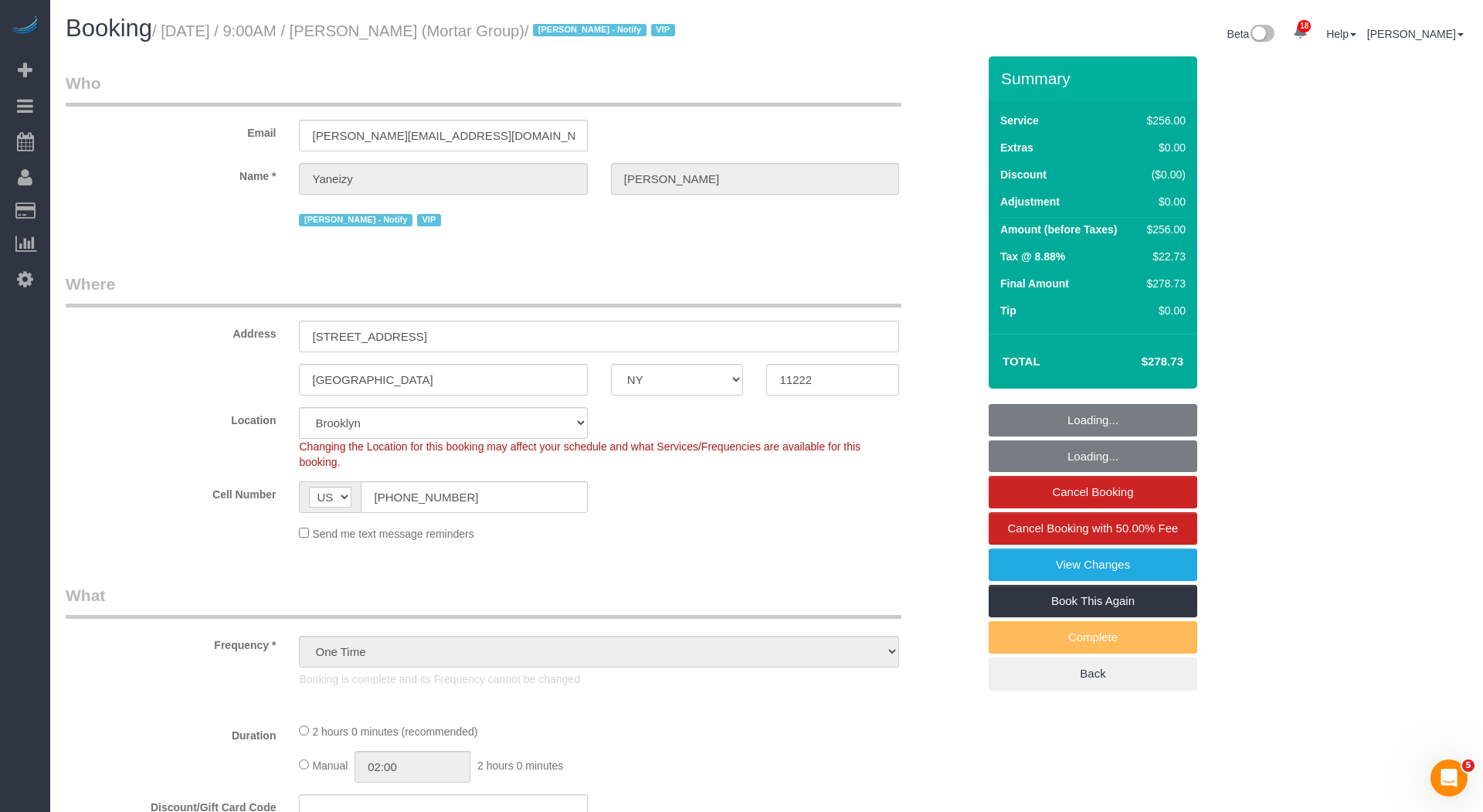
select select "object:37097"
select select "2"
select select "120"
select select "number:89"
select select "number:90"
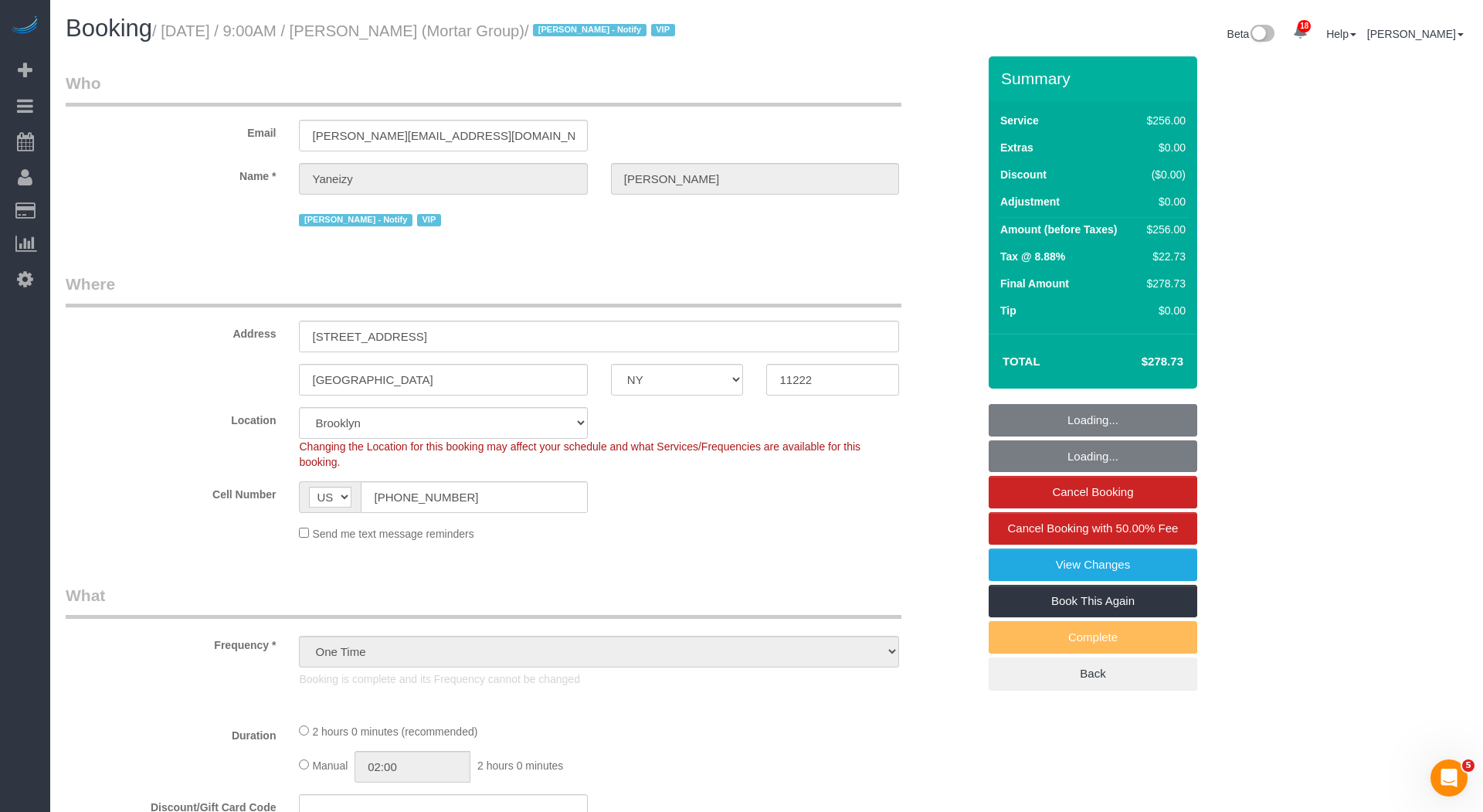
select select "number:15"
select select "number:7"
select select "object:37779"
select select
select select "string:stripe-pm_1S0pHZ4VGloSiKo7bXItwSkM"
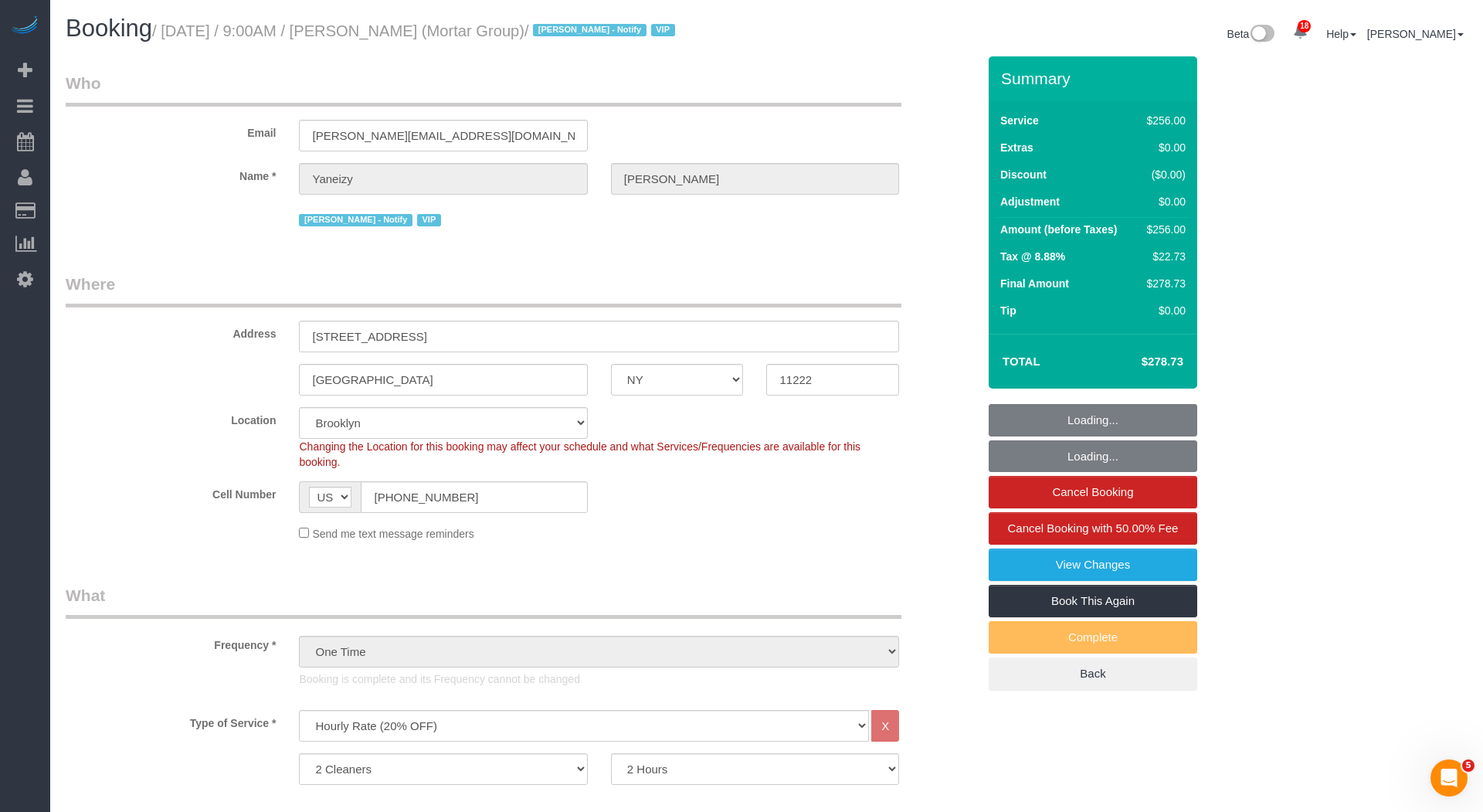
select select "spot124"
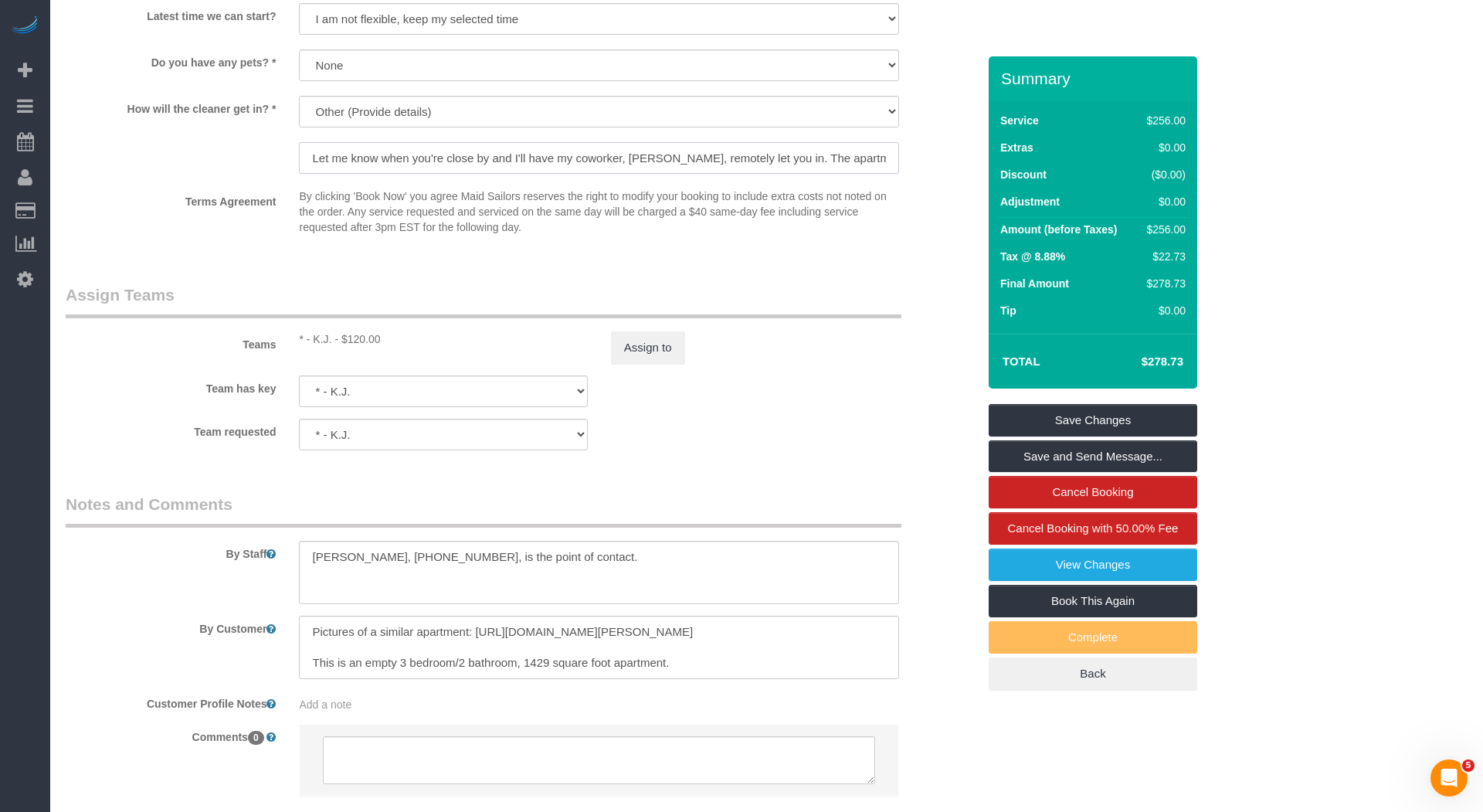
scroll to position [0, 64]
drag, startPoint x: 737, startPoint y: 151, endPoint x: 1005, endPoint y: 153, distance: 268.0
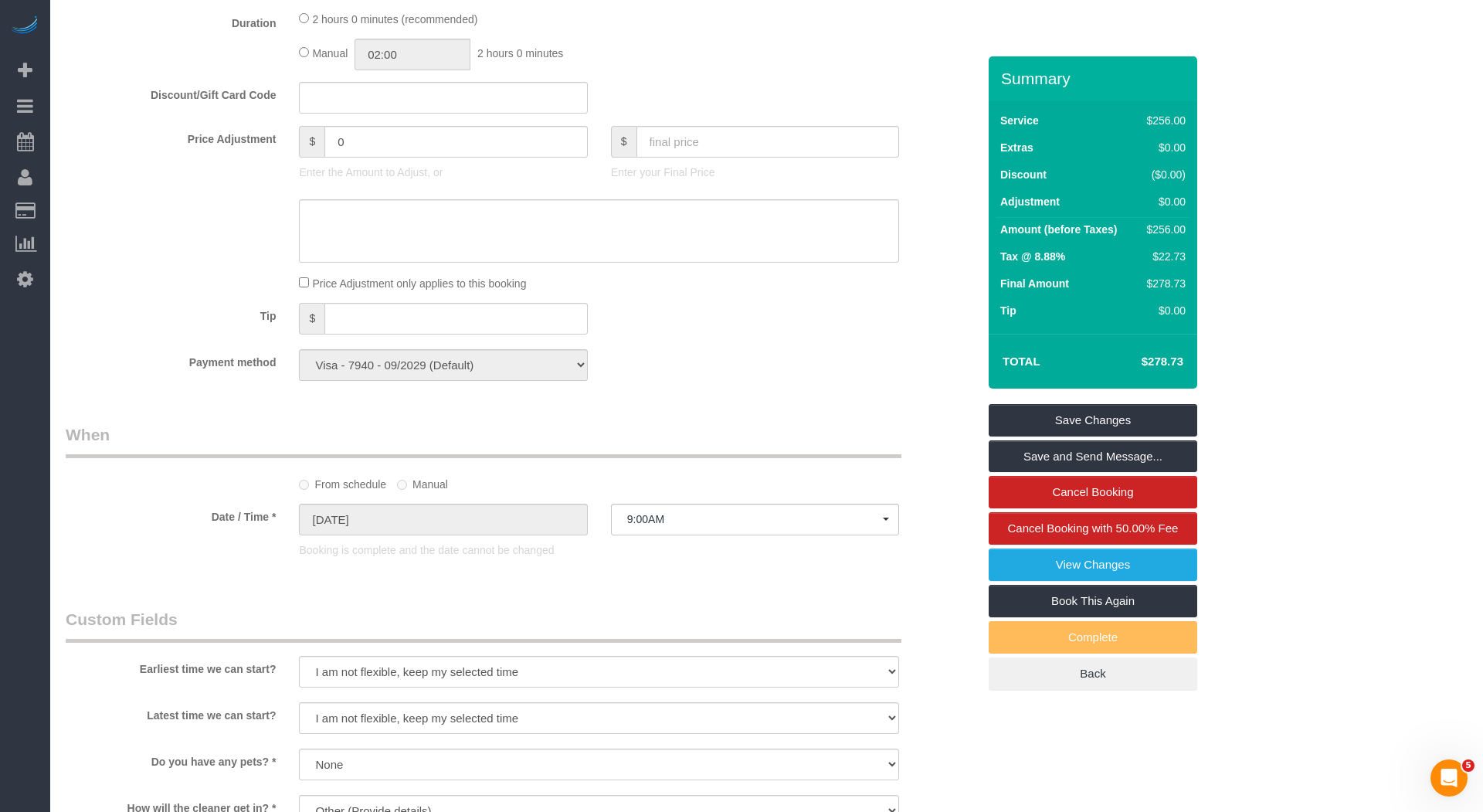
scroll to position [111, 0]
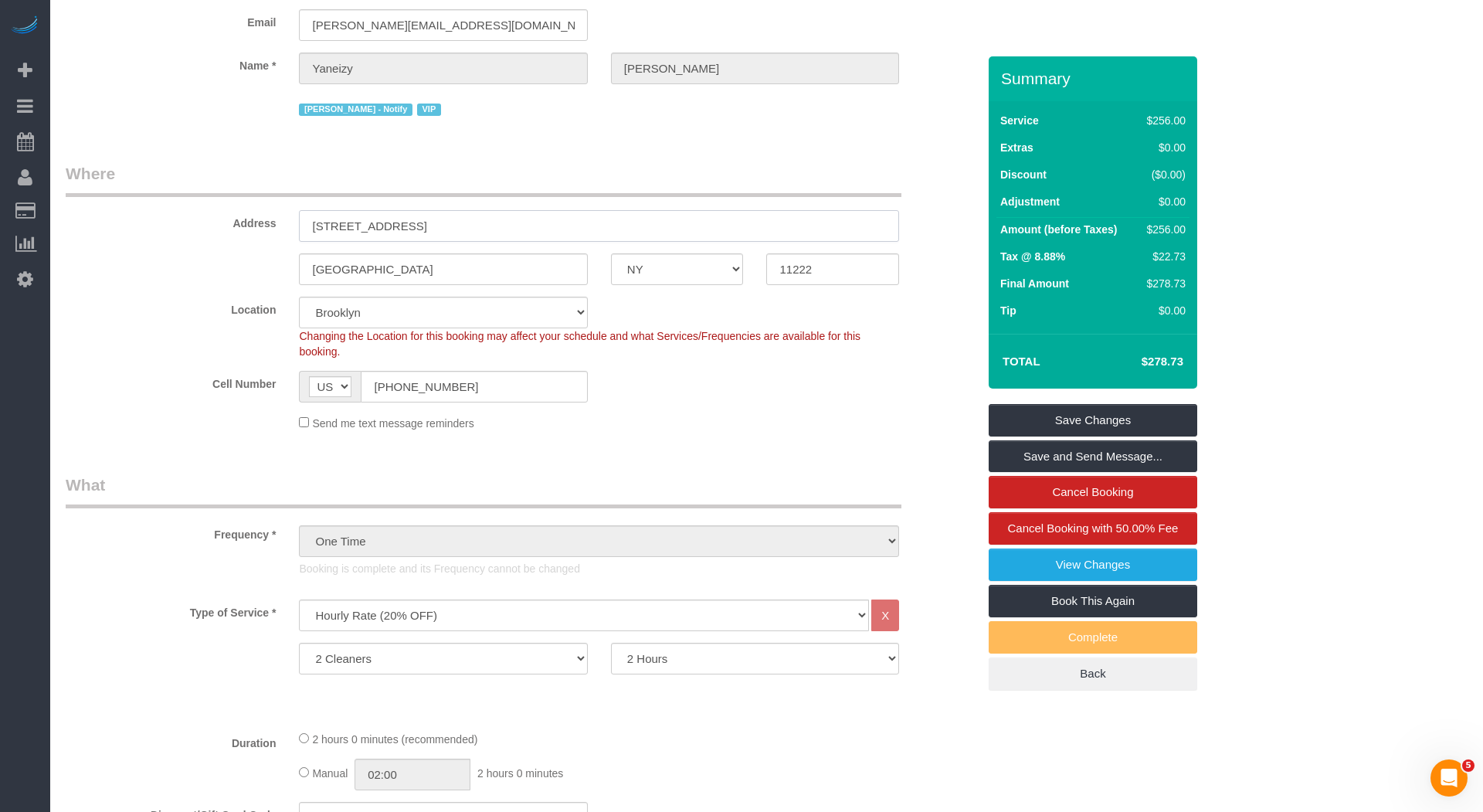
click at [479, 221] on input "104 Newel Street, Apt. 3" at bounding box center [599, 226] width 600 height 32
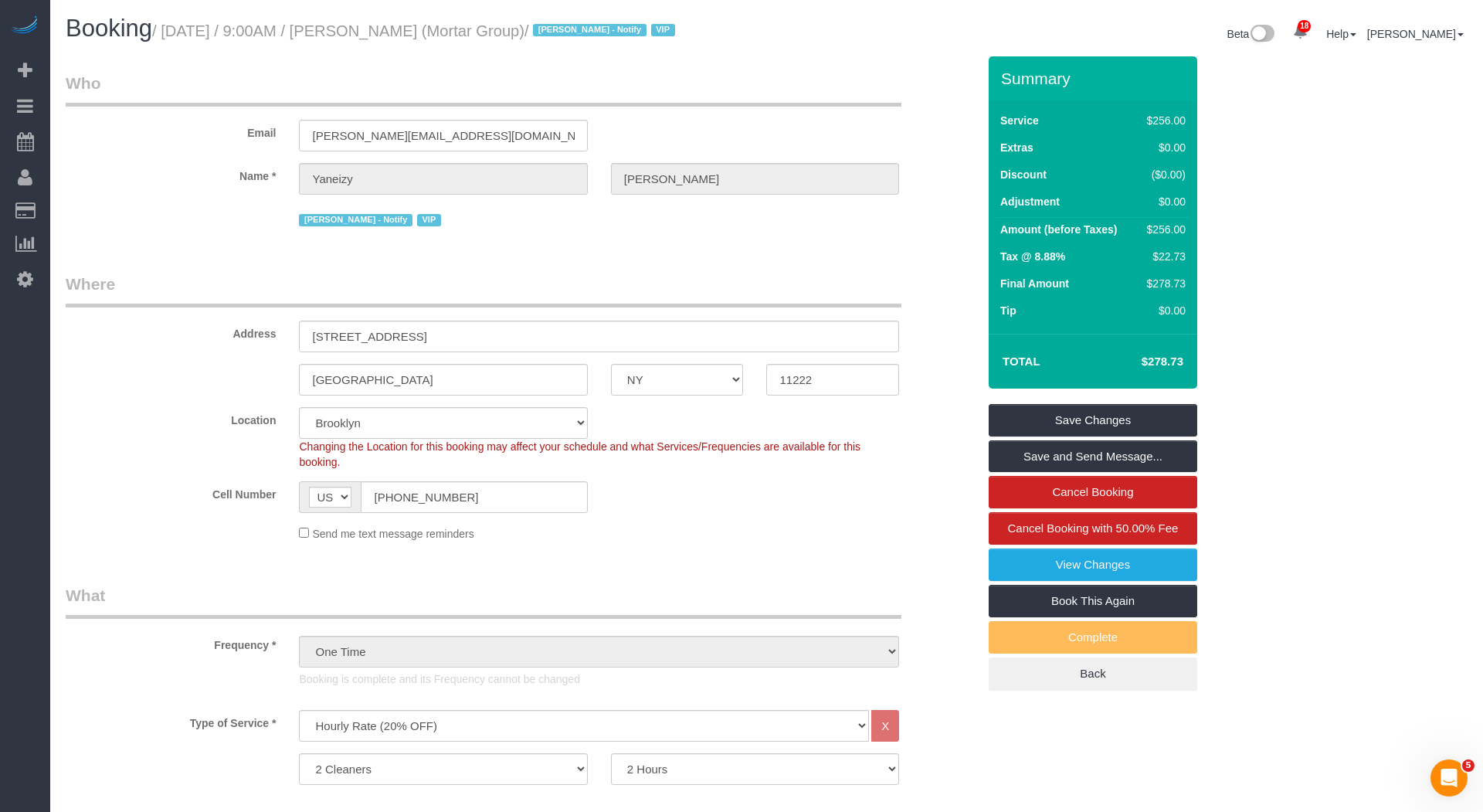
click at [475, 26] on small "/ September 12, 2025 / 9:00AM / Yaneizy Castillo (Mortar Group) / Jacky Xu - No…" at bounding box center [416, 31] width 527 height 17
copy small "Castillo"
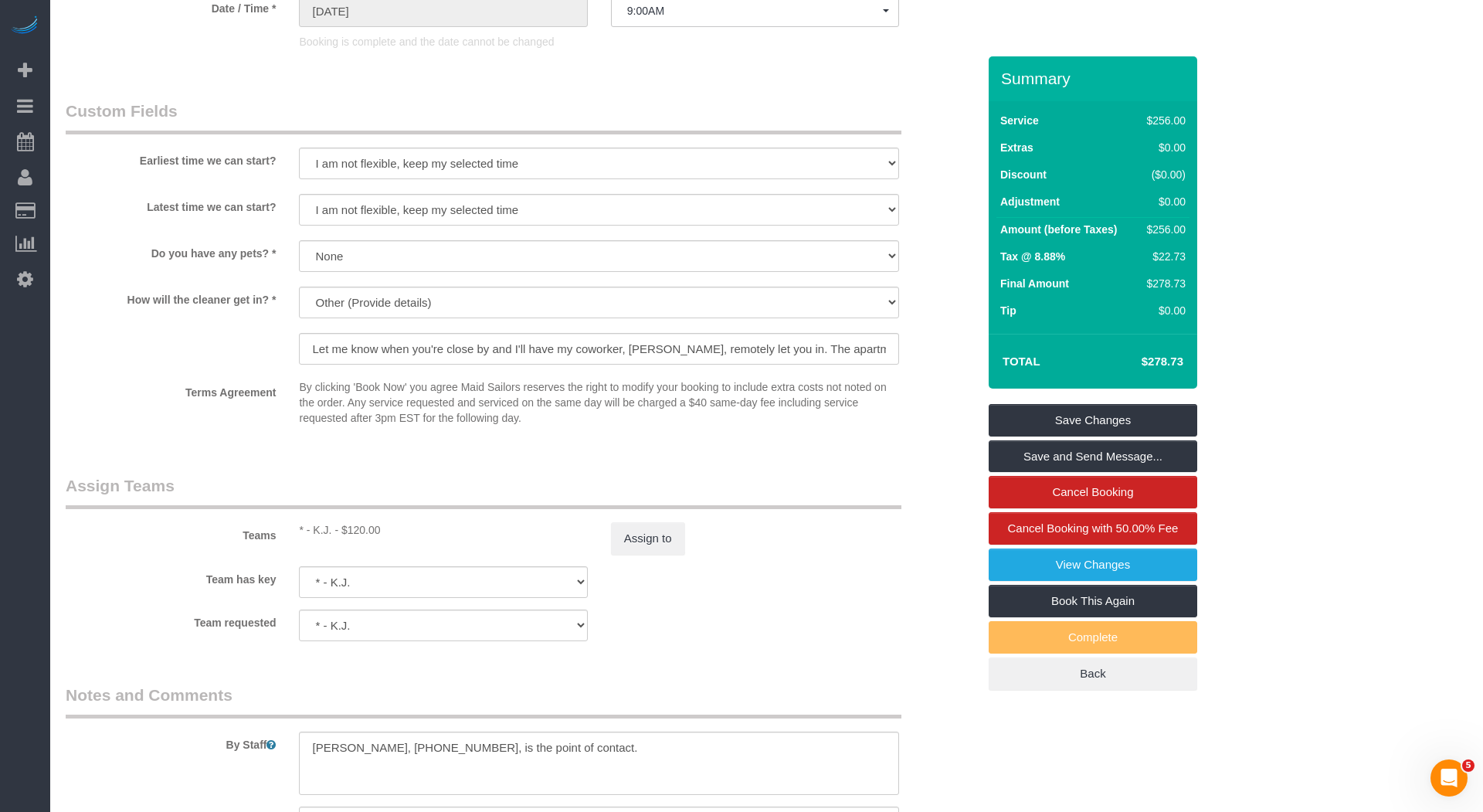
scroll to position [1619, 0]
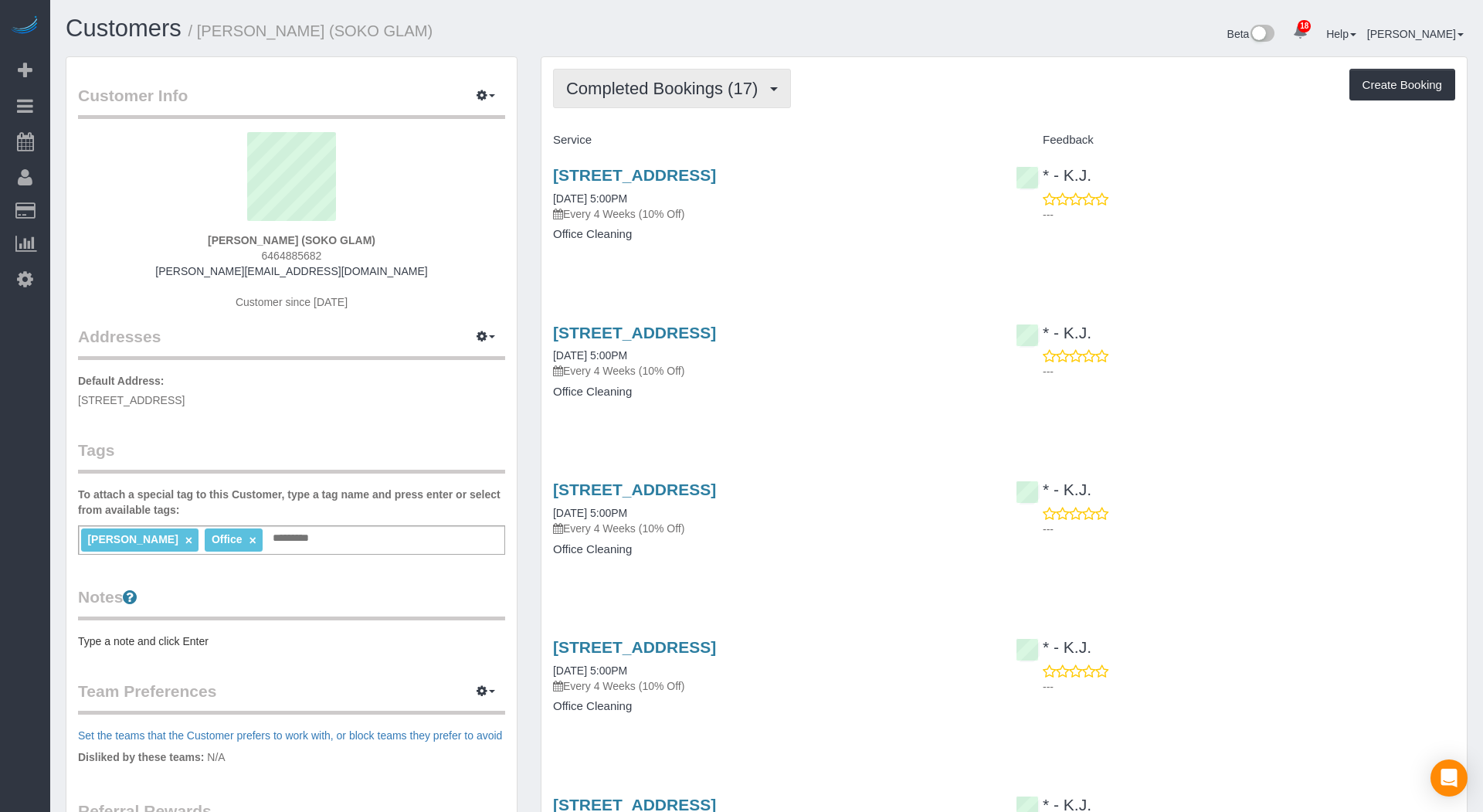
click at [735, 94] on span "Completed Bookings (17)" at bounding box center [666, 88] width 199 height 19
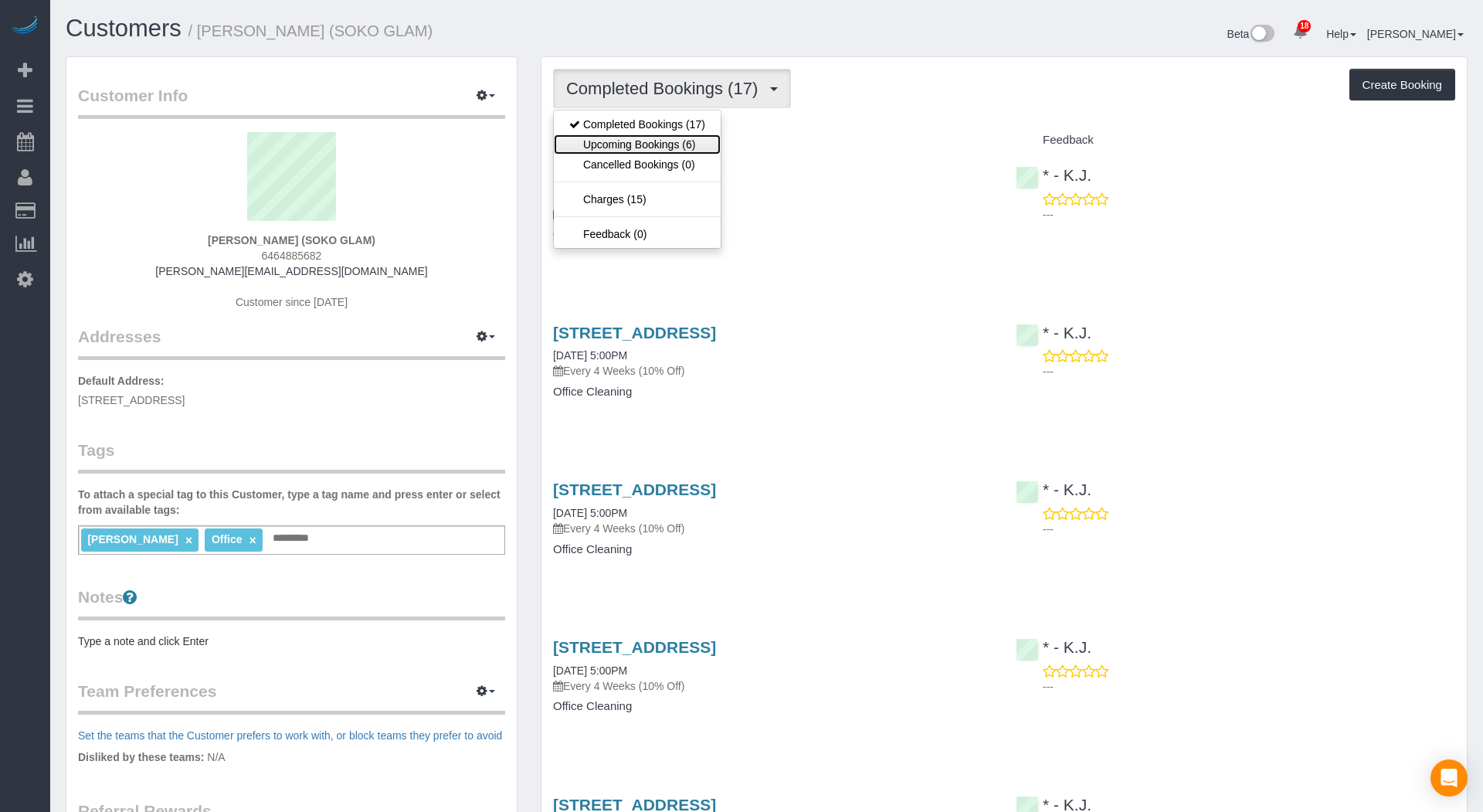
click at [673, 141] on link "Upcoming Bookings (6)" at bounding box center [637, 144] width 167 height 20
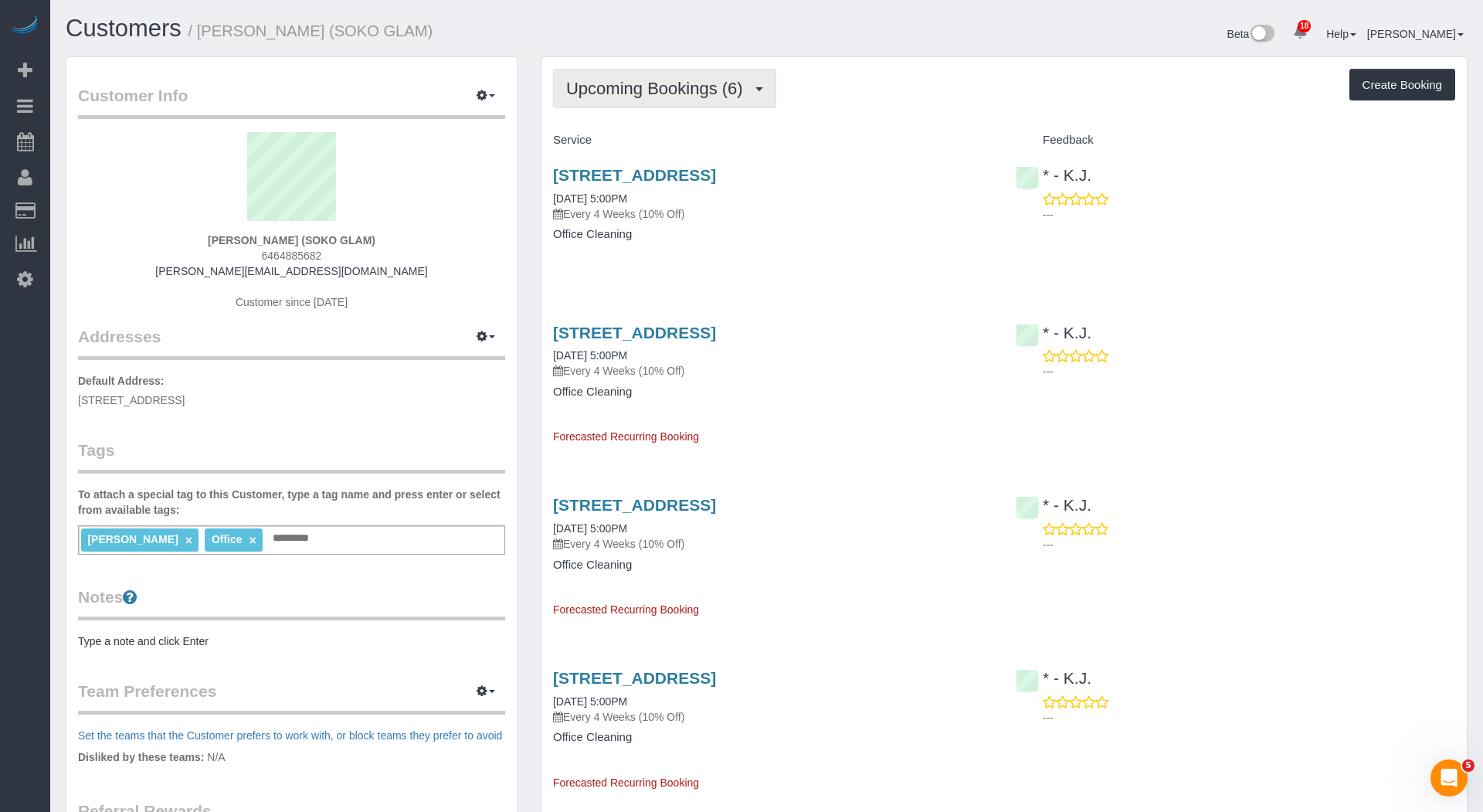
click at [745, 81] on span "Upcoming Bookings (6)" at bounding box center [658, 88] width 185 height 19
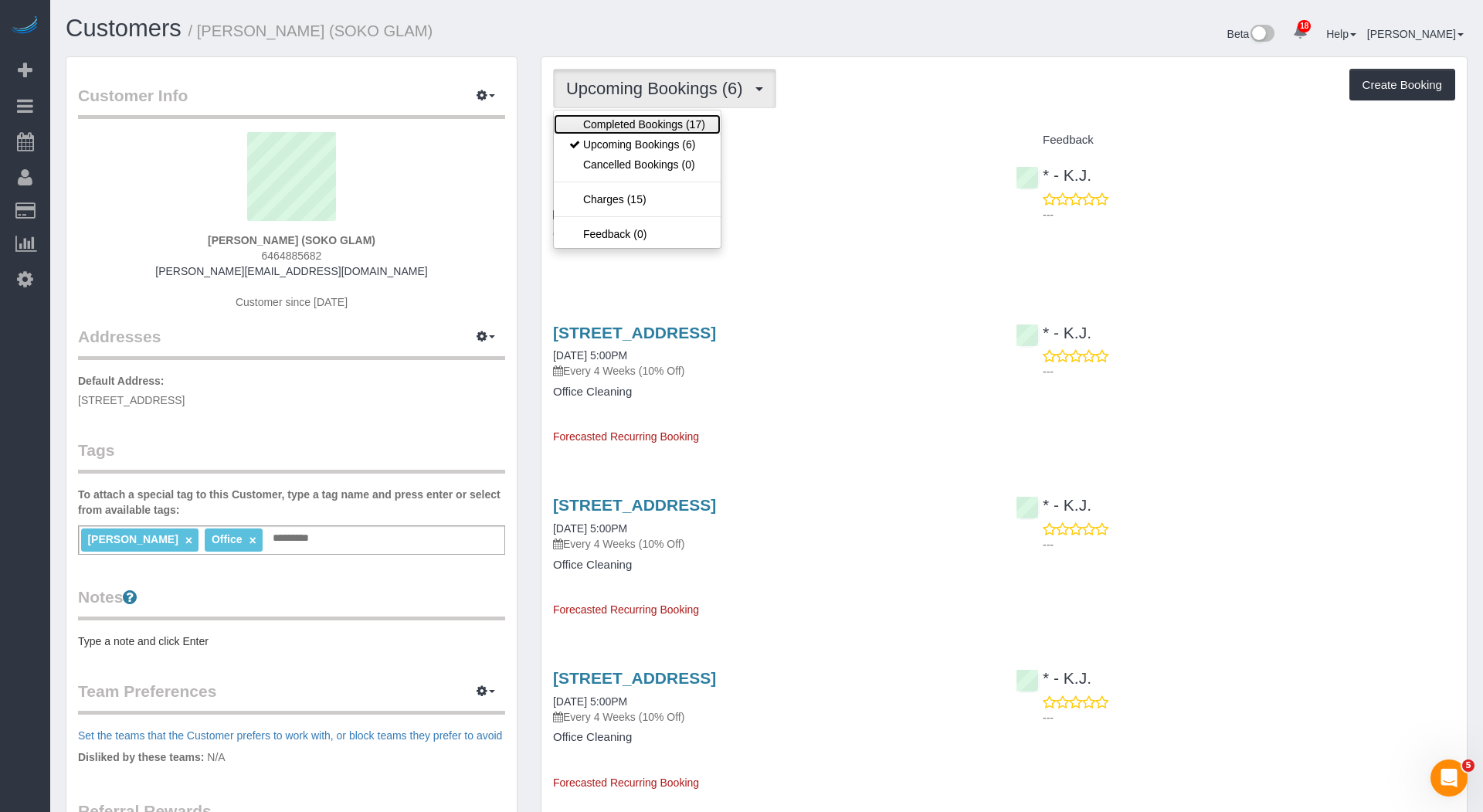
click at [661, 122] on link "Completed Bookings (17)" at bounding box center [637, 124] width 167 height 20
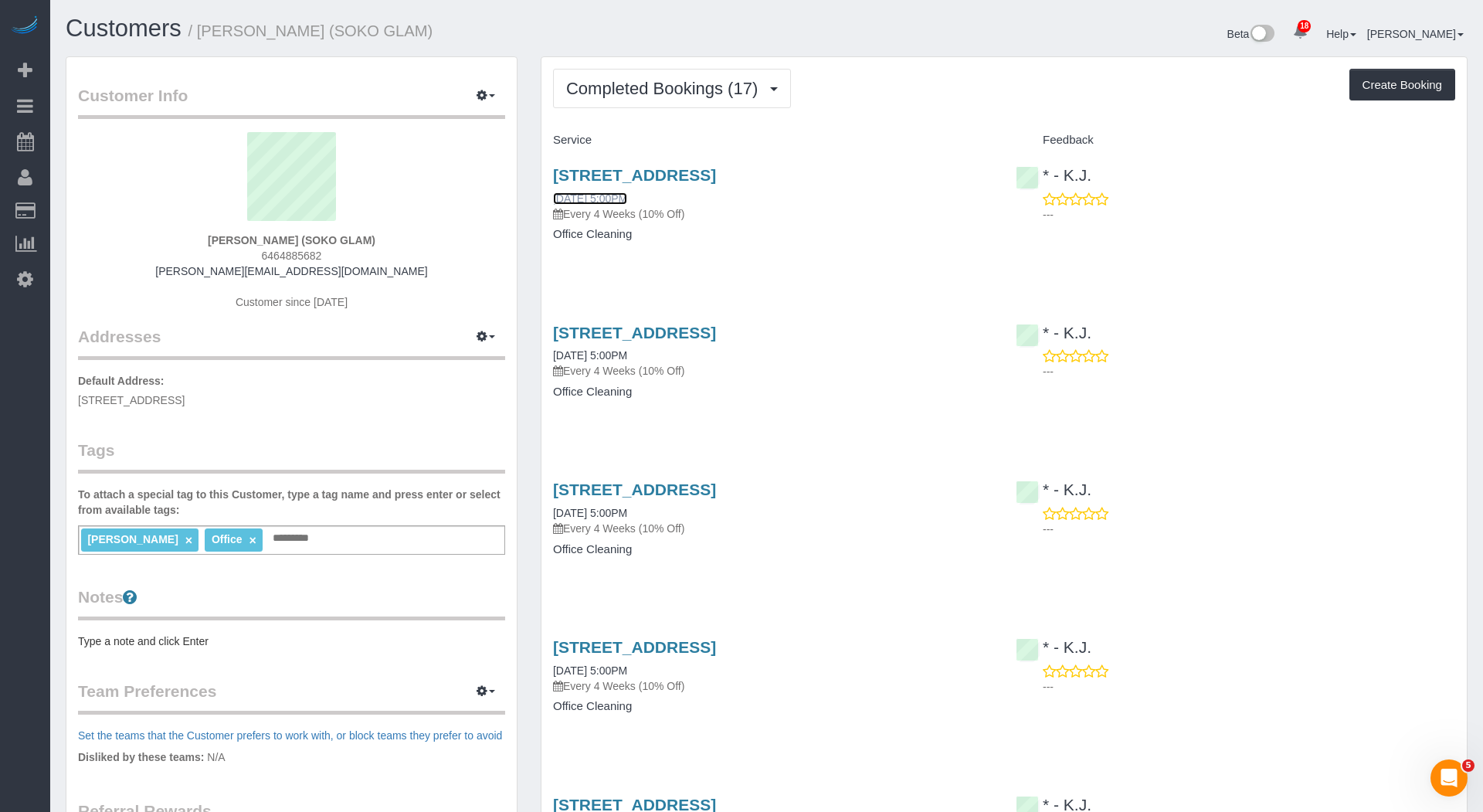
click at [612, 198] on link "09/09/2025 5:00PM" at bounding box center [590, 198] width 74 height 12
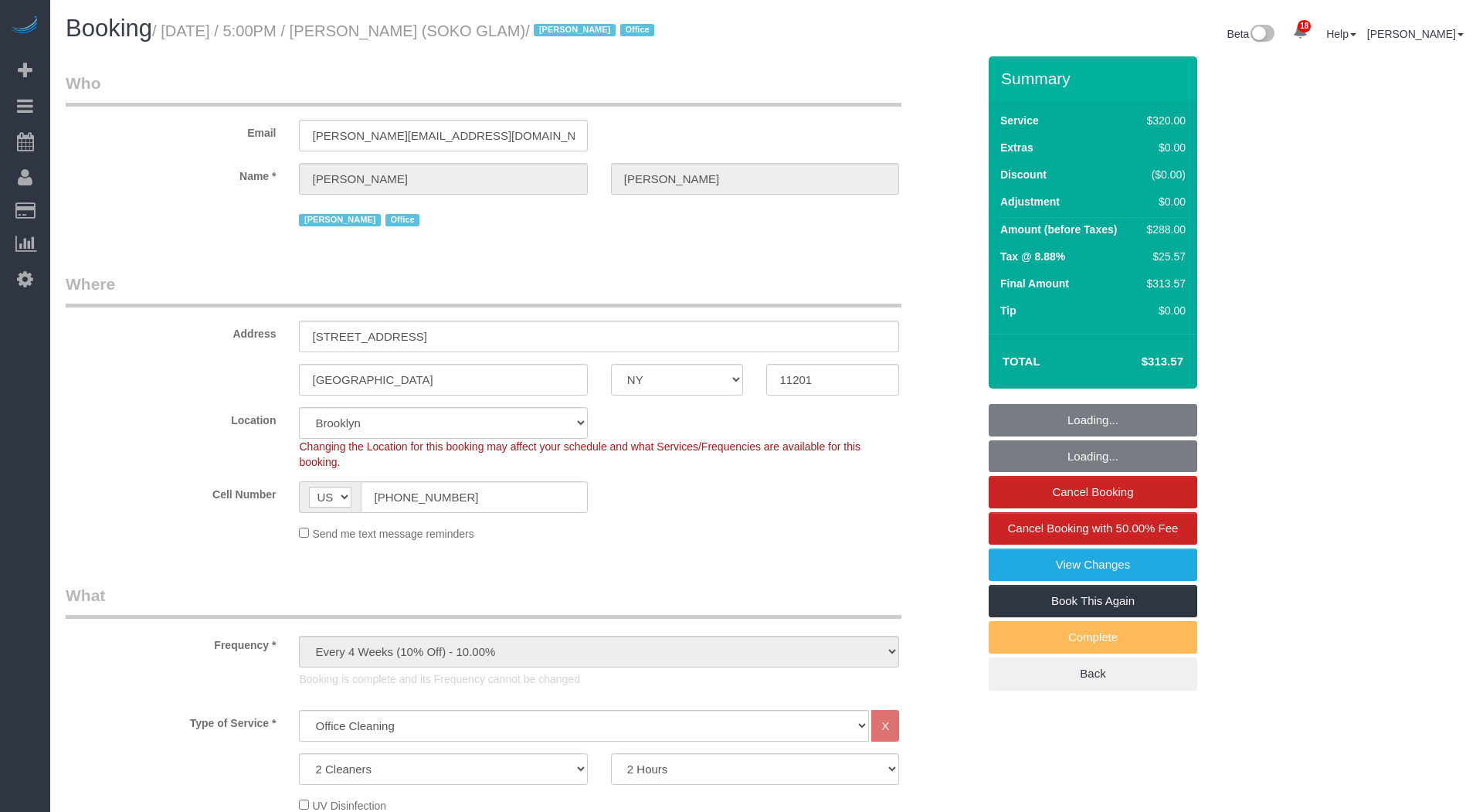
select select "NY"
select select "2"
select select "string:paypal"
select select "number:89"
select select "number:90"
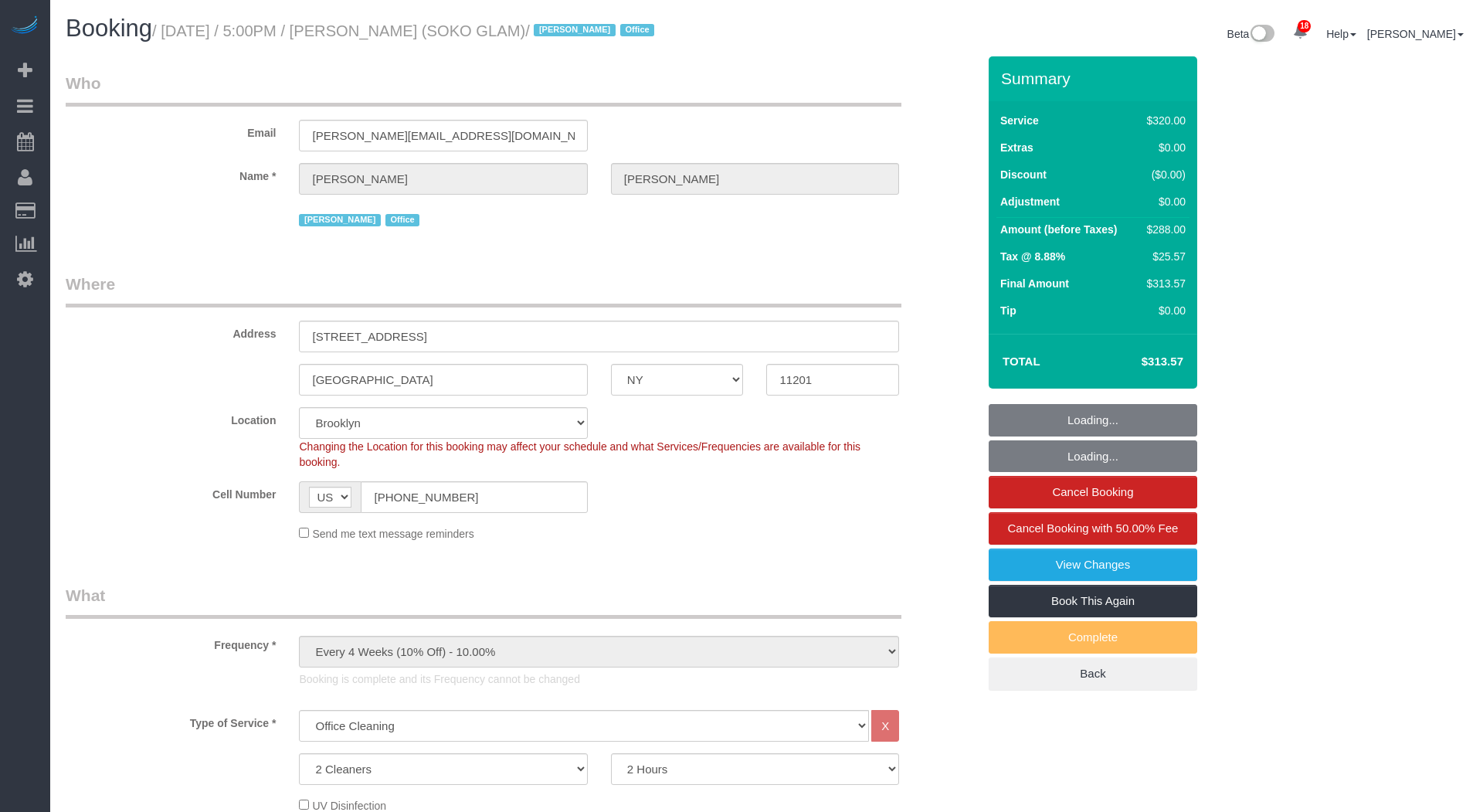
select select "number:15"
select select "number:7"
select select "spot6"
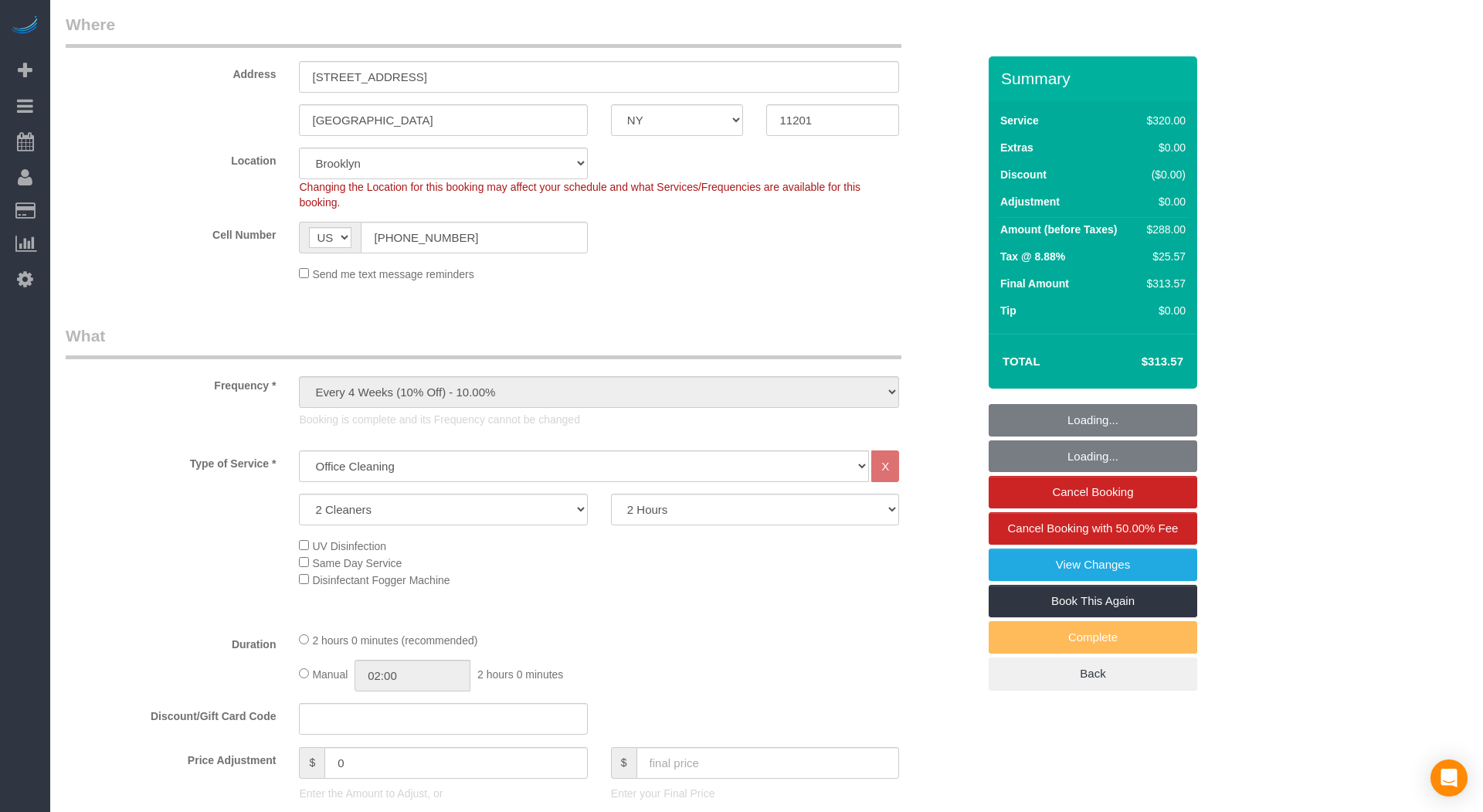
scroll to position [1696, 0]
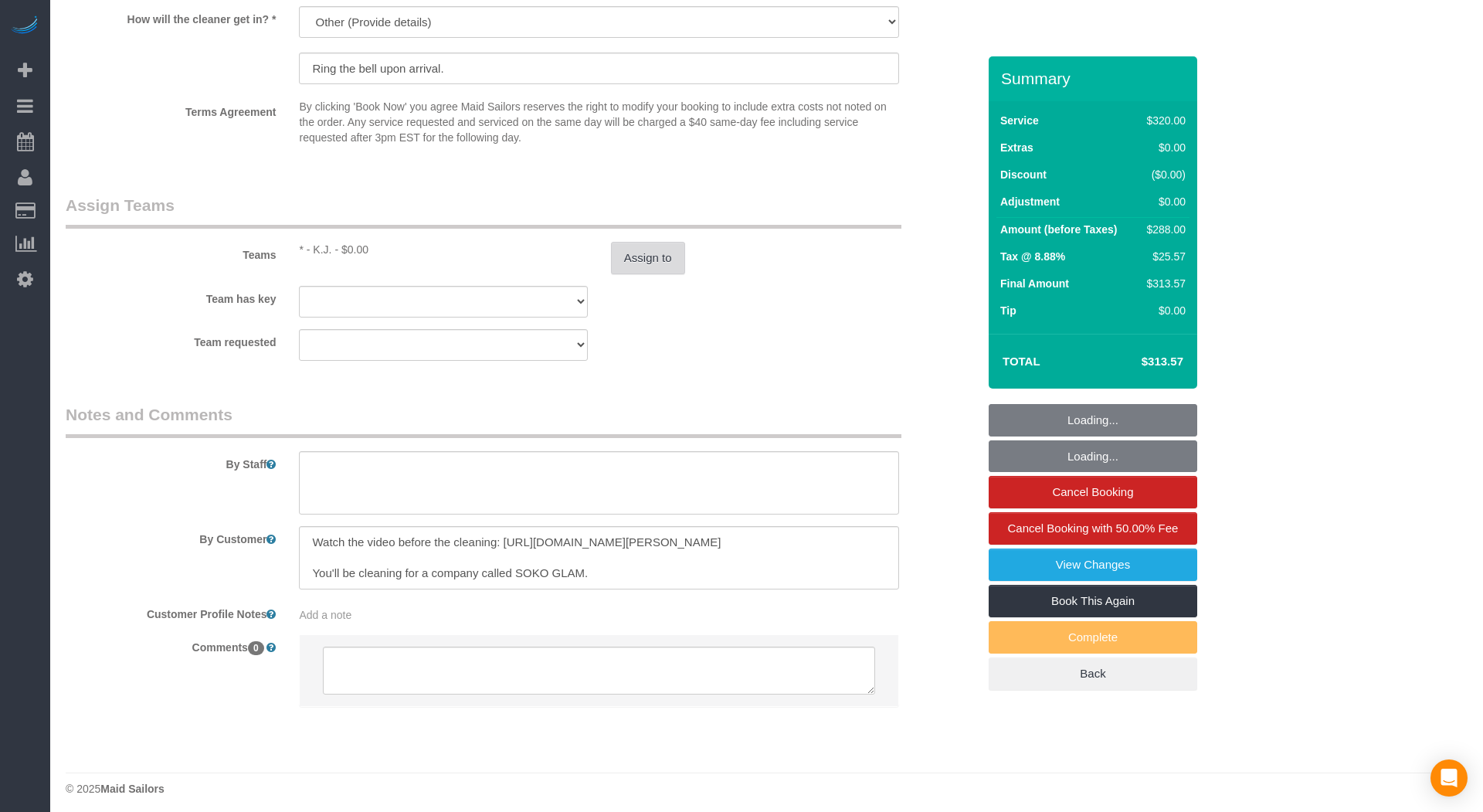
click at [651, 254] on button "Assign to" at bounding box center [648, 258] width 74 height 33
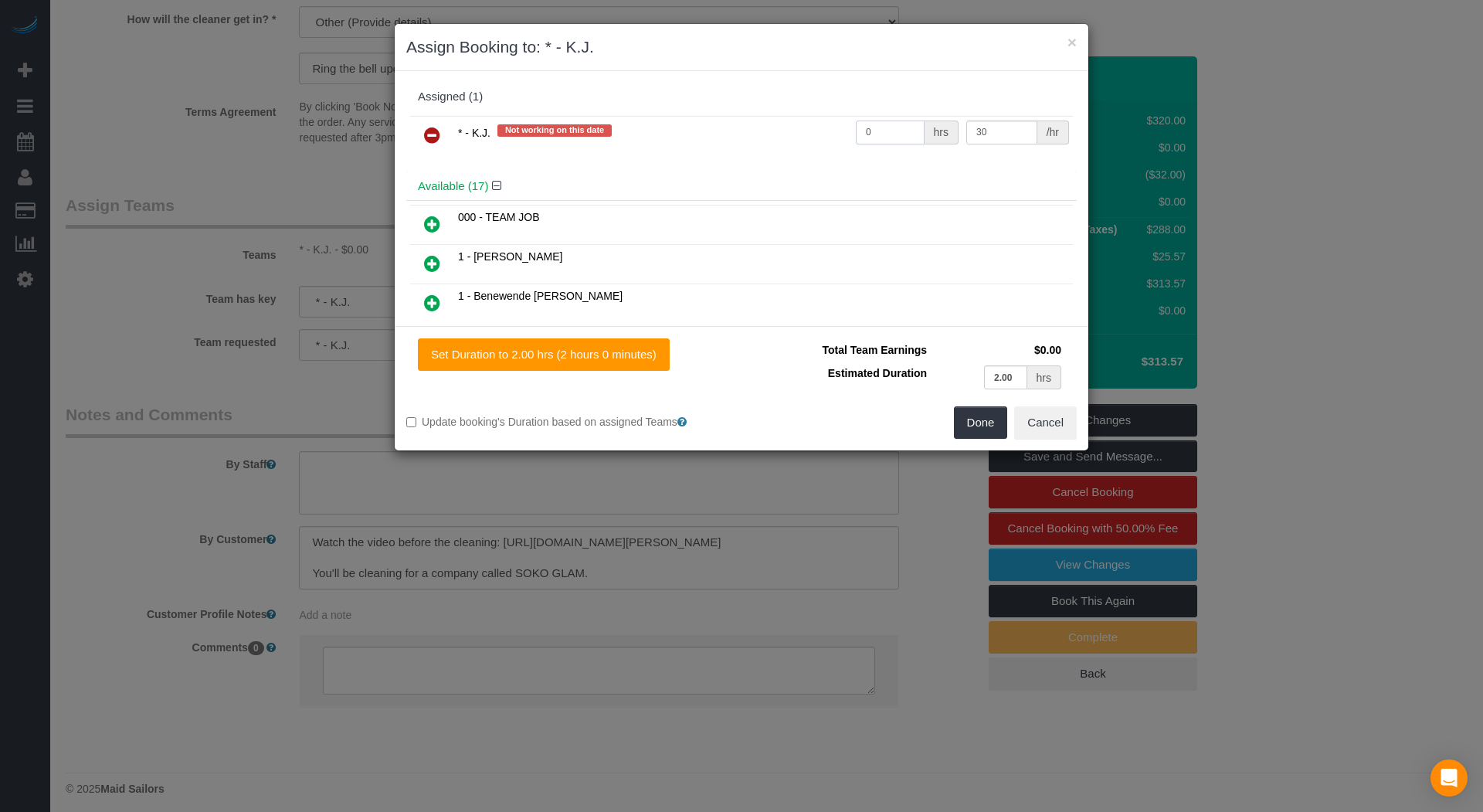
click at [896, 132] on input "0" at bounding box center [890, 132] width 69 height 24
type input "4"
click at [1002, 422] on button "Done" at bounding box center [981, 422] width 54 height 33
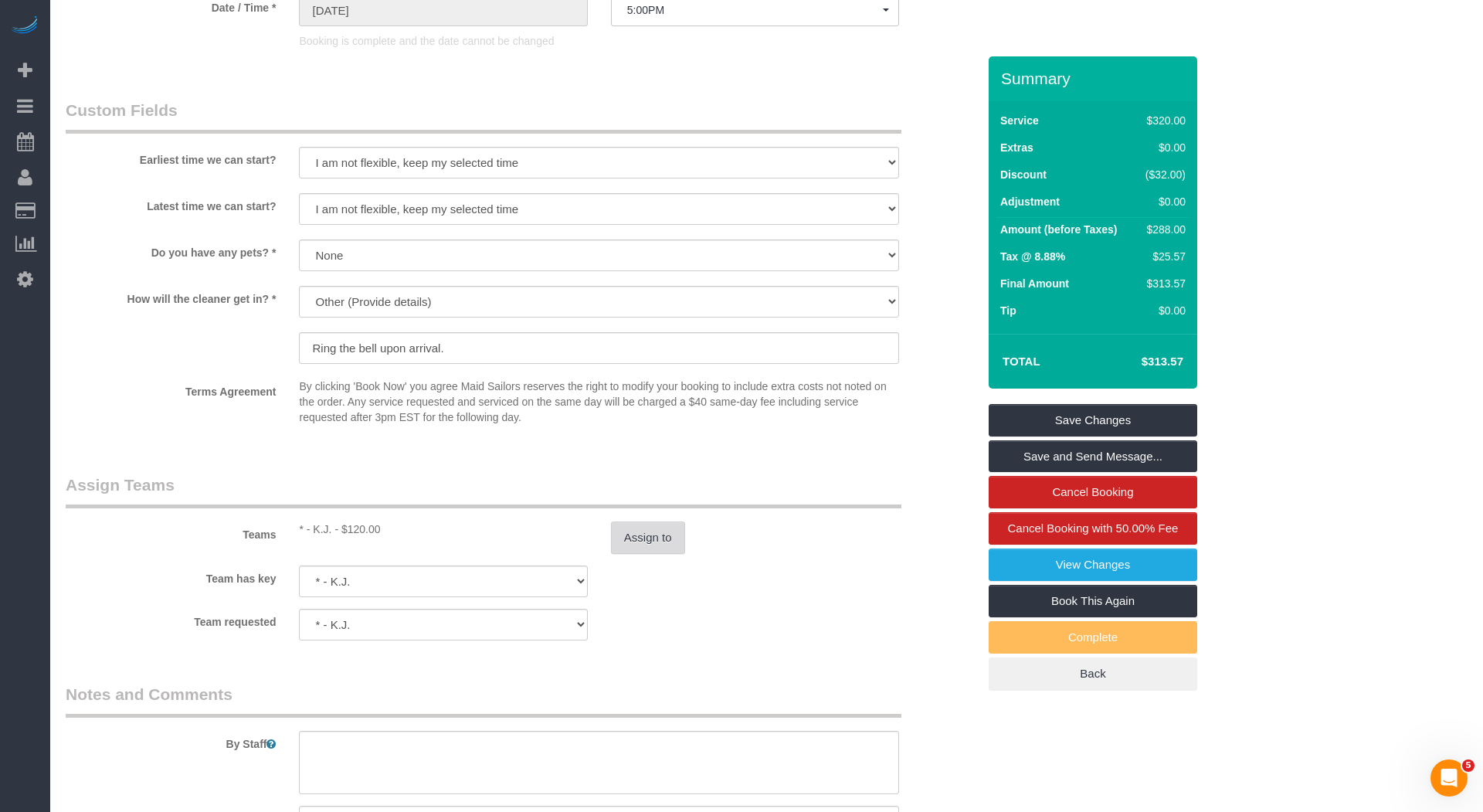
scroll to position [1696, 0]
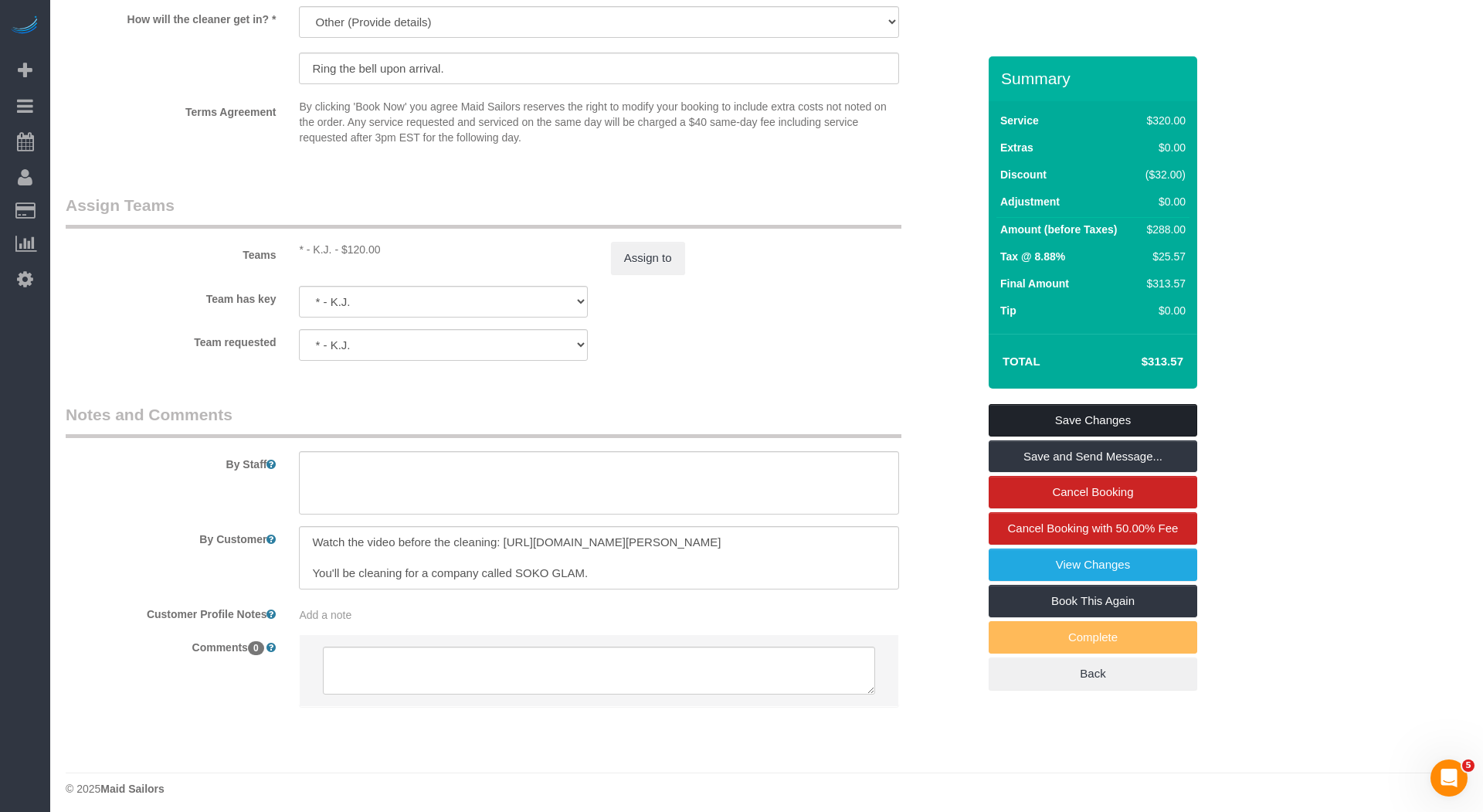
click at [1054, 421] on link "Save Changes" at bounding box center [1093, 421] width 209 height 33
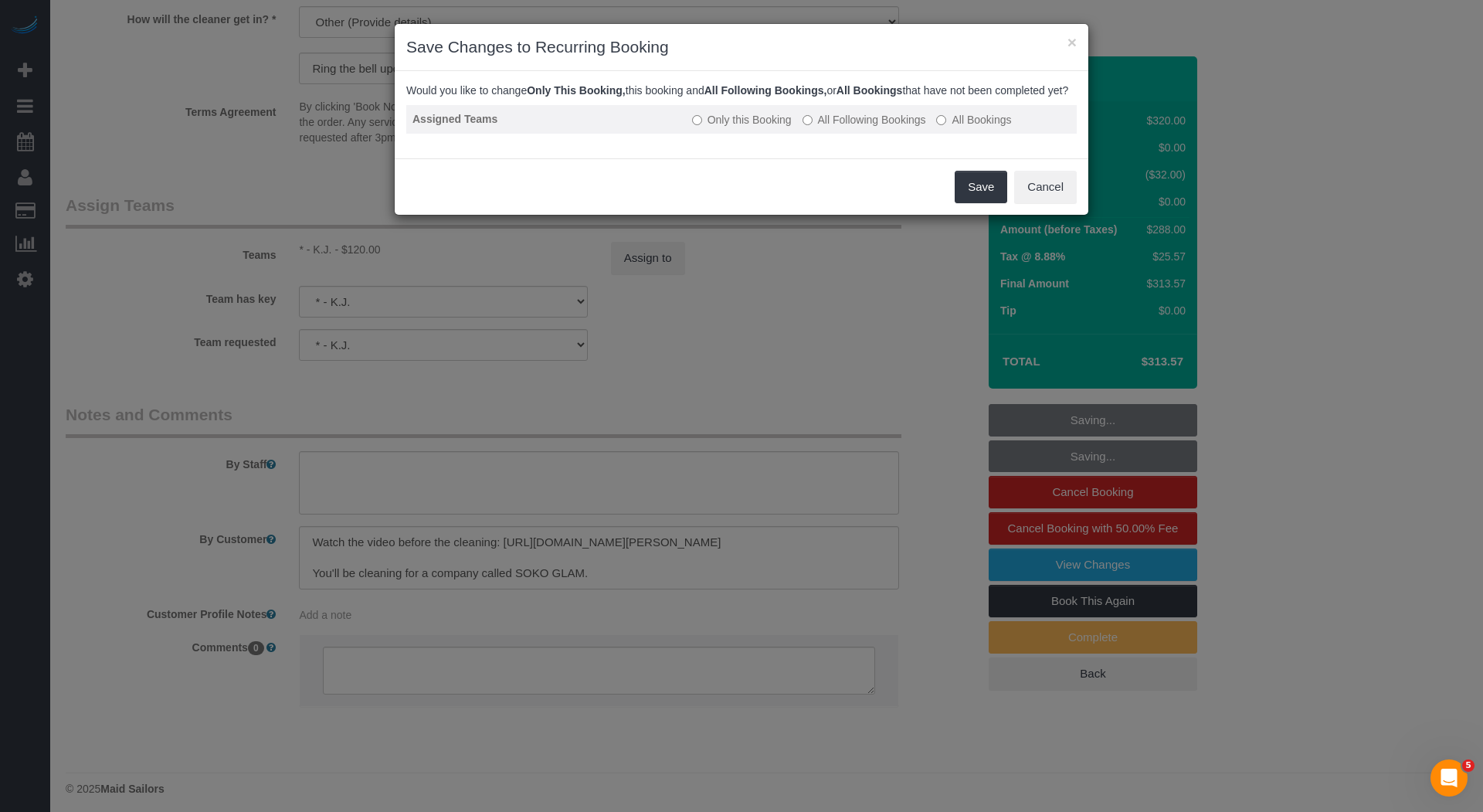
click at [853, 127] on label "All Following Bookings" at bounding box center [865, 119] width 124 height 15
click at [986, 202] on button "Save" at bounding box center [981, 187] width 52 height 33
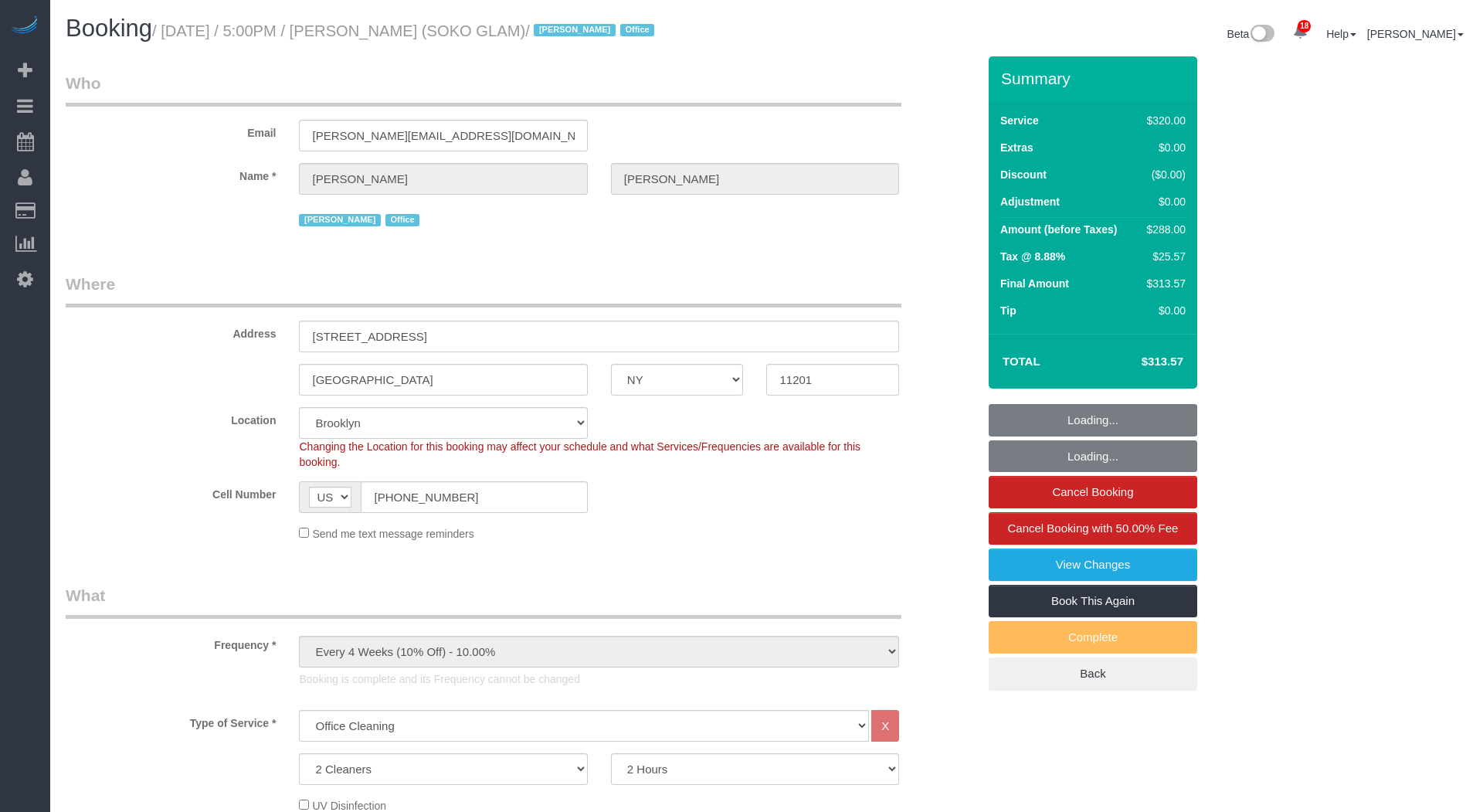
select select "NY"
select select "2"
select select "string:paypal"
select select "spot1"
select select "number:89"
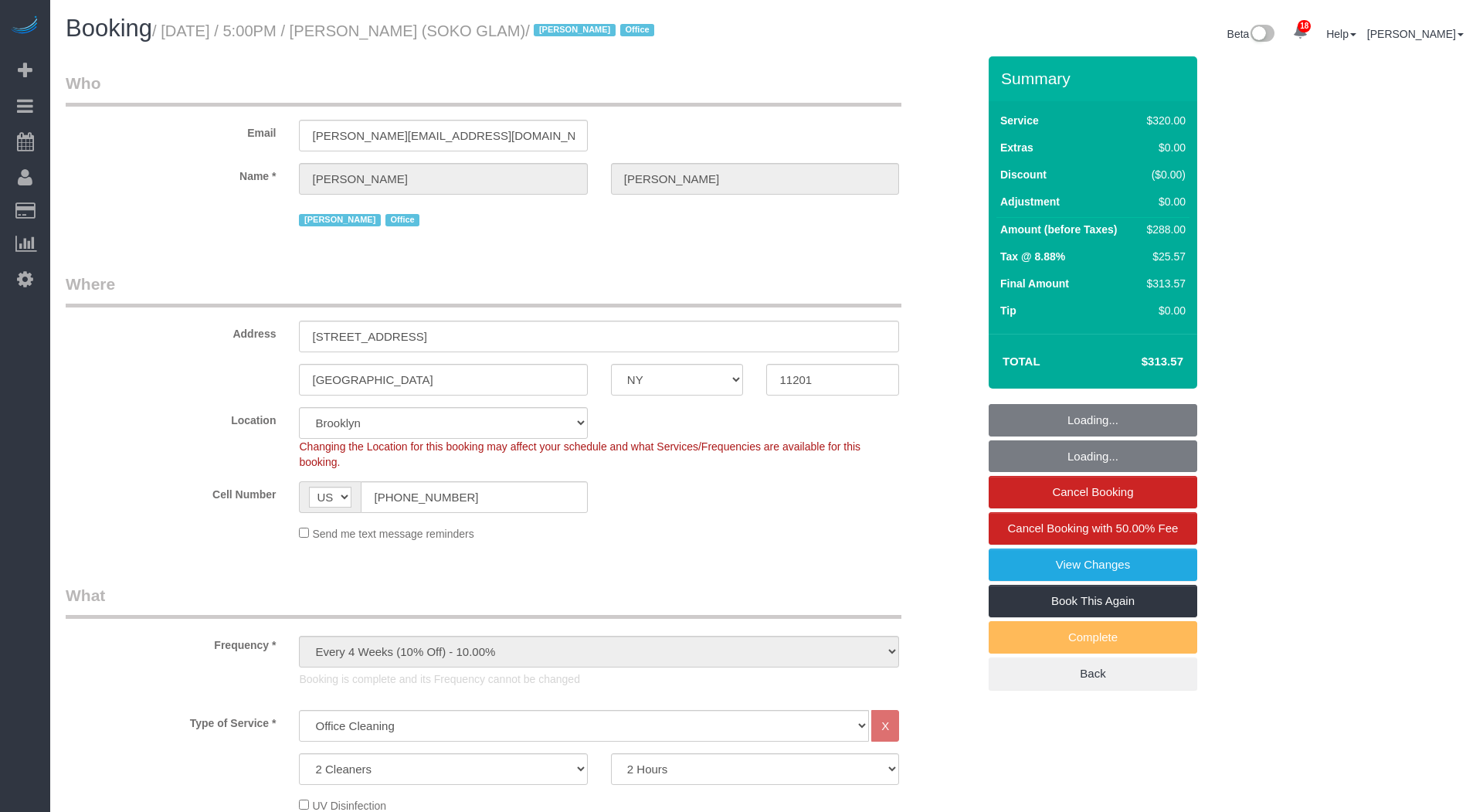
select select "number:90"
select select "number:15"
select select "number:7"
select select "NY"
select select "2"
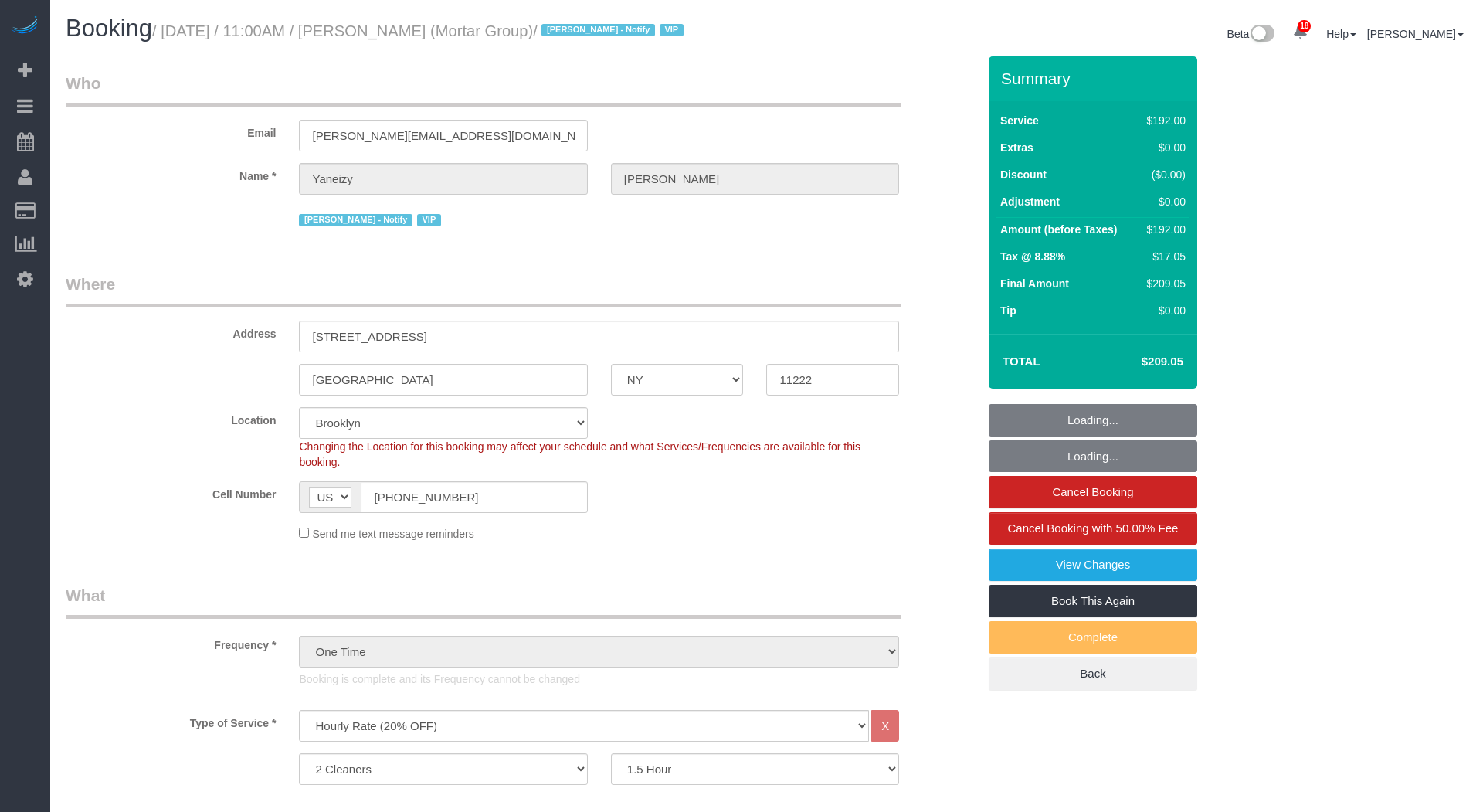
select select "90"
select select "string:stripe-pm_1S0pHZ4VGloSiKo7bXItwSkM"
select select "spot1"
select select "number:89"
select select "number:90"
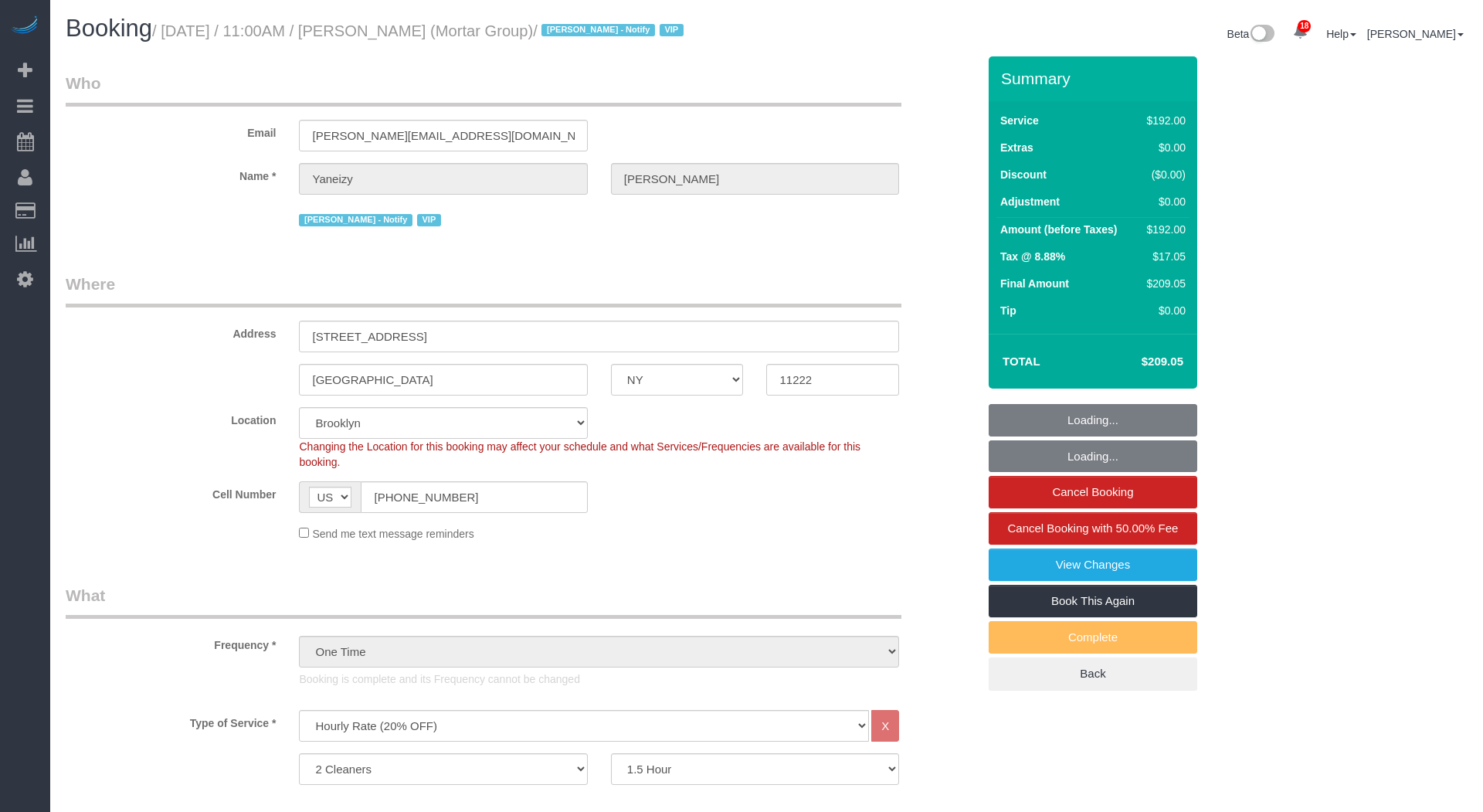
select select "number:15"
select select "number:7"
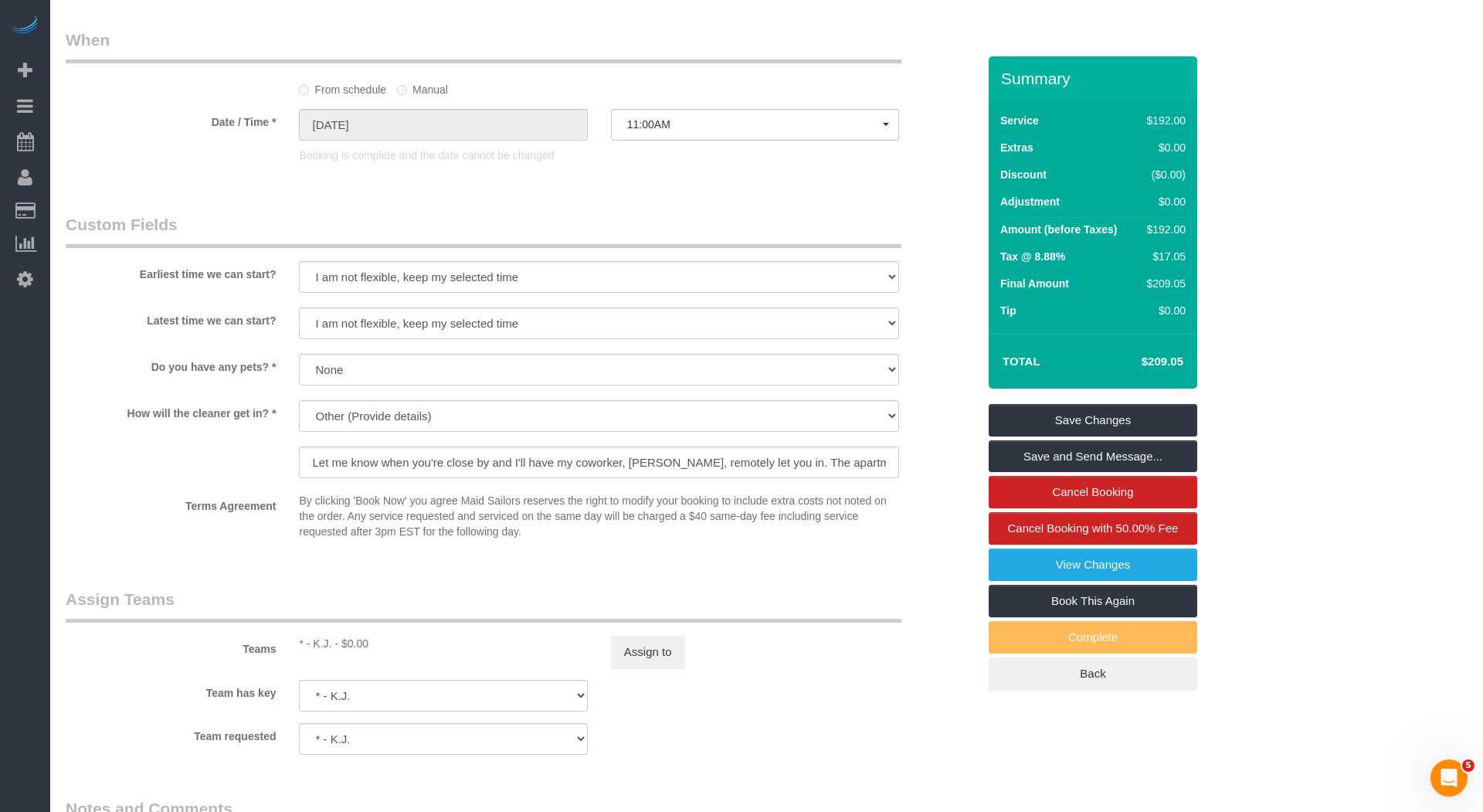
scroll to position [1619, 0]
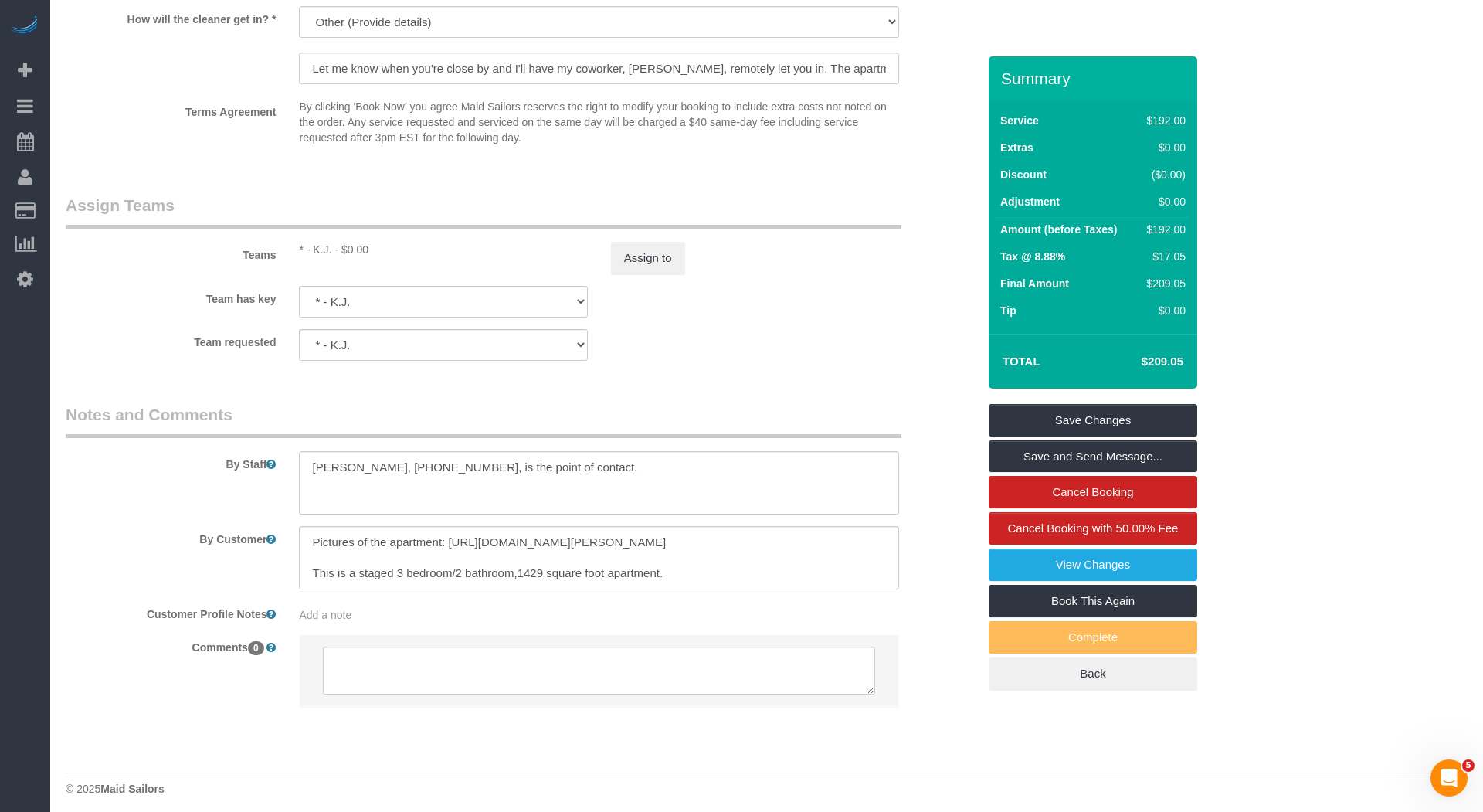
click at [661, 234] on div "Teams * - K.J. - $0.00 Assign to" at bounding box center [521, 234] width 935 height 81
click at [659, 246] on button "Assign to" at bounding box center [648, 258] width 74 height 33
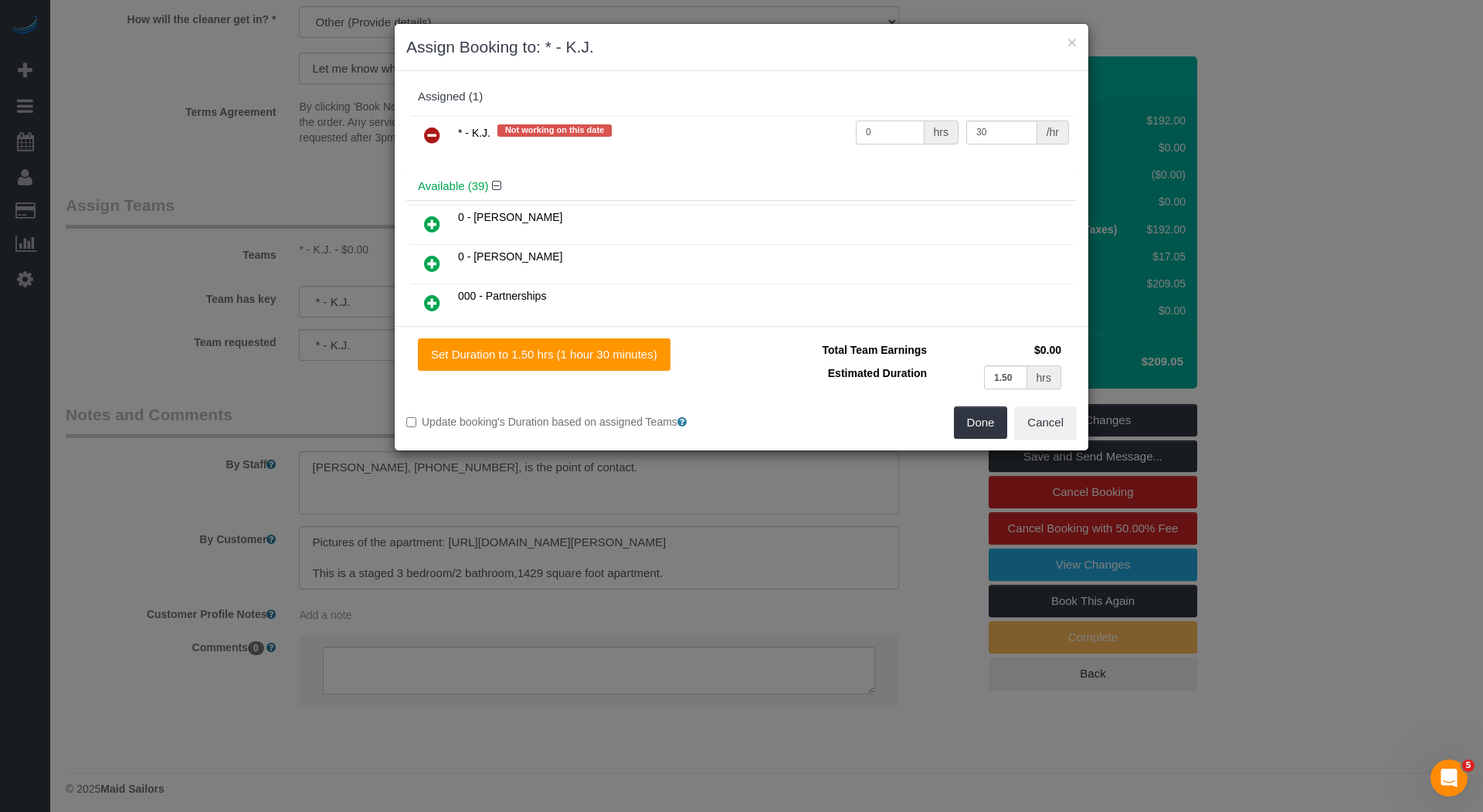
click at [912, 126] on input "0" at bounding box center [890, 132] width 69 height 24
type input "3"
click at [988, 413] on button "Done" at bounding box center [981, 422] width 54 height 33
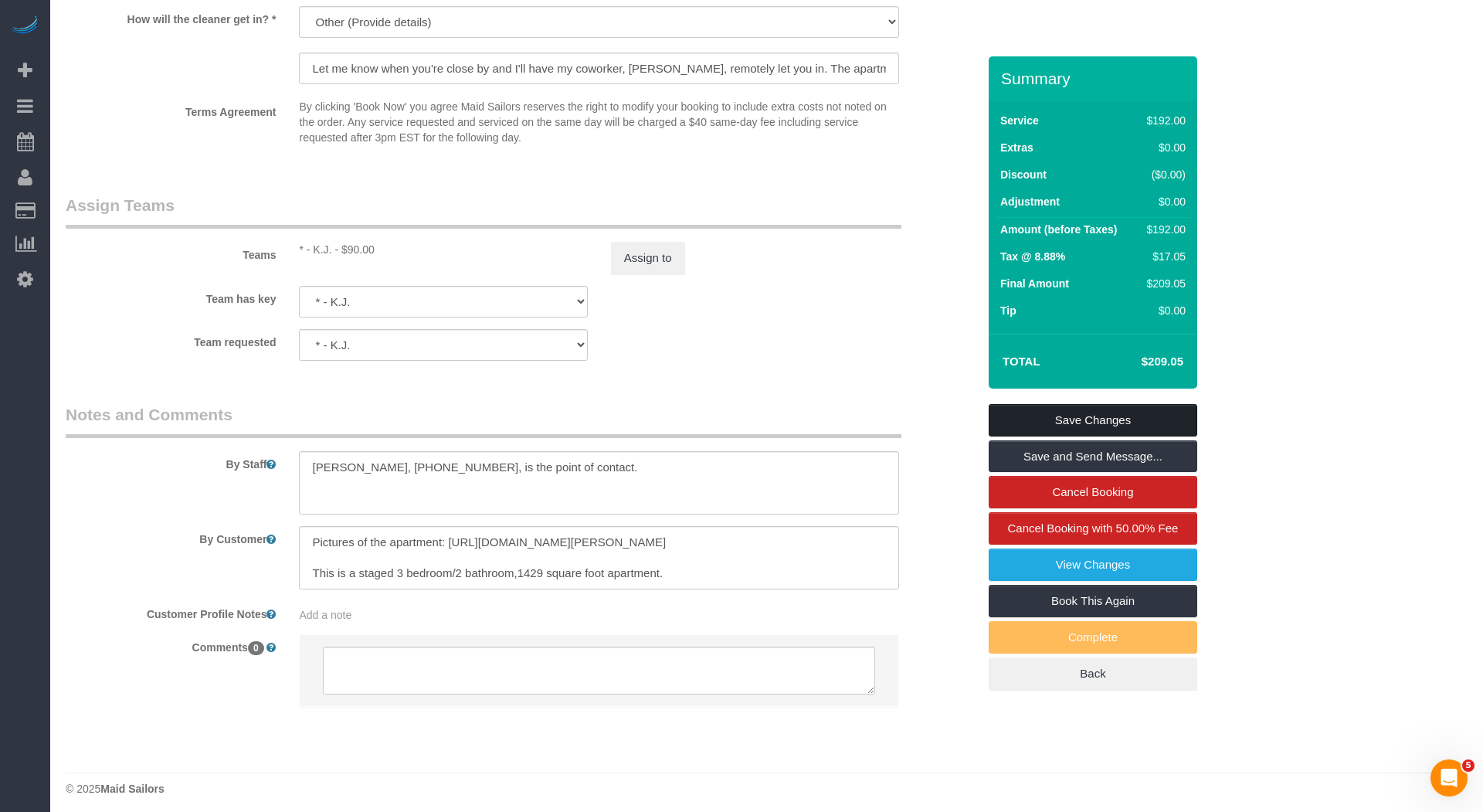
click at [1089, 415] on link "Save Changes" at bounding box center [1093, 421] width 209 height 33
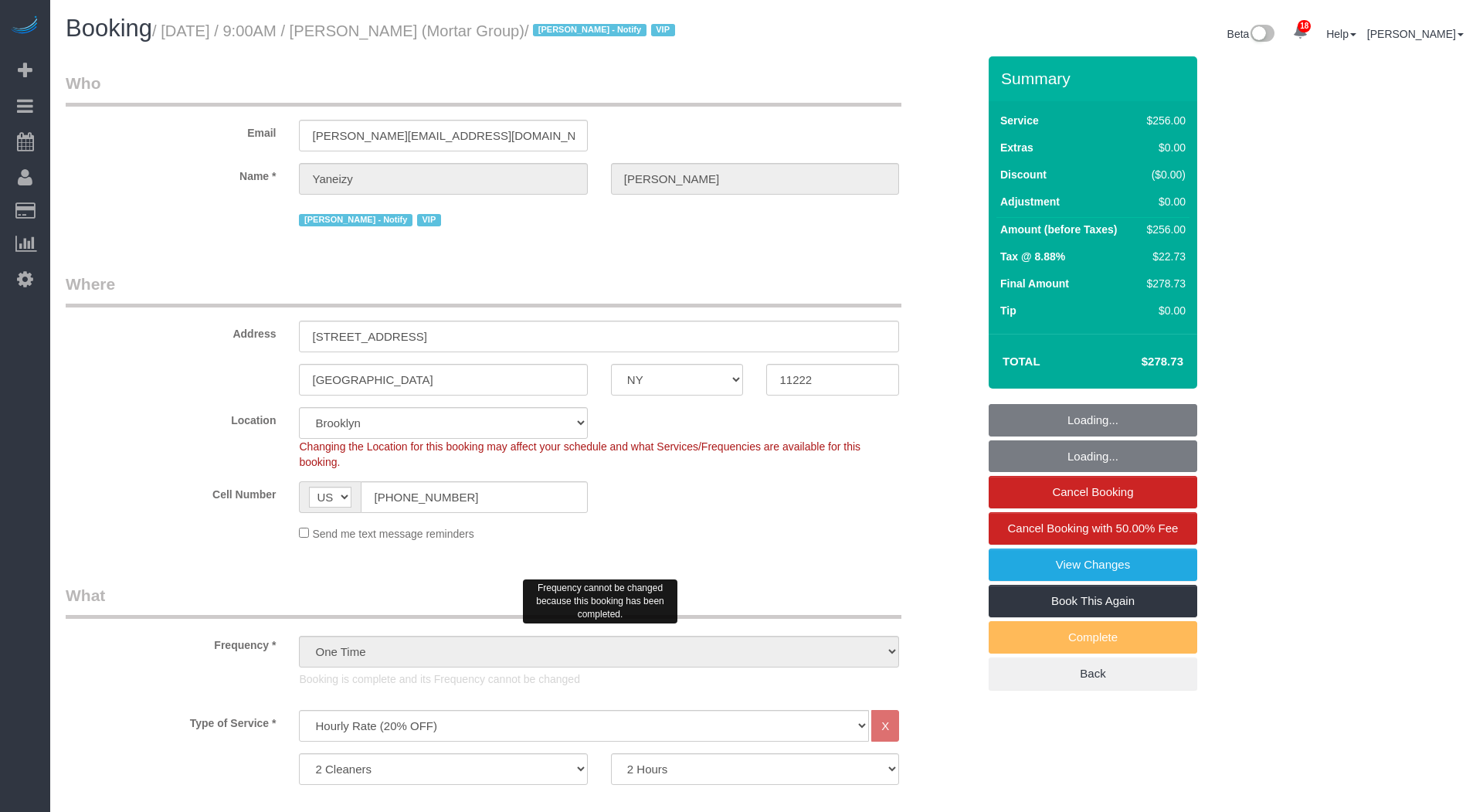
select select "NY"
select select "2"
select select "120"
select select "string:stripe-pm_1S0pHZ4VGloSiKo7bXItwSkM"
select select "spot1"
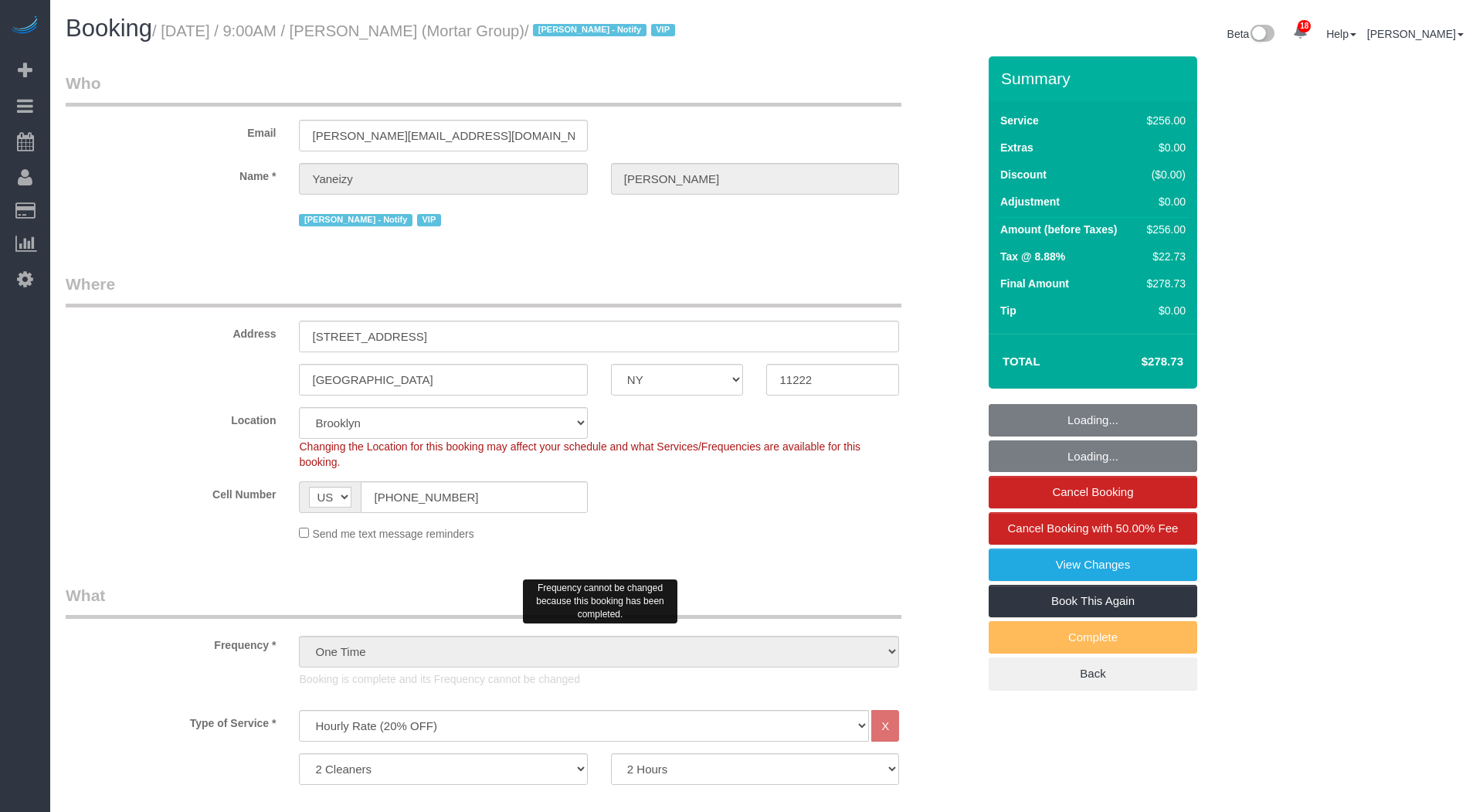
select select "number:89"
select select "number:90"
select select "number:15"
select select "number:7"
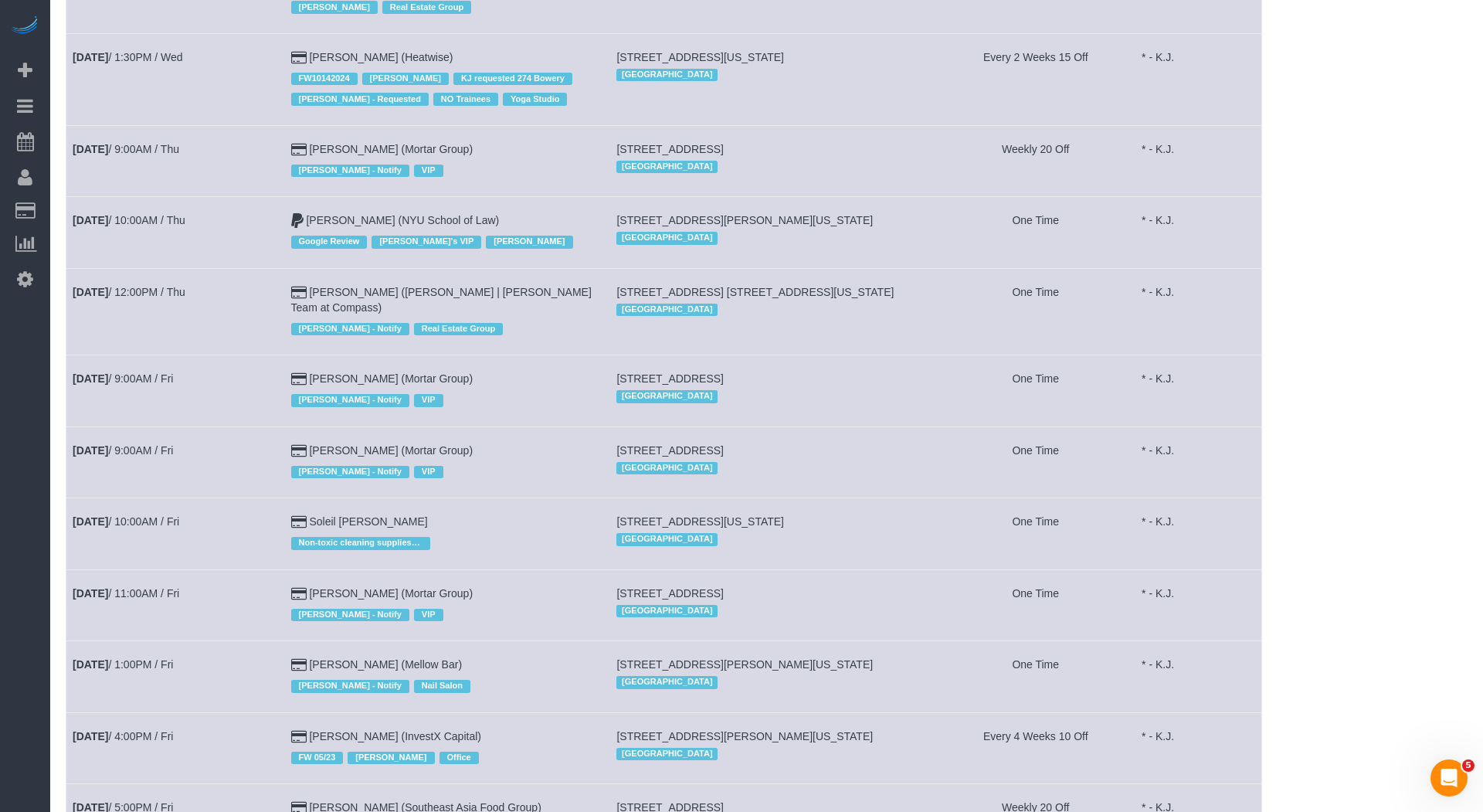
scroll to position [672, 0]
click at [173, 443] on link "[DATE] 9:00AM / Fri" at bounding box center [123, 449] width 100 height 12
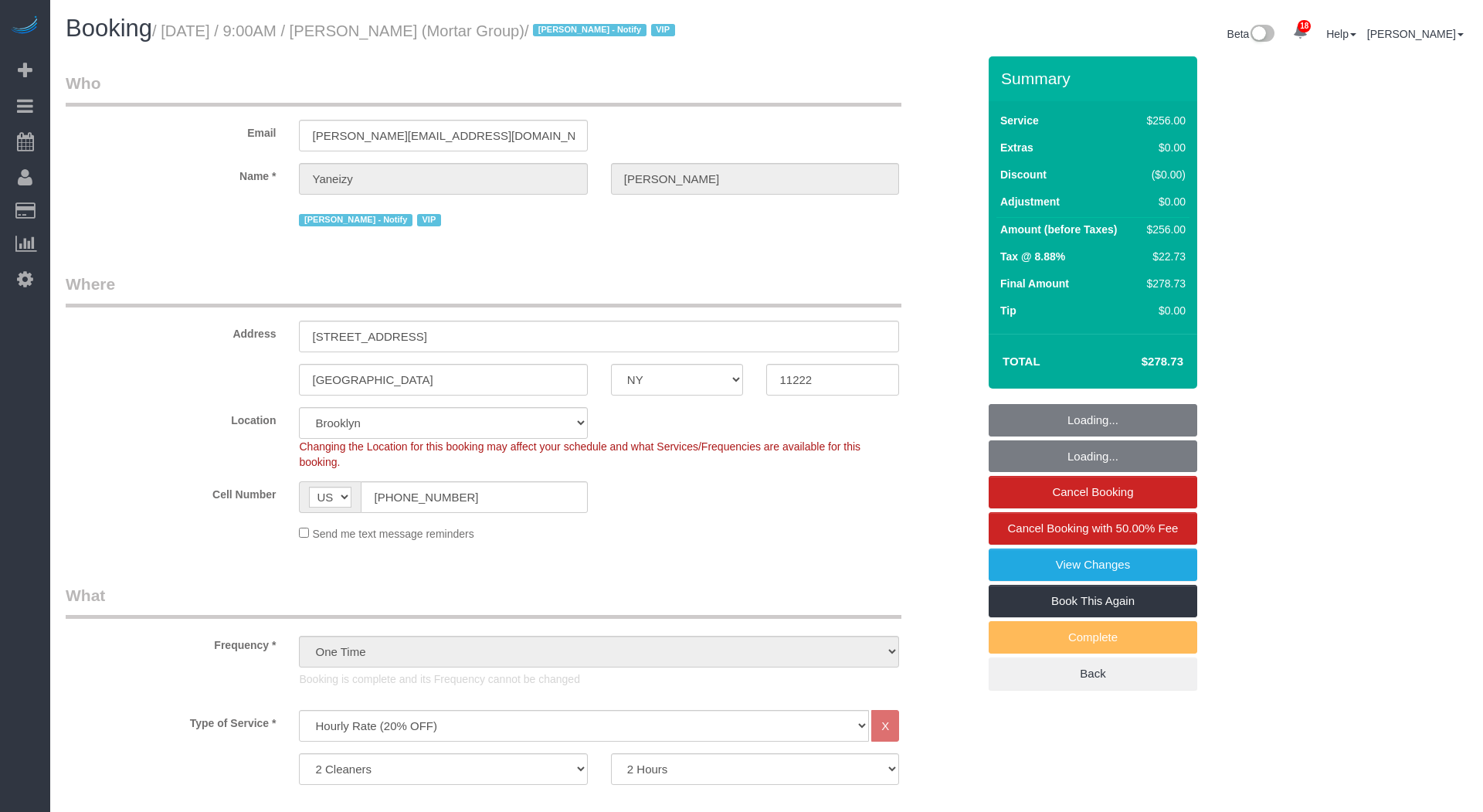
select select "NY"
select select "2"
select select "120"
select select "string:stripe-pm_1S0pHZ4VGloSiKo7bXItwSkM"
select select "spot1"
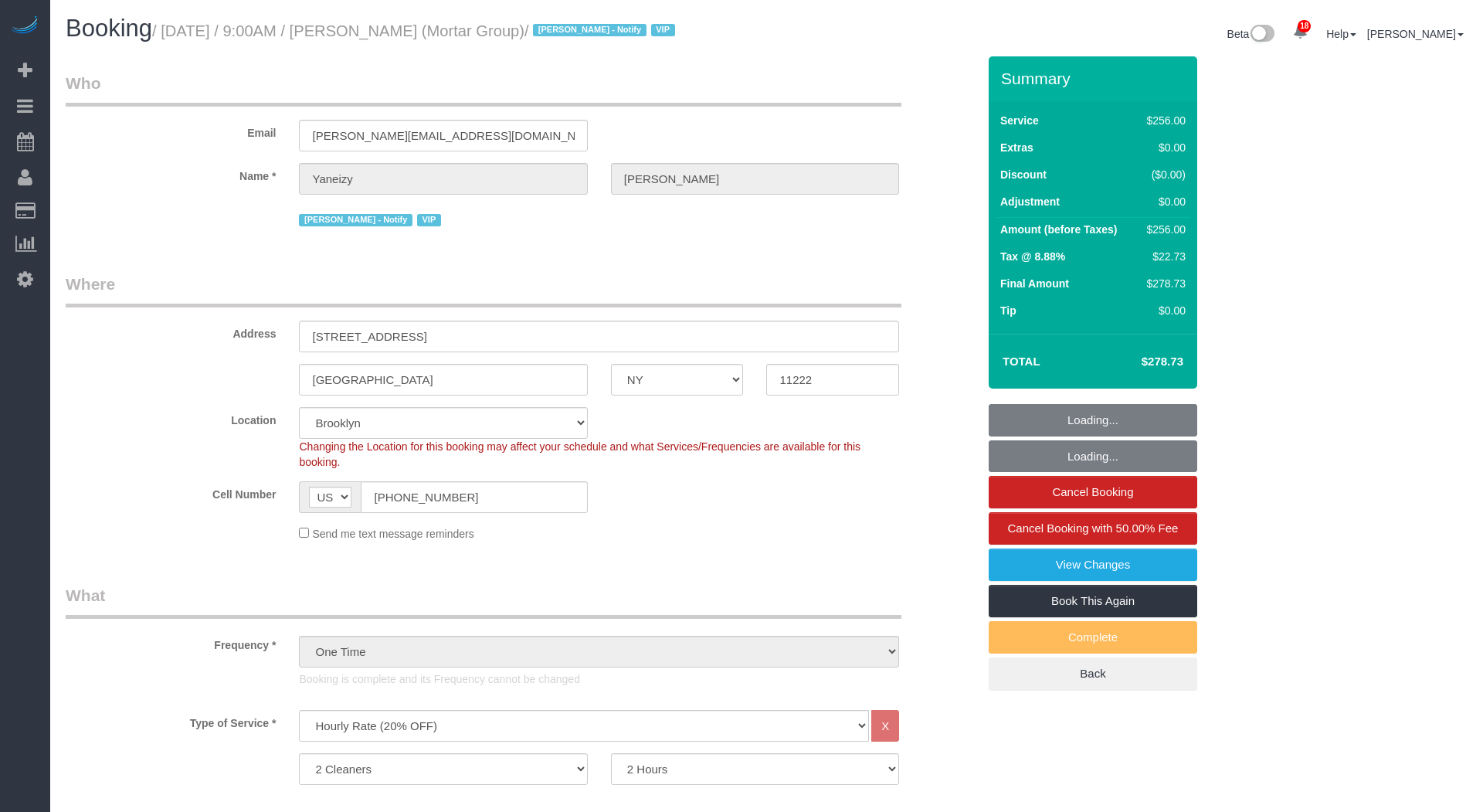
select select "number:89"
select select "number:90"
select select "number:15"
select select "number:7"
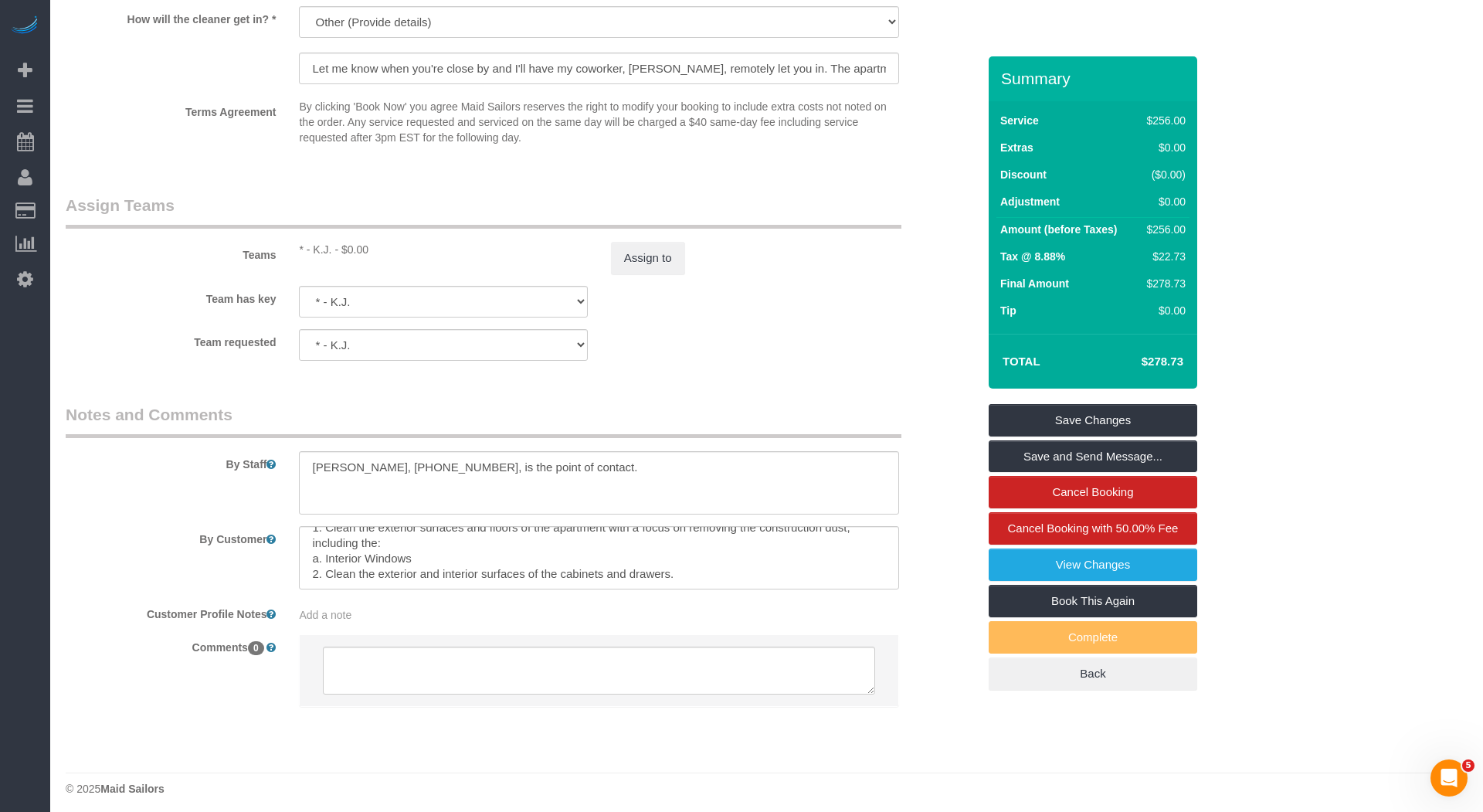
scroll to position [105, 0]
click at [645, 263] on button "Assign to" at bounding box center [648, 258] width 74 height 33
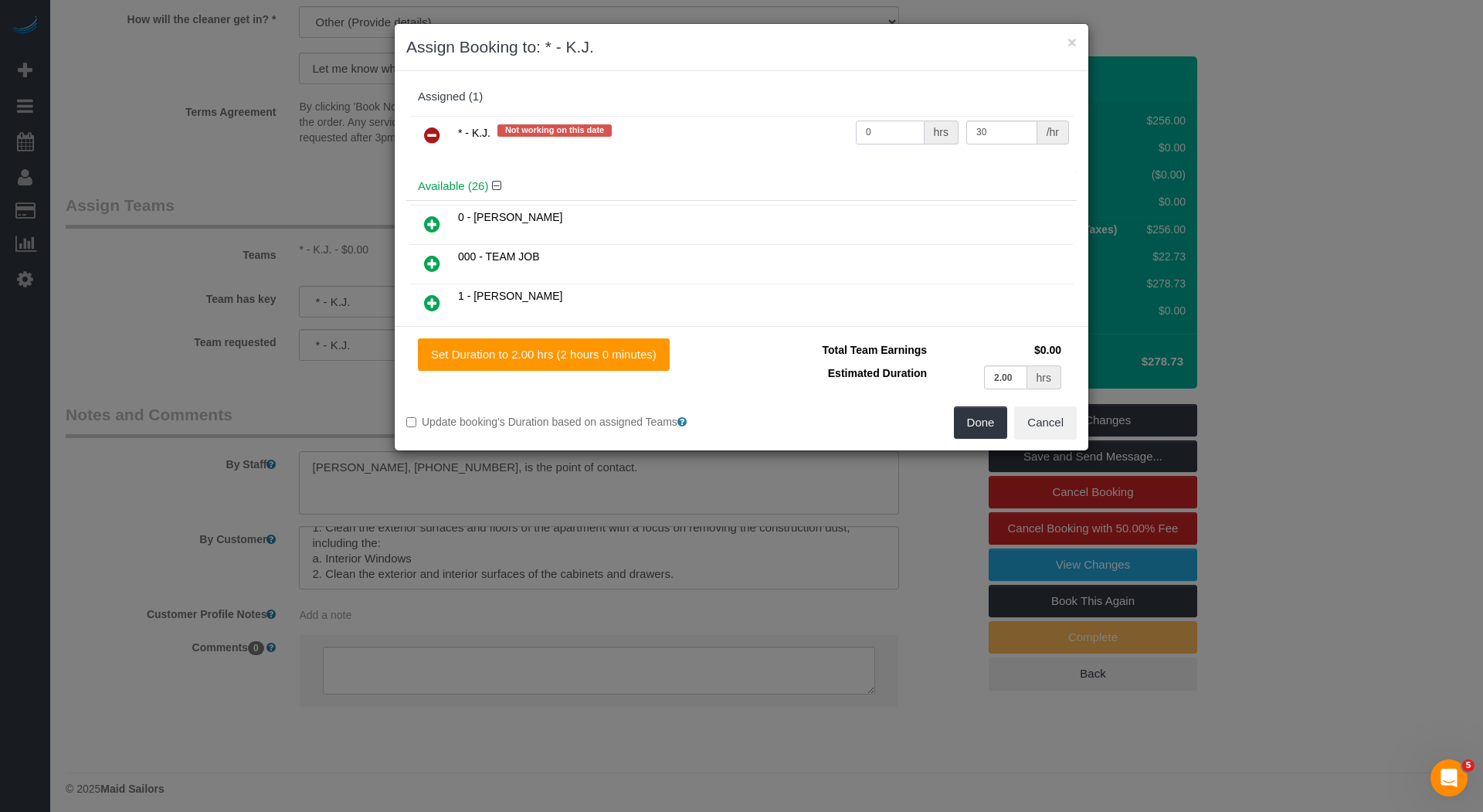
click at [877, 127] on input "0" at bounding box center [890, 132] width 69 height 24
click at [878, 127] on input "0" at bounding box center [890, 132] width 69 height 24
type input "3"
type input "4"
click at [997, 421] on button "Done" at bounding box center [981, 422] width 54 height 33
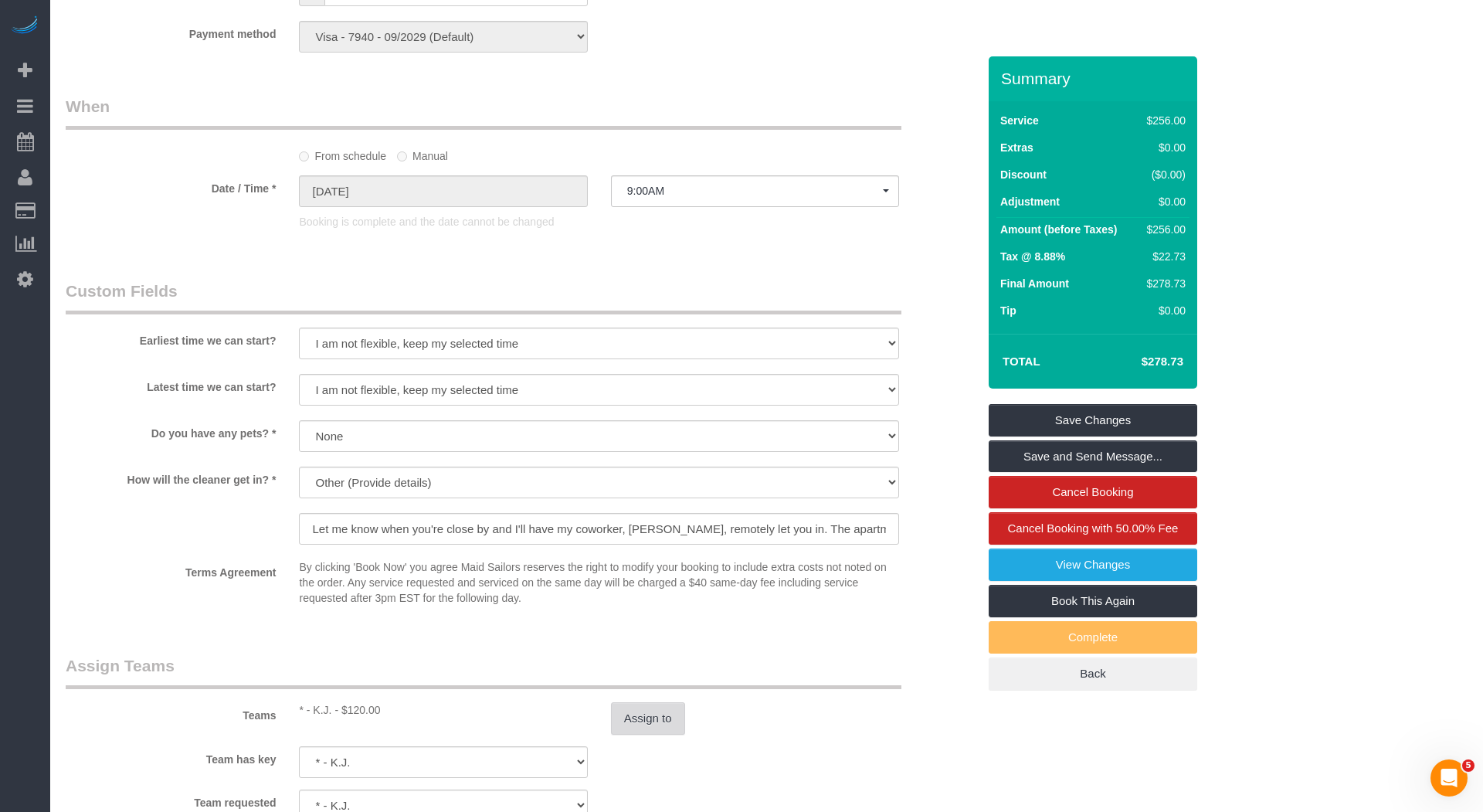
scroll to position [1154, 0]
click at [1085, 558] on link "View Changes" at bounding box center [1093, 565] width 209 height 33
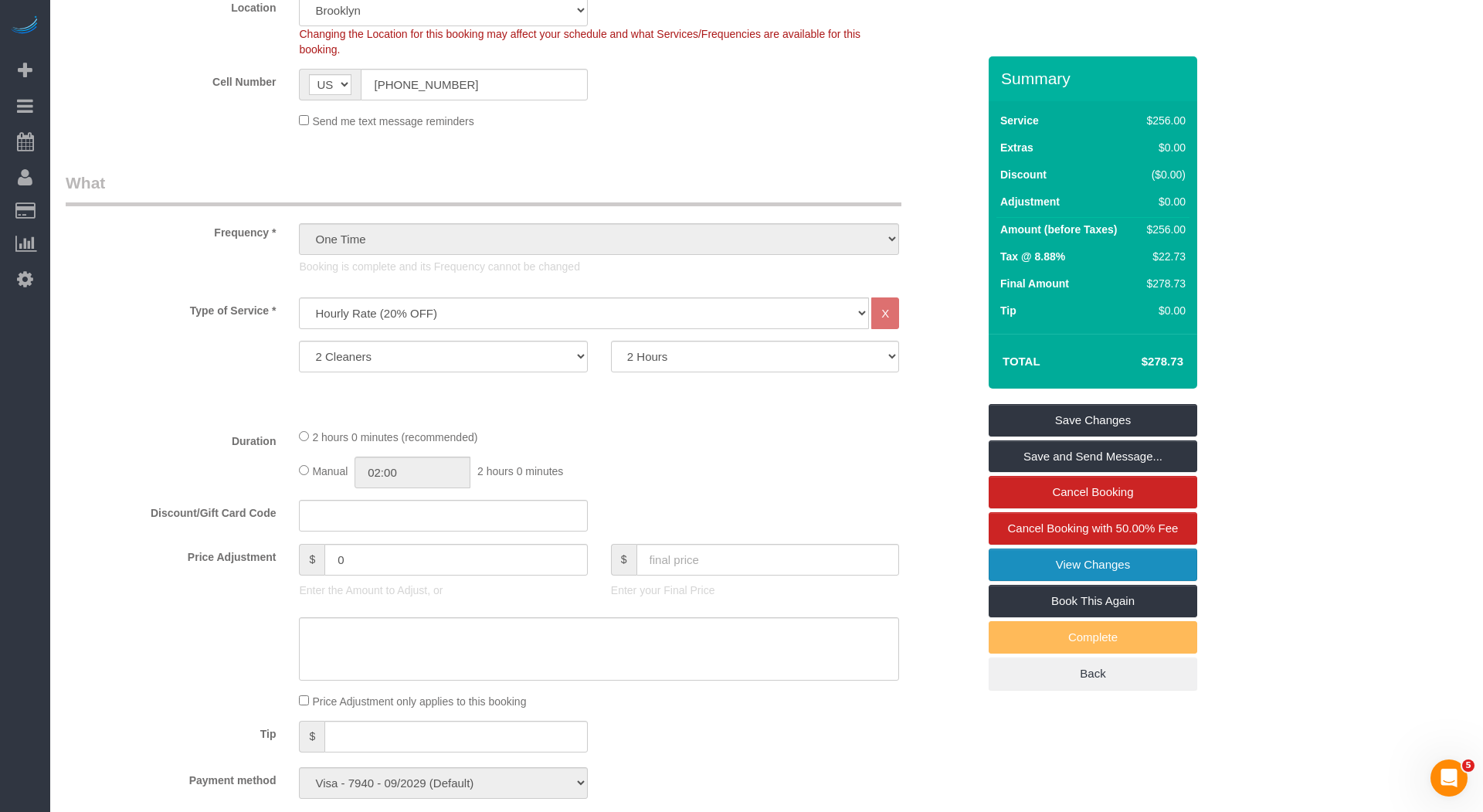
scroll to position [404, 0]
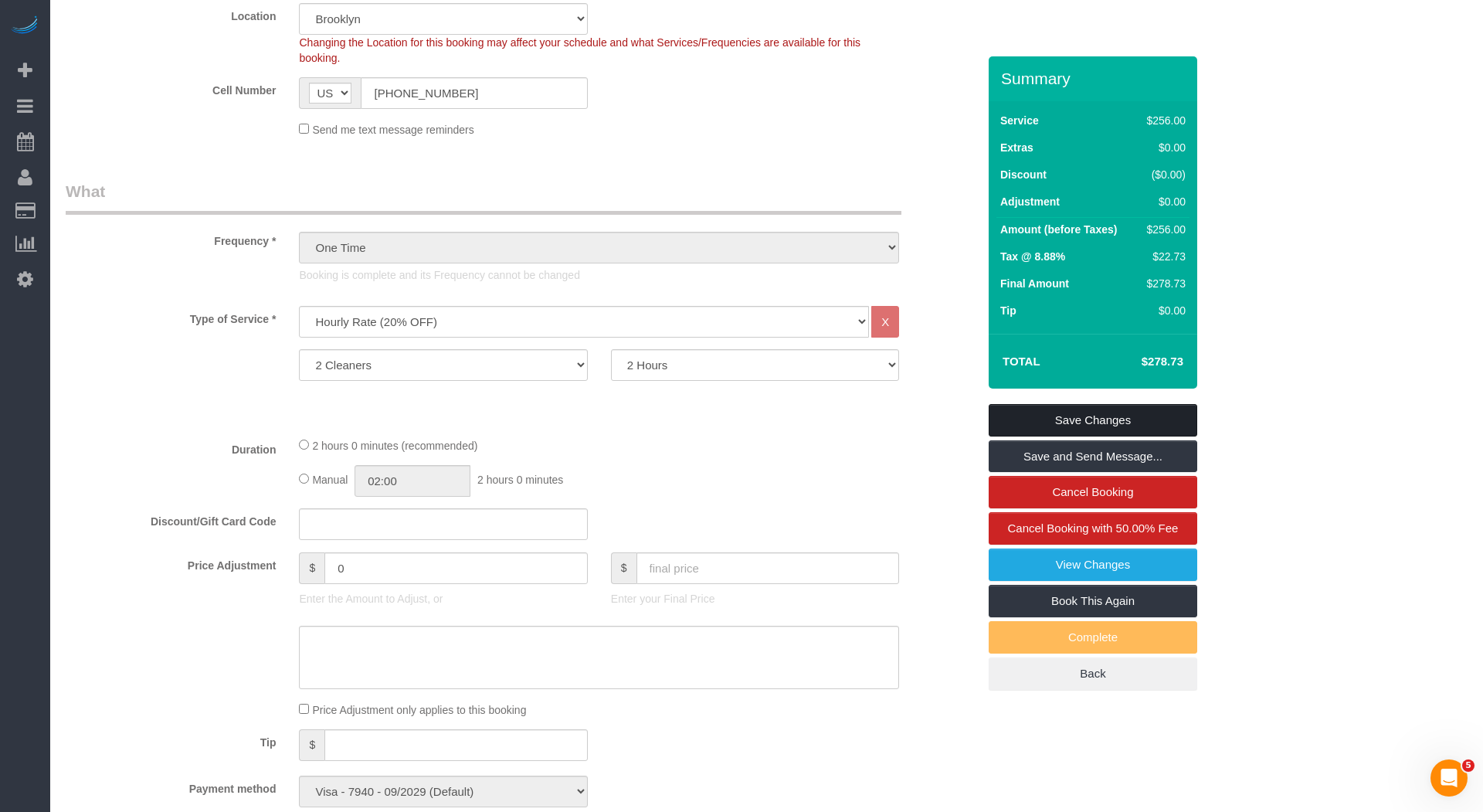
click at [1105, 415] on link "Save Changes" at bounding box center [1093, 421] width 209 height 33
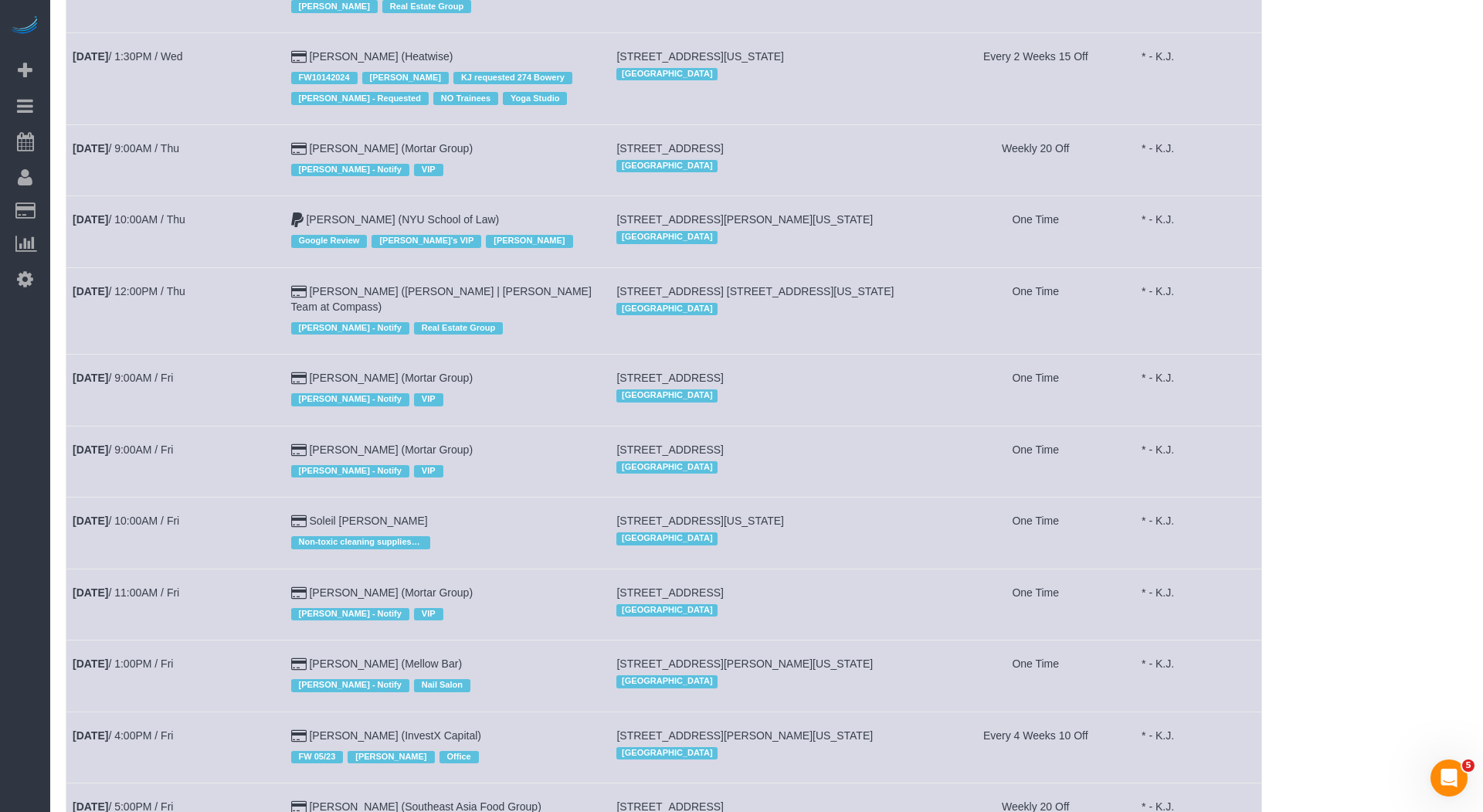
scroll to position [682, 0]
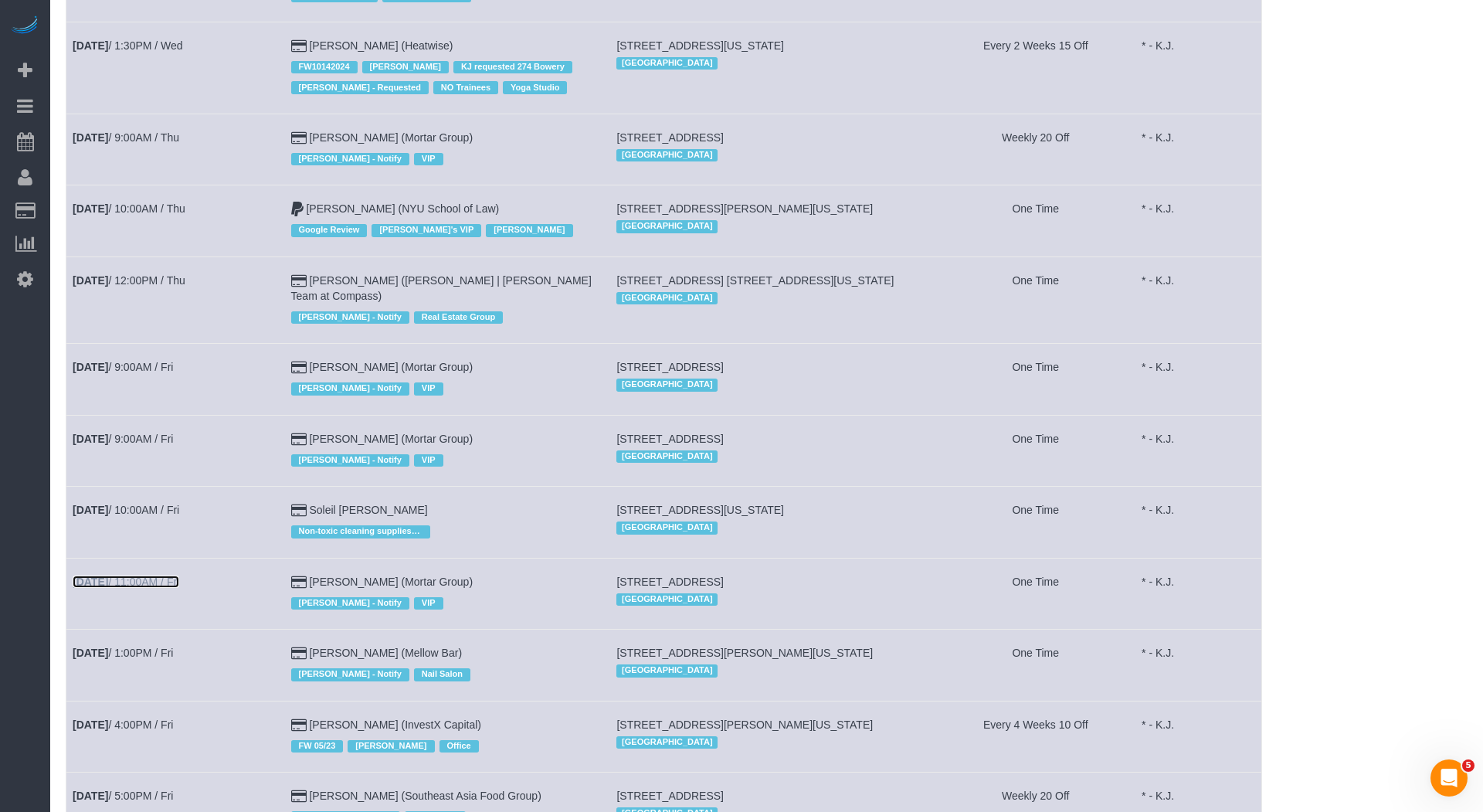
click at [166, 575] on link "Sep 12th / 11:00AM / Fri" at bounding box center [126, 581] width 106 height 12
click at [179, 504] on link "Sep 12th / 10:00AM / Fri" at bounding box center [126, 510] width 106 height 12
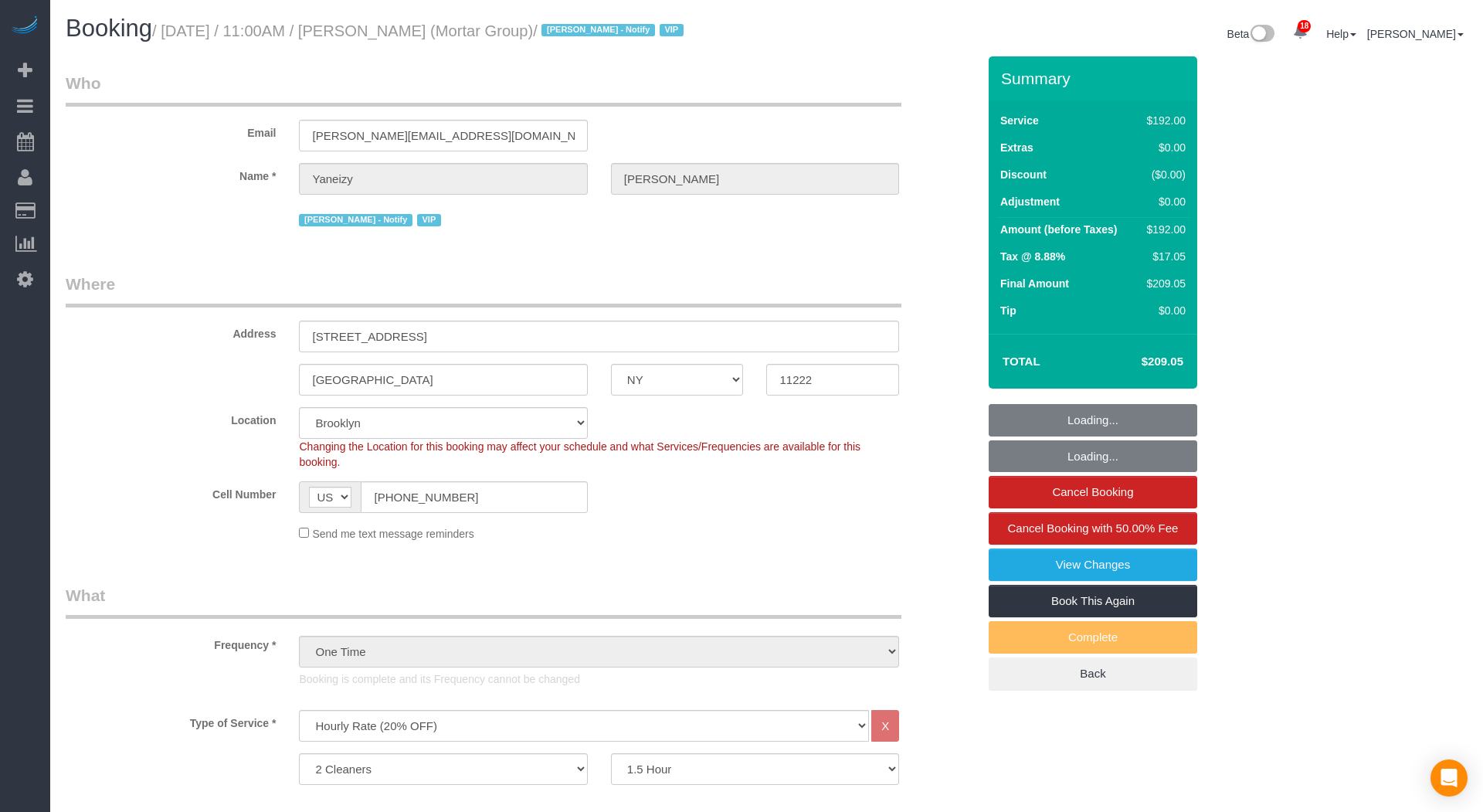
select select "NY"
select select "2"
select select "90"
select select "string:stripe-pm_1S0pHZ4VGloSiKo7bXItwSkM"
select select "spot1"
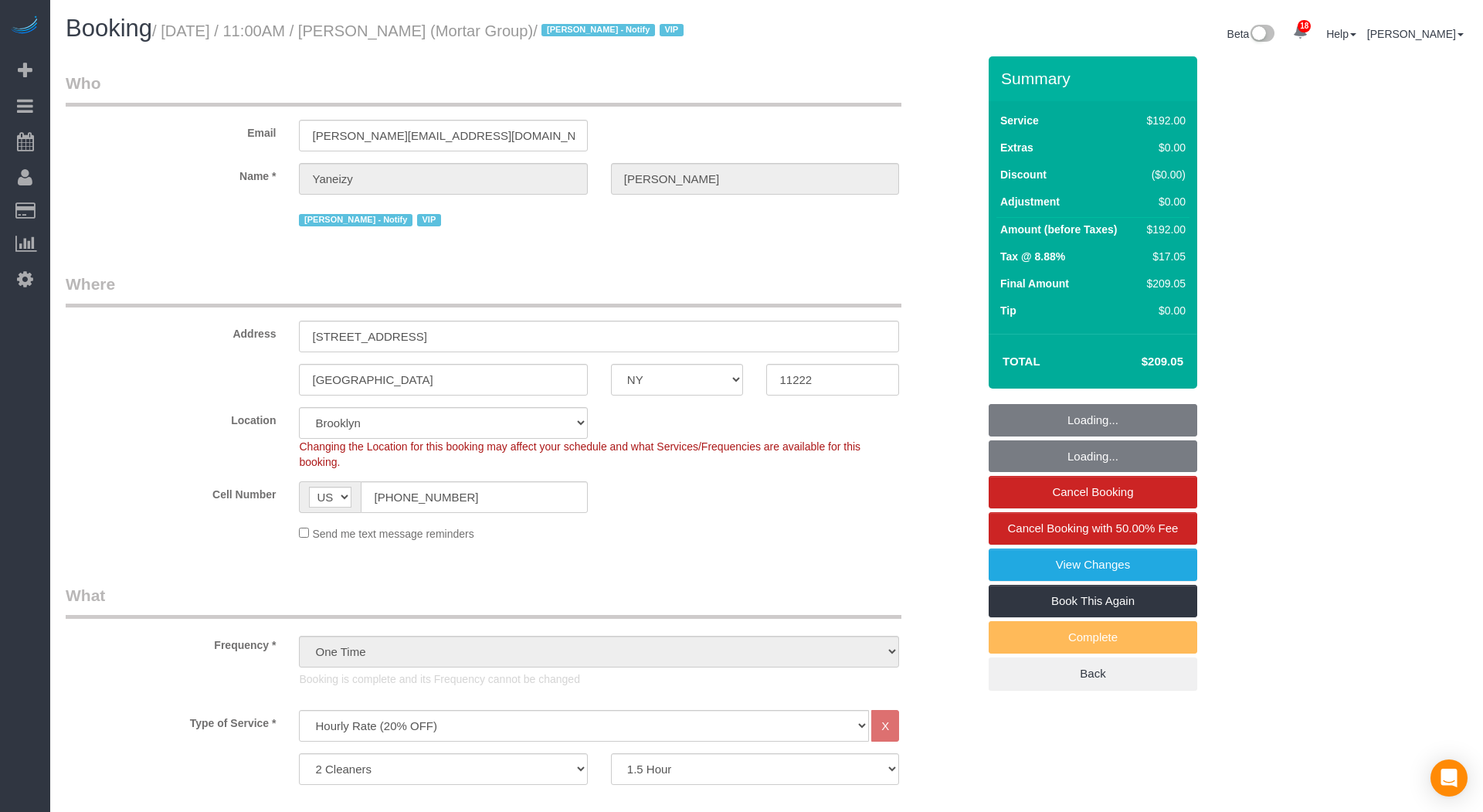
select select "number:89"
select select "number:90"
select select "number:15"
select select "number:7"
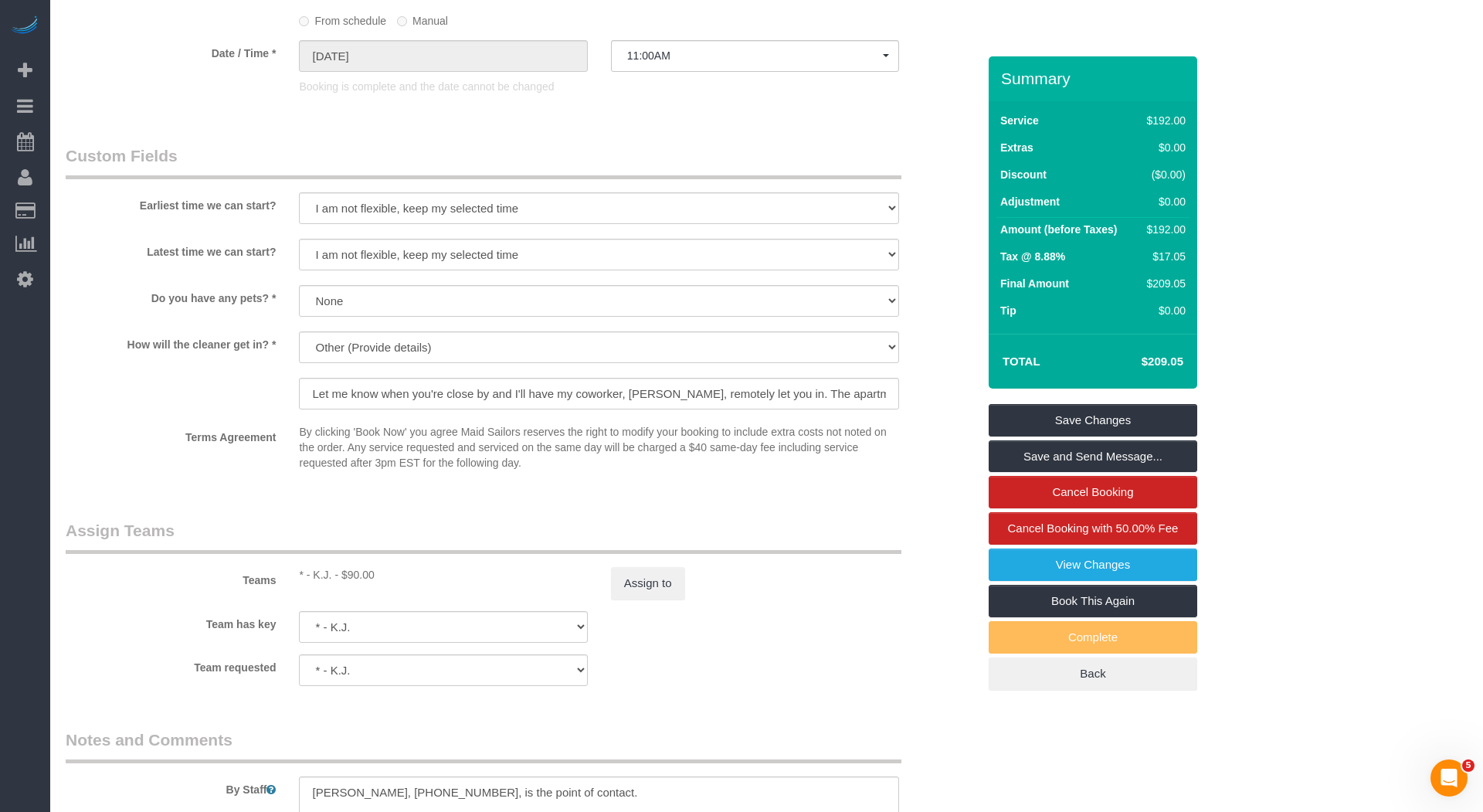
scroll to position [1243, 0]
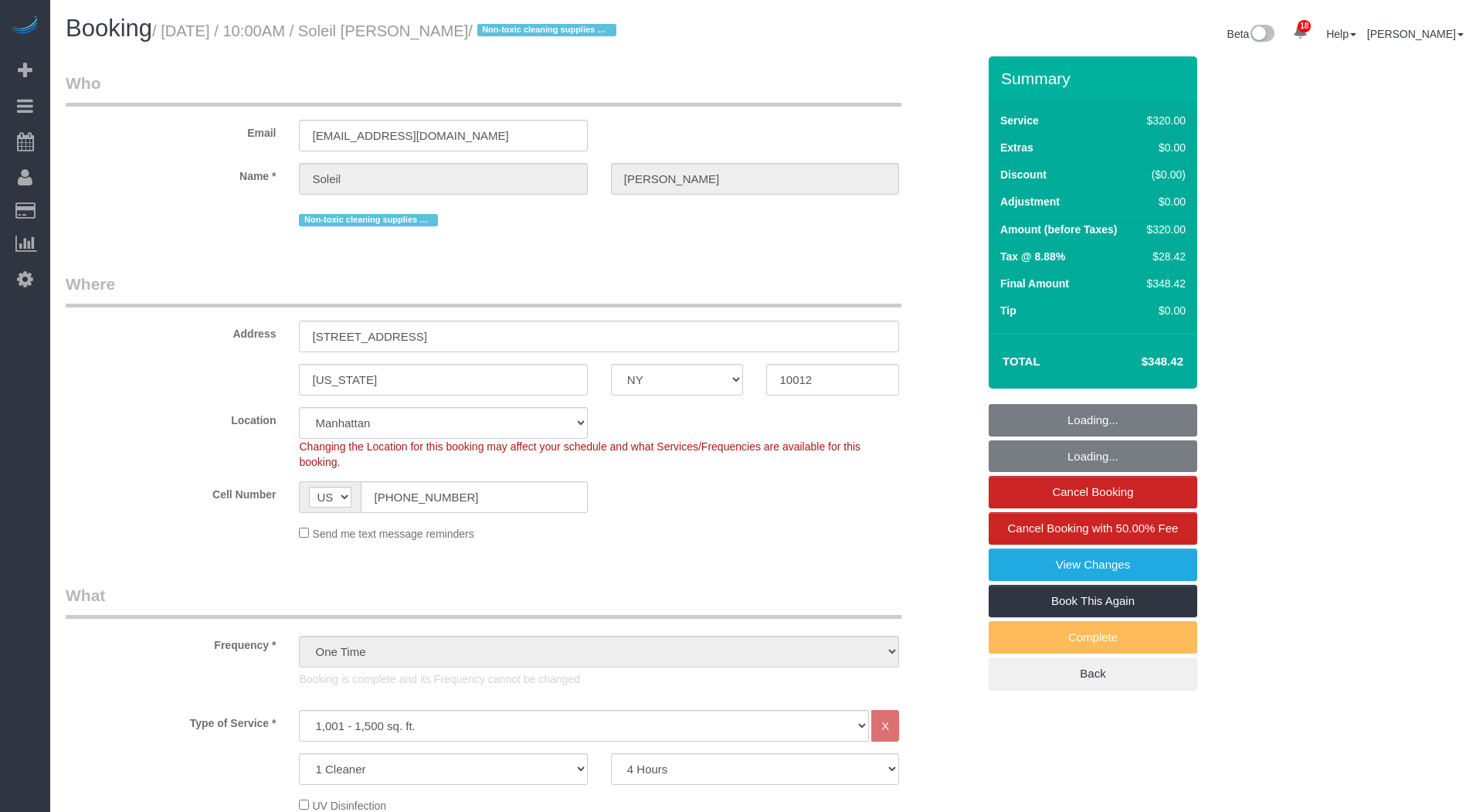
select select "NY"
select select "240"
select select "spot1"
select select "number:58"
select select "number:77"
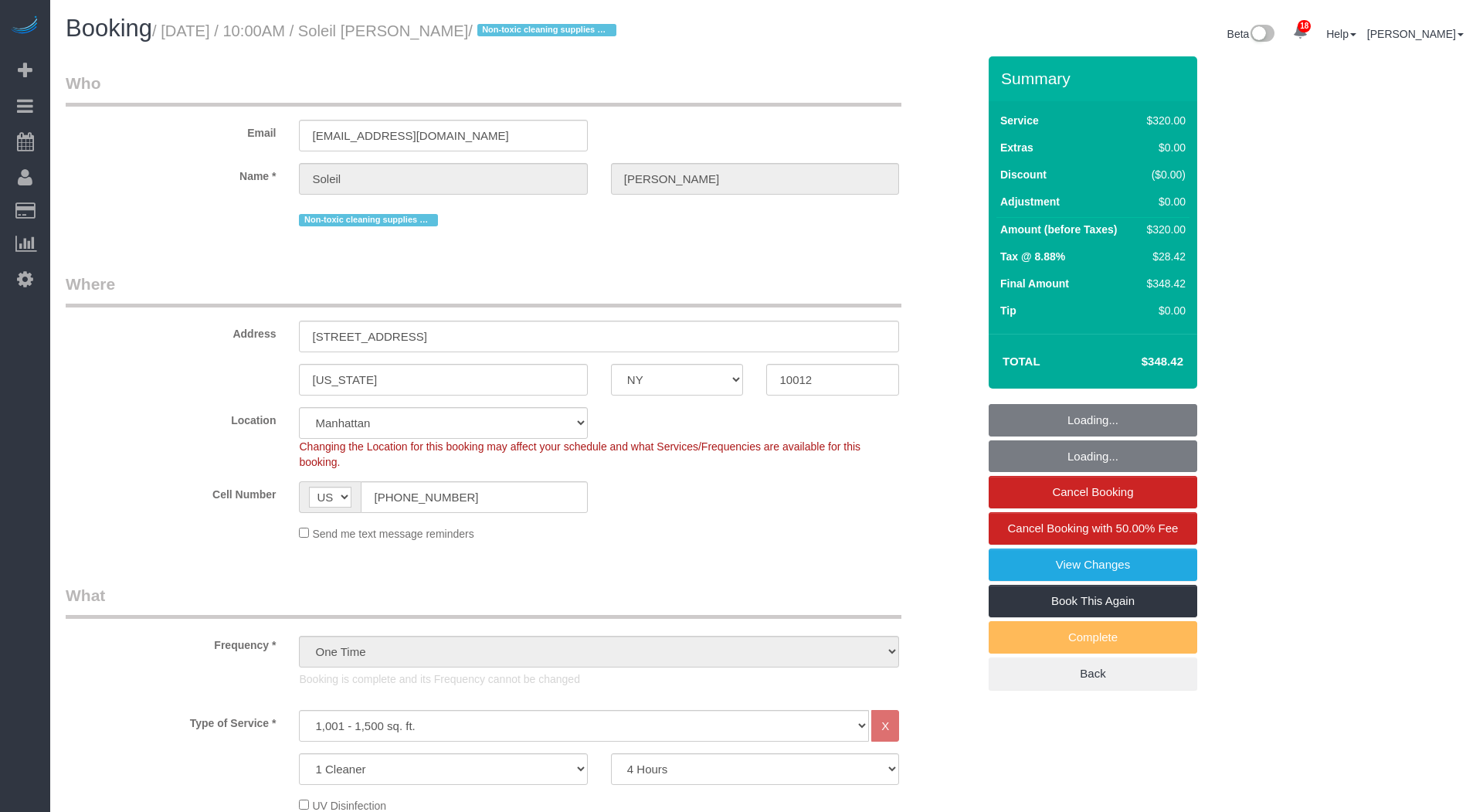
select select "number:15"
select select "number:5"
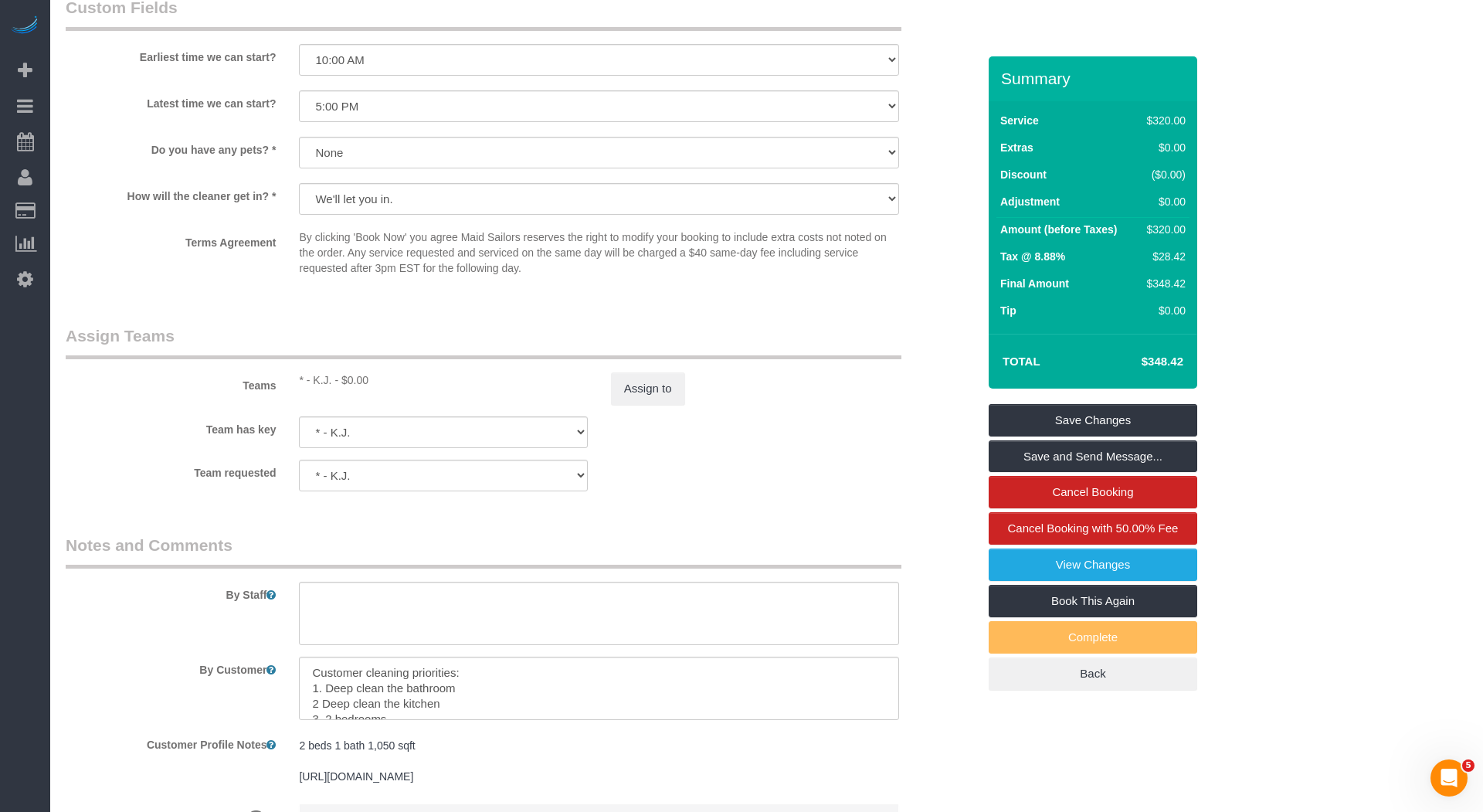
scroll to position [1517, 0]
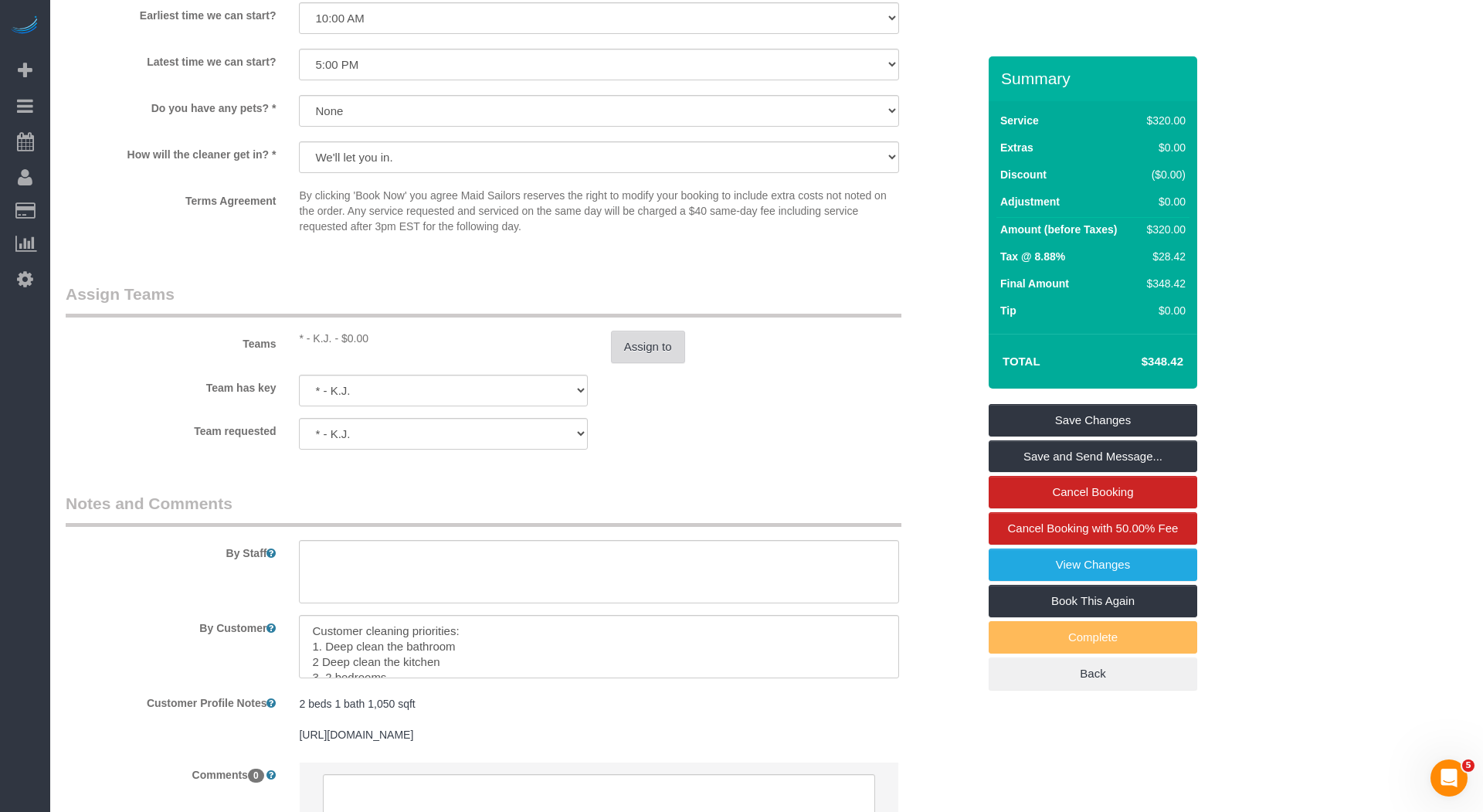
click at [661, 348] on button "Assign to" at bounding box center [648, 347] width 74 height 33
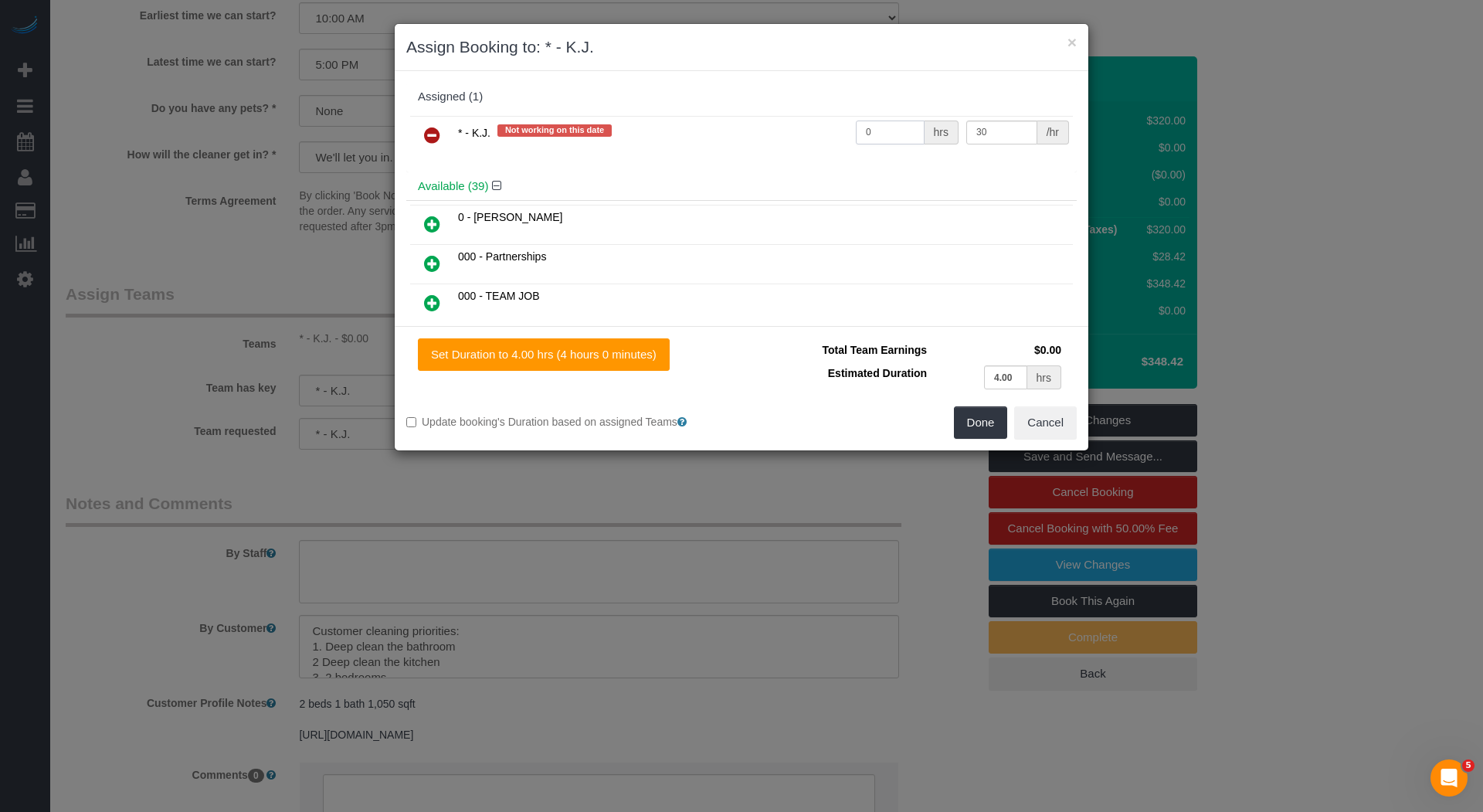
click at [884, 130] on input "0" at bounding box center [890, 132] width 69 height 24
click at [885, 130] on input "0" at bounding box center [890, 132] width 69 height 24
type input "4"
drag, startPoint x: 984, startPoint y: 420, endPoint x: 1101, endPoint y: 425, distance: 117.1
click at [984, 420] on button "Done" at bounding box center [981, 422] width 54 height 33
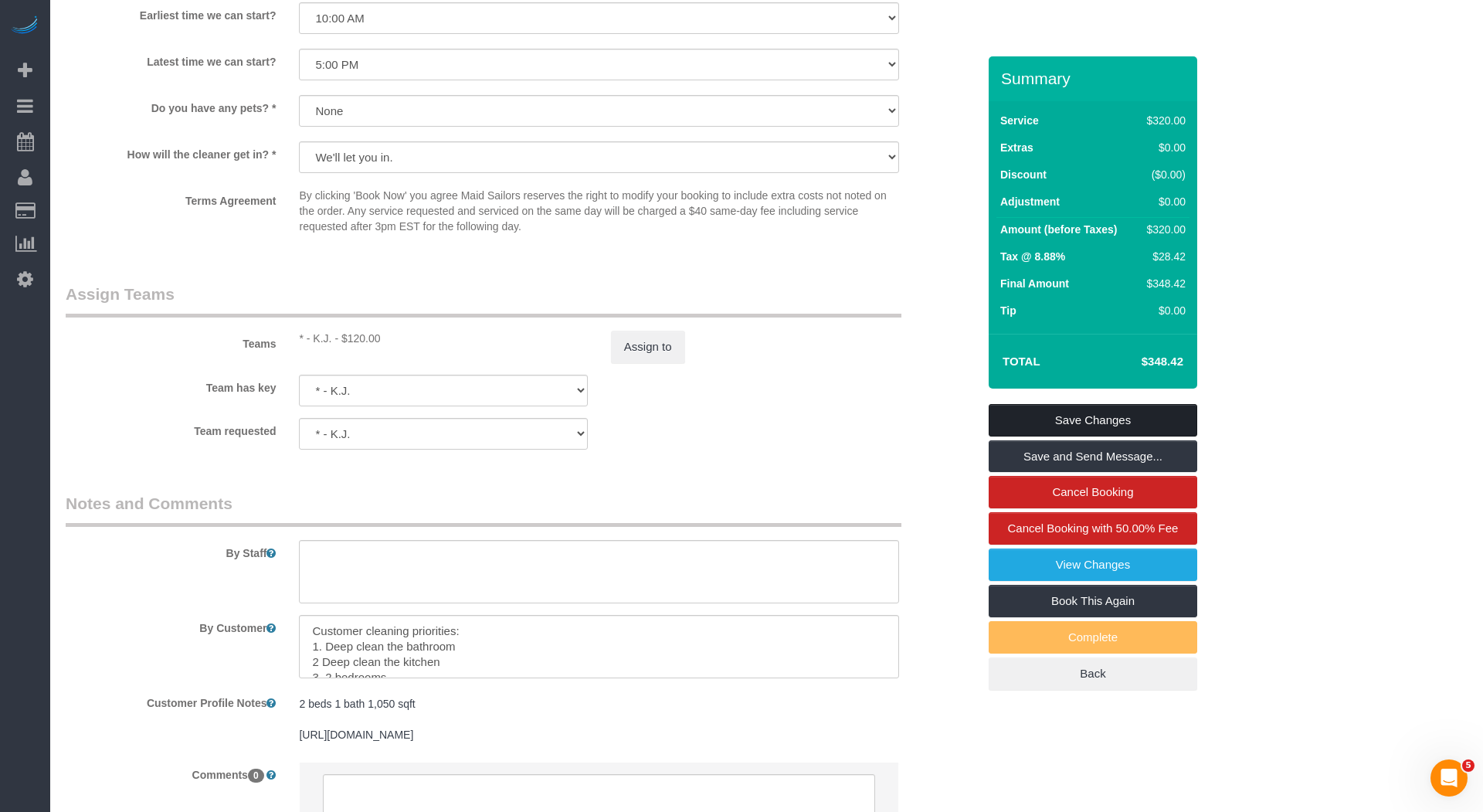
click at [1097, 422] on link "Save Changes" at bounding box center [1093, 421] width 209 height 33
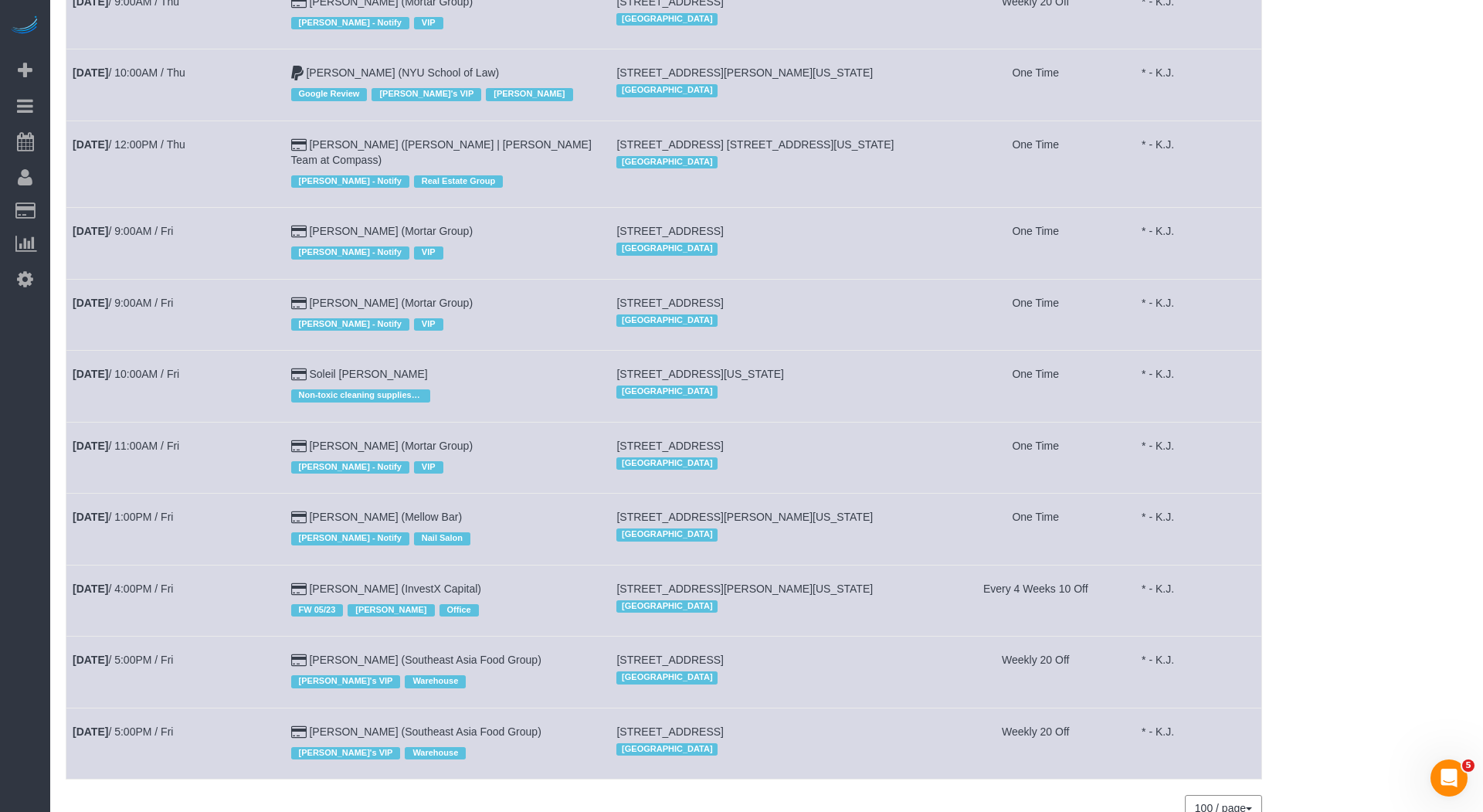
scroll to position [828, 0]
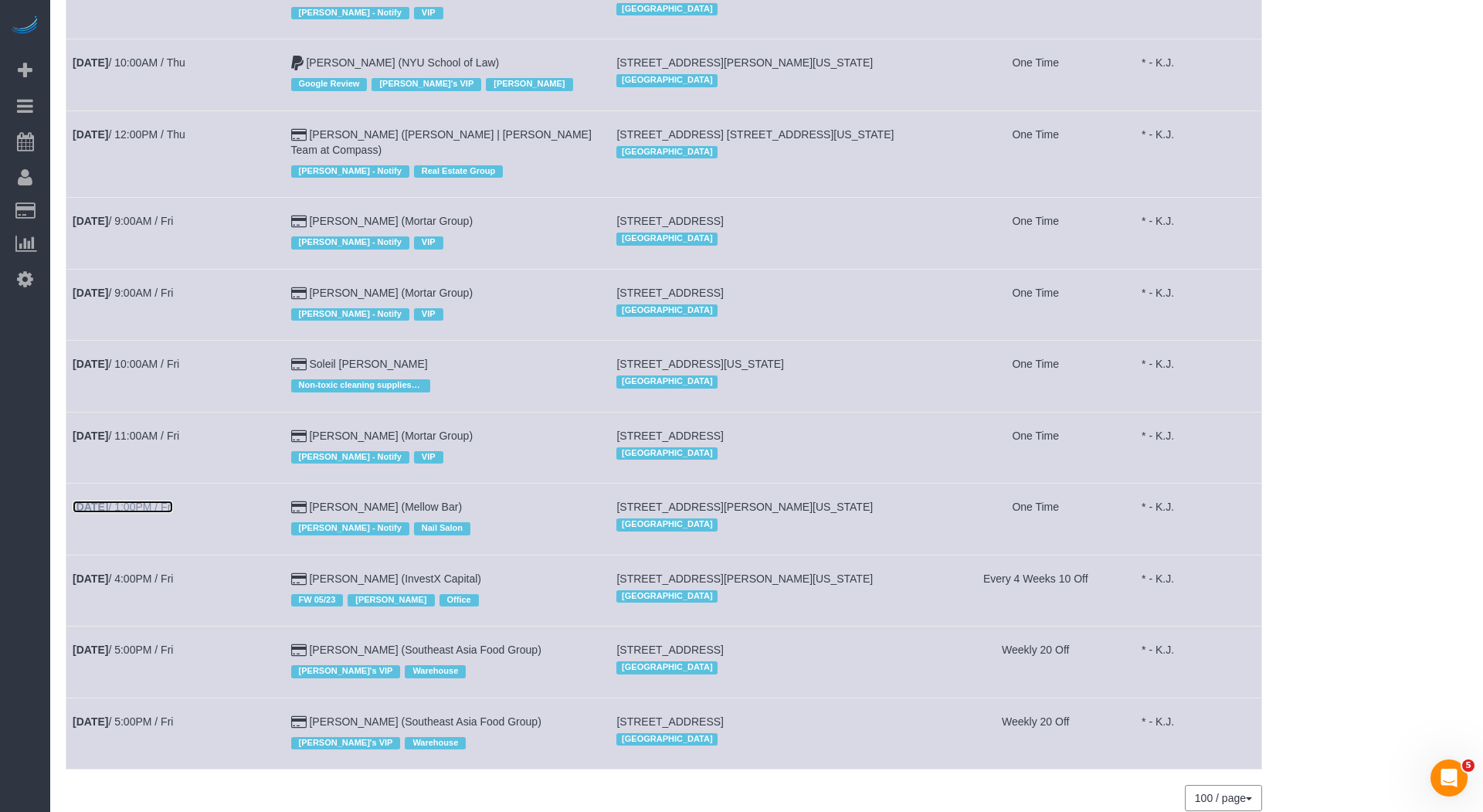
click at [161, 500] on link "[DATE] 1:00PM / Fri" at bounding box center [123, 506] width 100 height 12
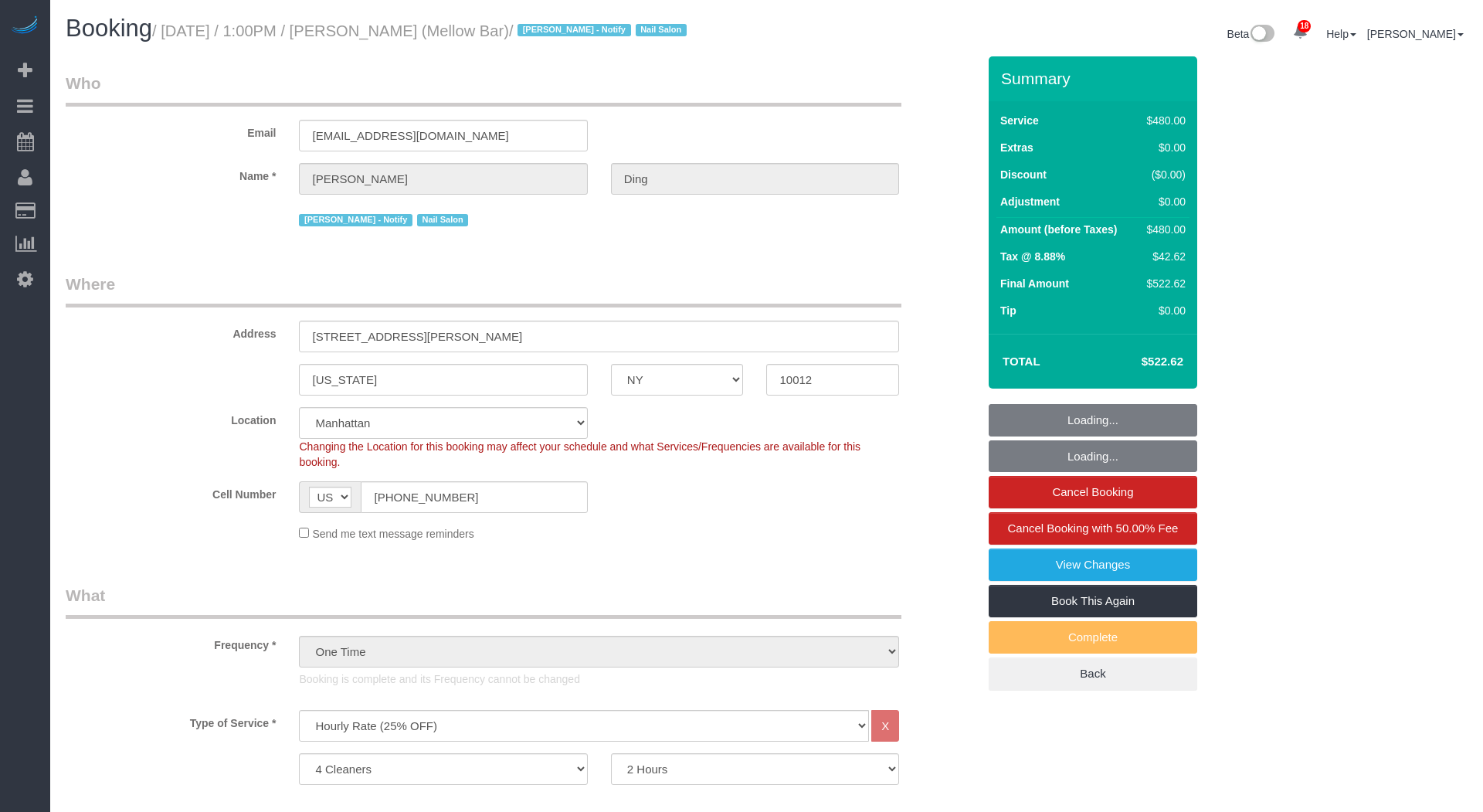
select select "NY"
select select "4"
select select "120"
select select "string:stripe-pm_1S6bky4VGloSiKo7Q8LxE68p"
select select "spot1"
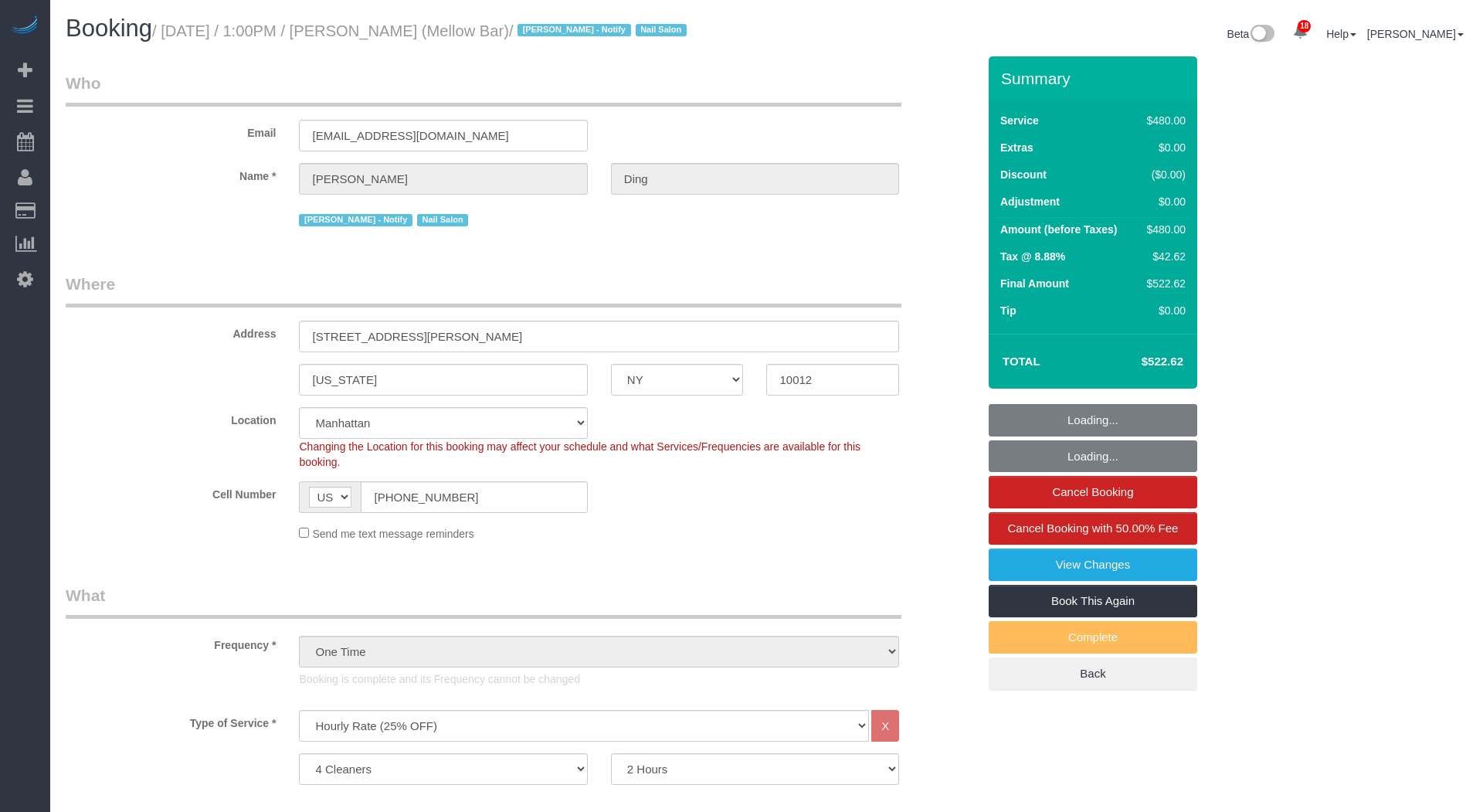
select select "number:89"
select select "number:90"
select select "number:15"
select select "number:5"
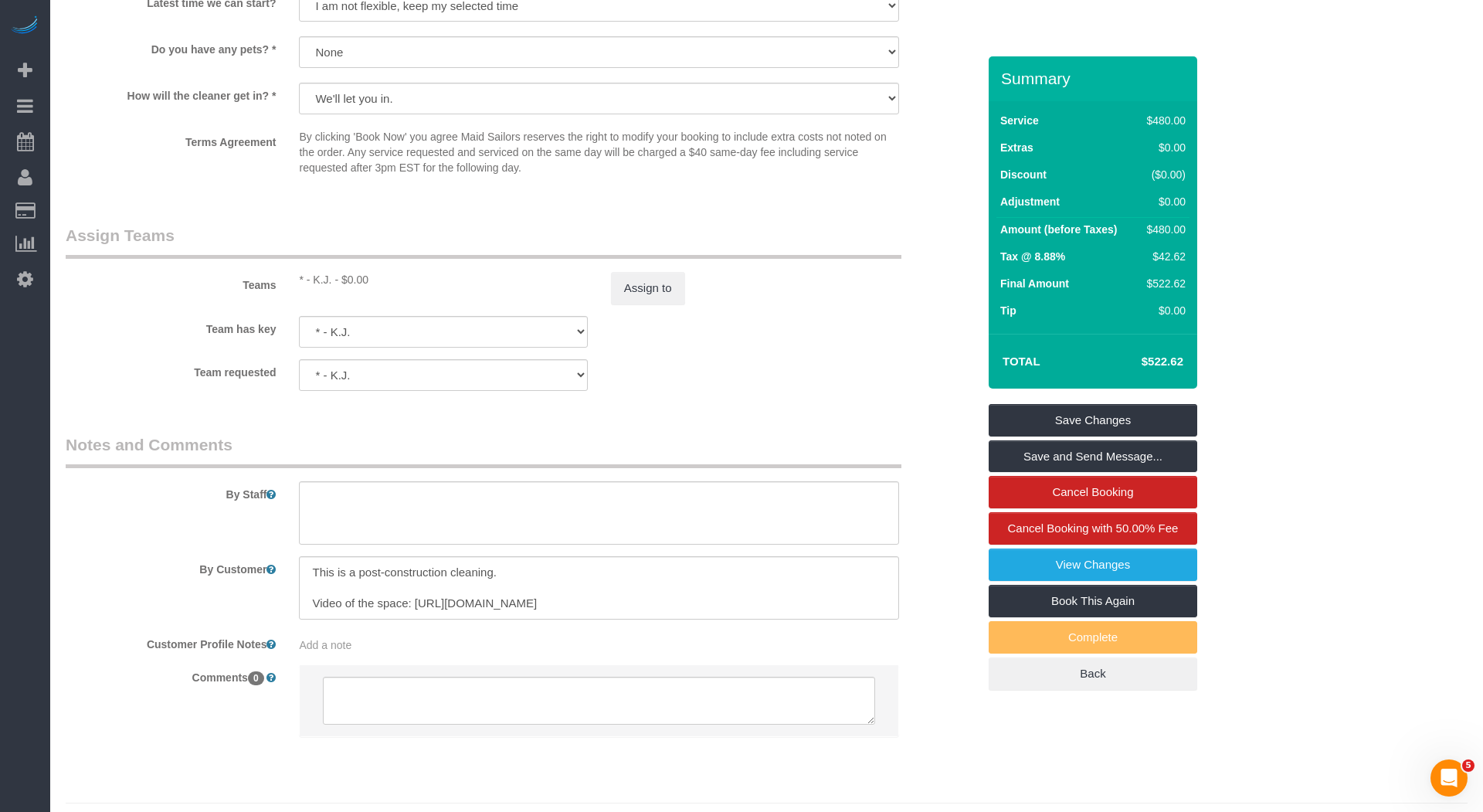
scroll to position [1572, 0]
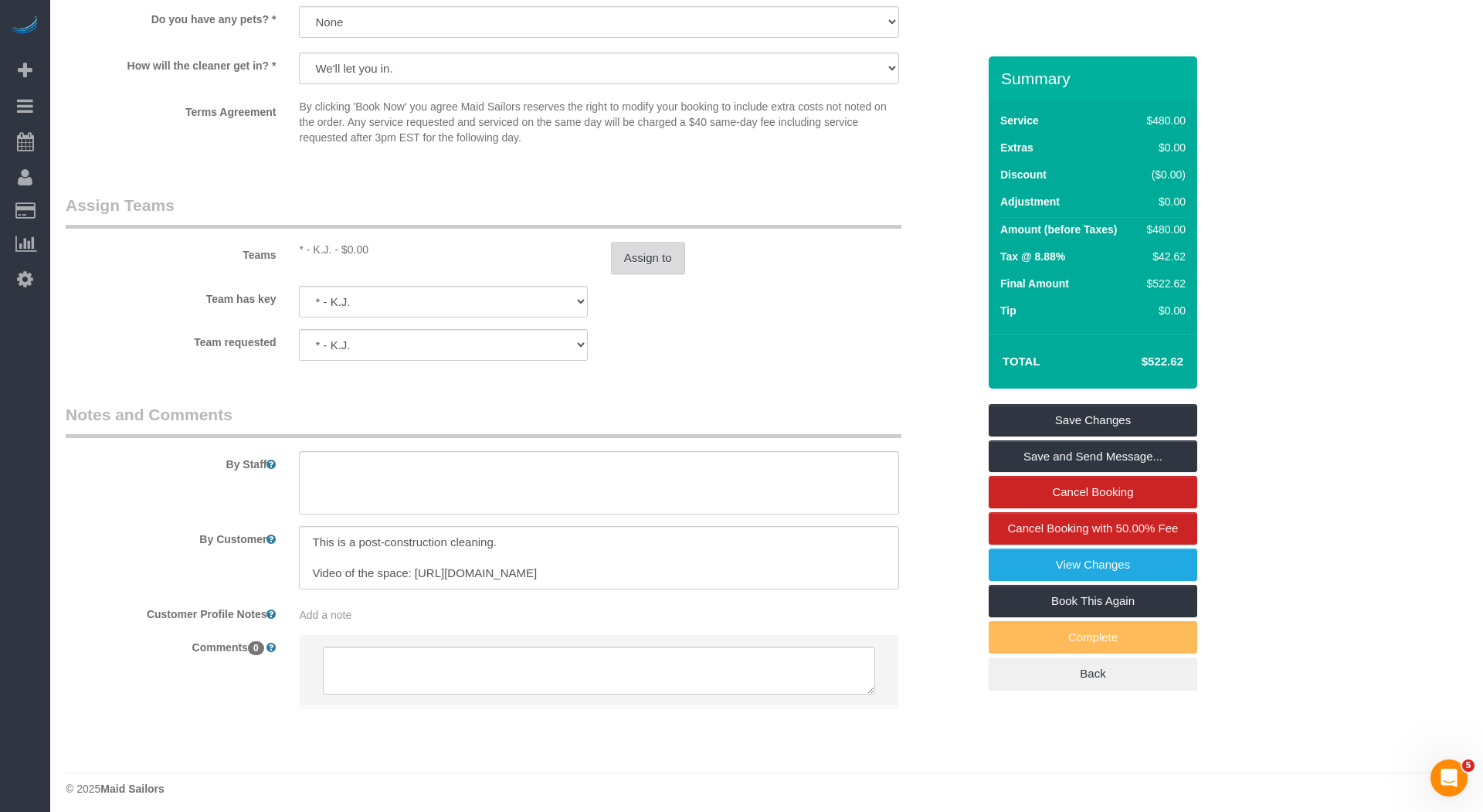
click at [645, 246] on button "Assign to" at bounding box center [648, 258] width 74 height 33
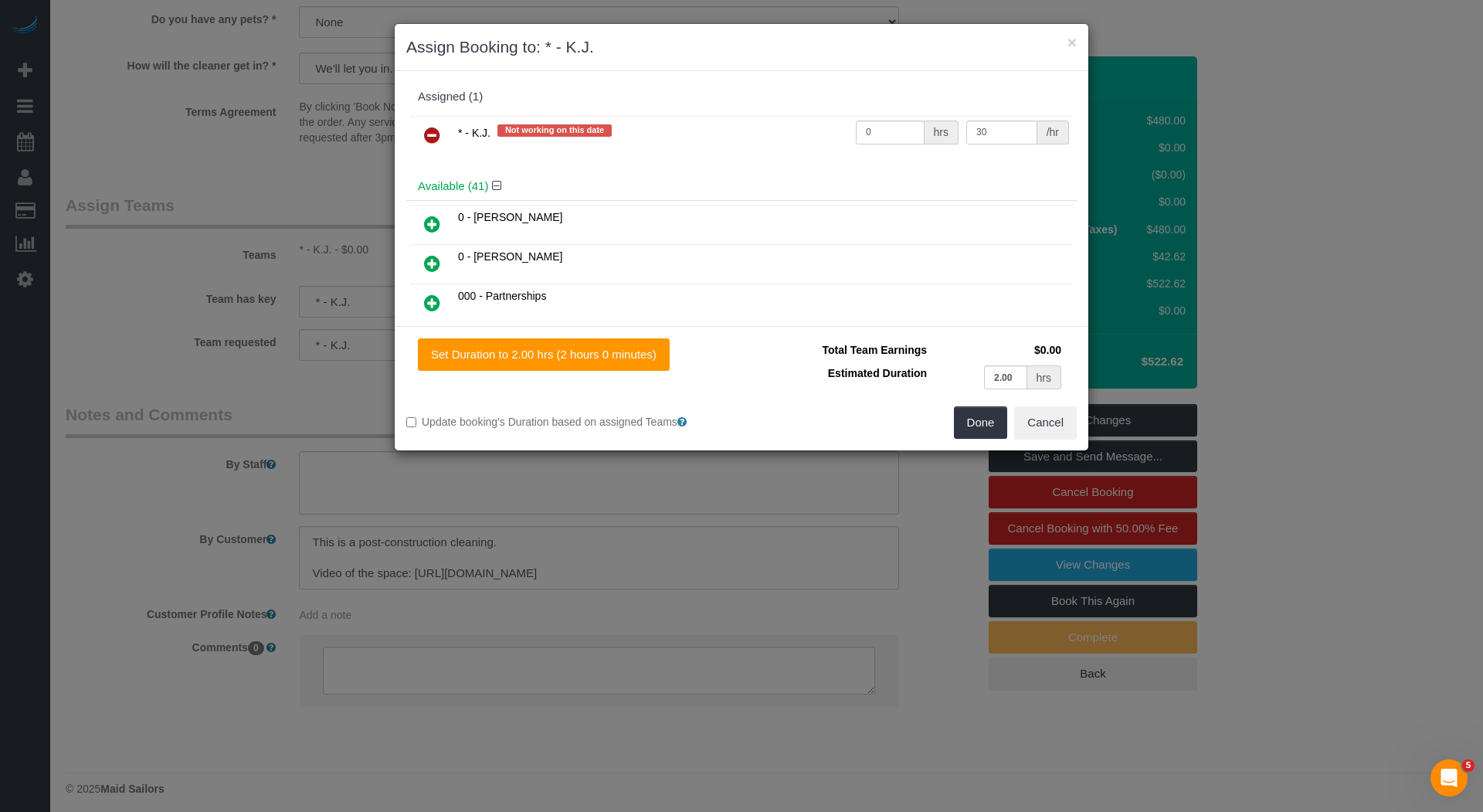
click at [886, 116] on td "0 hrs" at bounding box center [907, 136] width 111 height 39
click at [886, 132] on input "0" at bounding box center [890, 132] width 69 height 24
type input "8"
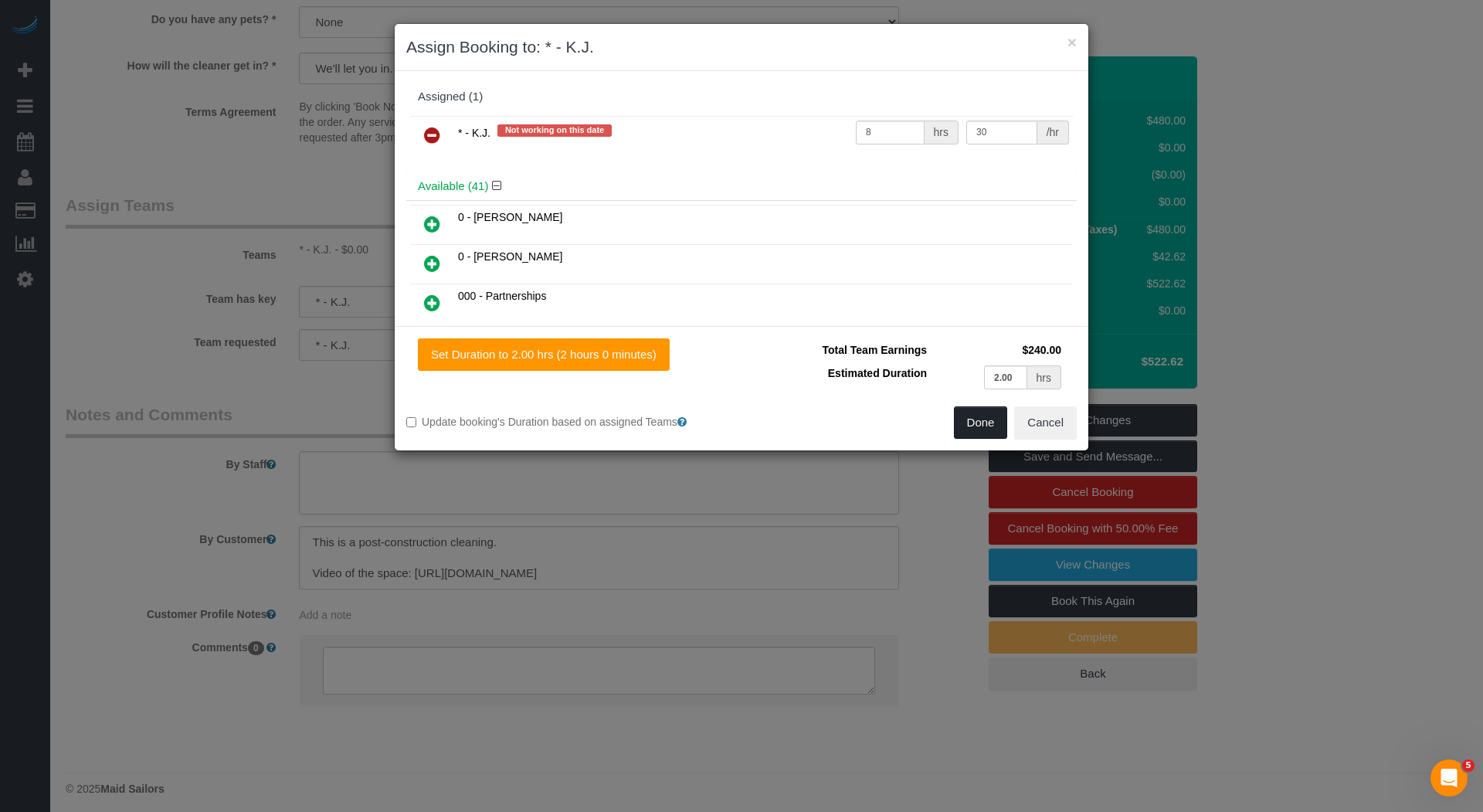
click at [975, 415] on button "Done" at bounding box center [981, 422] width 54 height 33
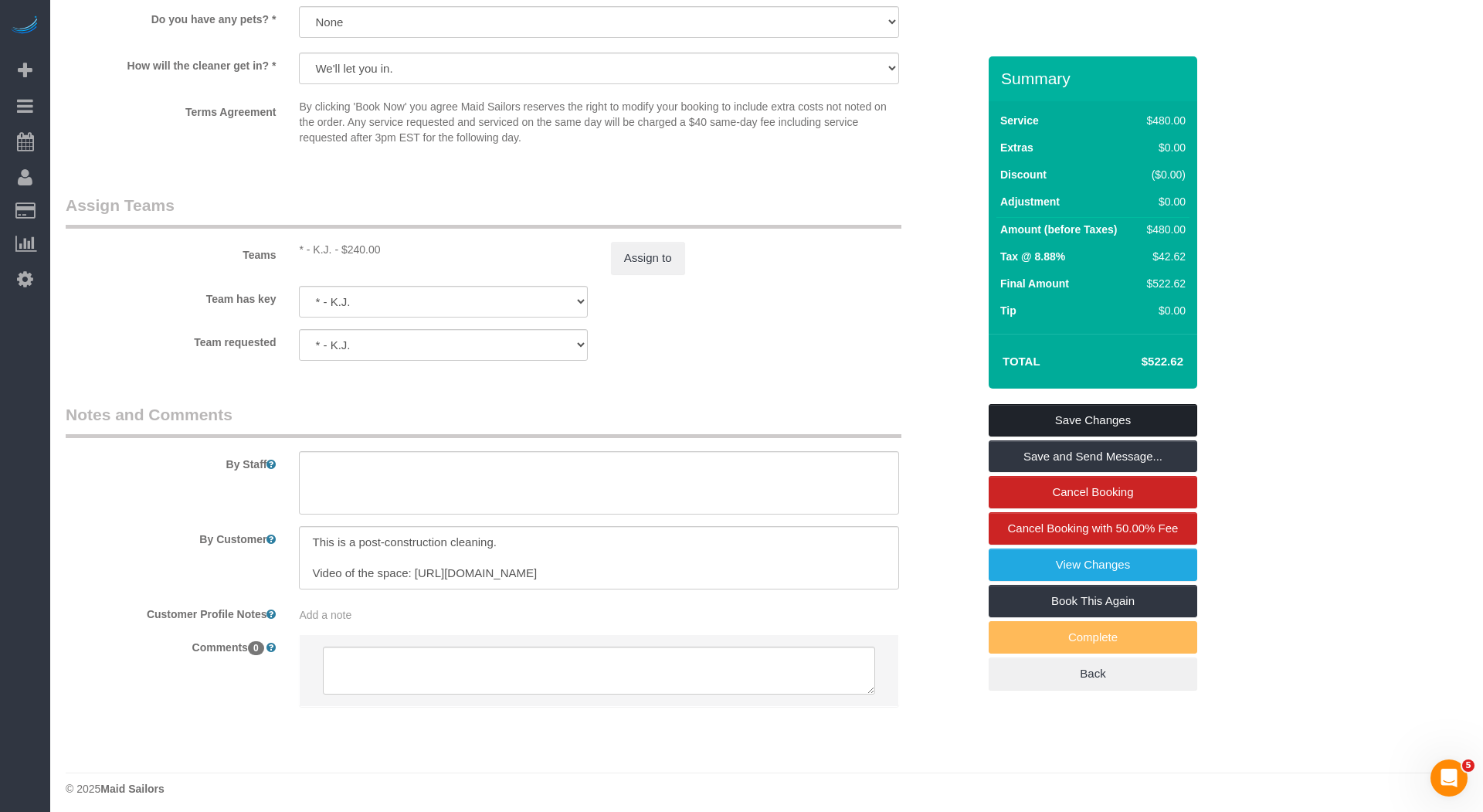
click at [1061, 413] on link "Save Changes" at bounding box center [1093, 421] width 209 height 33
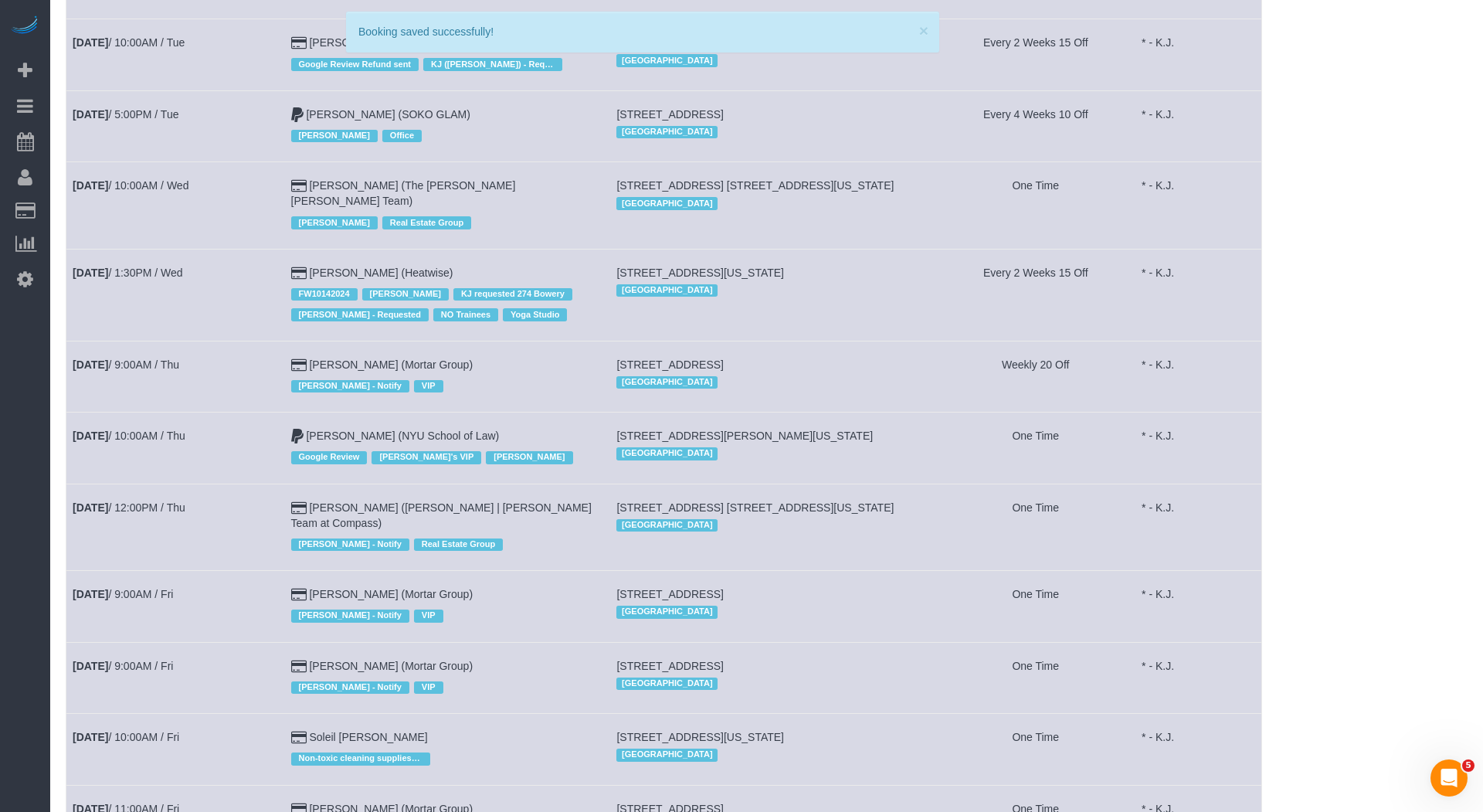
scroll to position [854, 0]
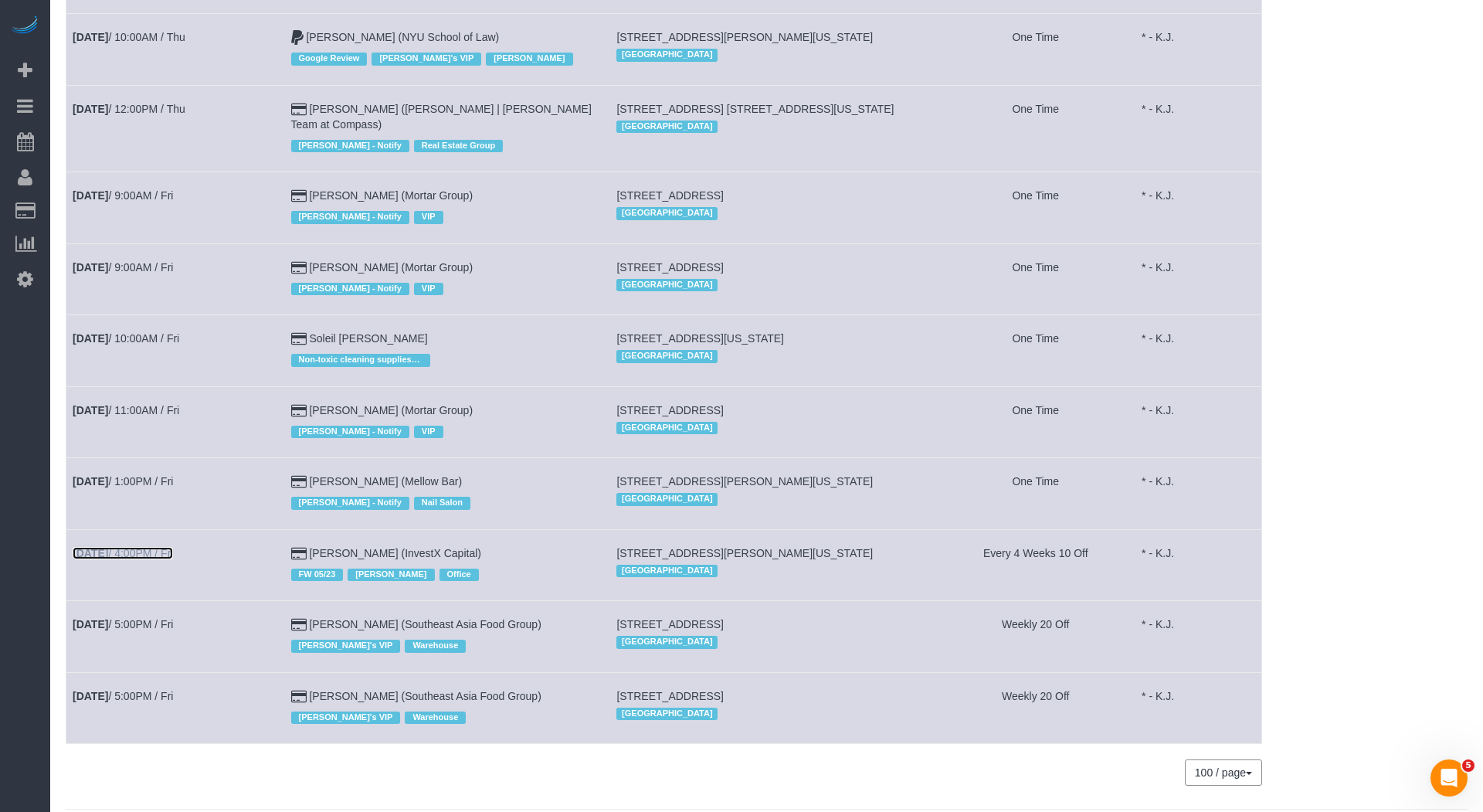
click at [161, 547] on link "Sep 12th / 4:00PM / Fri" at bounding box center [123, 553] width 100 height 12
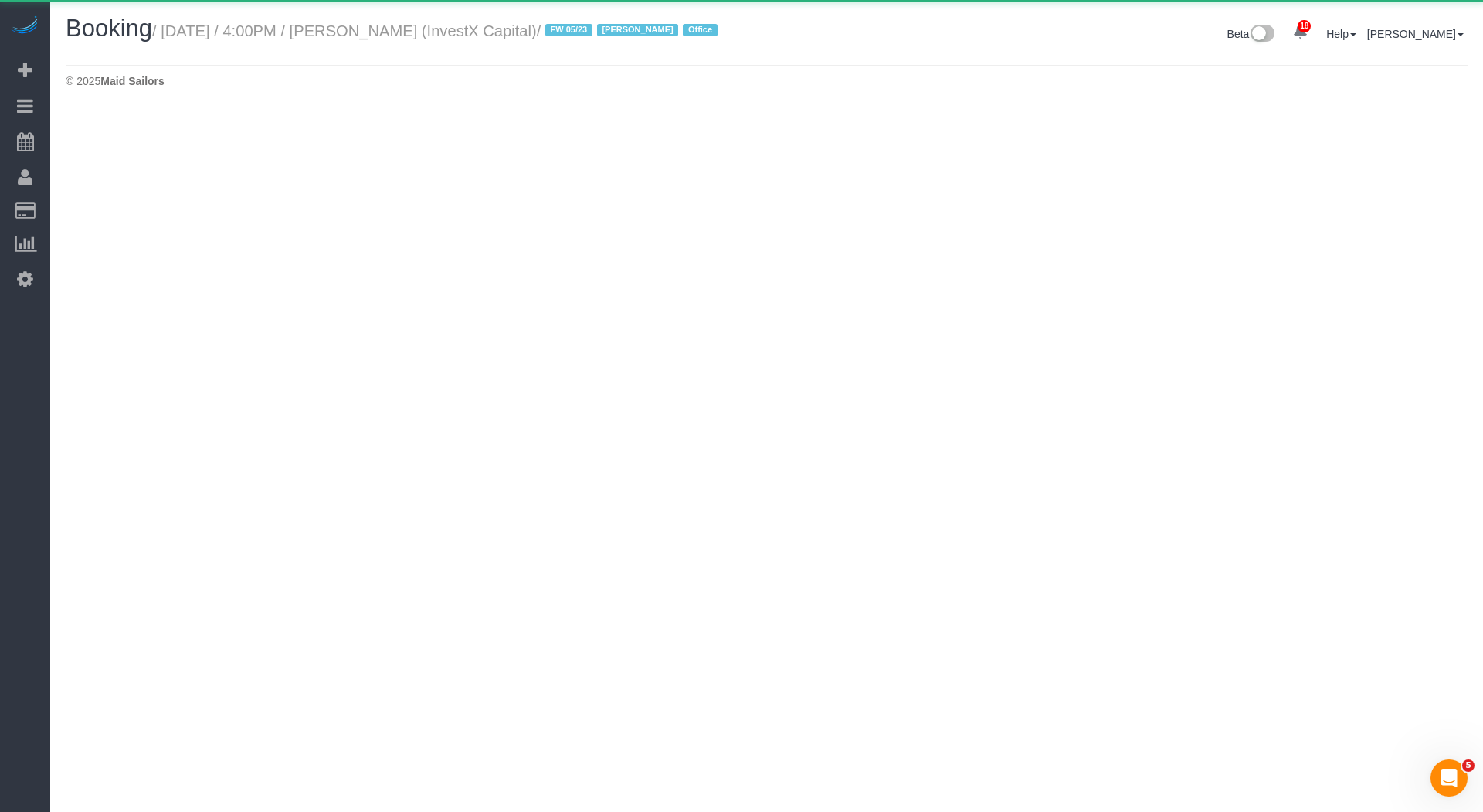
select select "NY"
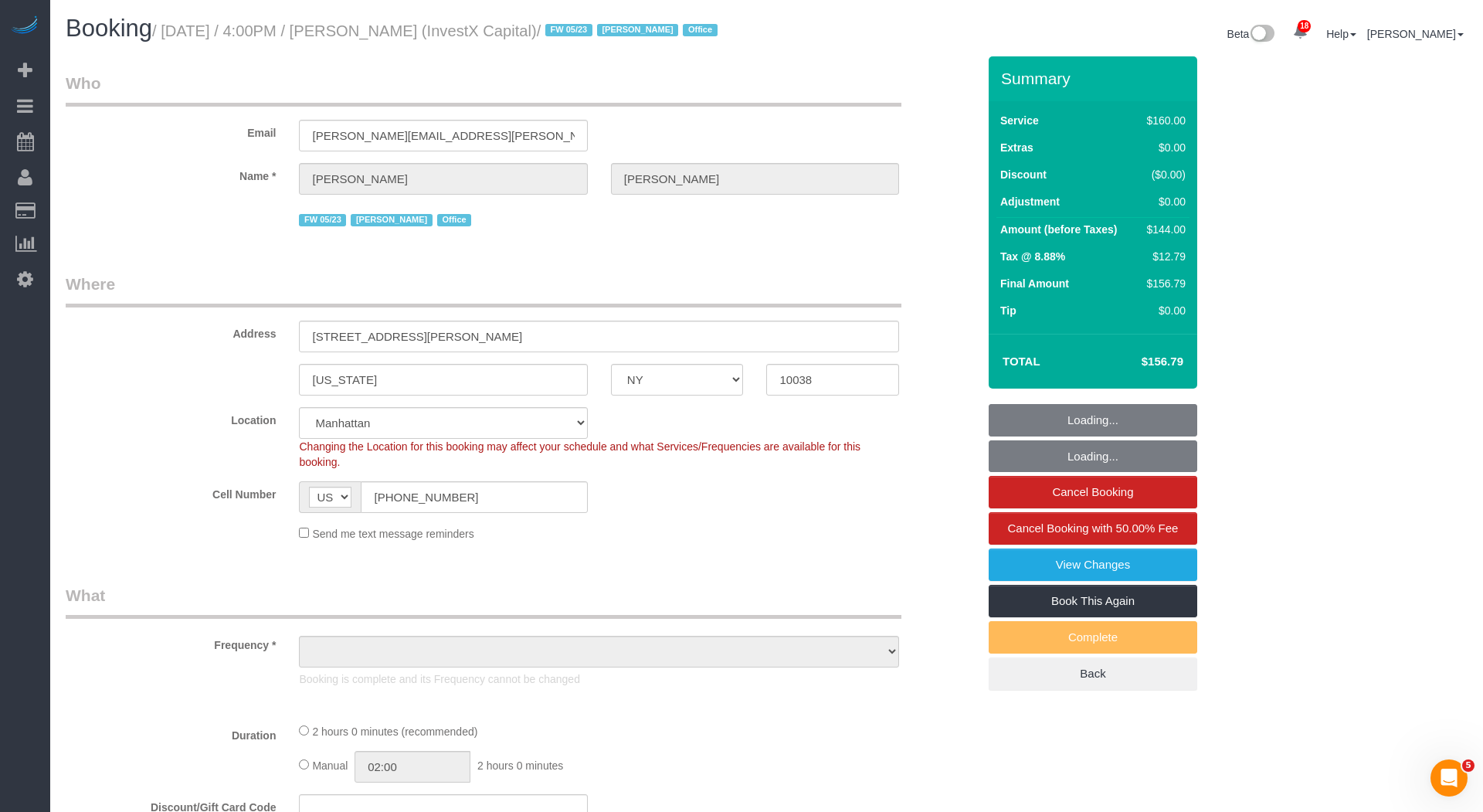
select select "object:4862"
select select "string:stripe-pm_1QxCgy4VGloSiKo7ihC5Ikzs"
select select "number:59"
select select "number:76"
select select "number:15"
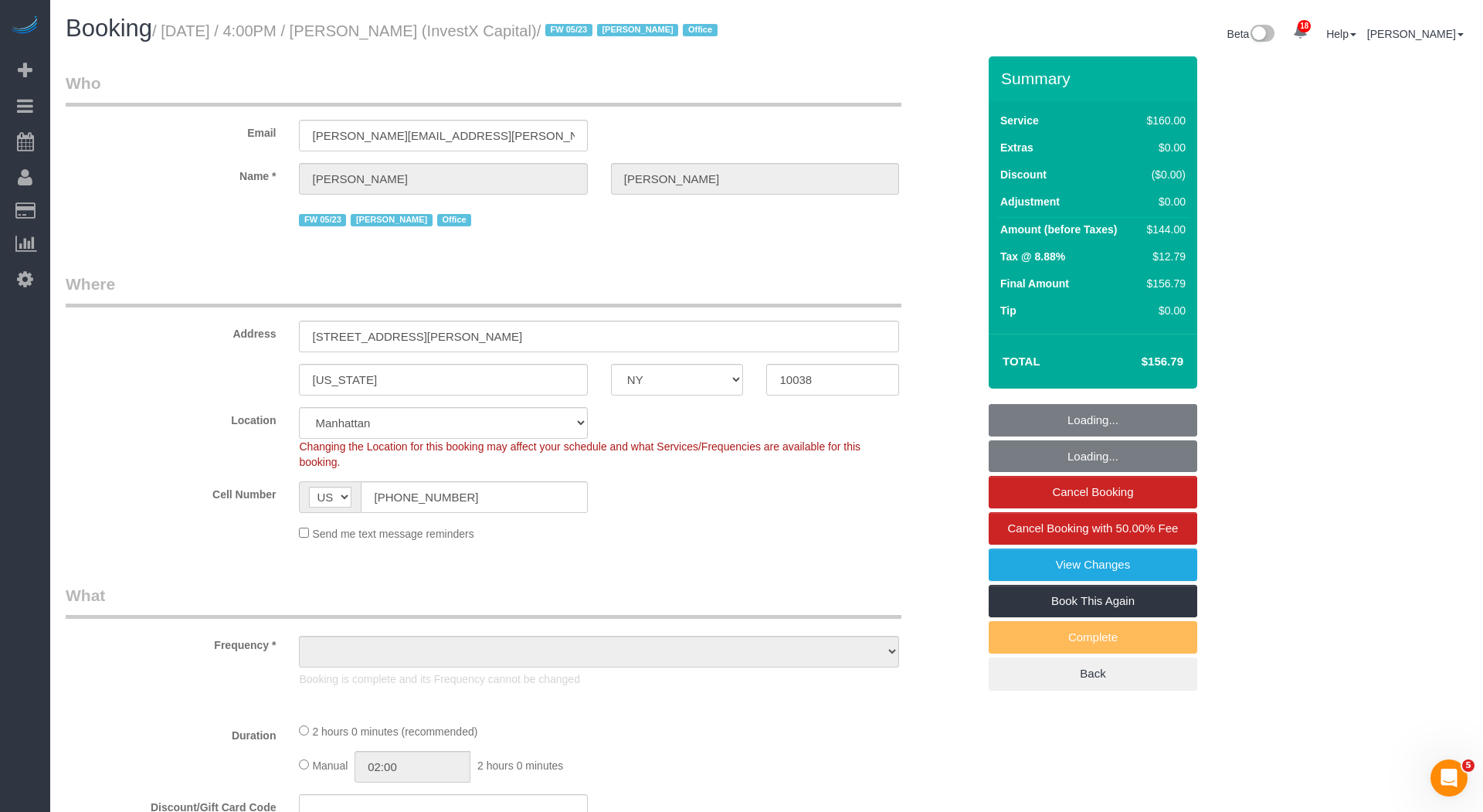
select select "number:7"
select select "spot17"
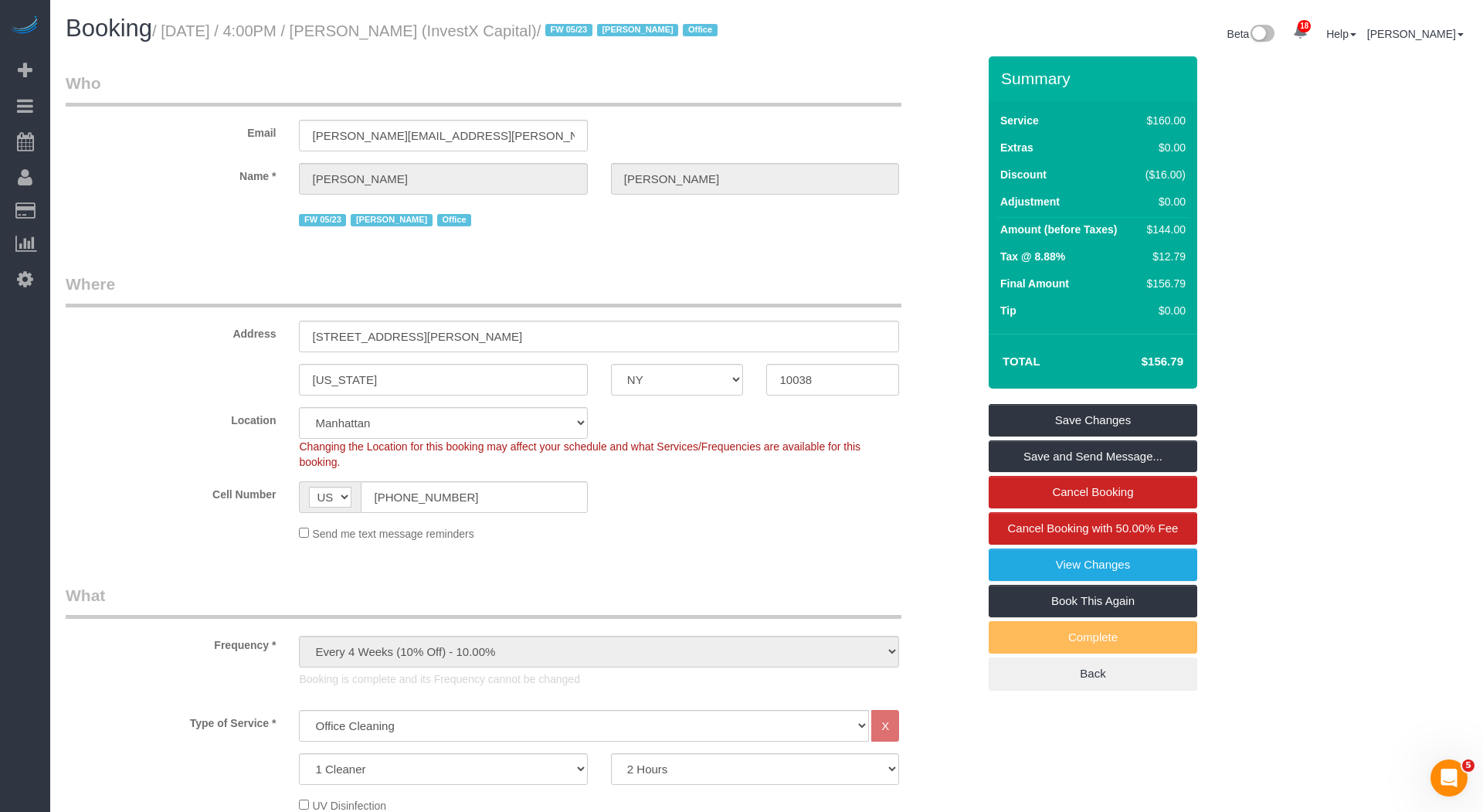
click at [437, 29] on small "/ September 12, 2025 / 4:00PM / Dan Sanders (InvestX Capital) / FW 05/23 Jacky …" at bounding box center [437, 31] width 570 height 17
click at [438, 29] on small "/ September 12, 2025 / 4:00PM / Dan Sanders (InvestX Capital) / FW 05/23 Jacky …" at bounding box center [437, 31] width 570 height 17
copy small "[PERSON_NAME]"
drag, startPoint x: 397, startPoint y: 36, endPoint x: 491, endPoint y: 34, distance: 94.0
click at [491, 34] on small "/ September 12, 2025 / 4:00PM / Dan Sanders (InvestX Capital) / FW 05/23 Jacky …" at bounding box center [437, 31] width 570 height 17
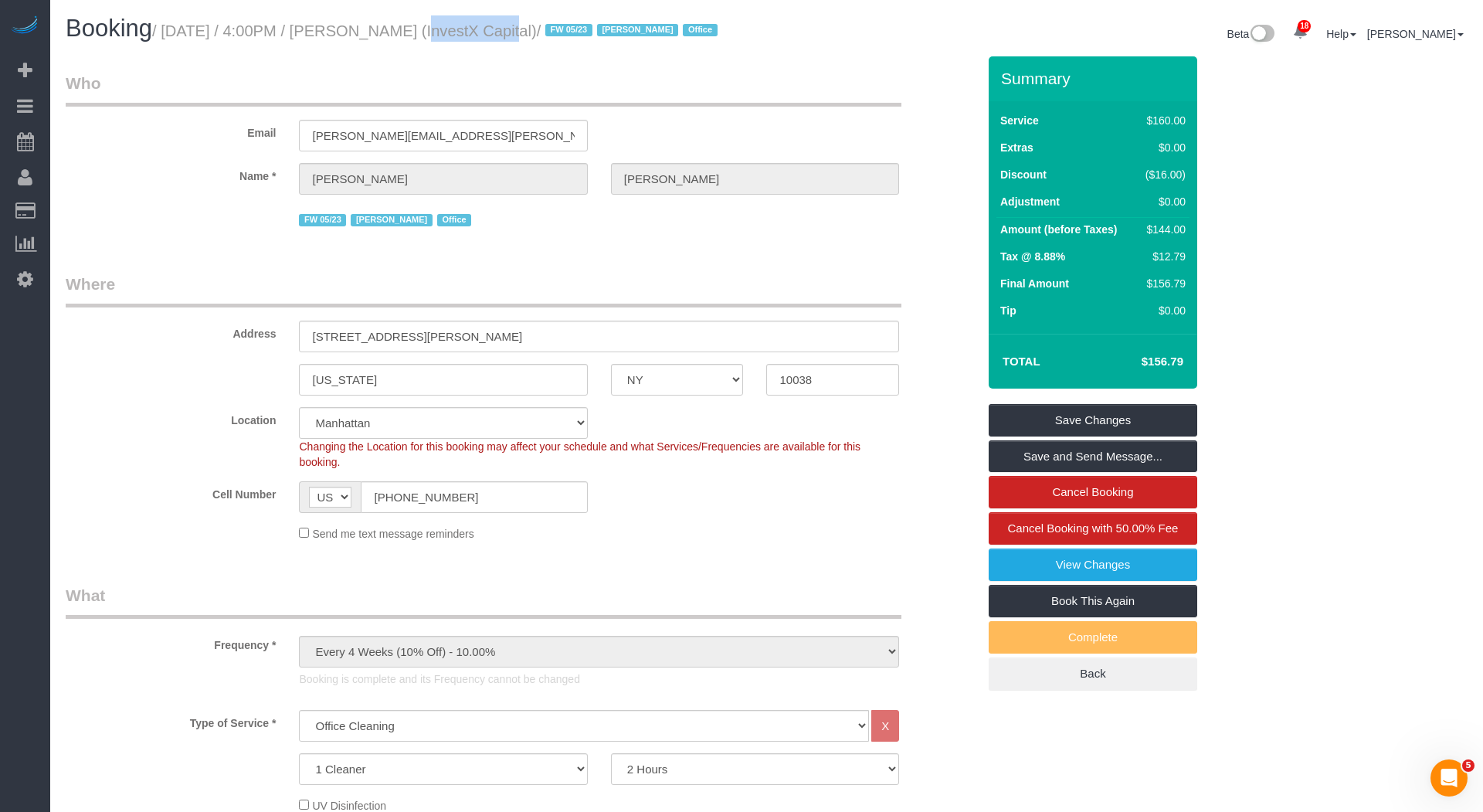
copy small "Dan Sanders"
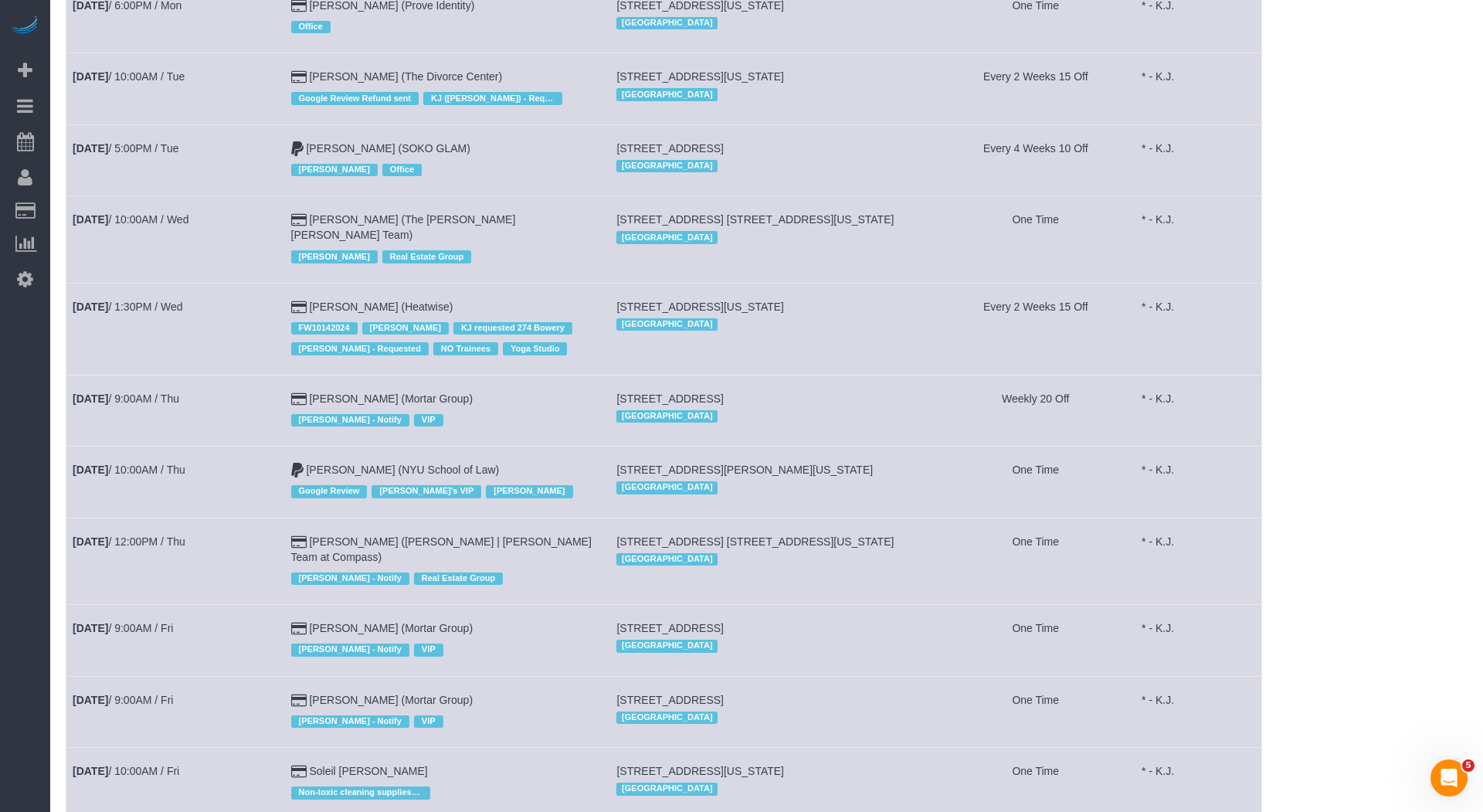
scroll to position [854, 0]
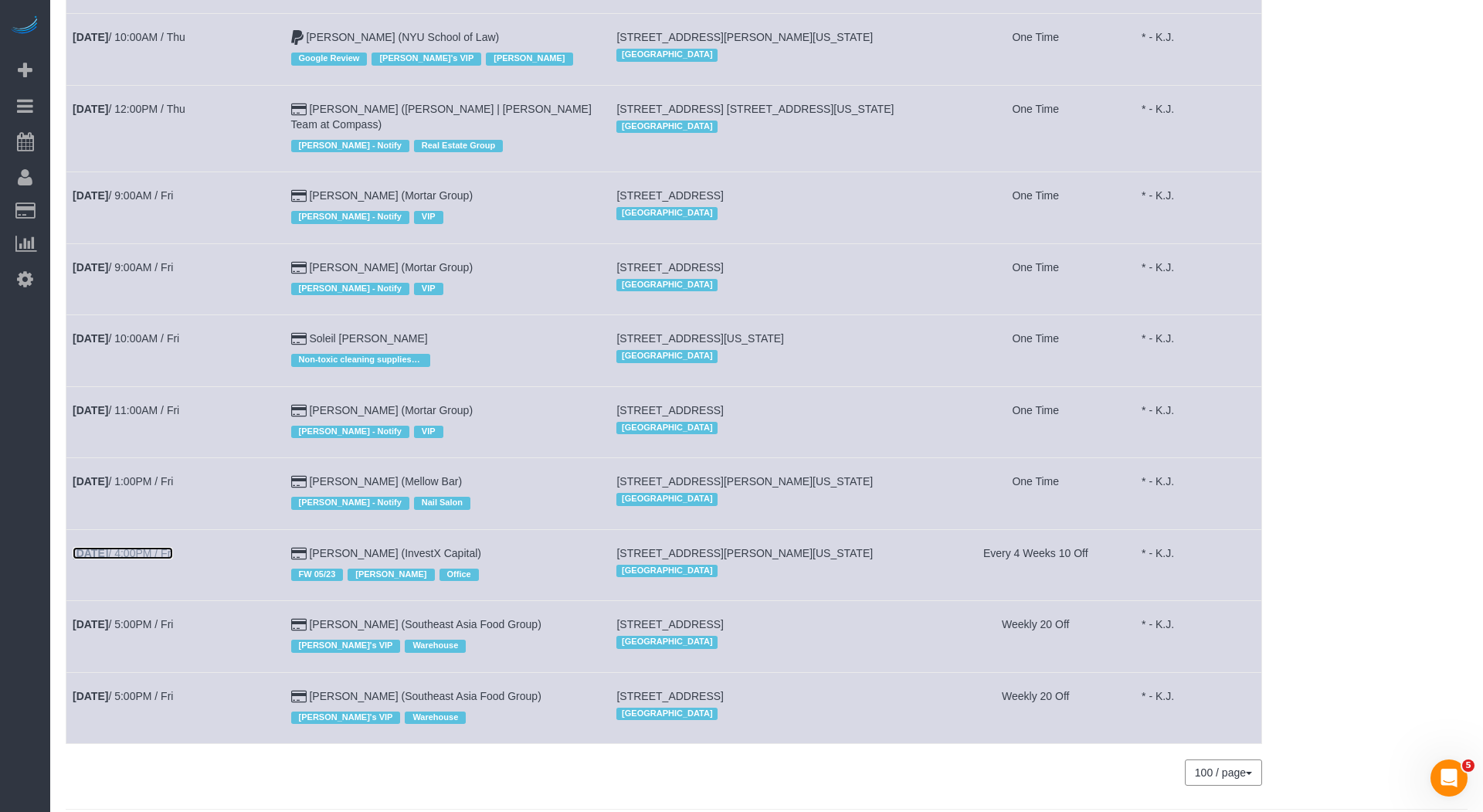
click at [143, 547] on link "Sep 12th / 4:00PM / Fri" at bounding box center [123, 553] width 100 height 12
click at [441, 547] on link "[PERSON_NAME] (InvestX Capital)" at bounding box center [395, 553] width 173 height 12
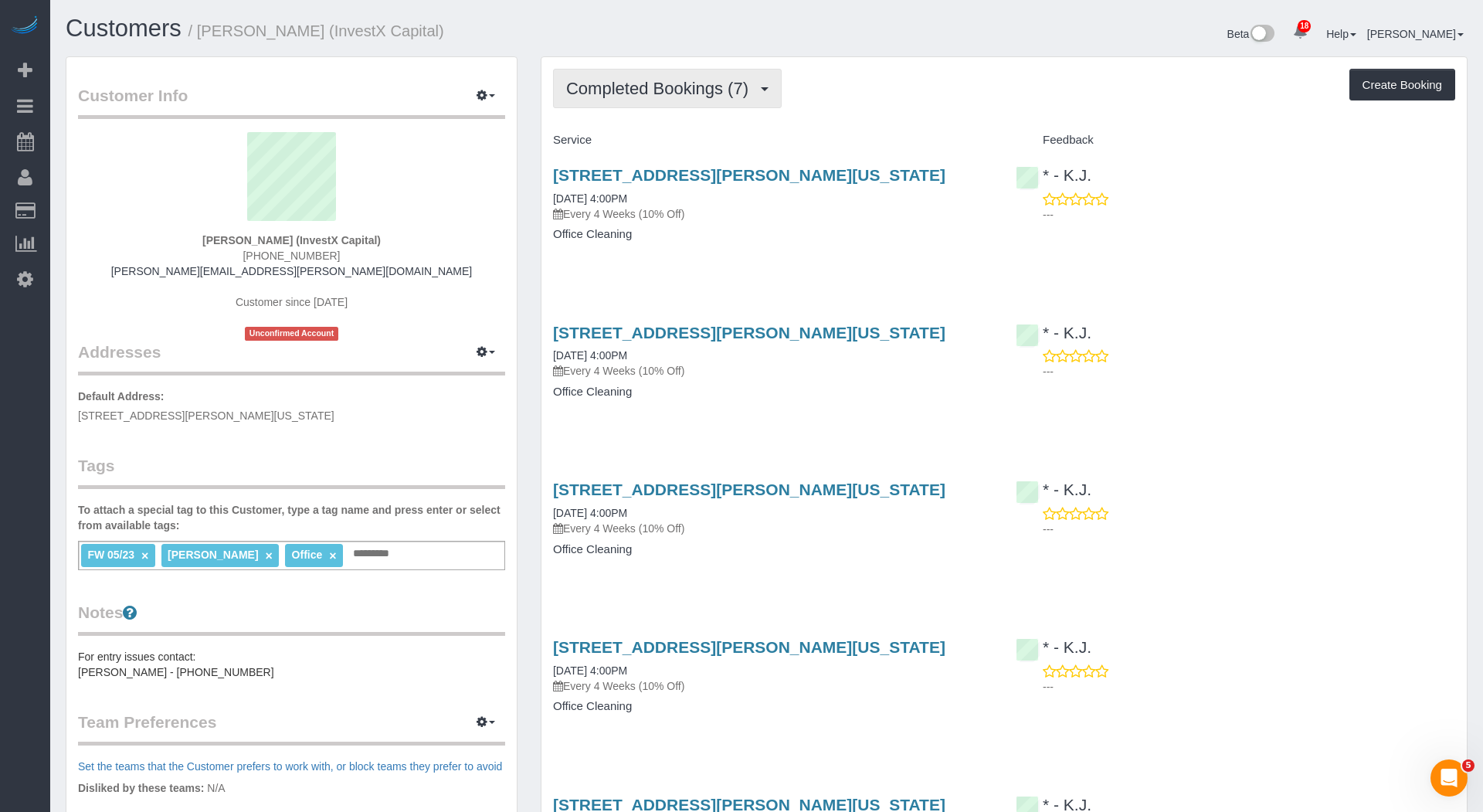
click at [690, 100] on button "Completed Bookings (7)" at bounding box center [667, 88] width 228 height 39
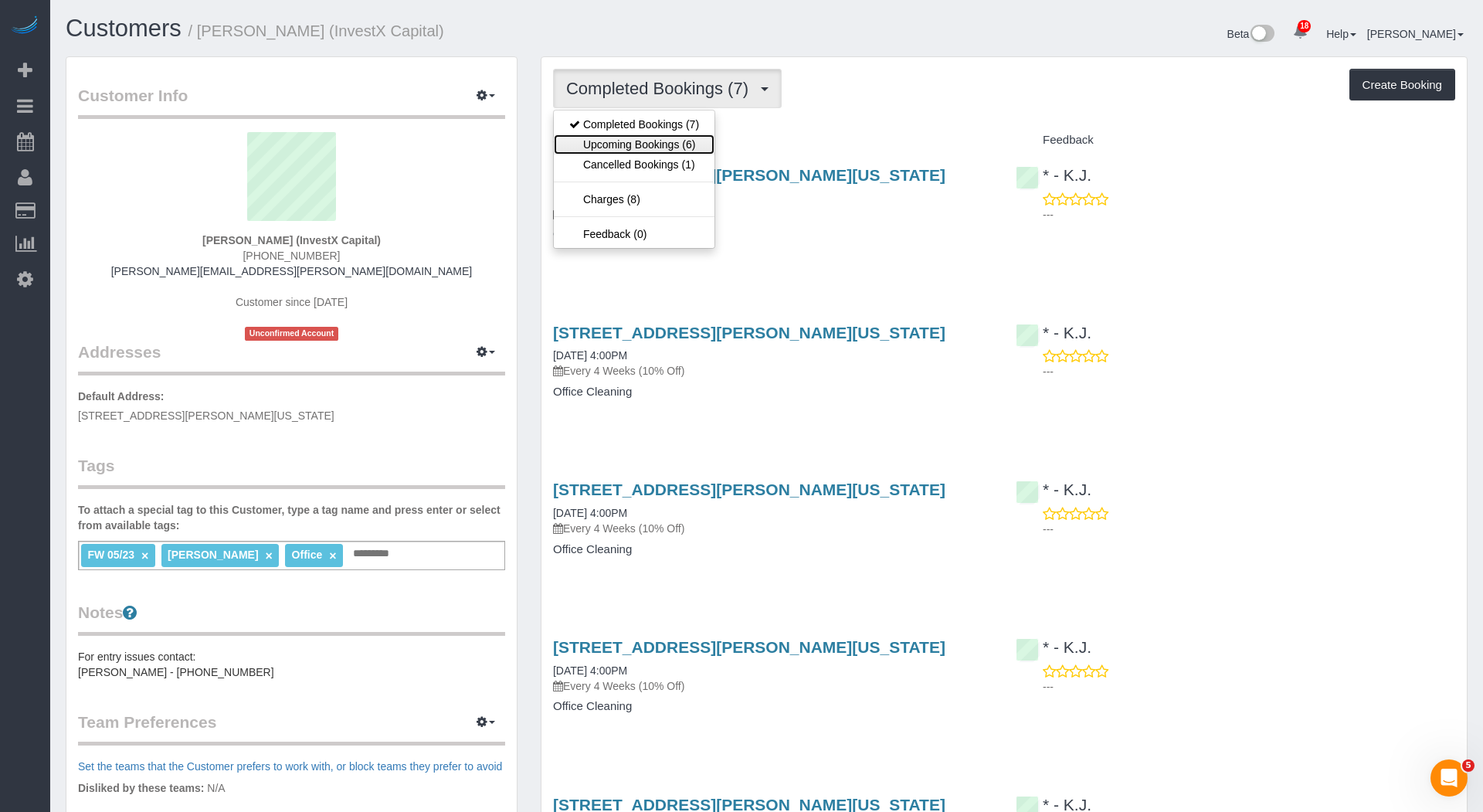
click at [659, 148] on link "Upcoming Bookings (6)" at bounding box center [634, 144] width 161 height 20
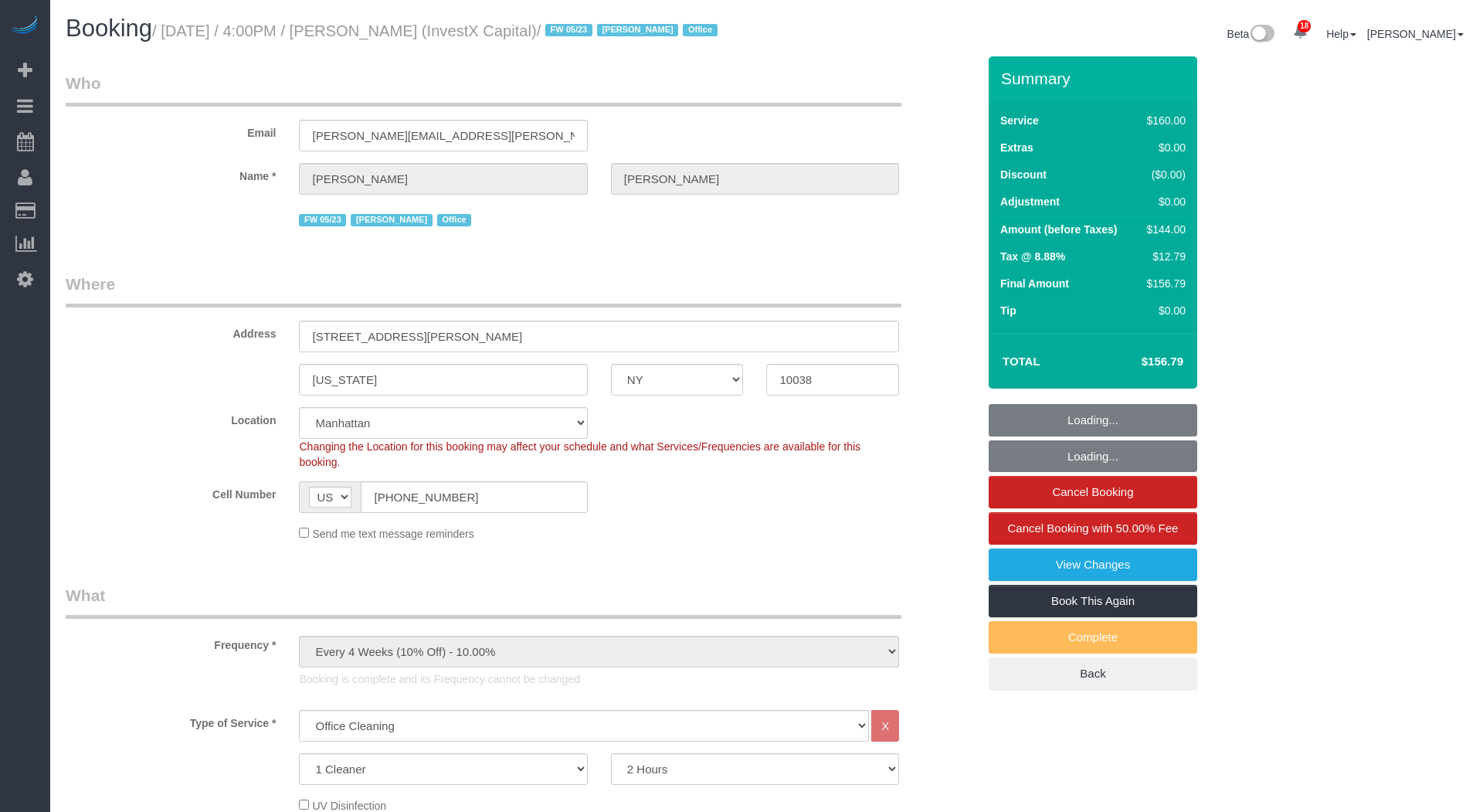
select select "NY"
select select "spot1"
select select "number:59"
select select "number:76"
select select "number:15"
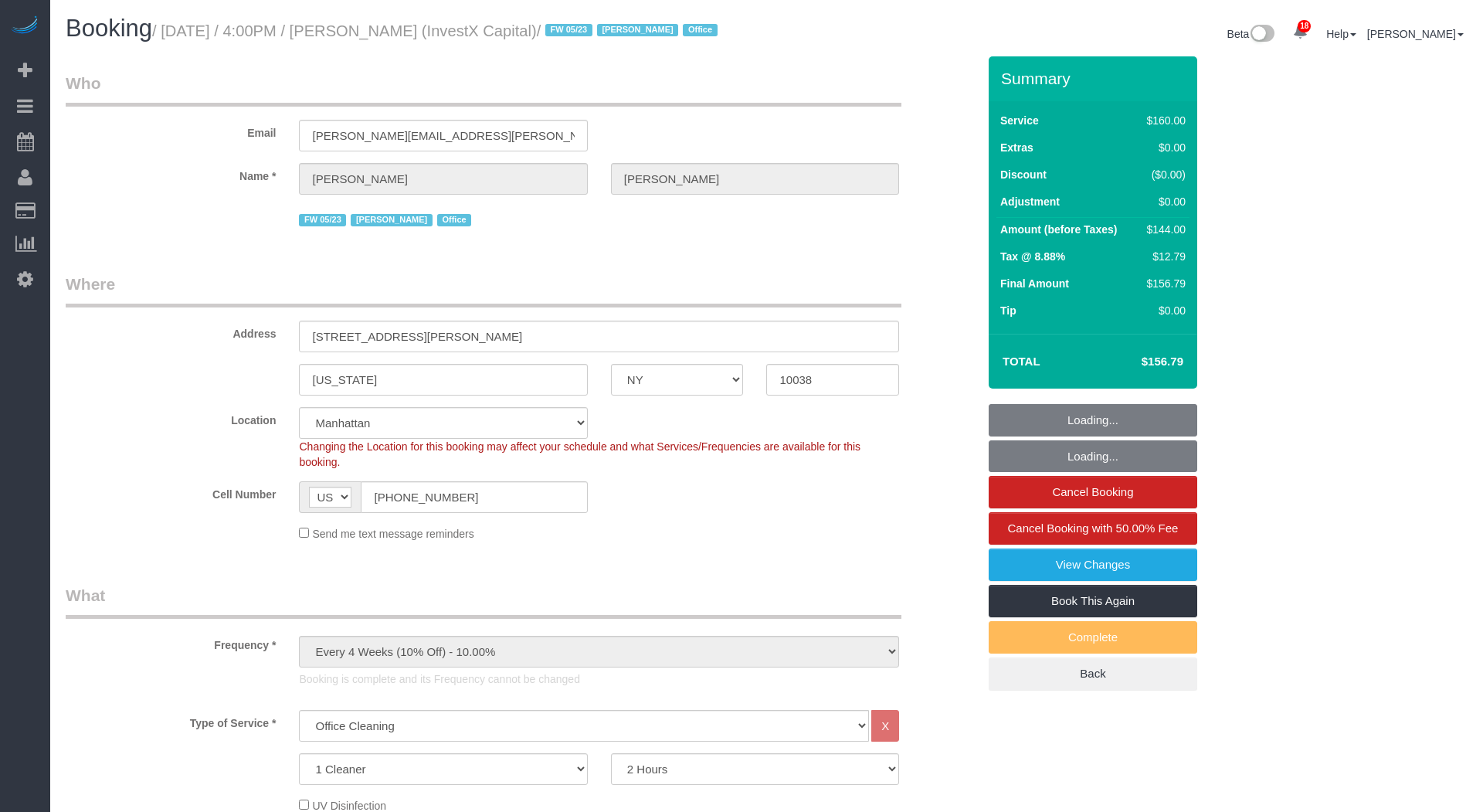
select select "number:7"
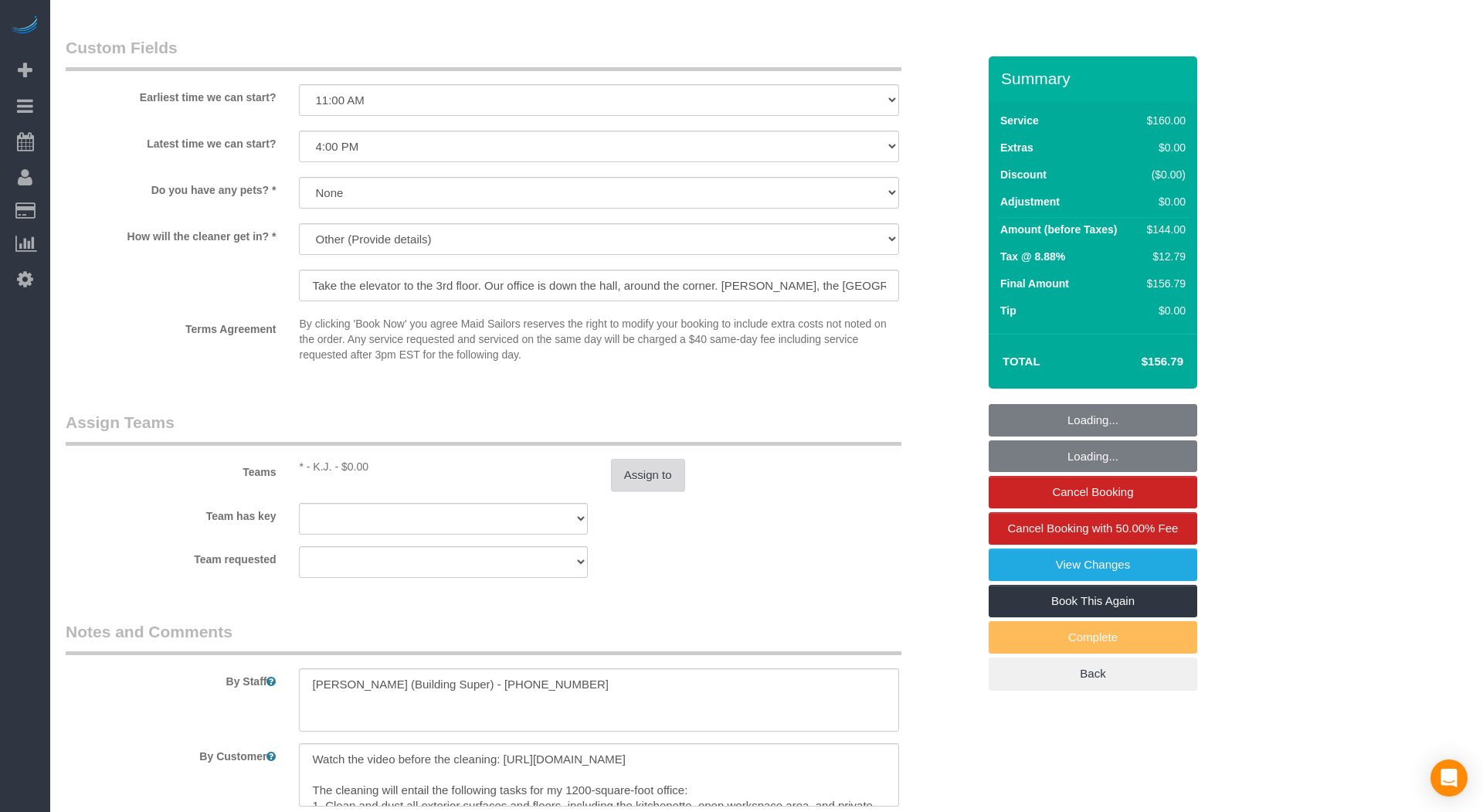
scroll to position [1479, 0]
click at [628, 488] on button "Assign to" at bounding box center [648, 475] width 74 height 33
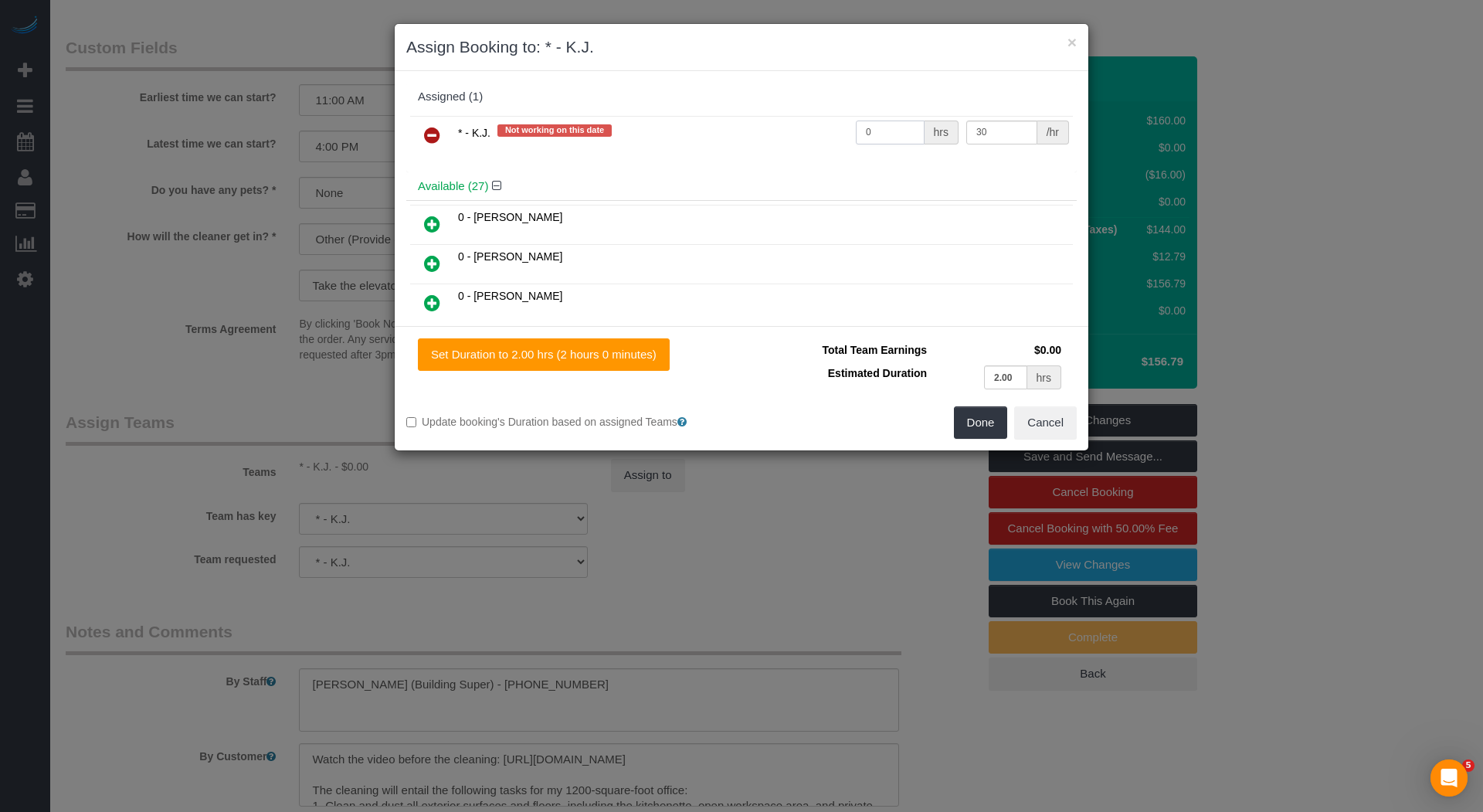
click at [891, 125] on input "0" at bounding box center [890, 132] width 69 height 24
type input "2"
click at [978, 427] on button "Done" at bounding box center [981, 422] width 54 height 33
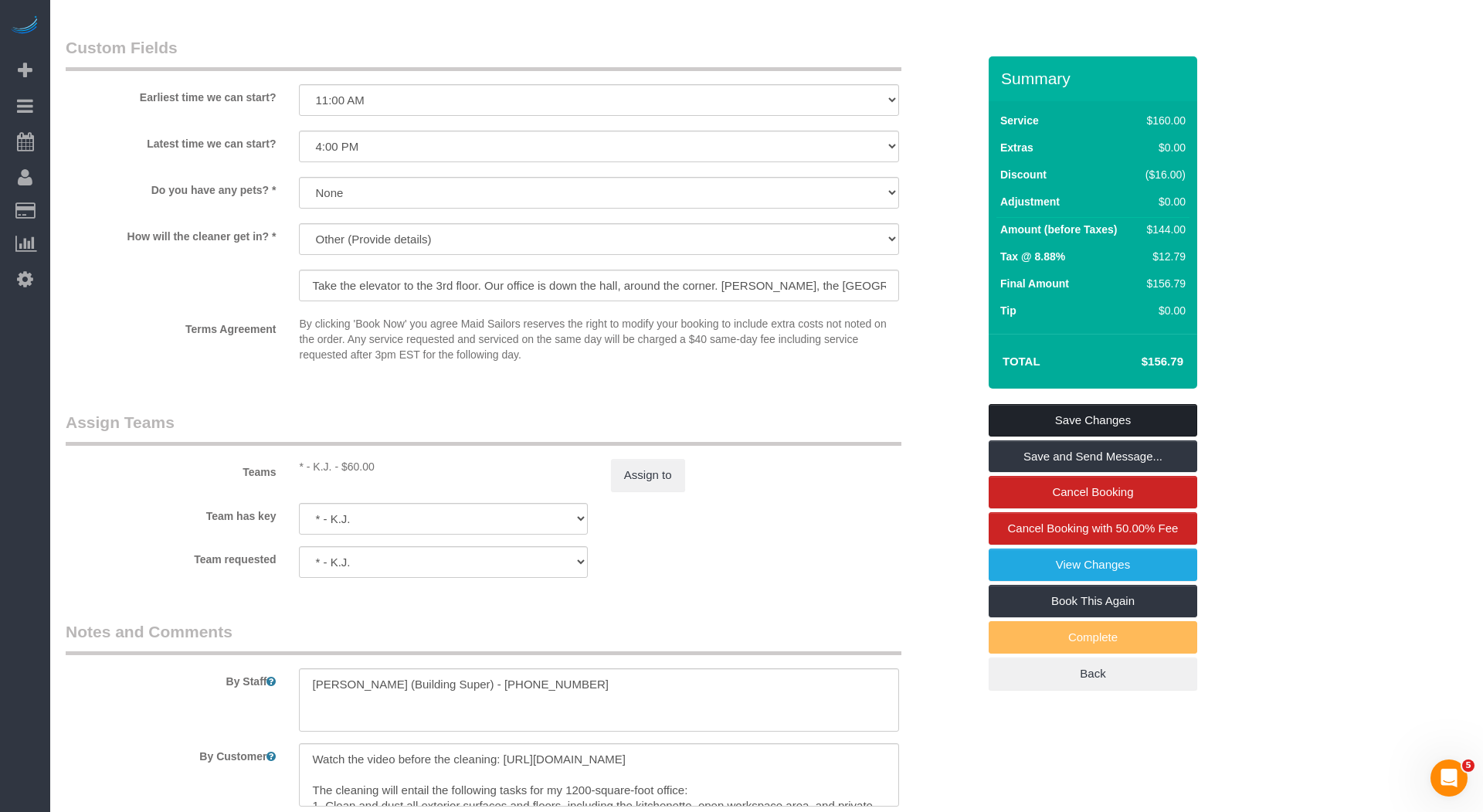
click at [1073, 431] on link "Save Changes" at bounding box center [1093, 421] width 209 height 33
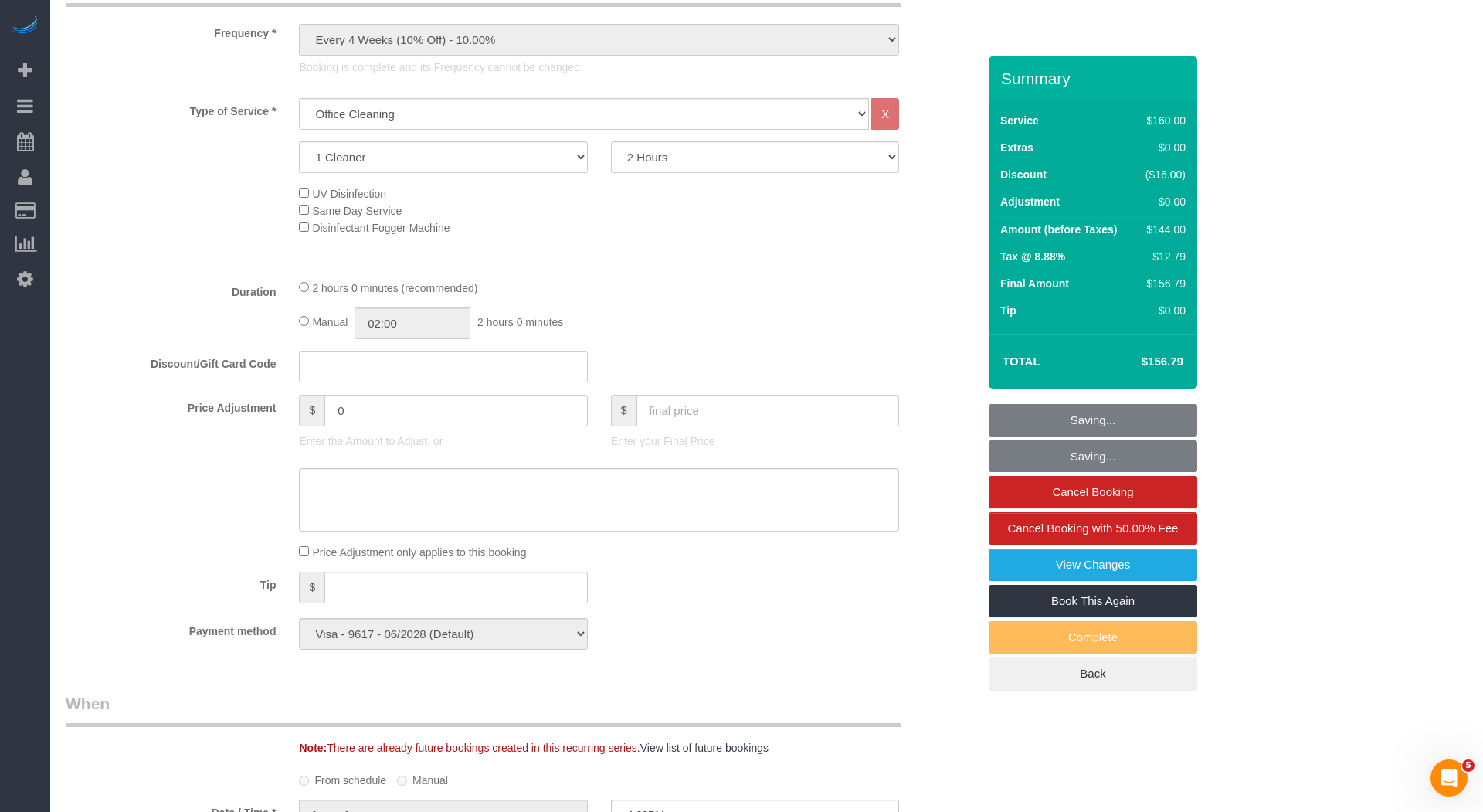
scroll to position [614, 0]
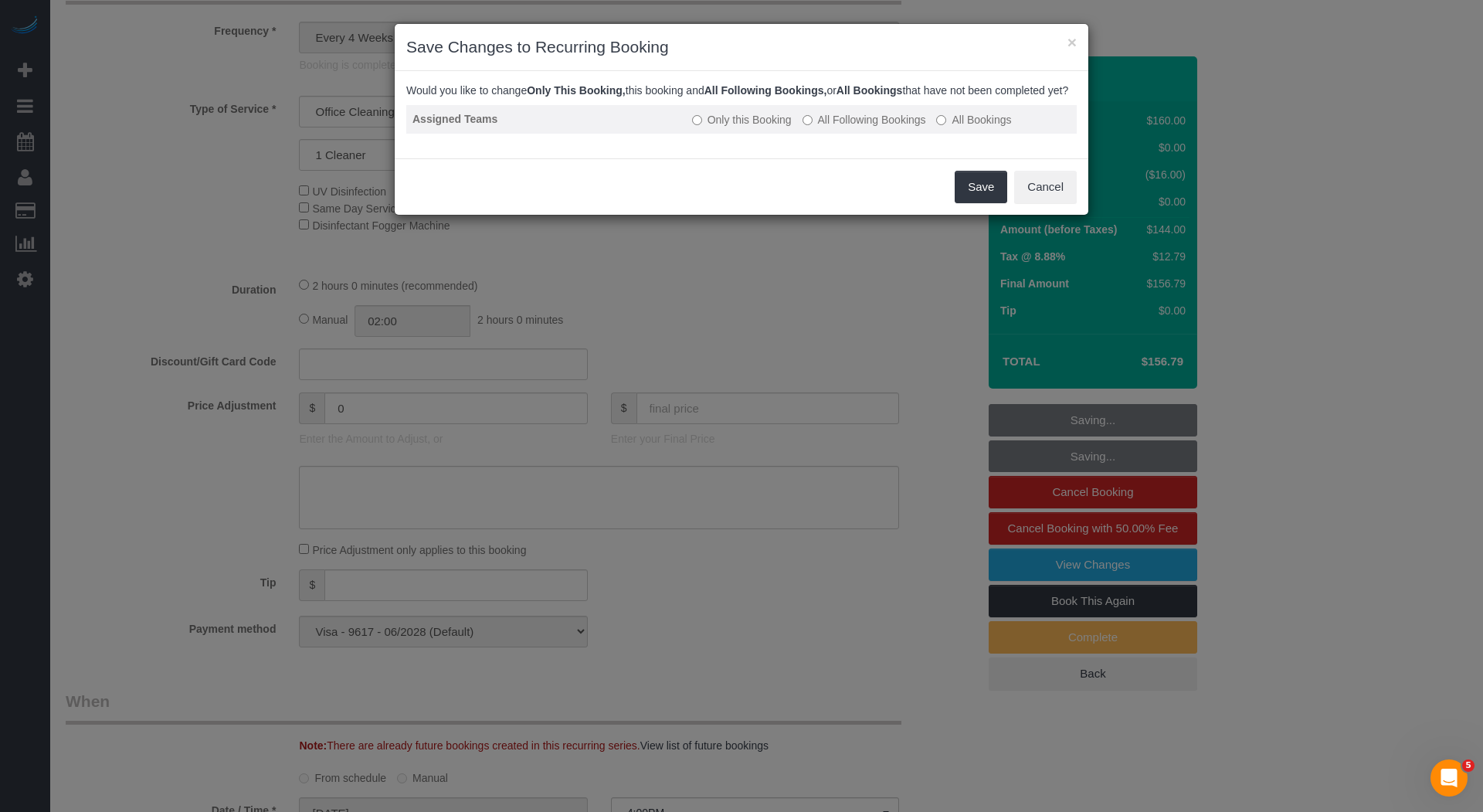
click at [878, 127] on label "All Following Bookings" at bounding box center [865, 119] width 124 height 15
click at [994, 197] on button "Save" at bounding box center [981, 187] width 52 height 33
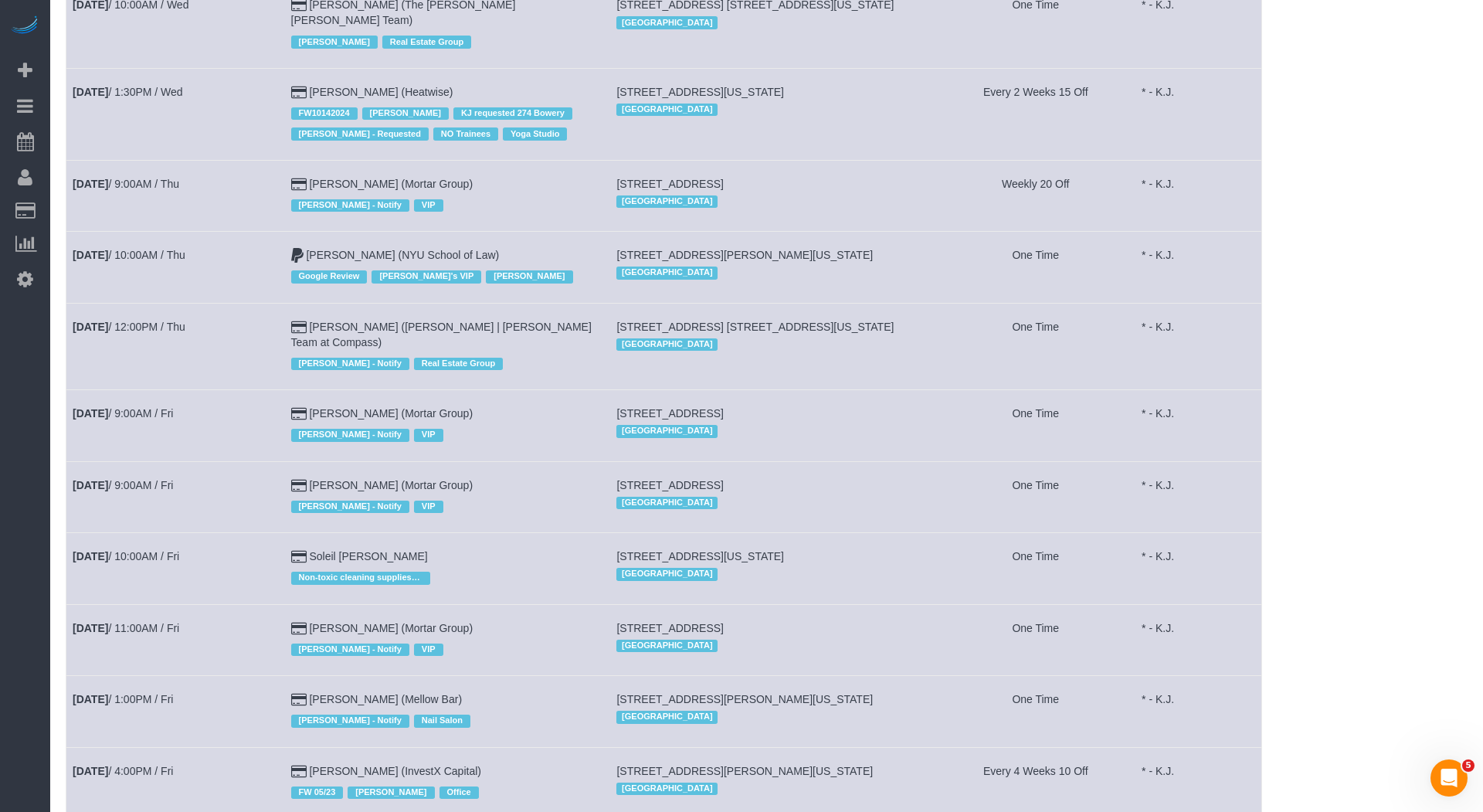
scroll to position [854, 0]
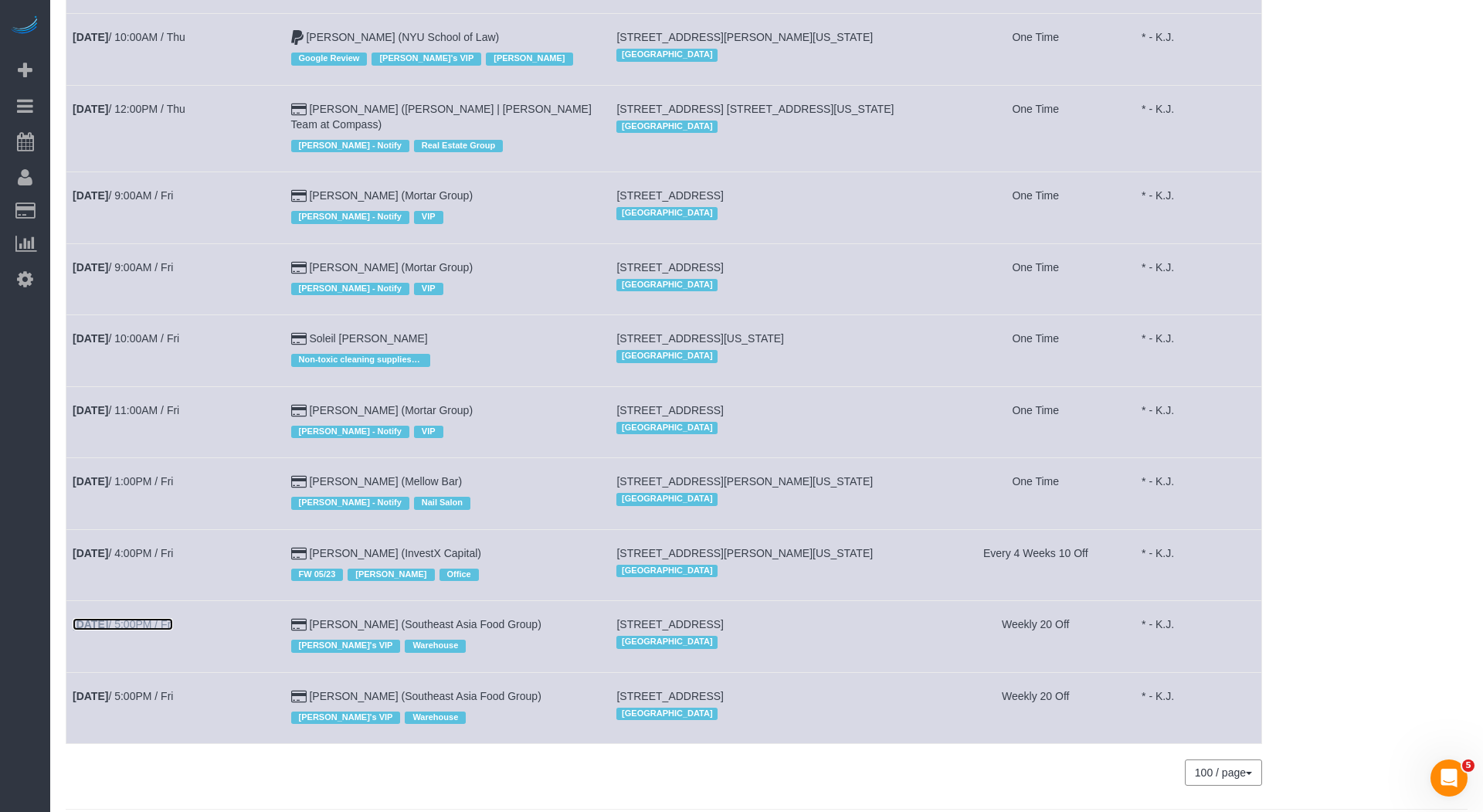
click at [162, 618] on link "[DATE] 5:00PM / Fri" at bounding box center [123, 624] width 100 height 12
click at [149, 672] on td "[DATE] 5:00PM / Fri" at bounding box center [175, 707] width 219 height 71
click at [157, 689] on link "Sep 12th / 5:00PM / Fri" at bounding box center [123, 695] width 100 height 12
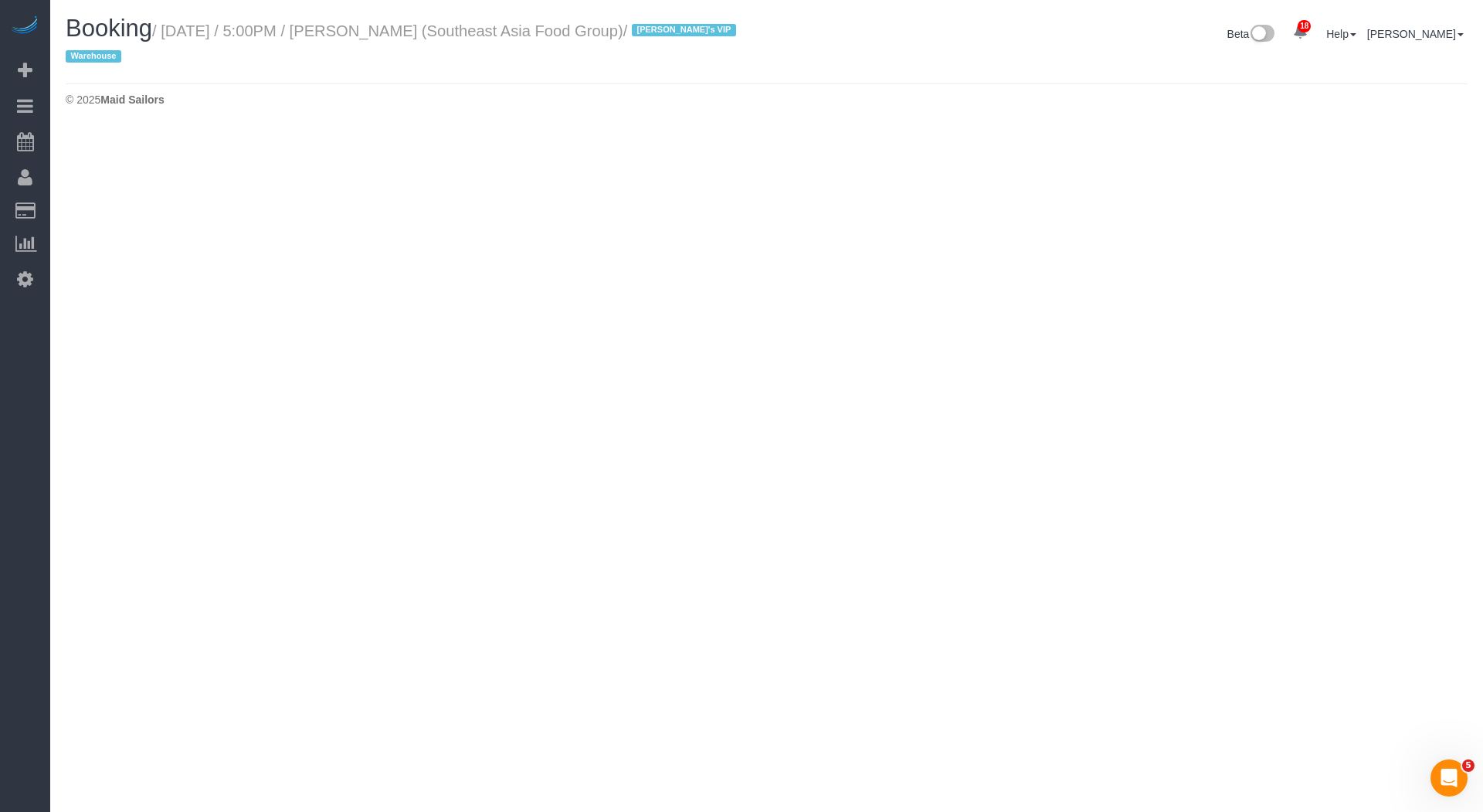
select select "NY"
select select "number:89"
select select "number:90"
select select "number:15"
select select "number:5"
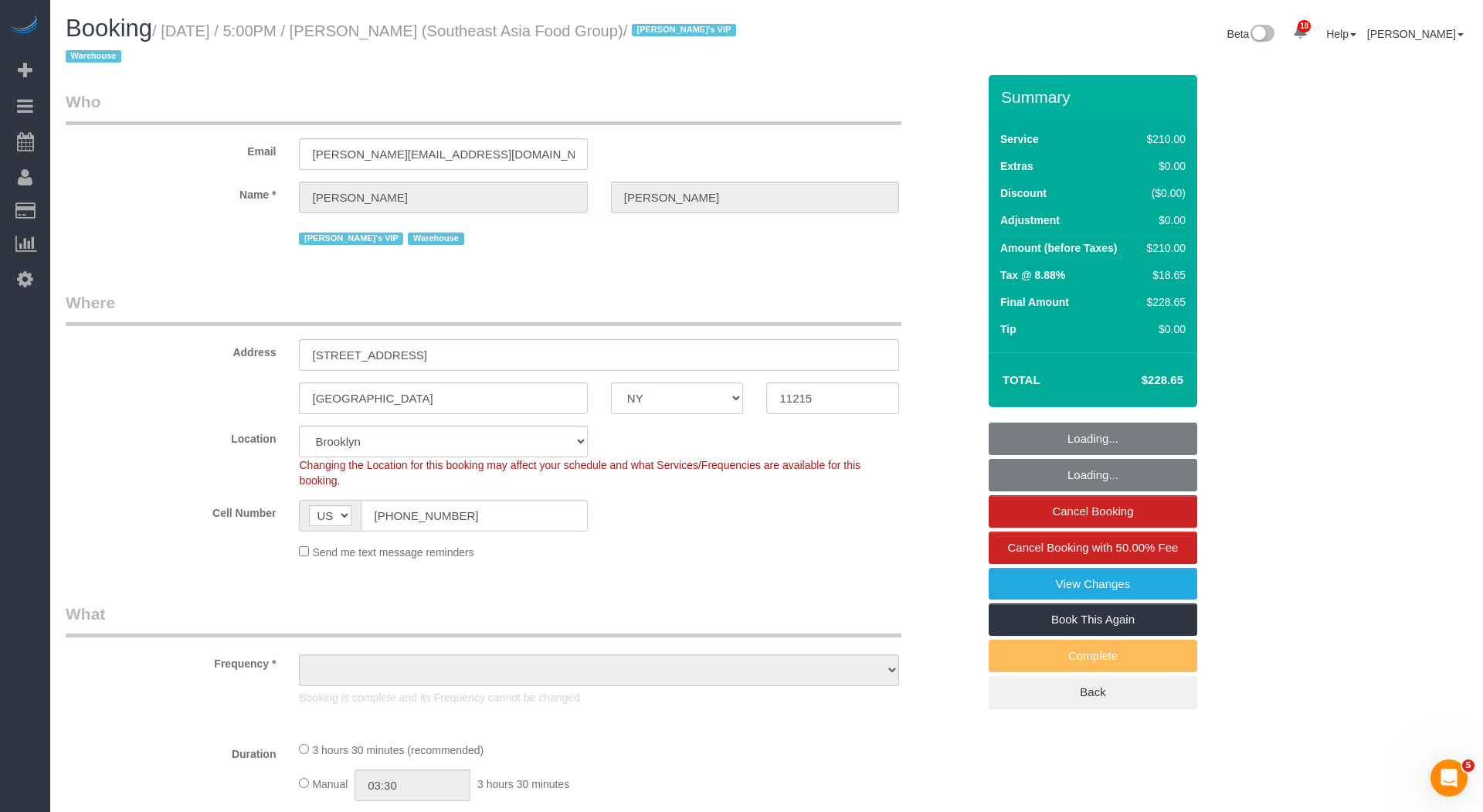
select select "object:4933"
select select "spot17"
select select "210"
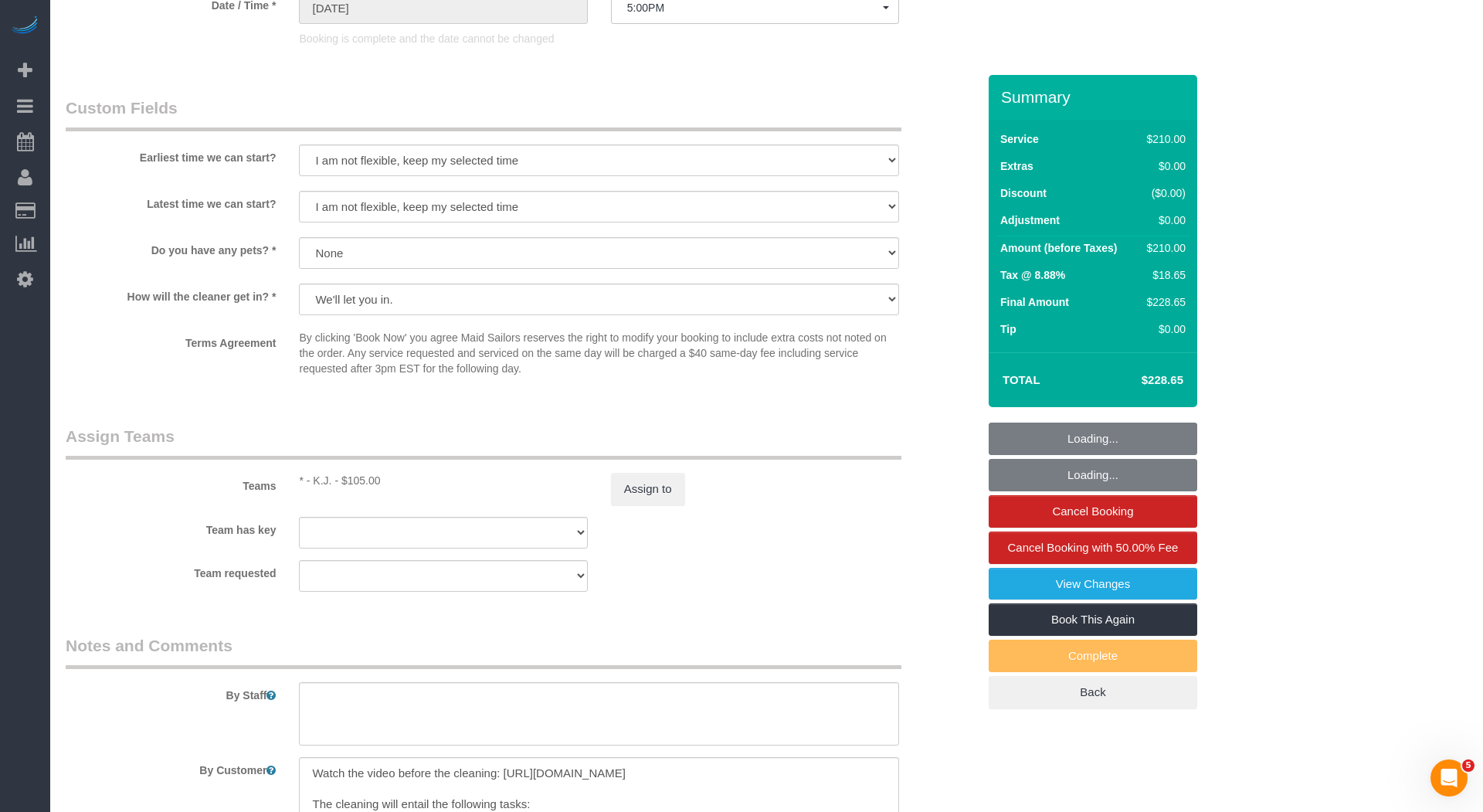
select select "spot33"
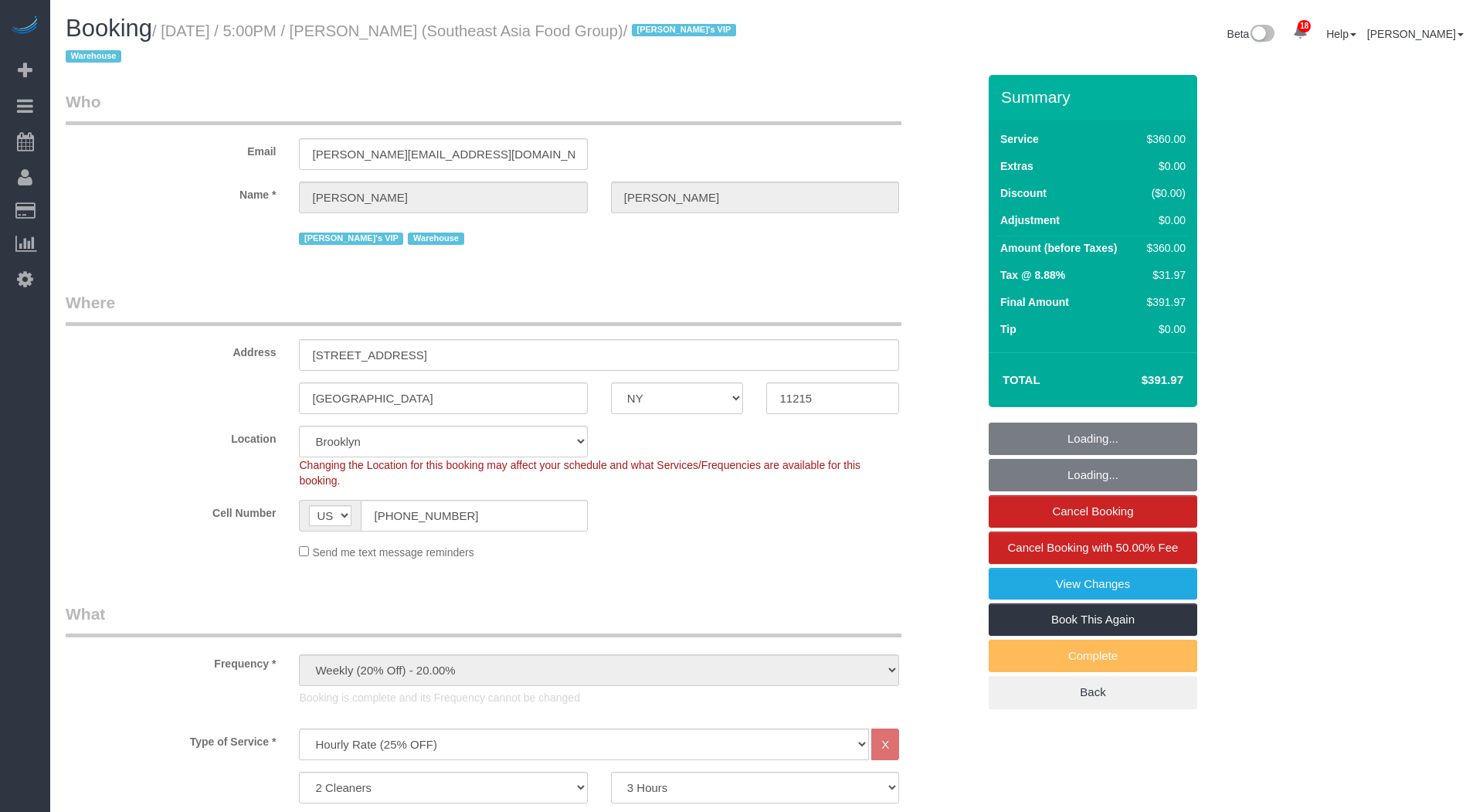
select select "NY"
select select "2"
select select "180"
select select "spot1"
select select "number:89"
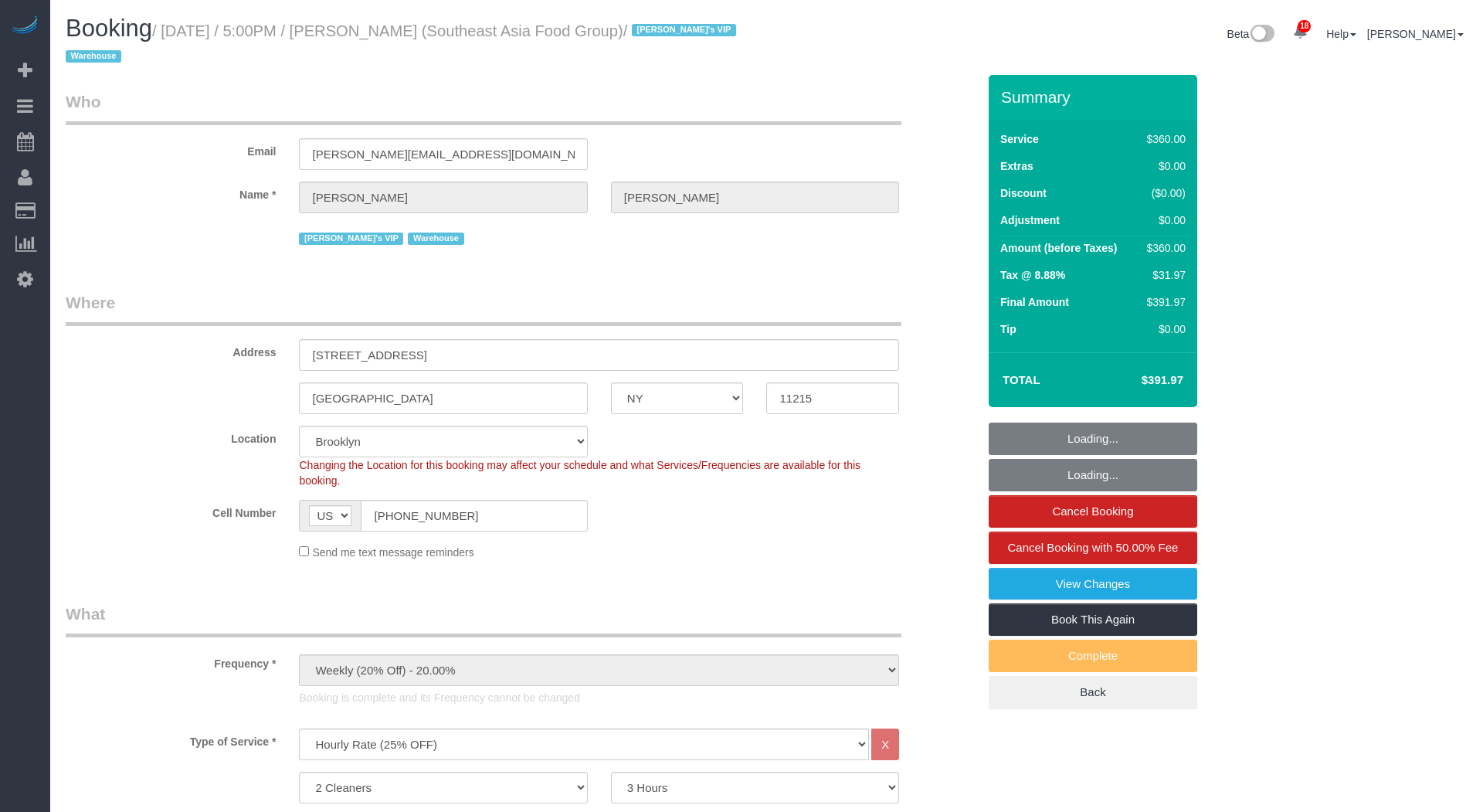
select select "number:90"
select select "number:15"
select select "number:5"
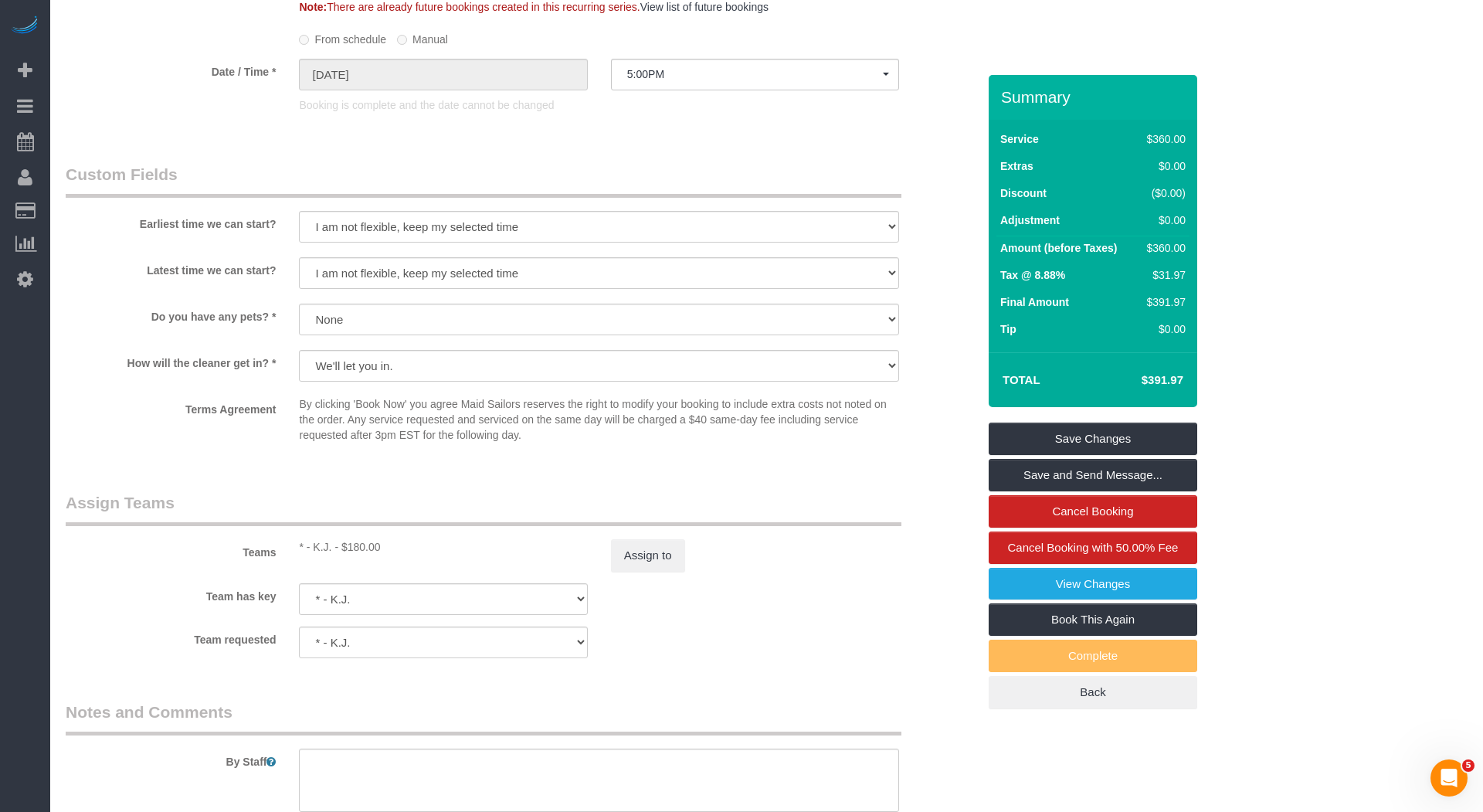
scroll to position [639, 0]
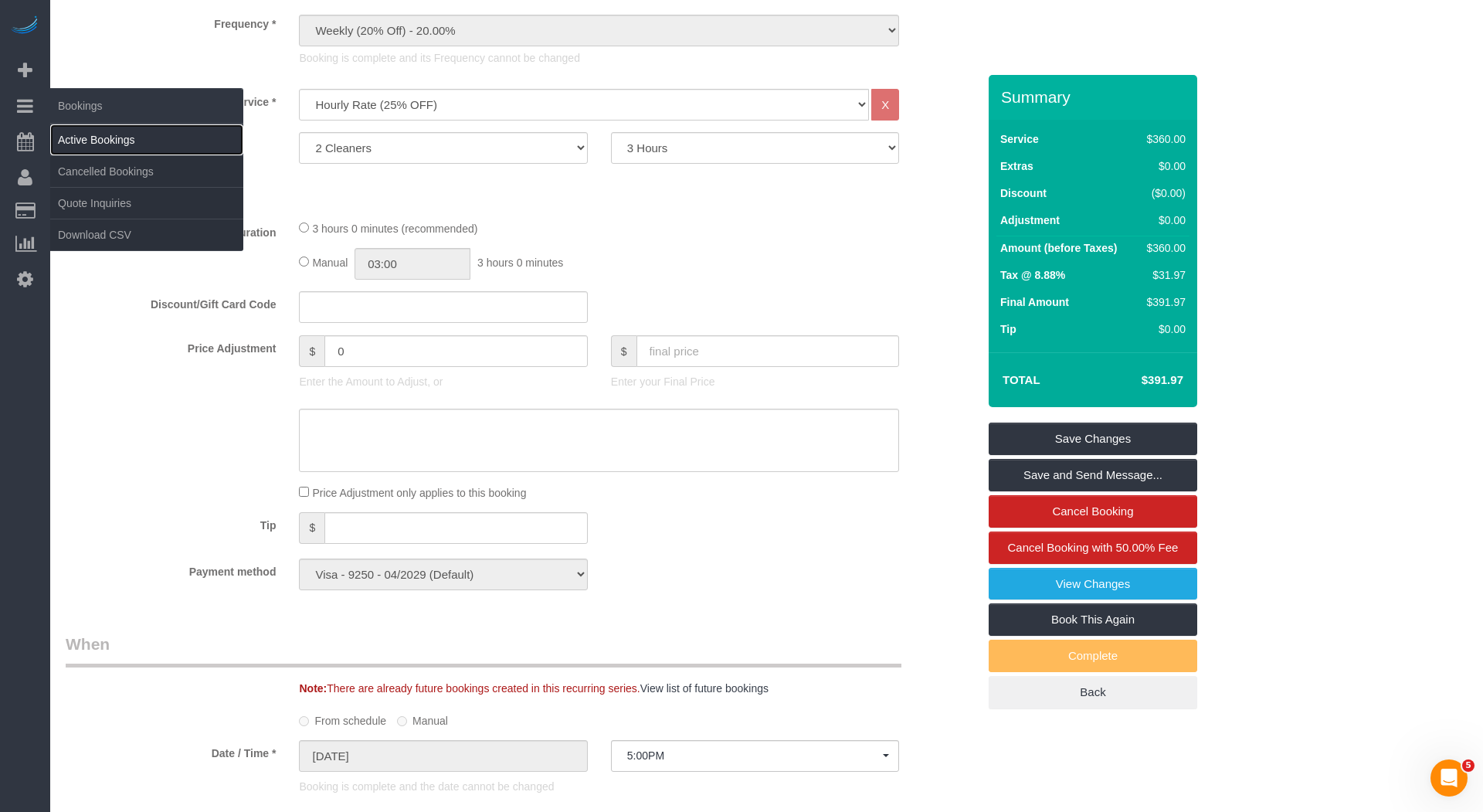
click at [94, 125] on link "Active Bookings" at bounding box center [146, 140] width 193 height 31
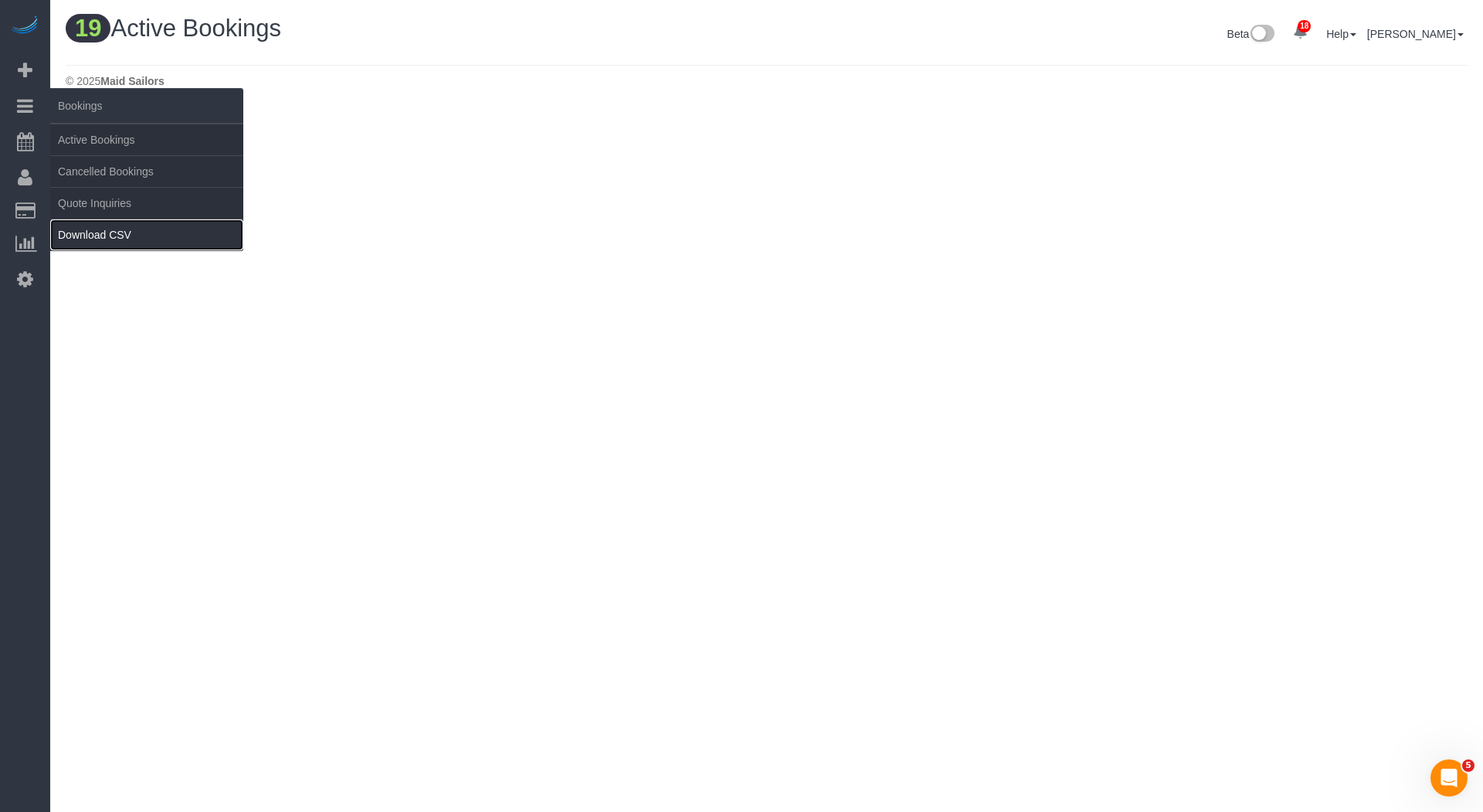
click at [106, 233] on link "Download CSV" at bounding box center [146, 235] width 193 height 31
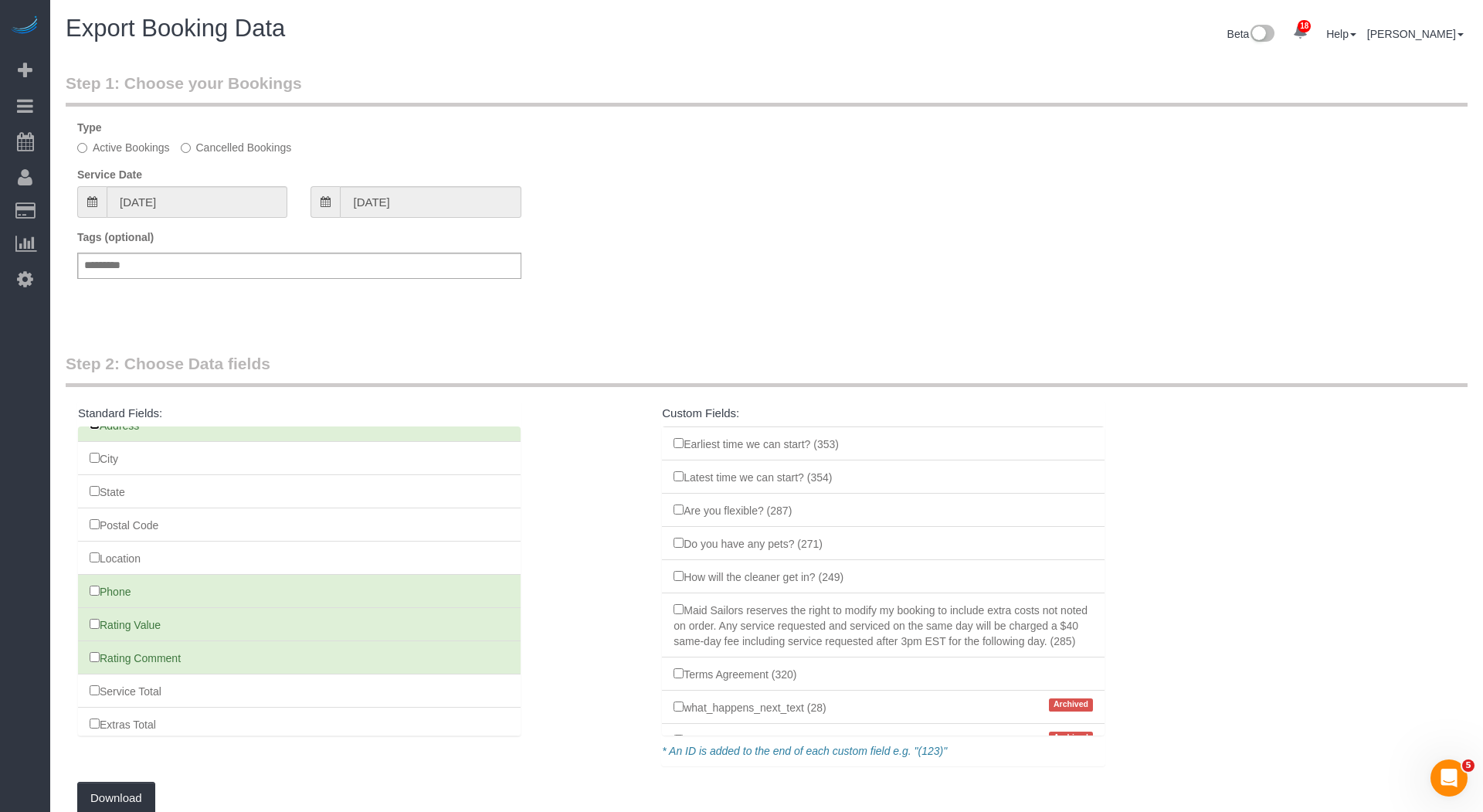
scroll to position [301, 0]
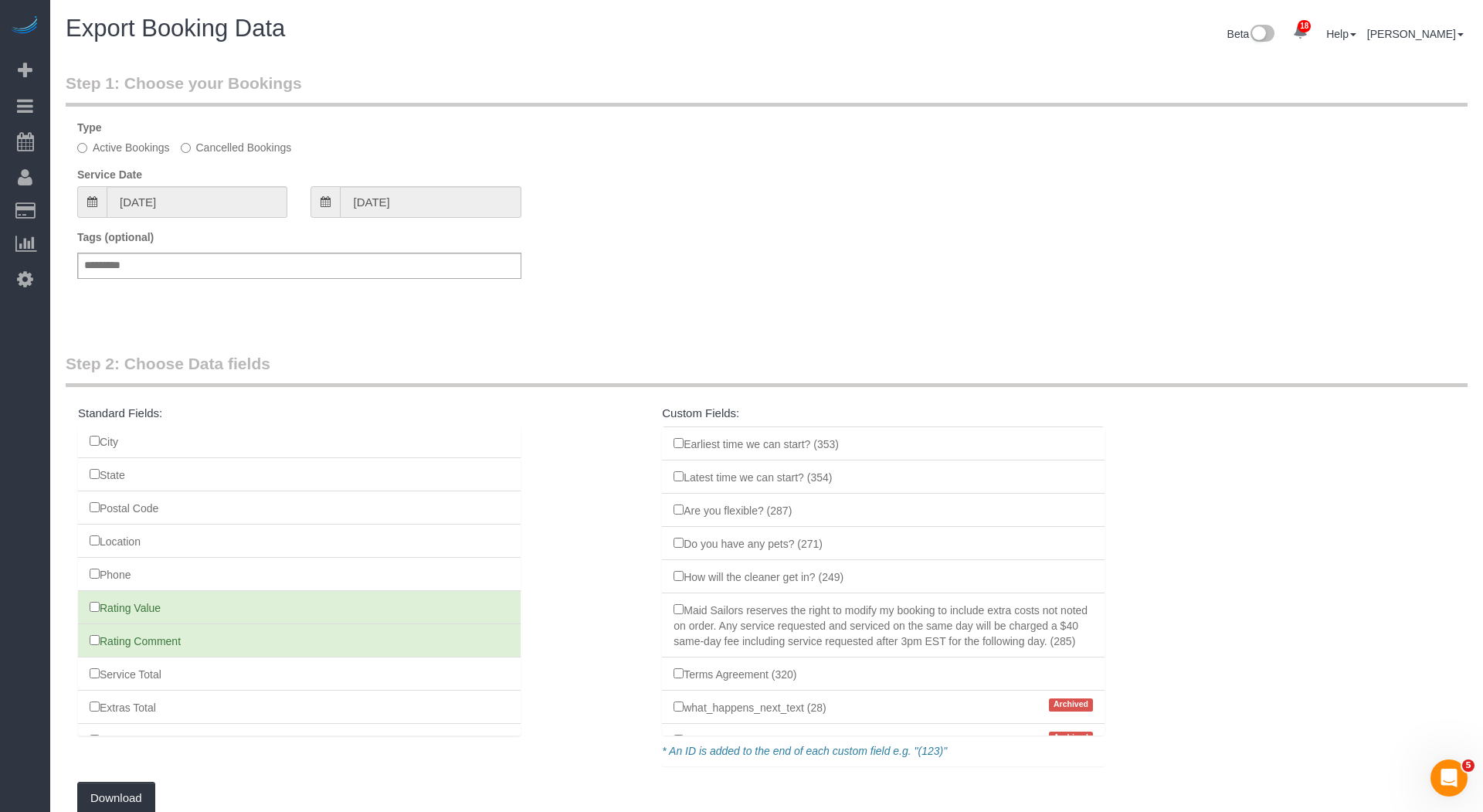
click at [92, 590] on li "Rating Value" at bounding box center [299, 607] width 442 height 34
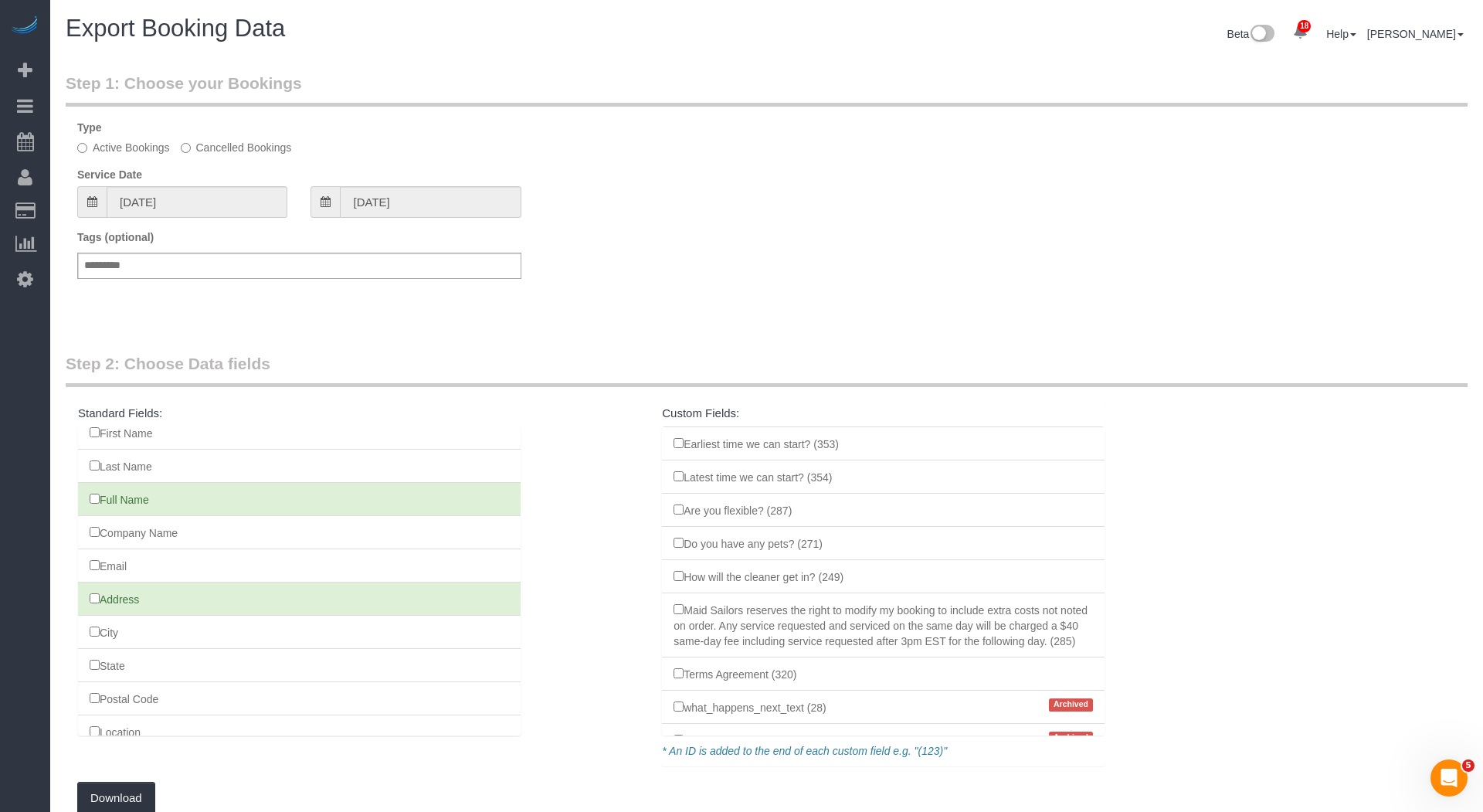
scroll to position [0, 0]
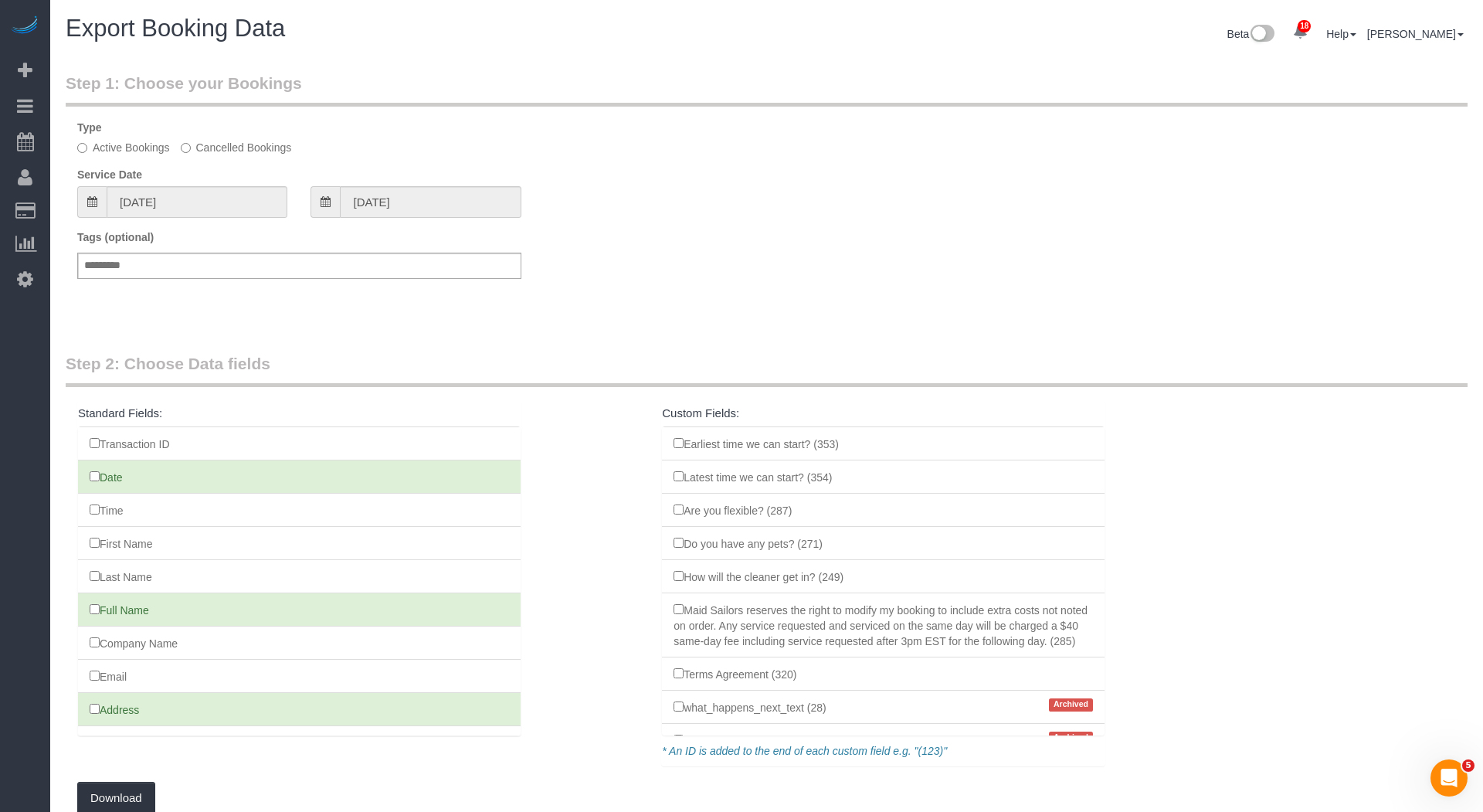
click at [251, 221] on fieldset "Step 1: Choose your Bookings Type Active Bookings Cancelled Bookings Service Da…" at bounding box center [766, 189] width 1402 height 234
click at [246, 202] on input "[DATE]" at bounding box center [197, 202] width 181 height 32
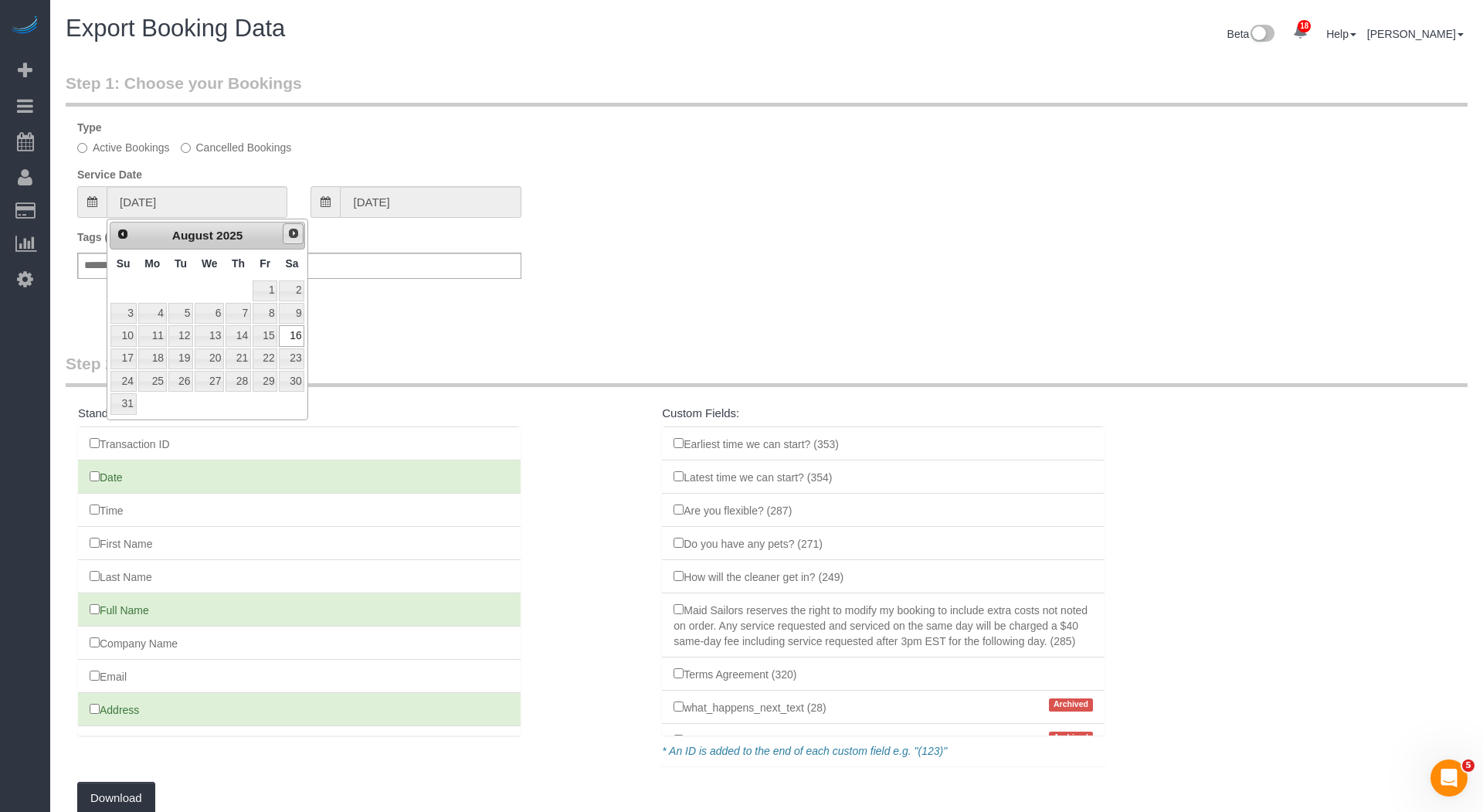
click at [289, 233] on span "Next" at bounding box center [294, 233] width 12 height 12
click at [131, 306] on link "7" at bounding box center [124, 313] width 27 height 21
type input "[DATE]"
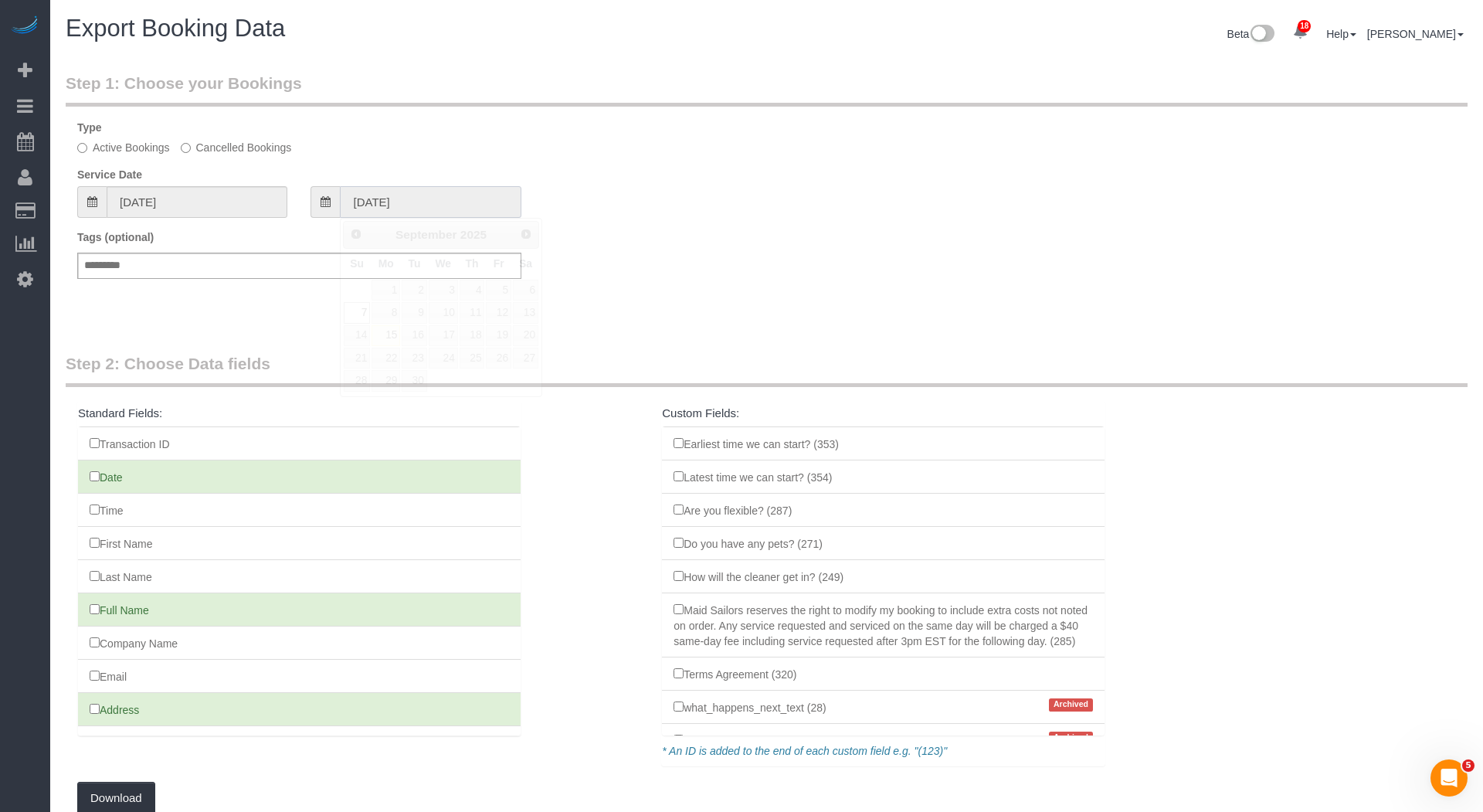
click at [417, 190] on input "[DATE]" at bounding box center [430, 202] width 181 height 32
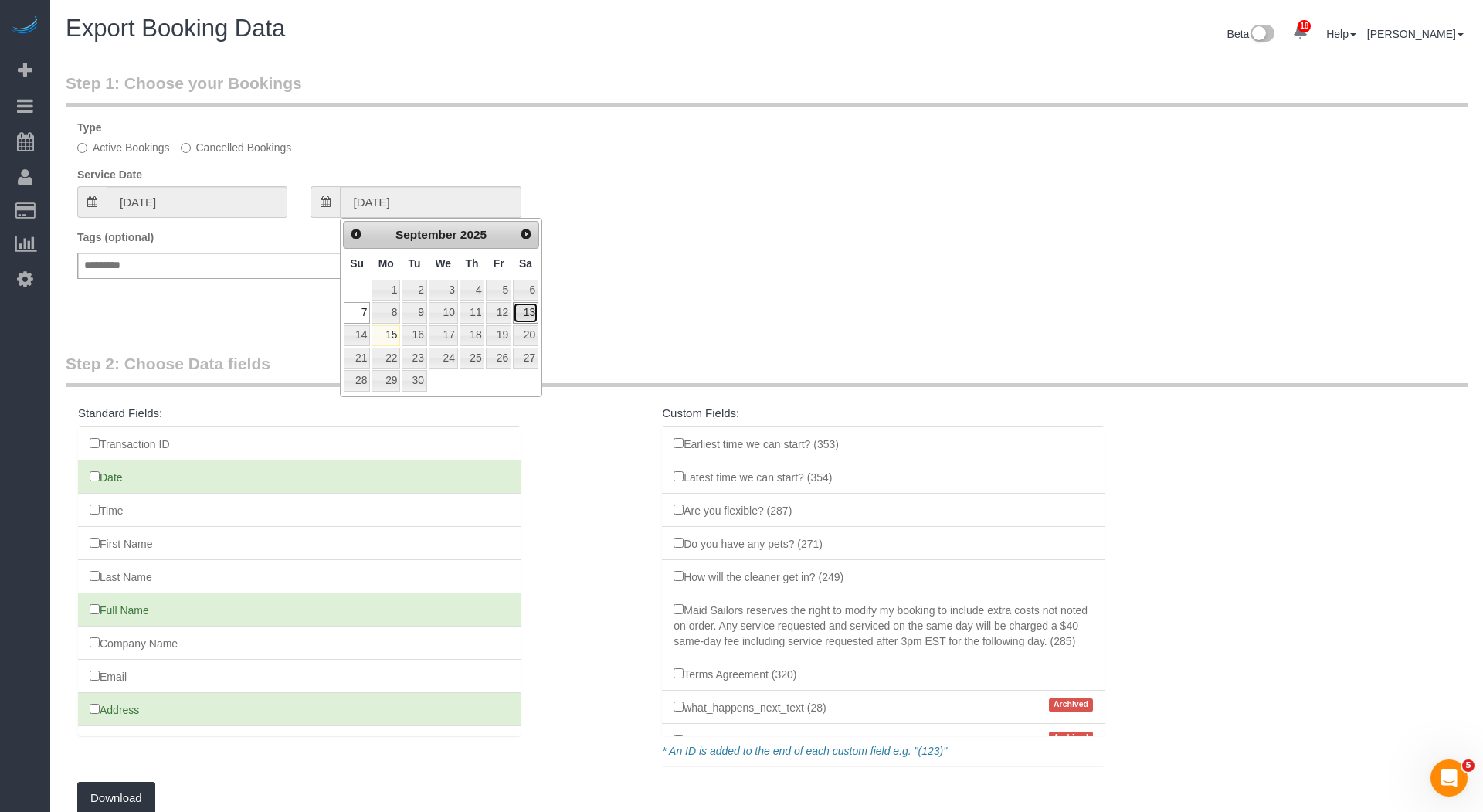
click at [529, 318] on link "13" at bounding box center [526, 312] width 26 height 21
type input "[DATE]"
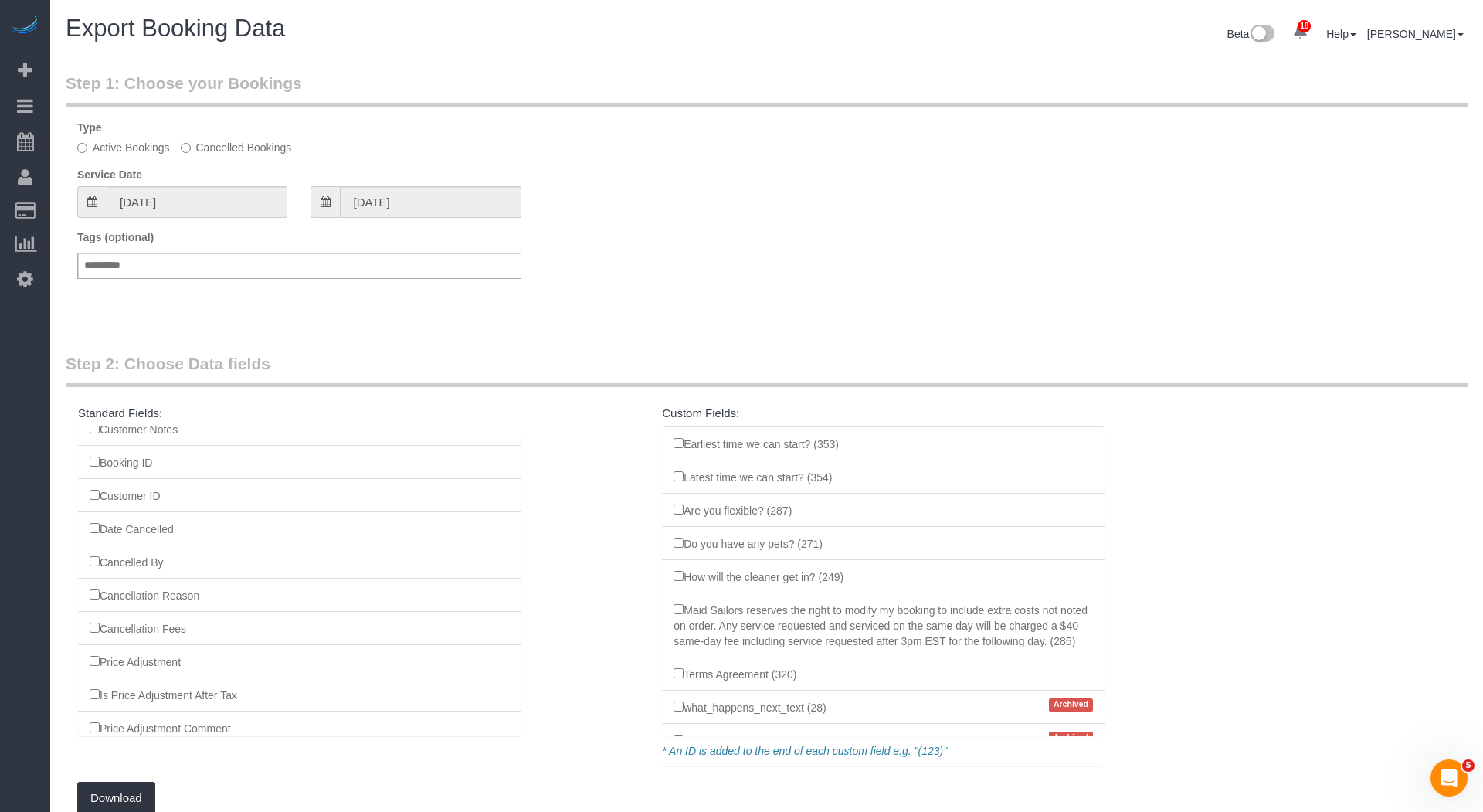
scroll to position [87, 0]
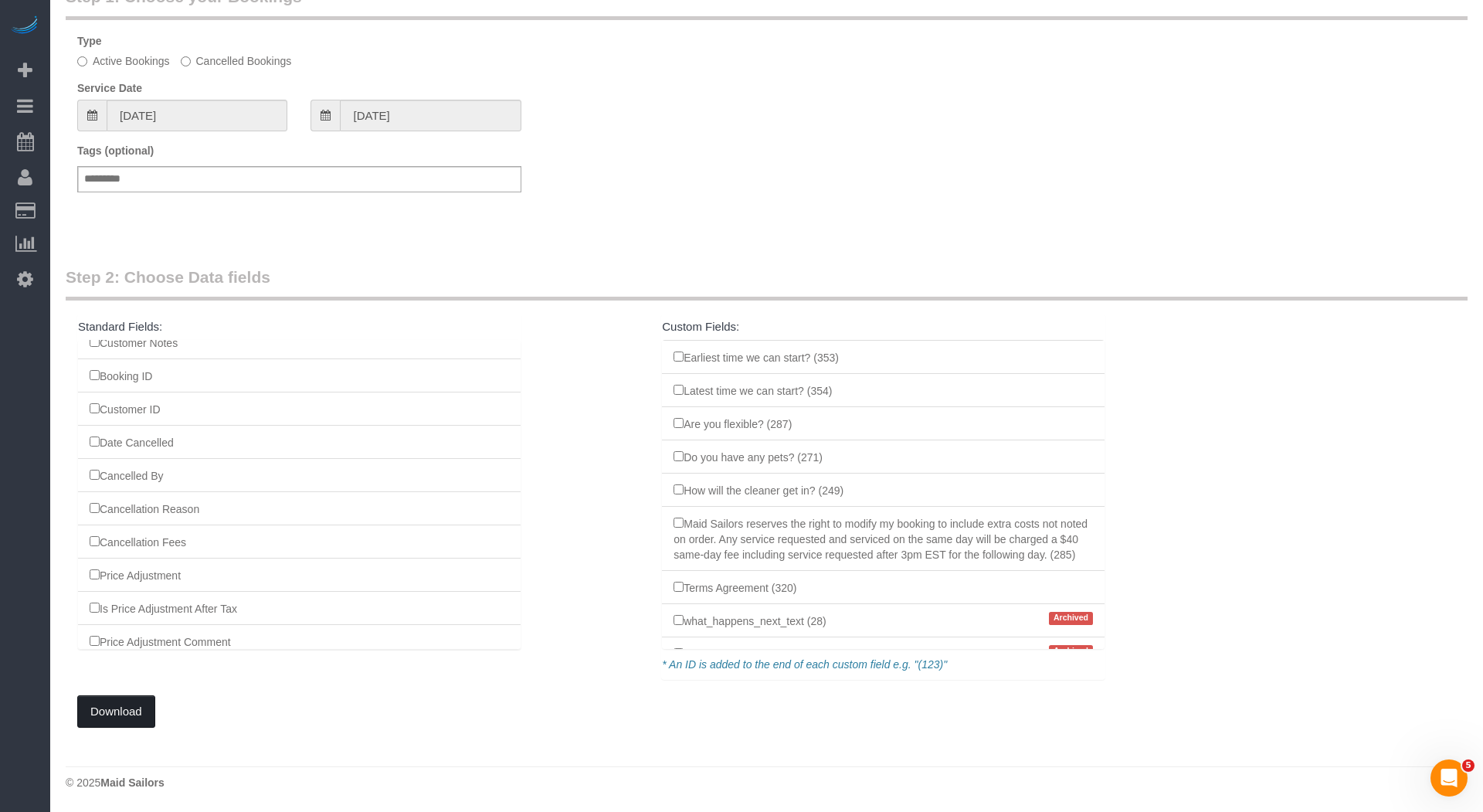
click at [109, 709] on button "Download" at bounding box center [116, 712] width 78 height 33
